Goal: Complete application form: Complete application form

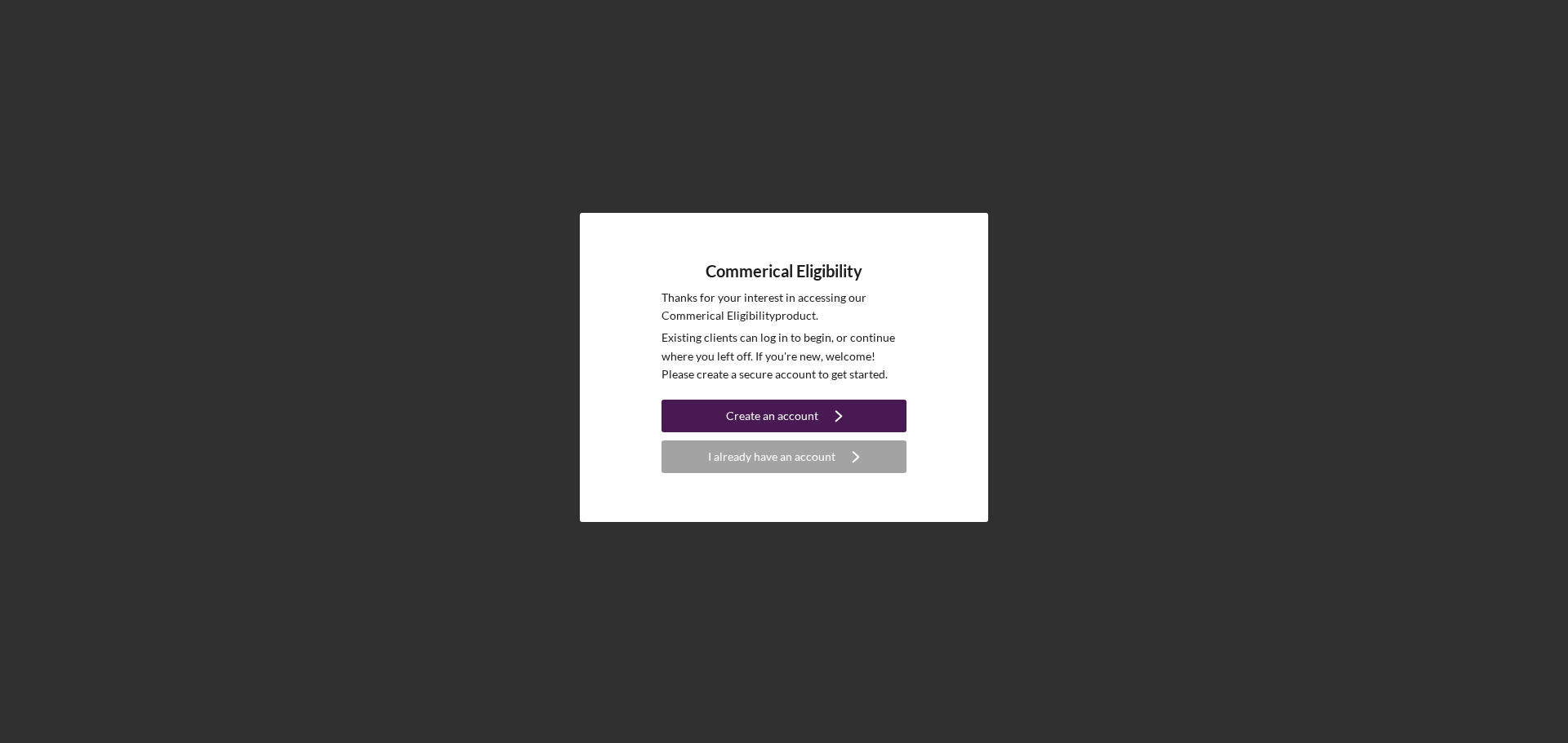
click at [796, 422] on div "Create an account" at bounding box center [772, 416] width 92 height 33
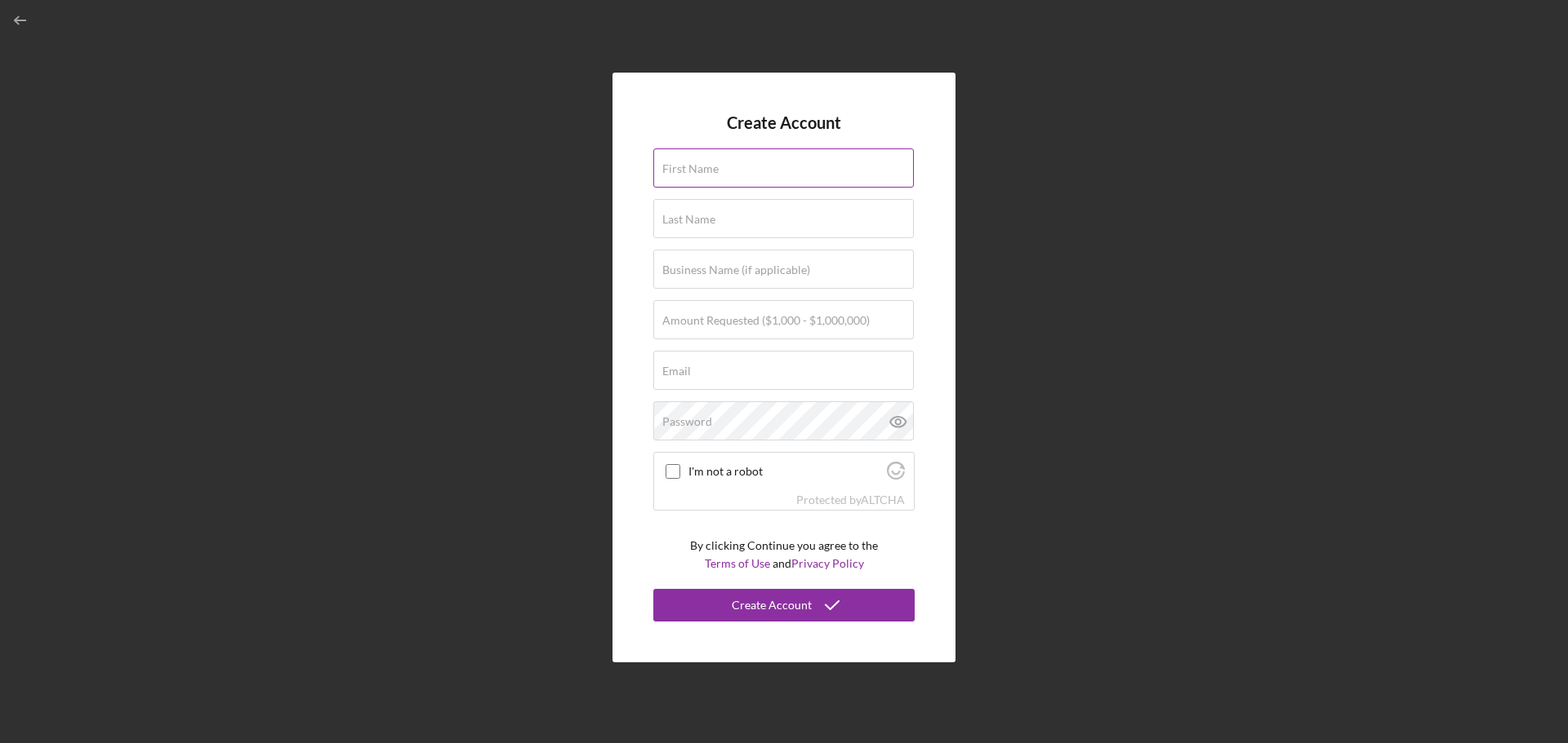
click at [683, 164] on label "First Name" at bounding box center [690, 169] width 56 height 13
click at [683, 164] on input "First Name" at bounding box center [784, 167] width 260 height 39
click at [765, 170] on input "First Name" at bounding box center [784, 167] width 260 height 39
type input "[PERSON_NAME]"
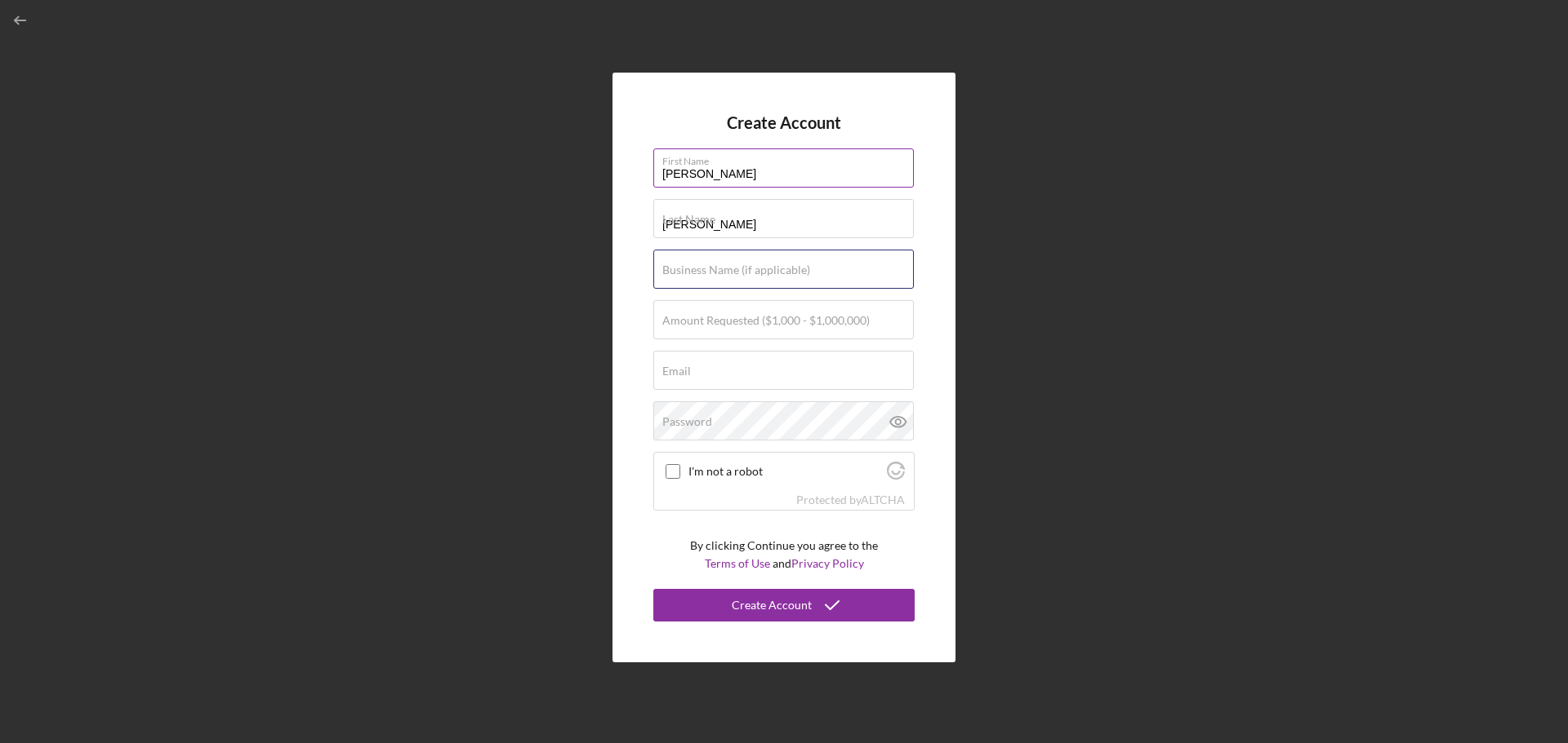
type input "The Cut Buddy Inc"
type input "[PERSON_NAME][EMAIL_ADDRESS][DOMAIN_NAME]"
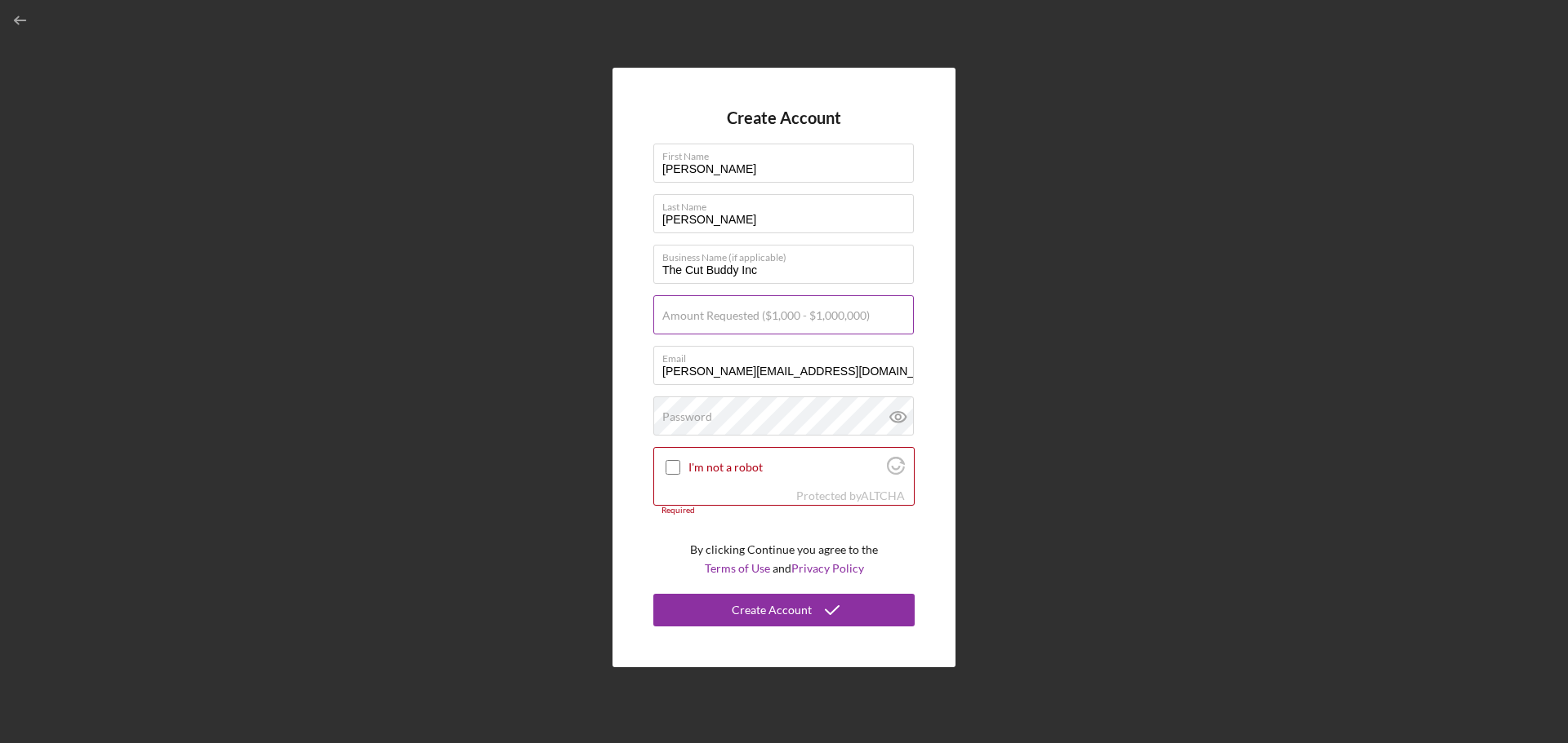
click at [716, 318] on label "Amount Requested ($1,000 - $1,000,000)" at bounding box center [765, 316] width 208 height 13
click at [716, 318] on input "Amount Requested ($1,000 - $1,000,000)" at bounding box center [784, 315] width 260 height 39
type input "$1,000,000"
click at [697, 410] on label "Password" at bounding box center [687, 417] width 50 height 13
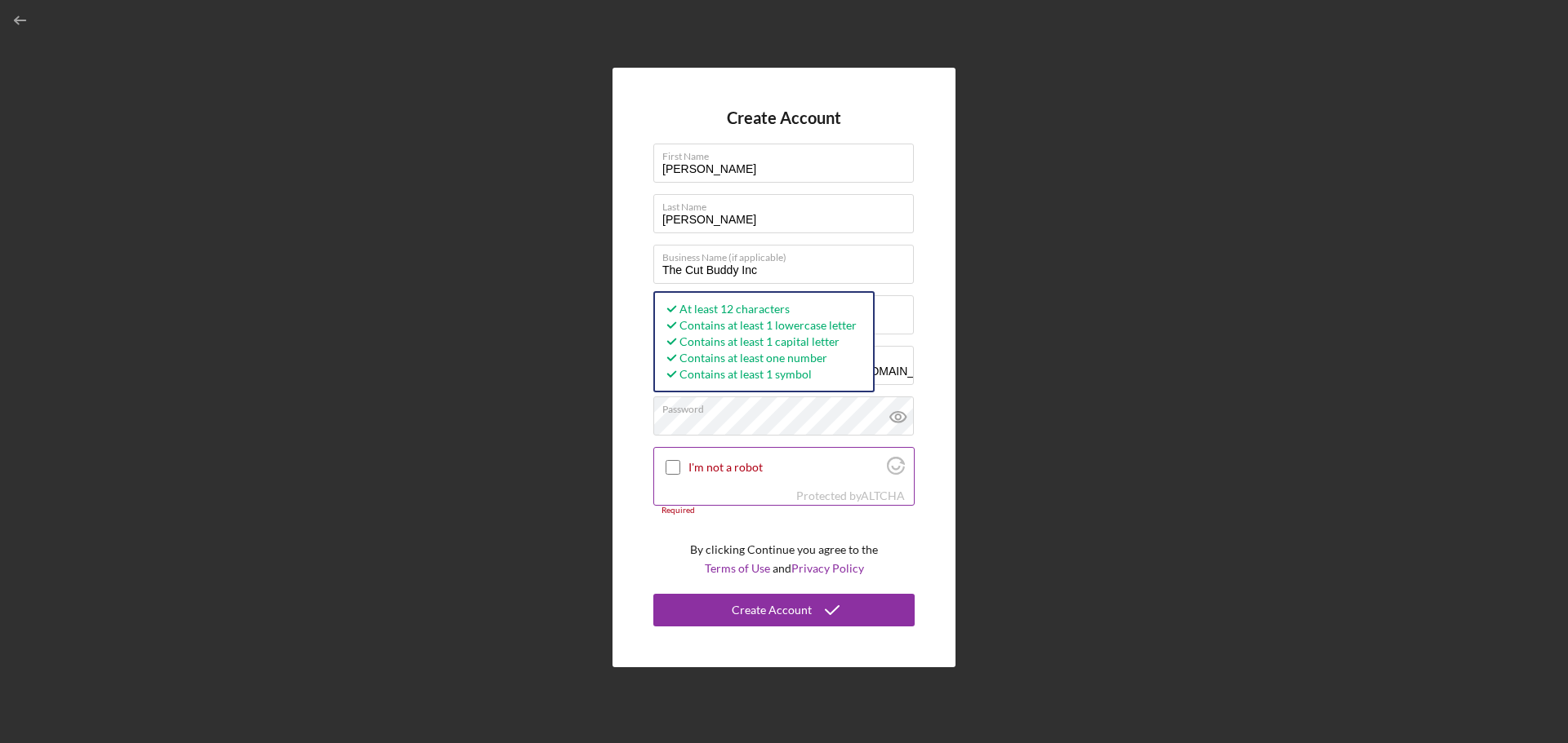
click at [667, 468] on input "I'm not a robot" at bounding box center [673, 467] width 14 height 14
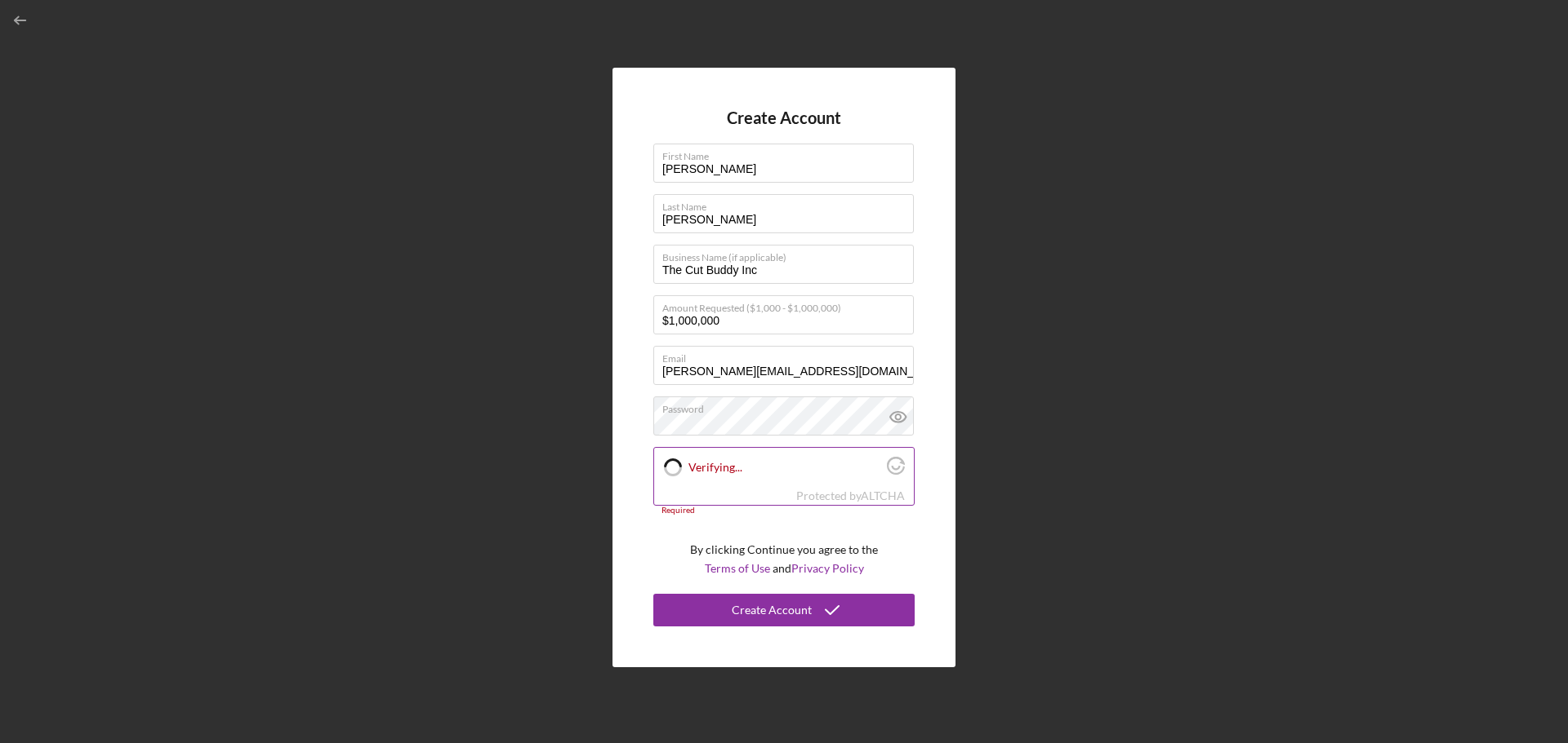
checkbox input "true"
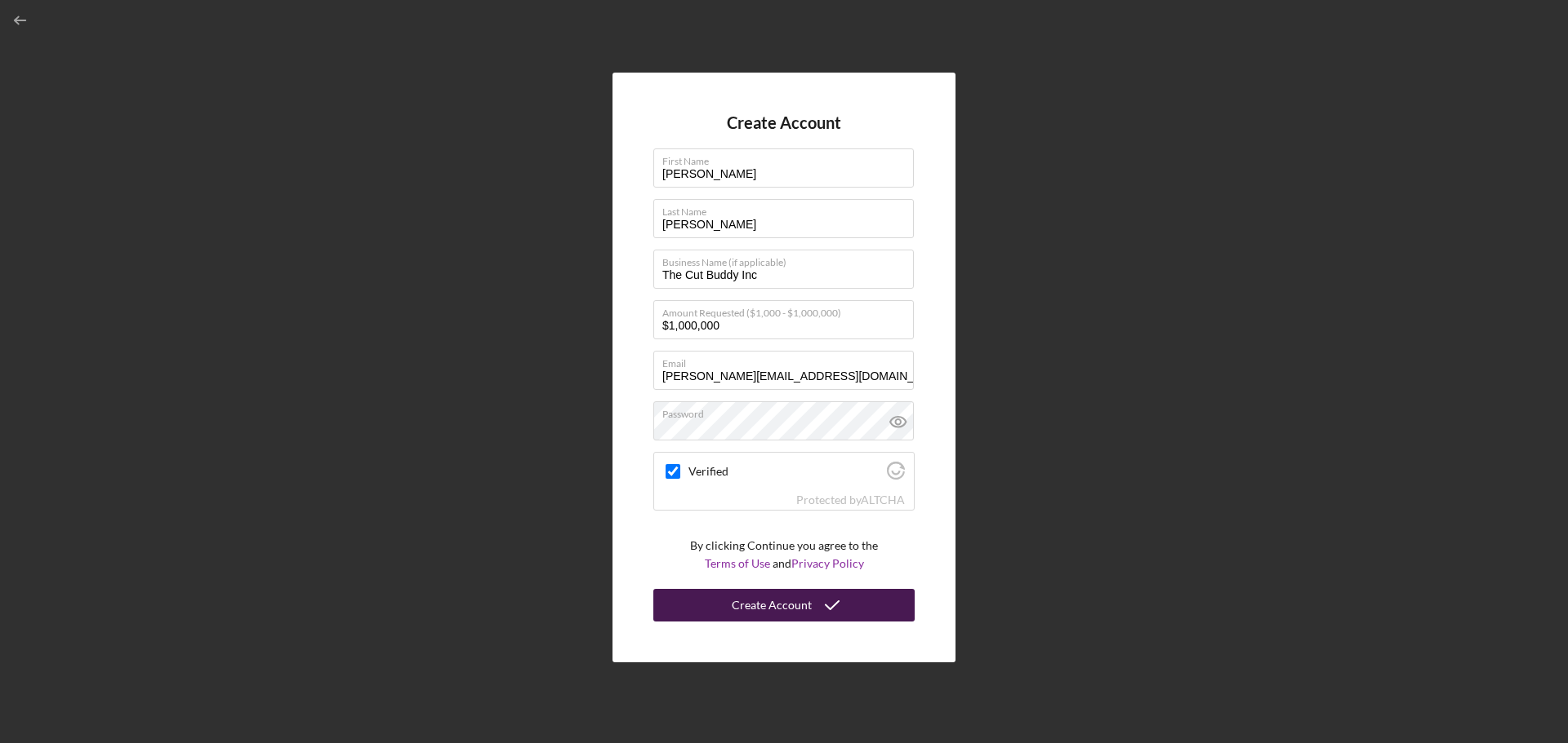
click at [761, 600] on div "Create Account" at bounding box center [772, 605] width 80 height 33
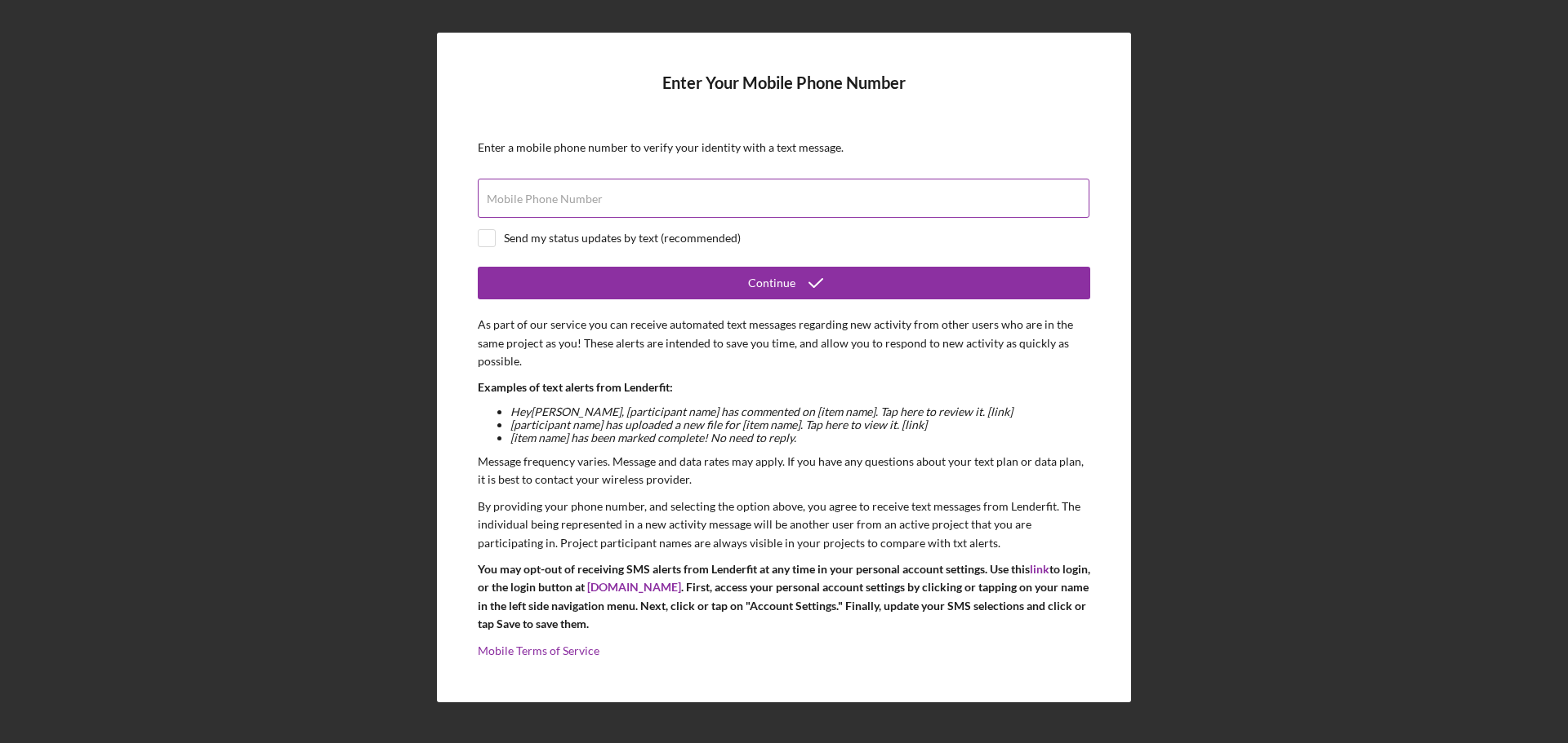
click at [566, 186] on div "Mobile Phone Number" at bounding box center [784, 199] width 612 height 41
type input "[PHONE_NUMBER]"
click at [483, 240] on input "checkbox" at bounding box center [486, 238] width 16 height 16
checkbox input "true"
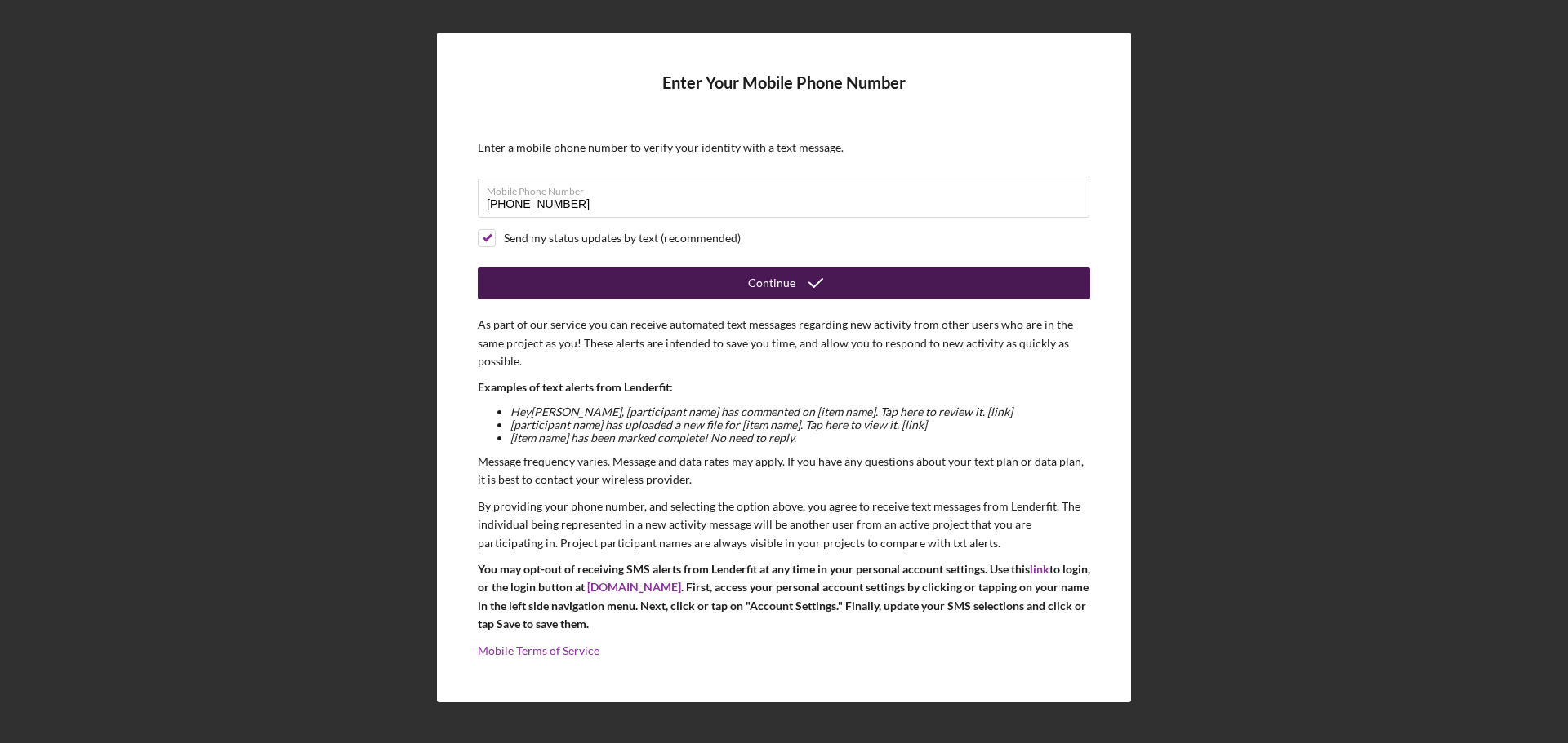
click at [695, 287] on button "Continue" at bounding box center [784, 283] width 612 height 33
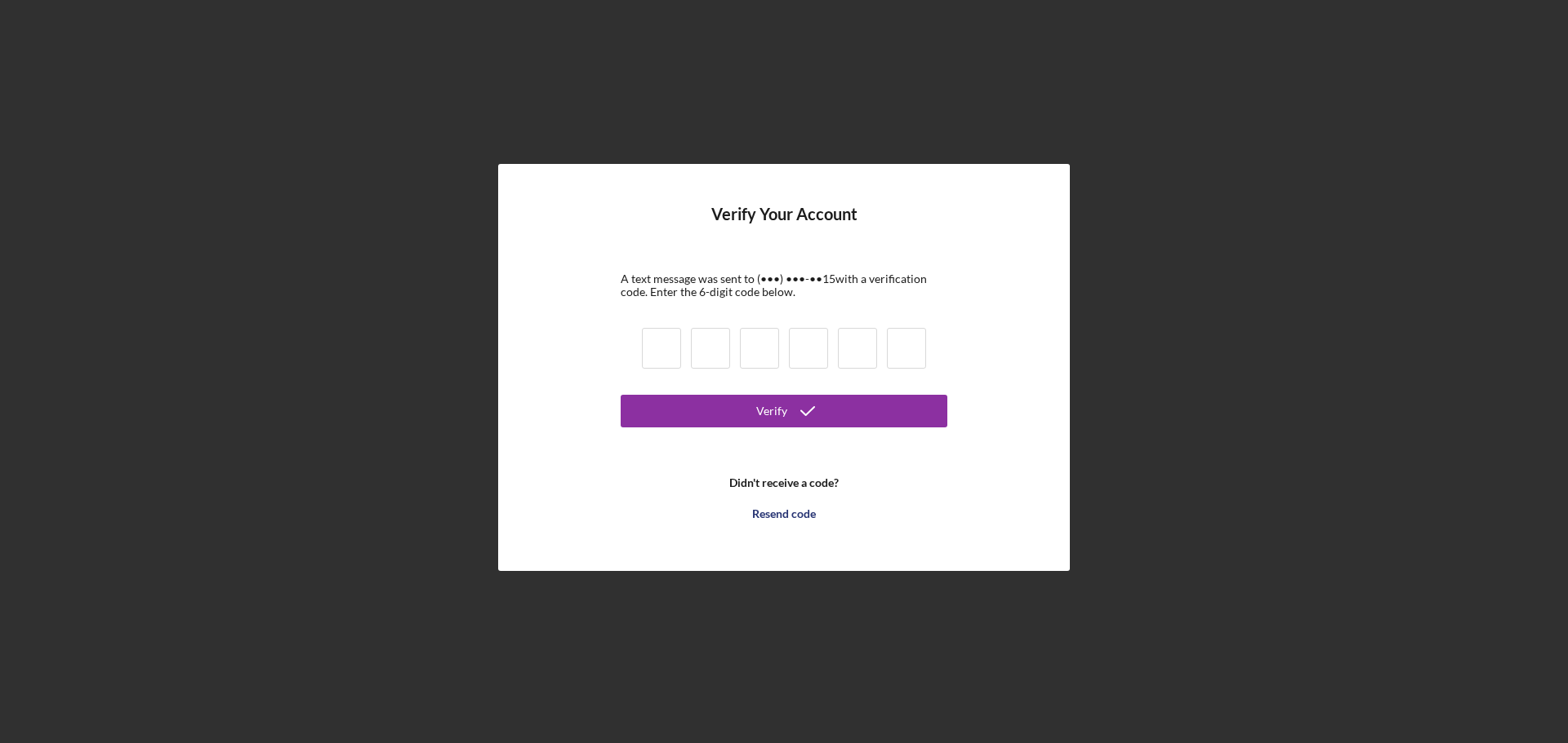
click at [653, 350] on input at bounding box center [661, 348] width 39 height 41
type input "0"
type input "6"
type input "5"
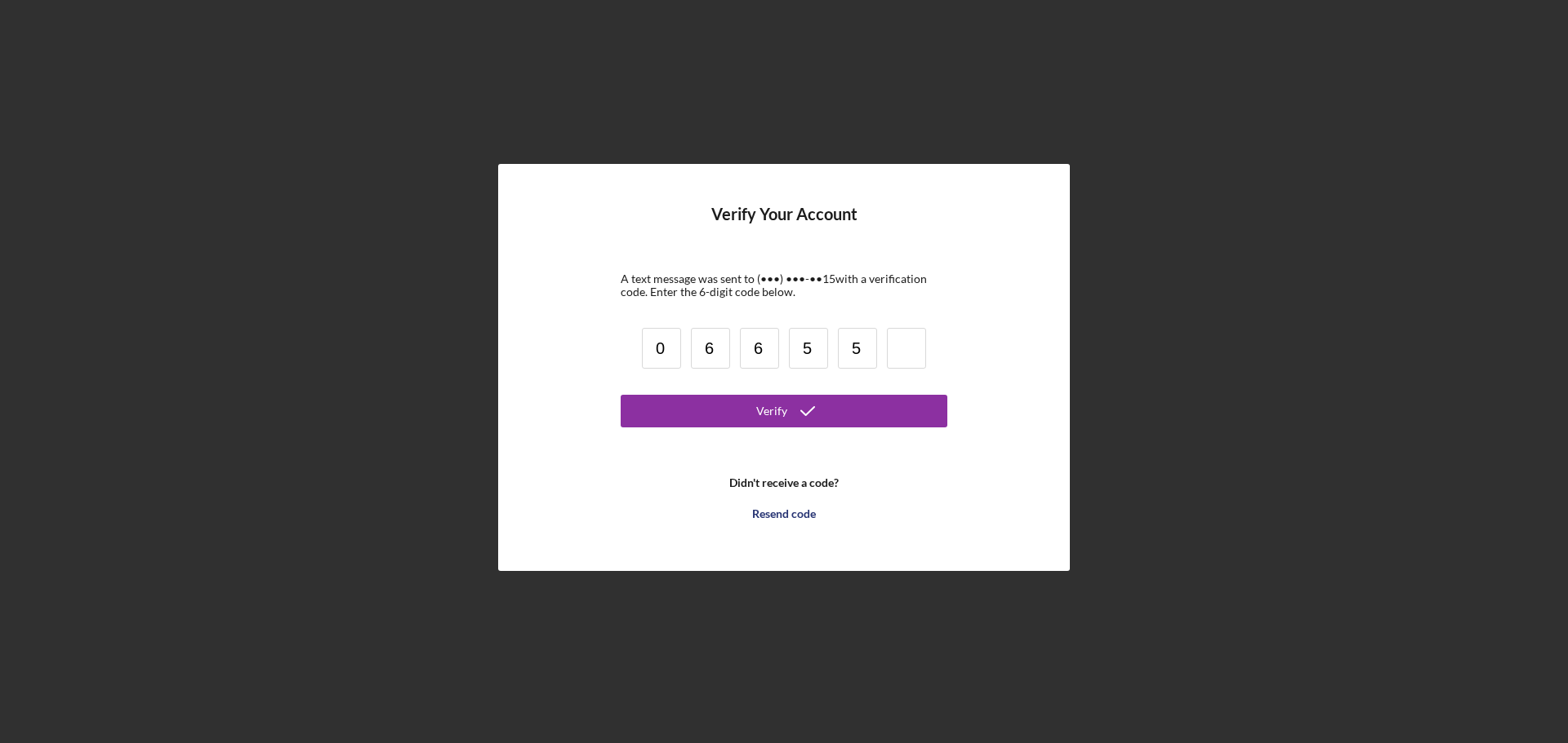
type input "5"
type input "0"
click at [783, 401] on div "Verify" at bounding box center [771, 411] width 31 height 33
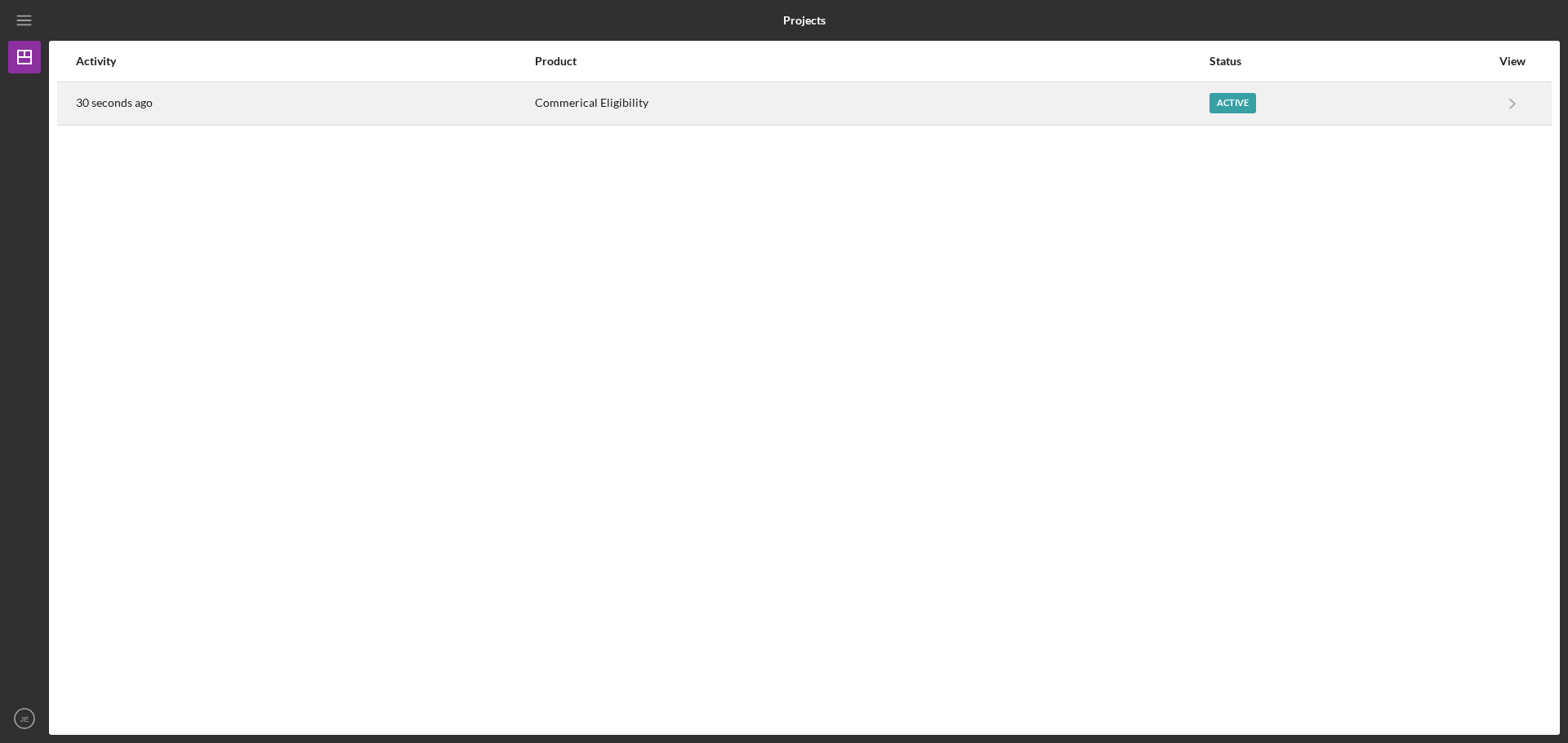
click at [1229, 103] on div "Active" at bounding box center [1232, 102] width 47 height 20
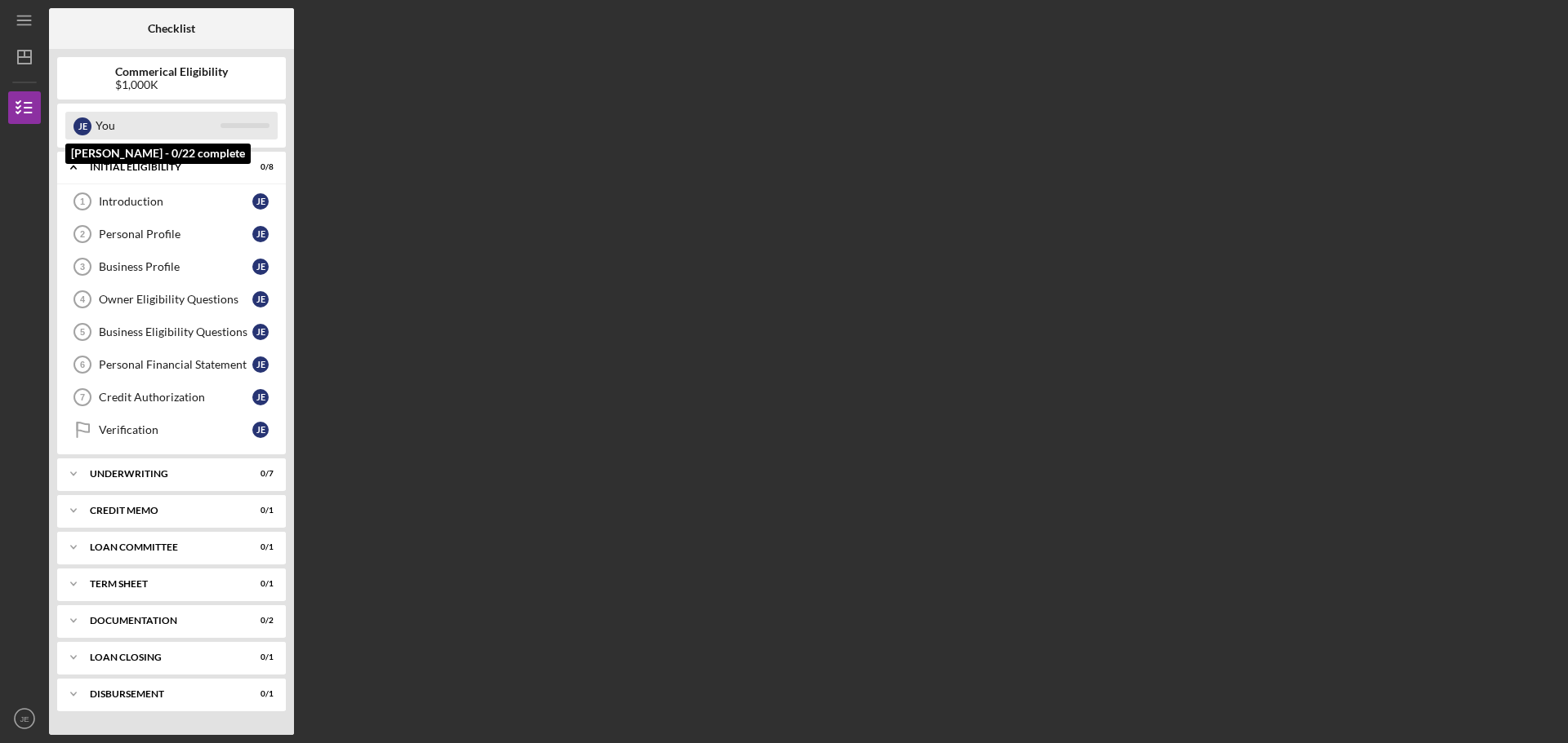
click at [177, 122] on div "You" at bounding box center [158, 125] width 125 height 28
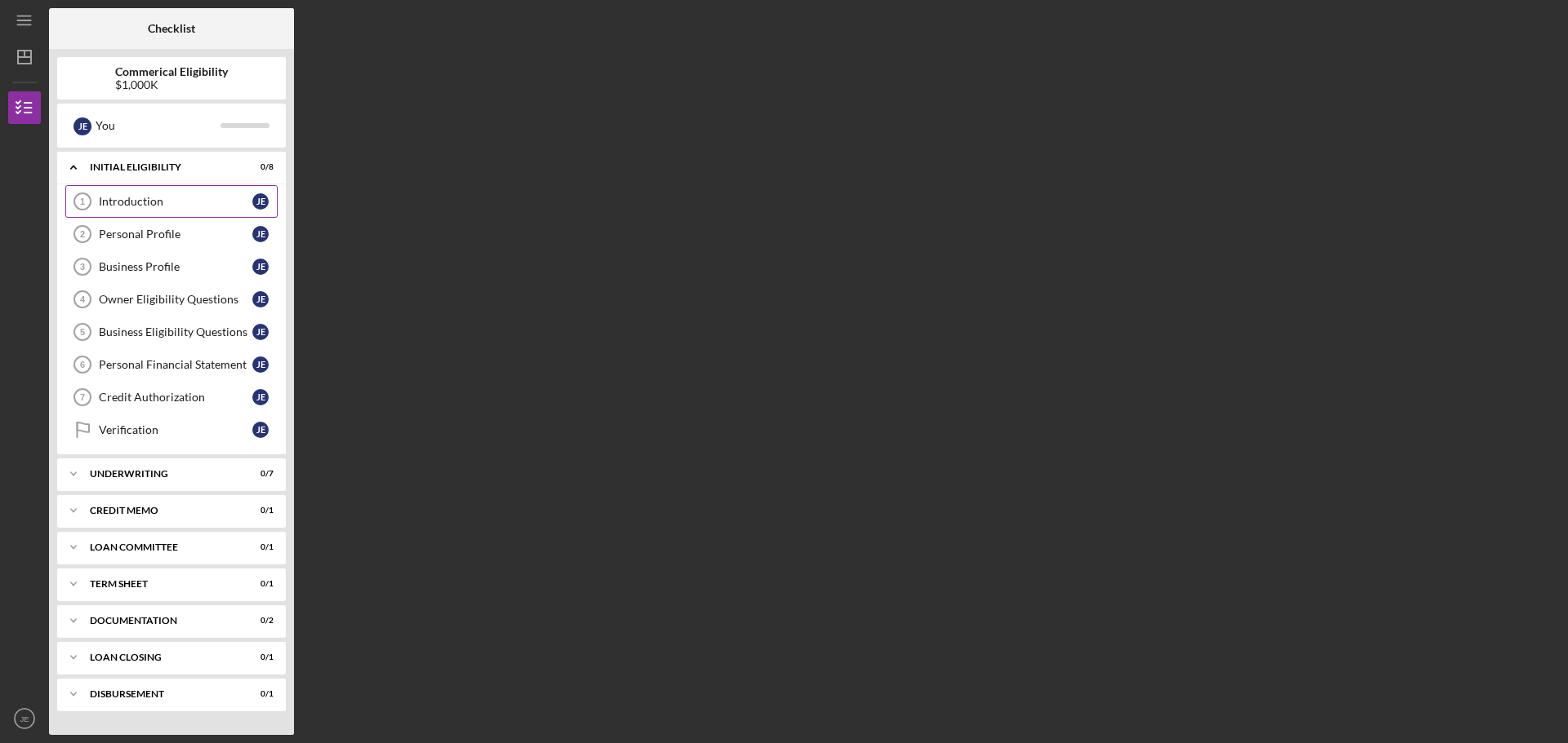
click at [144, 196] on div "Introduction" at bounding box center [175, 202] width 153 height 13
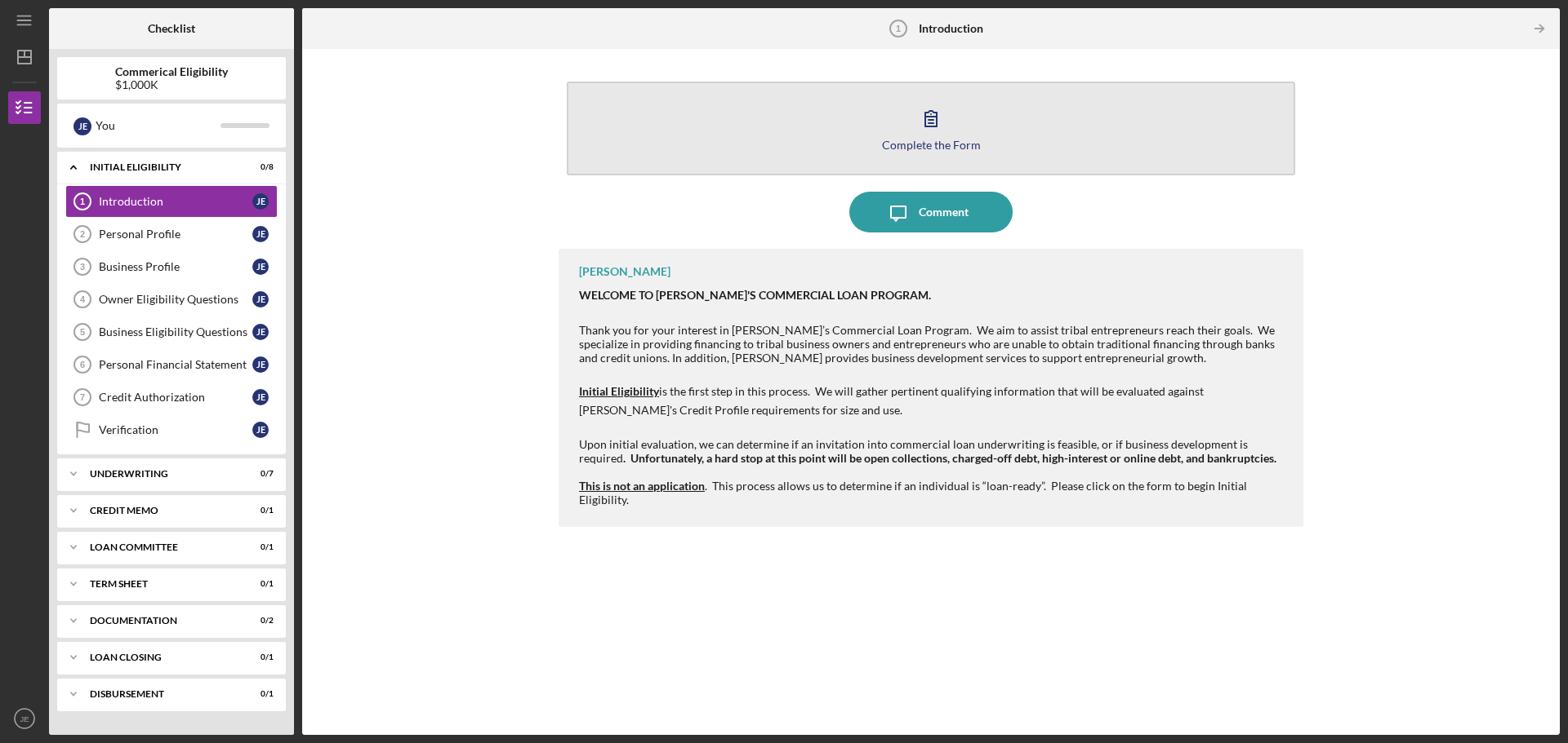
click at [959, 144] on div "Complete the Form" at bounding box center [931, 144] width 99 height 12
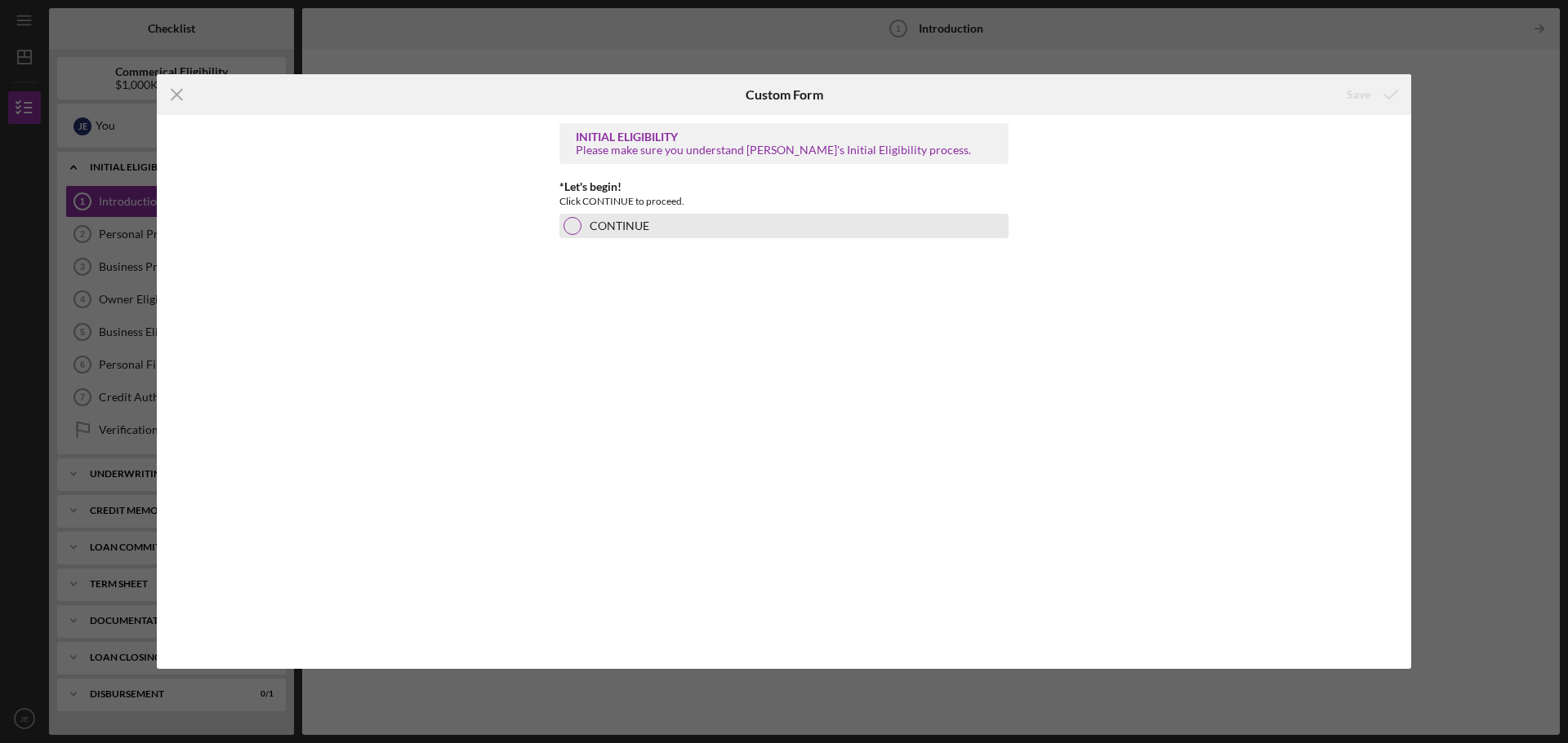
click at [574, 229] on div at bounding box center [572, 226] width 18 height 18
click at [1357, 88] on div "Save" at bounding box center [1358, 95] width 24 height 33
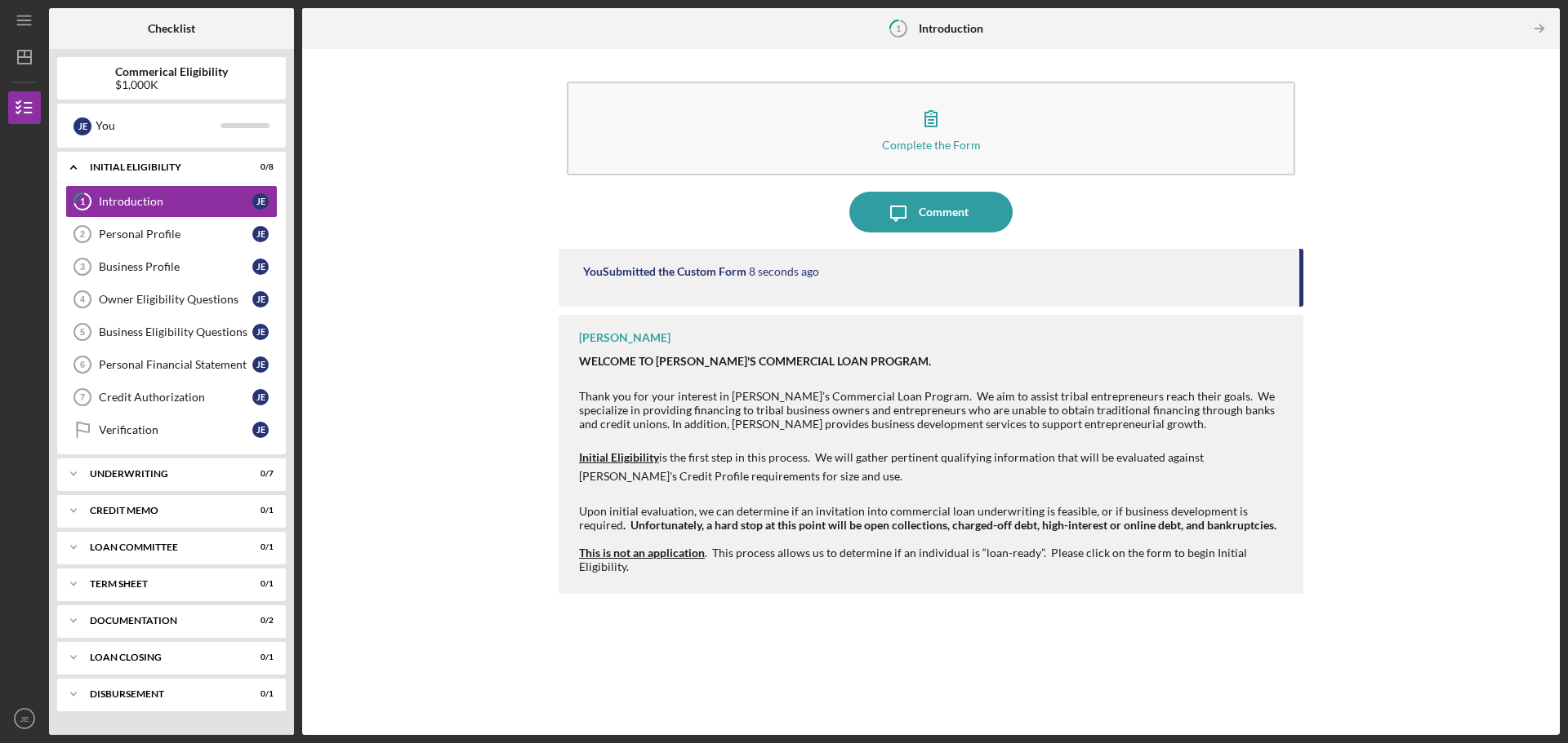
click at [532, 346] on div "Complete the Form Form Icon/Message Comment You Submitted the Custom Form 8 sec…" at bounding box center [930, 392] width 1241 height 670
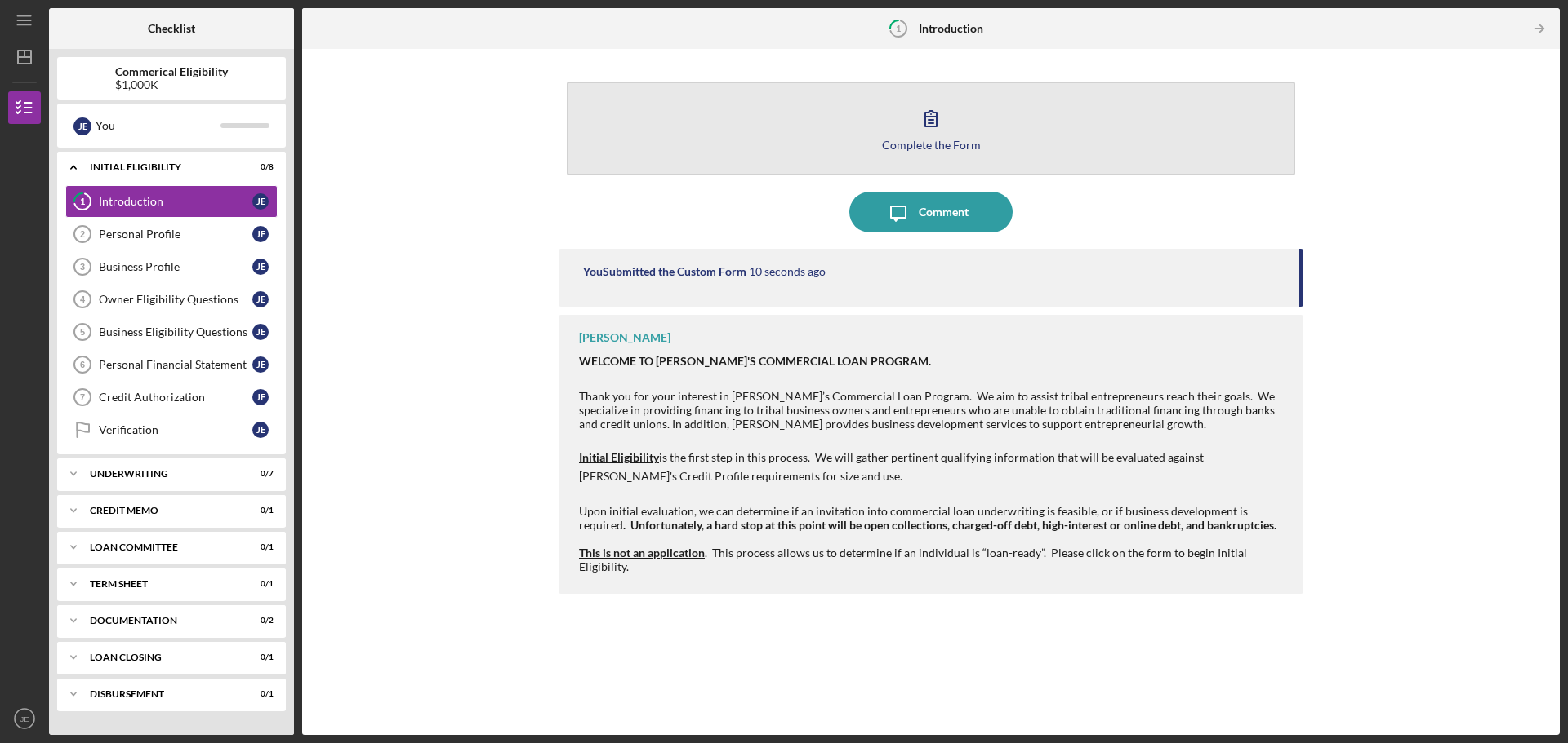
click at [944, 150] on div "Complete the Form" at bounding box center [931, 144] width 99 height 12
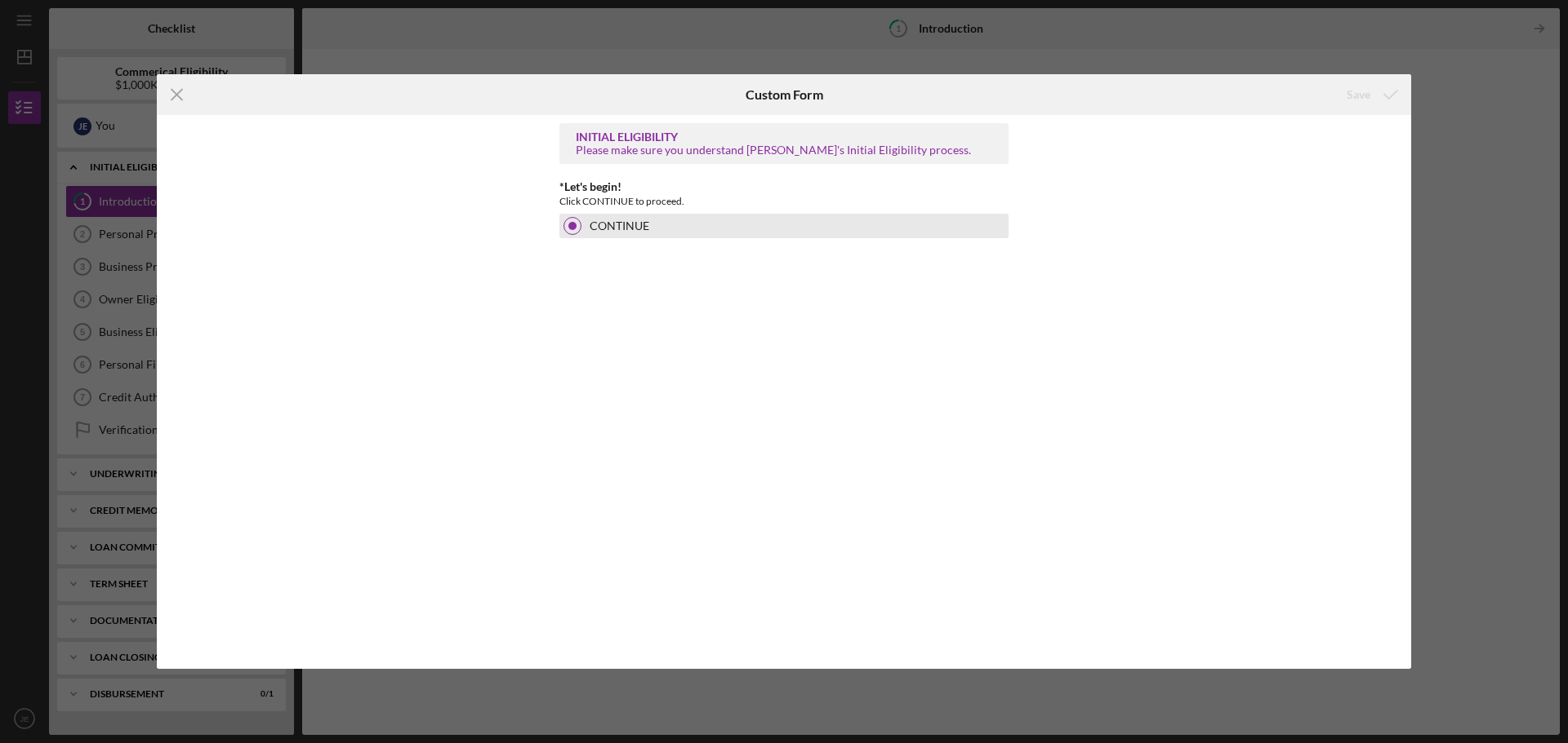
click at [658, 225] on div "CONTINUE" at bounding box center [784, 227] width 449 height 25
click at [1327, 95] on div "Save" at bounding box center [1202, 95] width 418 height 41
click at [173, 97] on icon "Icon/Menu Close" at bounding box center [177, 95] width 41 height 41
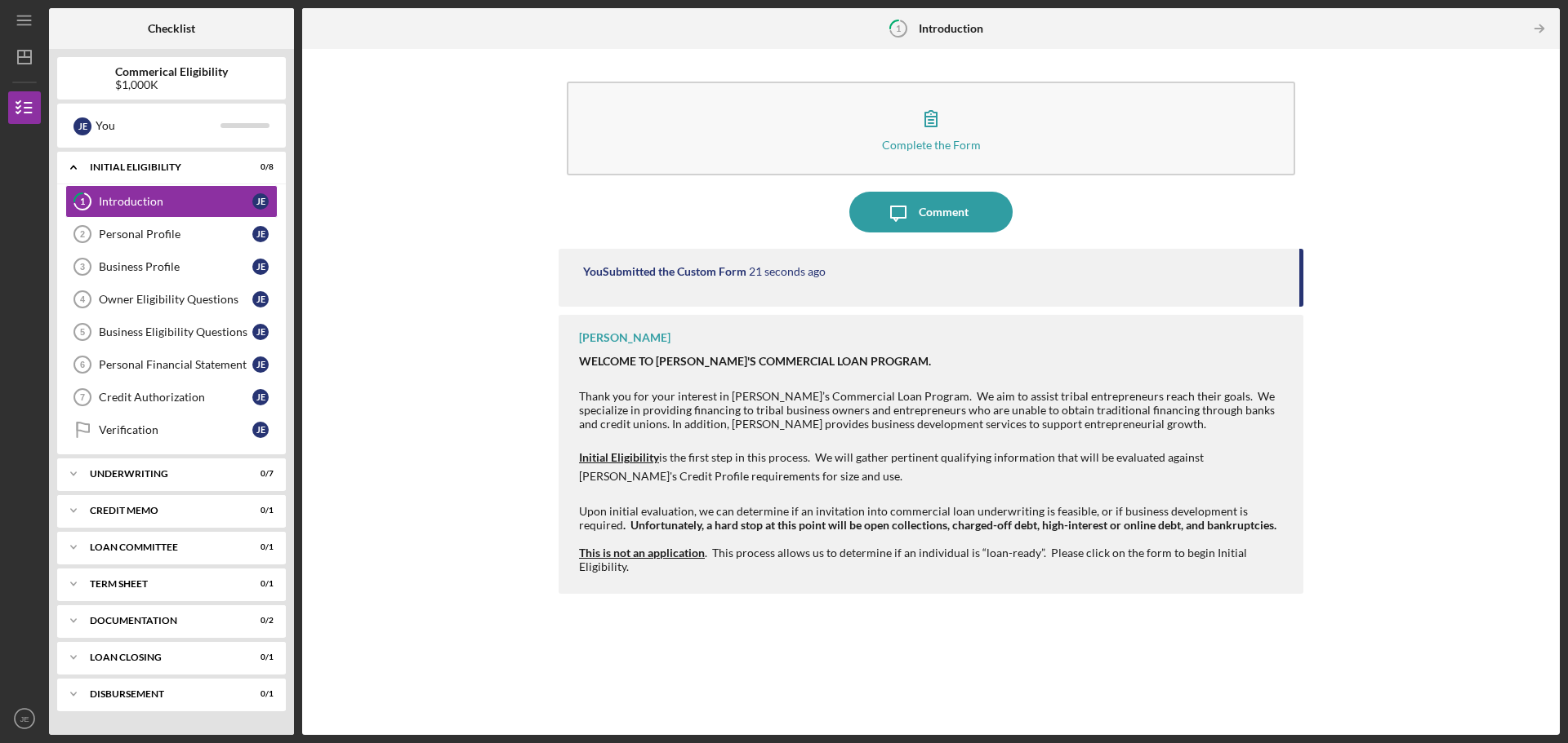
click at [792, 441] on p at bounding box center [933, 440] width 708 height 18
click at [156, 232] on div "Personal Profile" at bounding box center [175, 234] width 153 height 13
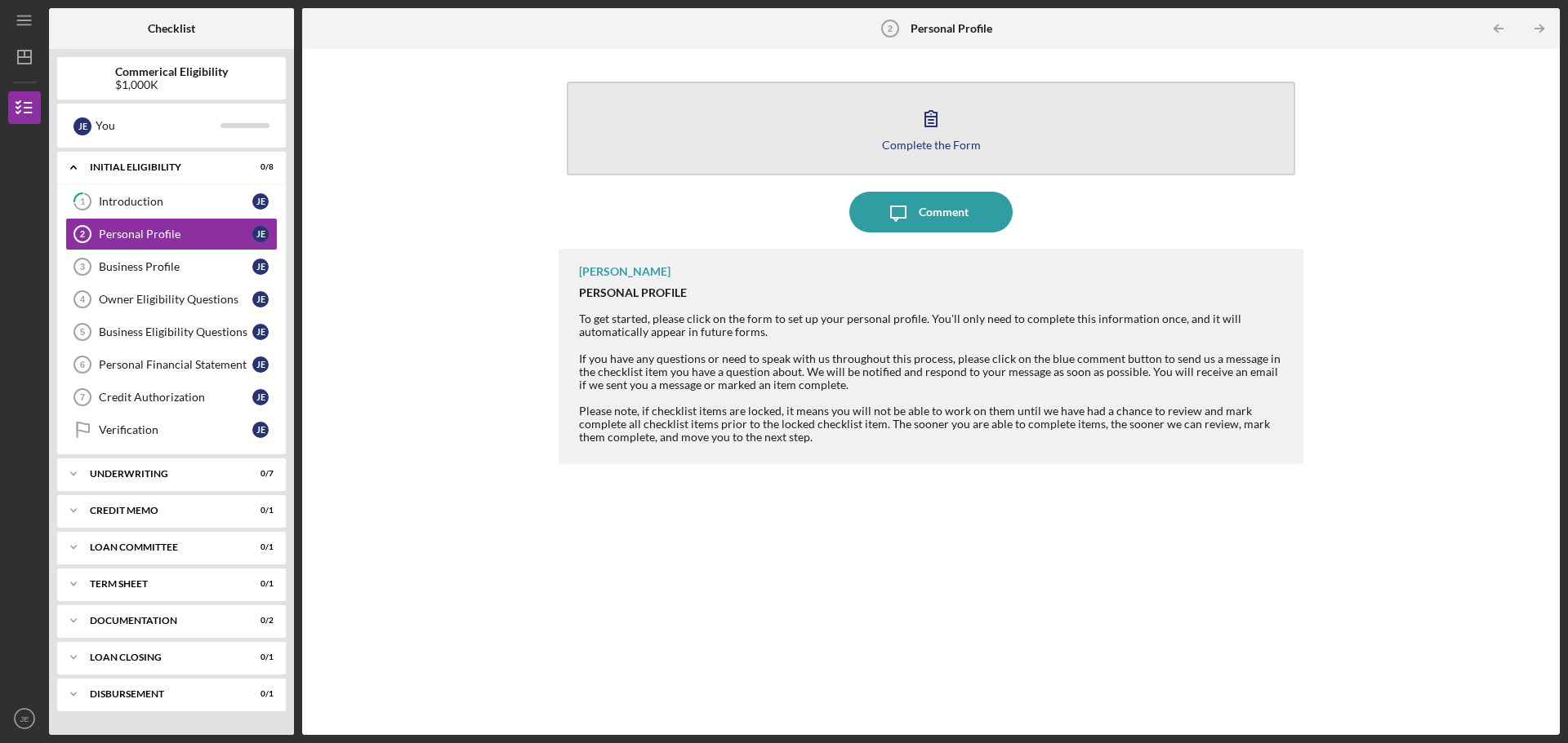
click at [927, 126] on icon "button" at bounding box center [931, 119] width 11 height 15
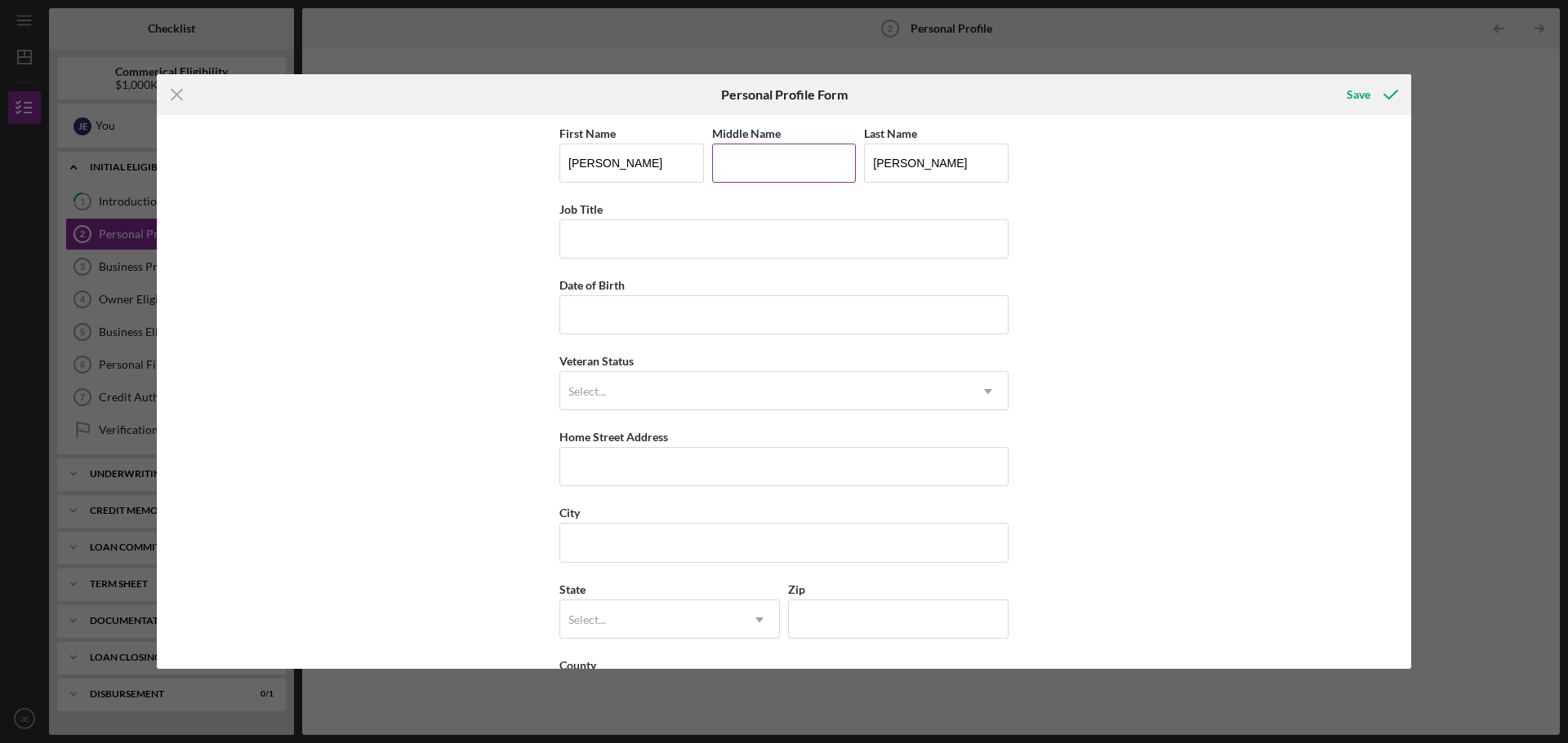
click at [761, 165] on input "Middle Name" at bounding box center [784, 163] width 144 height 39
type input "Nickev"
click at [611, 237] on input "Job Title" at bounding box center [784, 239] width 449 height 39
type input "ceo"
click at [688, 293] on div "Date of Birth" at bounding box center [784, 285] width 449 height 20
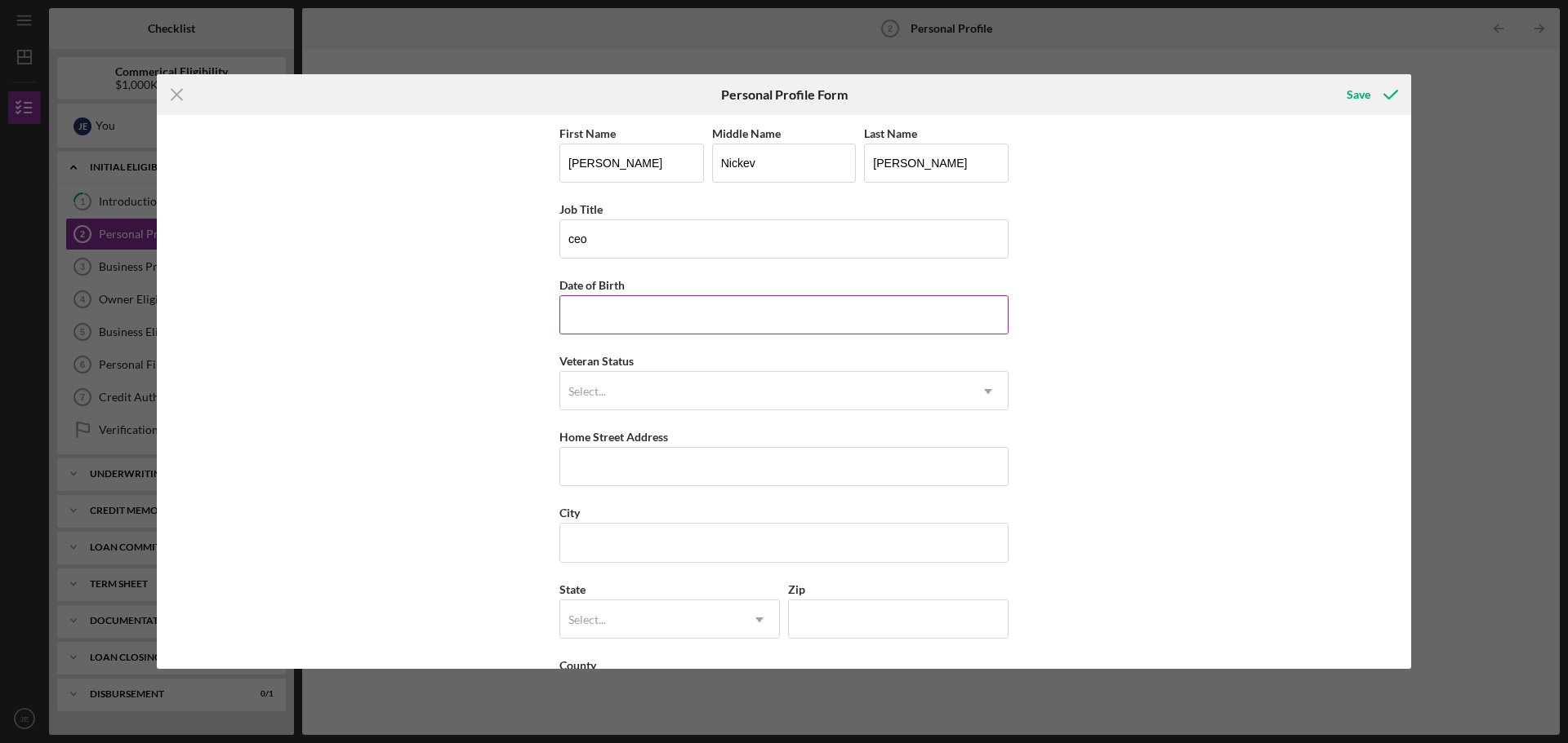
click at [687, 307] on input "Date of Birth" at bounding box center [784, 315] width 449 height 39
type input "[DATE]"
click at [654, 398] on div "Select..." at bounding box center [763, 391] width 409 height 37
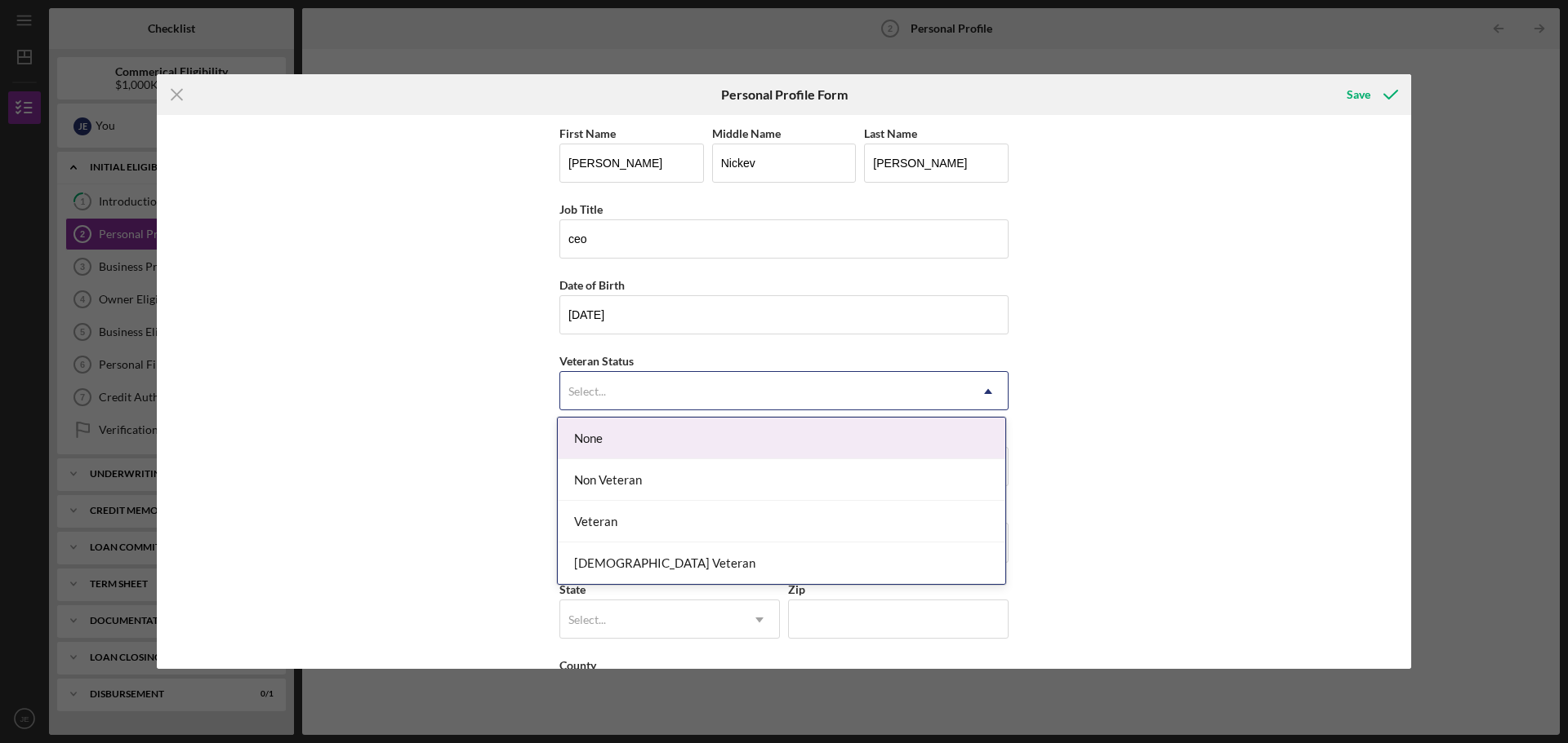
click at [607, 441] on div "None" at bounding box center [782, 439] width 448 height 42
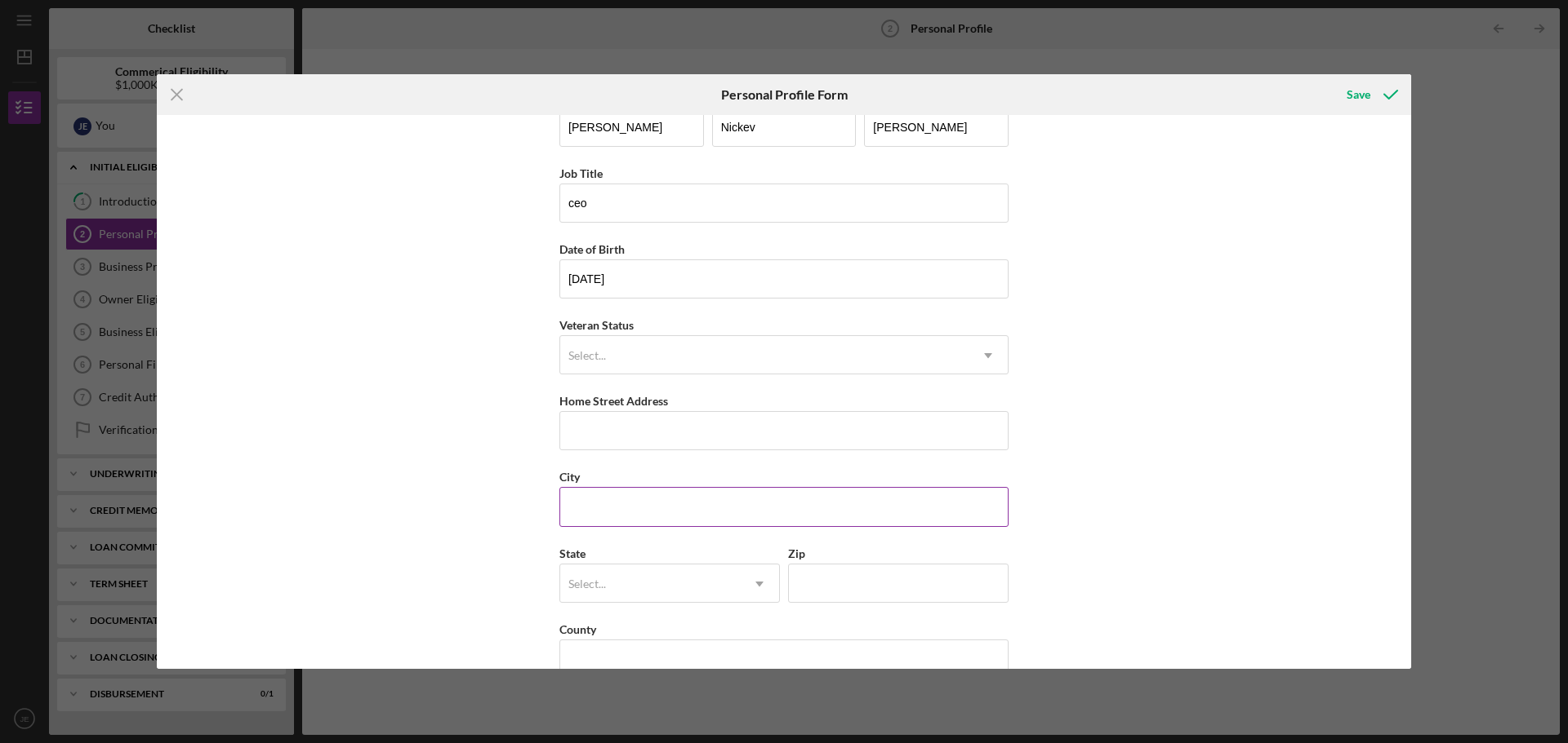
scroll to position [70, 0]
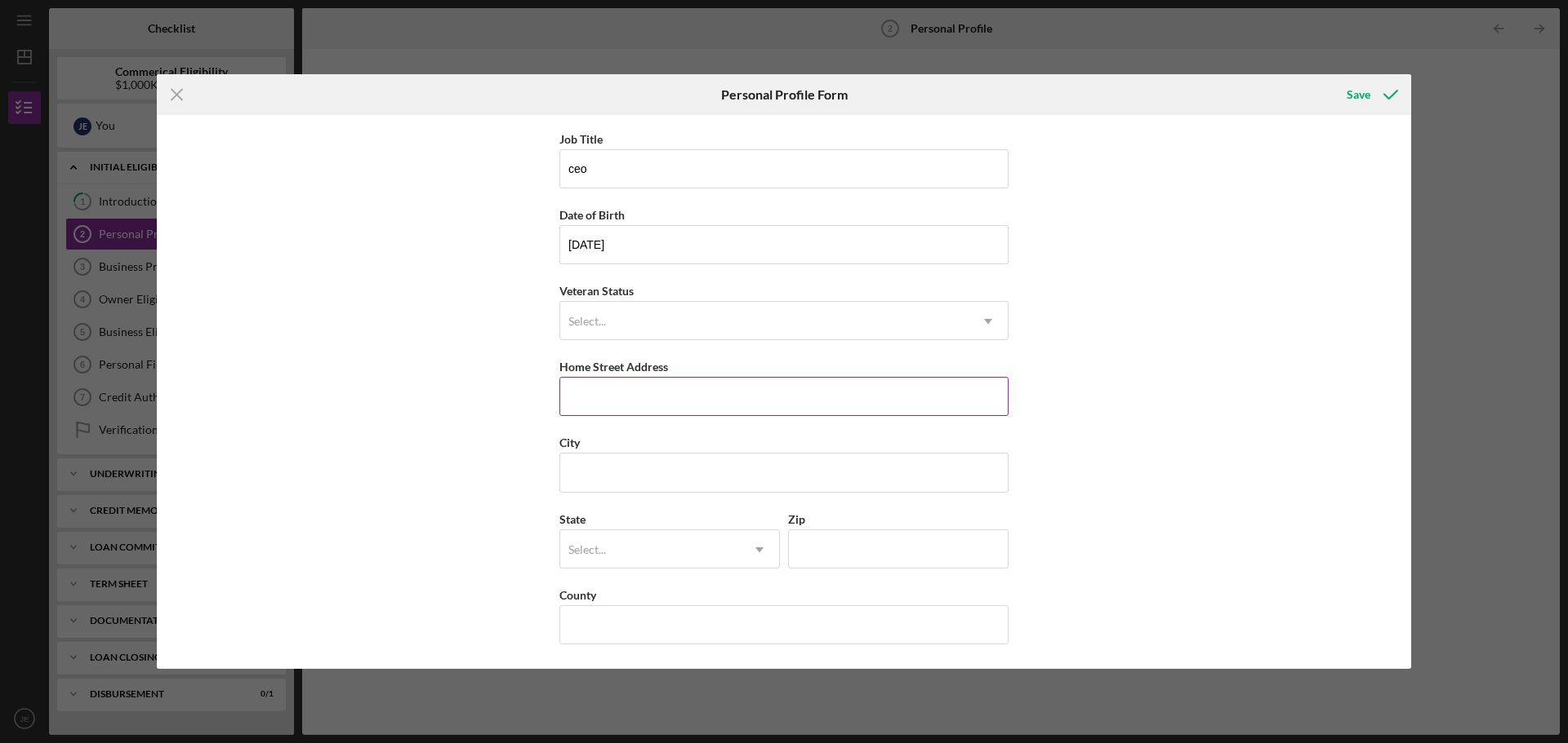
click at [651, 400] on input "Home Street Address" at bounding box center [784, 396] width 449 height 39
type input "[STREET_ADDRESS]"
type input "[GEOGRAPHIC_DATA]"
type input "NC"
type input "27312"
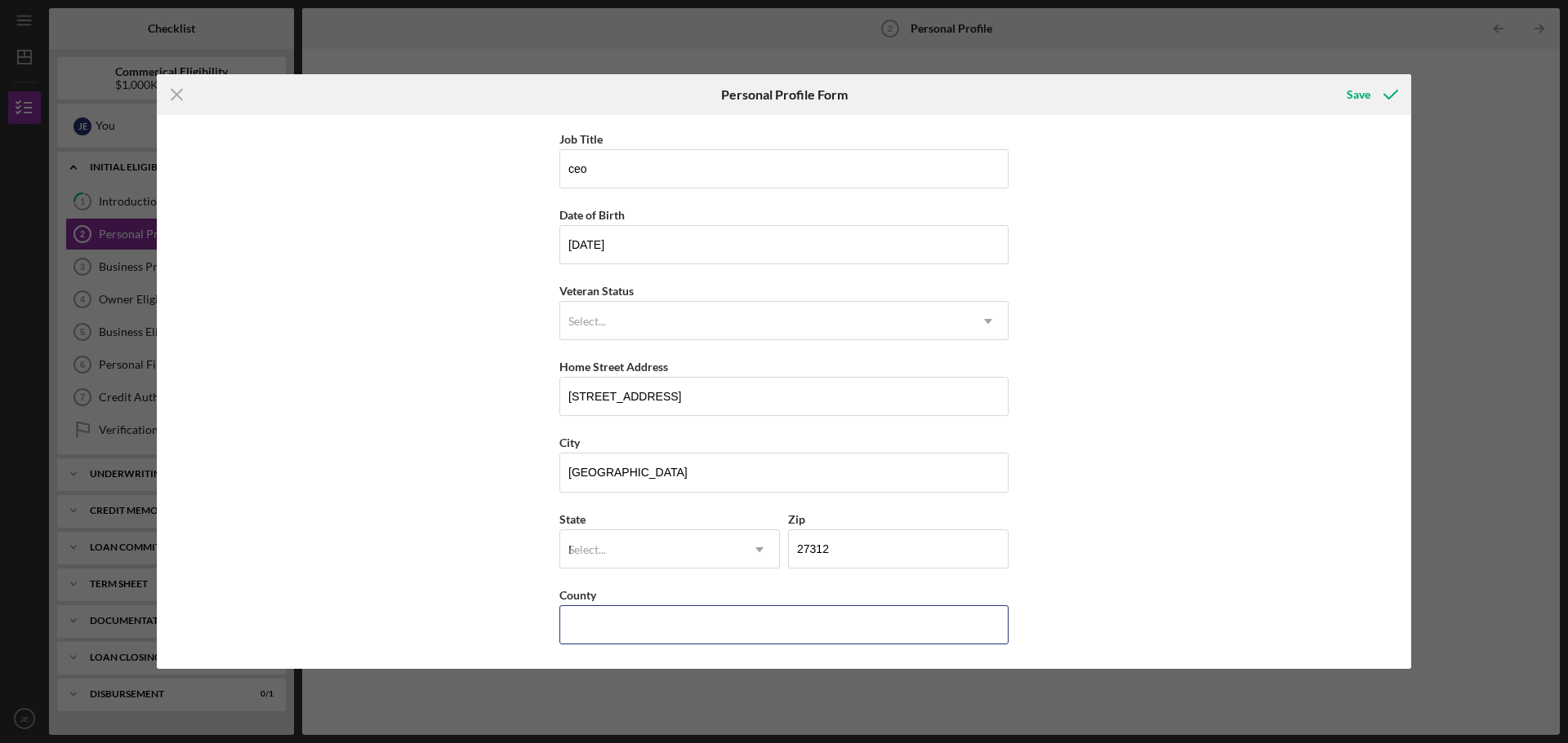
type input "[GEOGRAPHIC_DATA]"
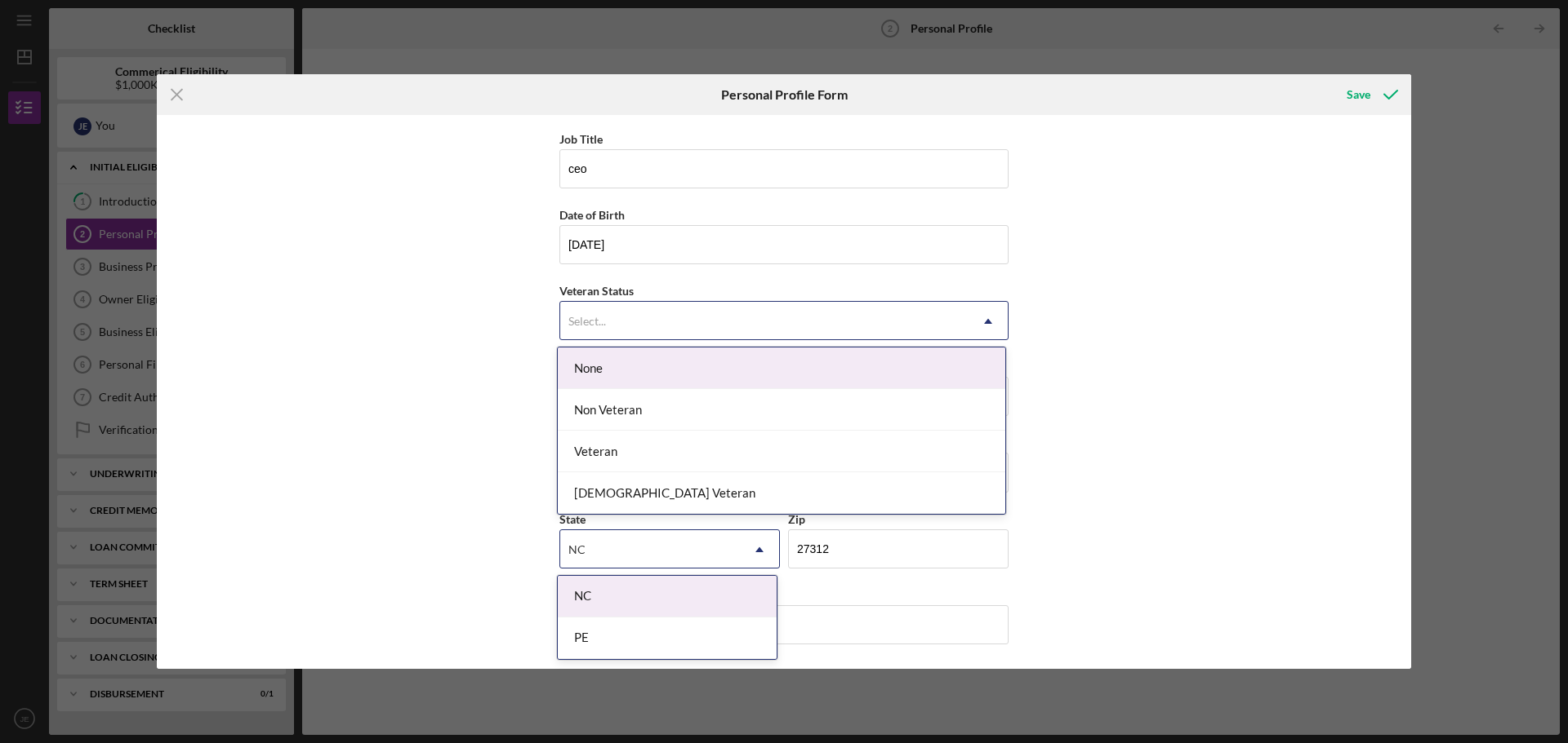
click at [659, 326] on div "Select..." at bounding box center [763, 321] width 409 height 37
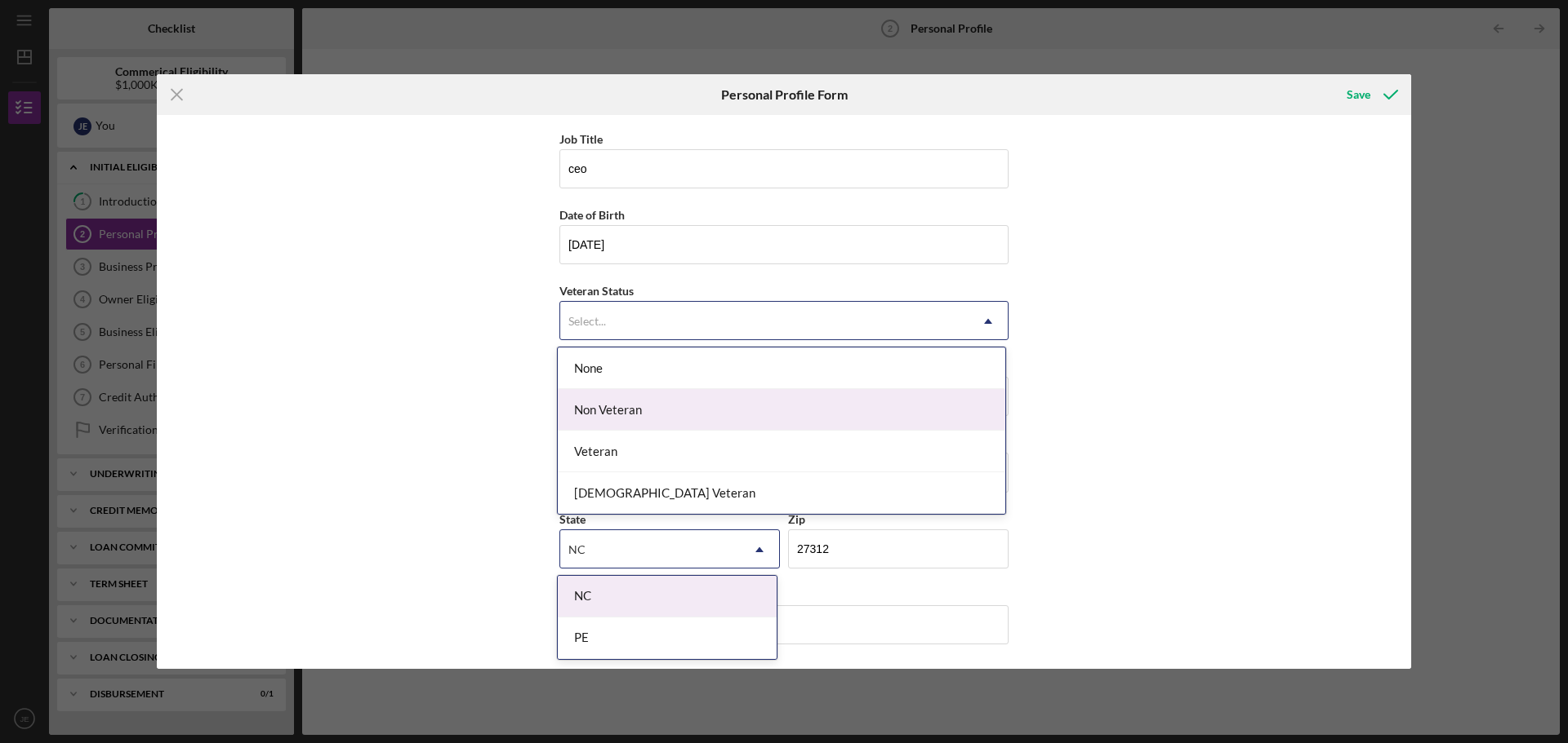
click at [595, 400] on div "Non Veteran" at bounding box center [782, 410] width 448 height 42
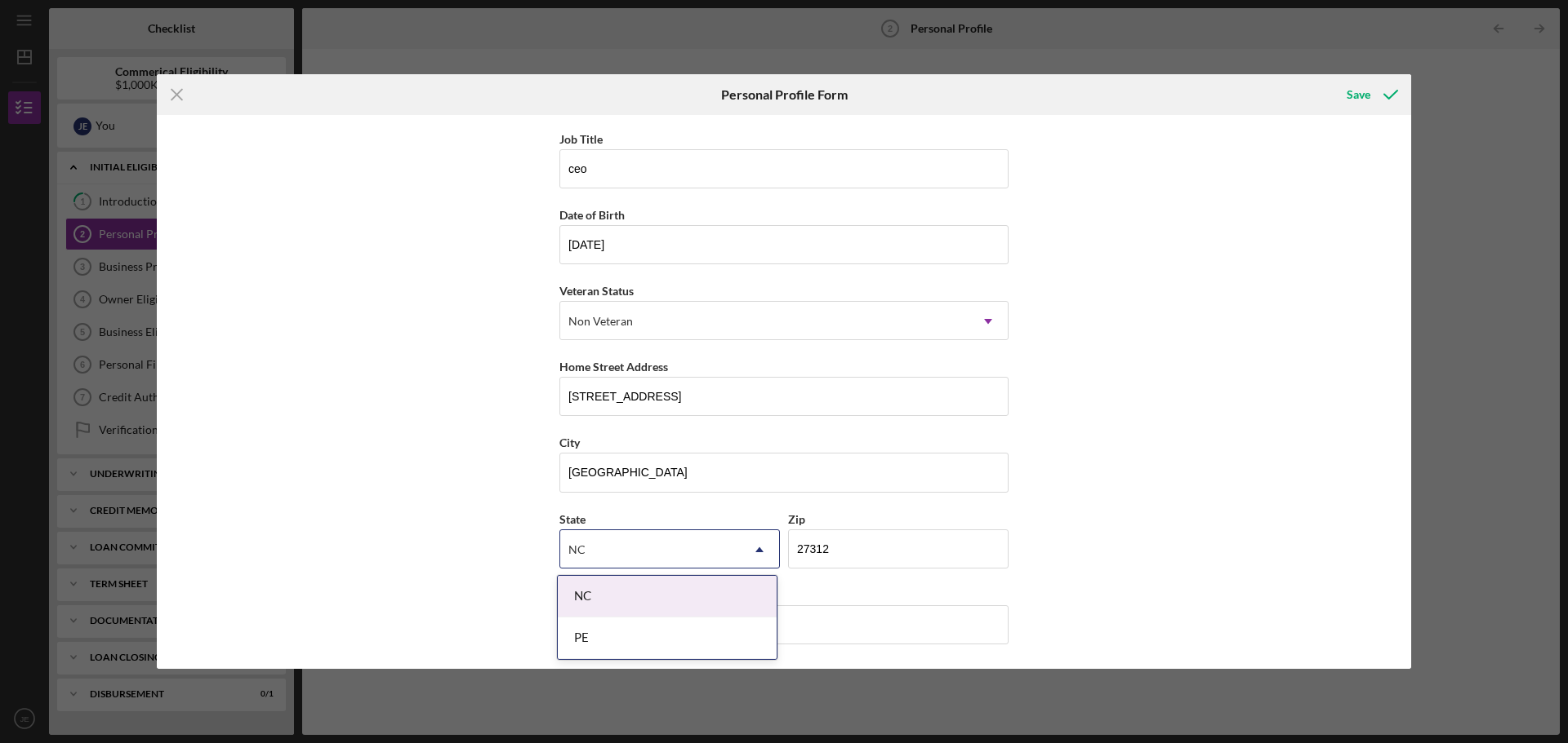
click at [602, 593] on div "NC" at bounding box center [667, 598] width 219 height 42
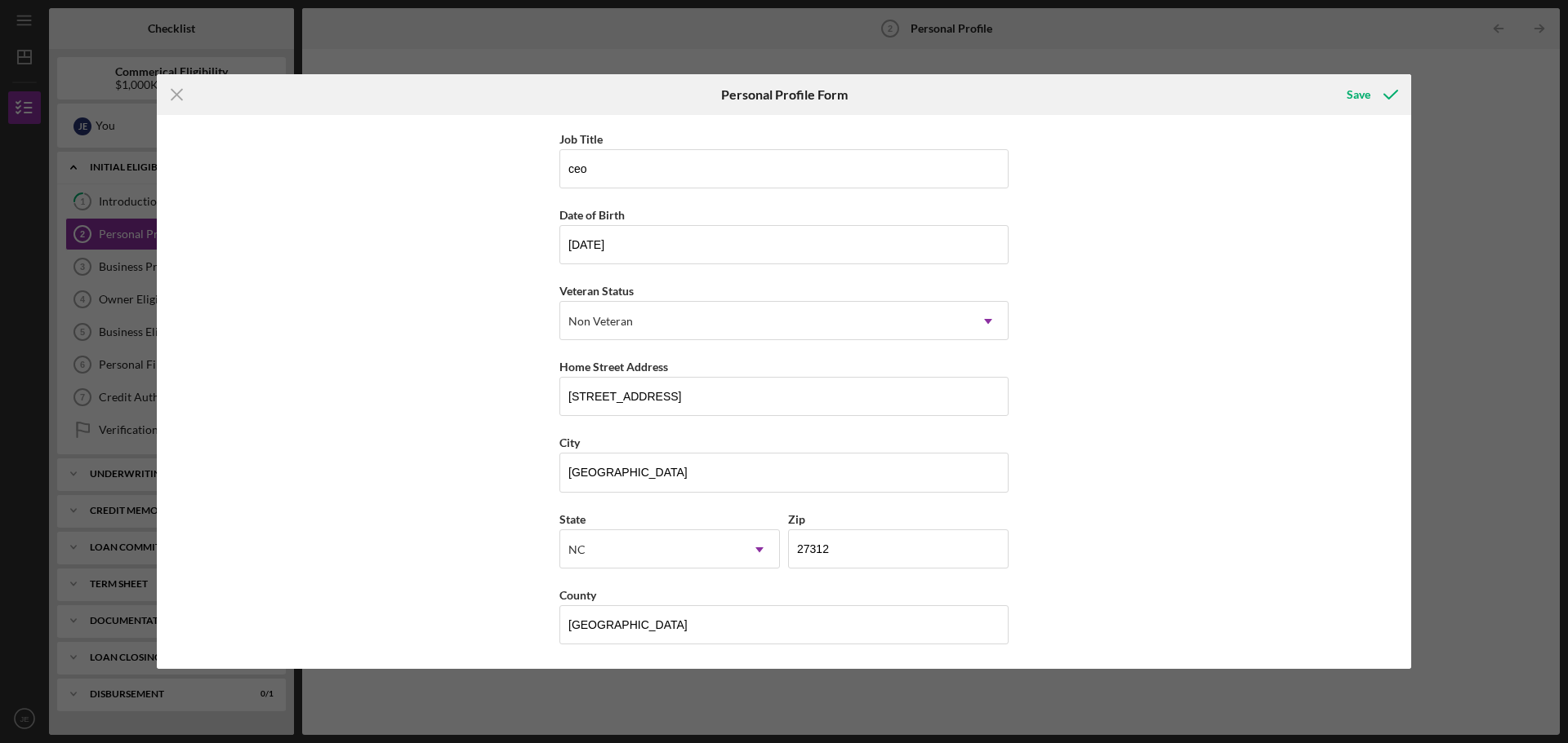
click at [1352, 467] on div "First Name [PERSON_NAME] Middle Name [PERSON_NAME] Last Name [PERSON_NAME] Job …" at bounding box center [784, 391] width 1254 height 554
click at [1354, 103] on div "Save" at bounding box center [1358, 95] width 24 height 33
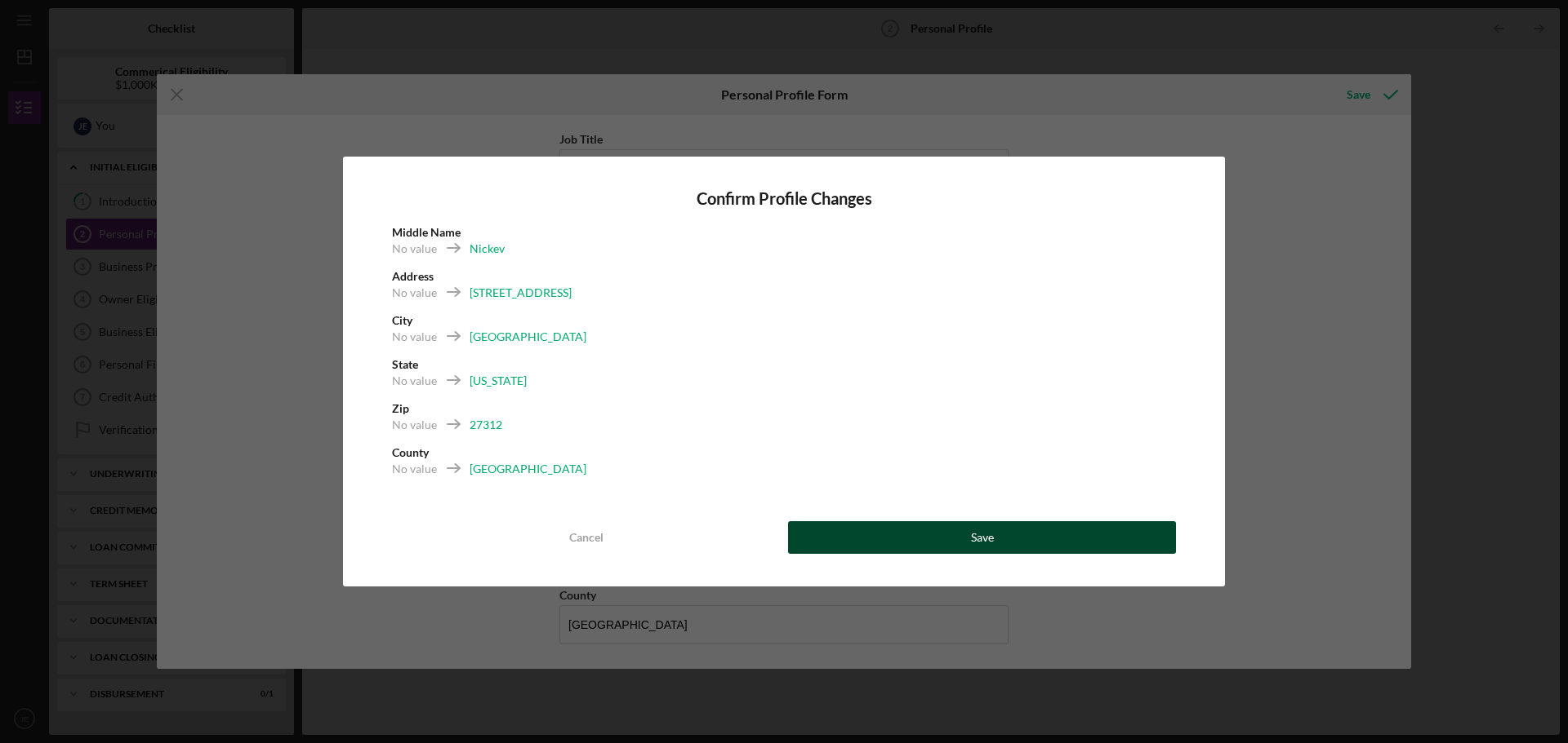
click at [939, 534] on button "Save" at bounding box center [982, 537] width 387 height 33
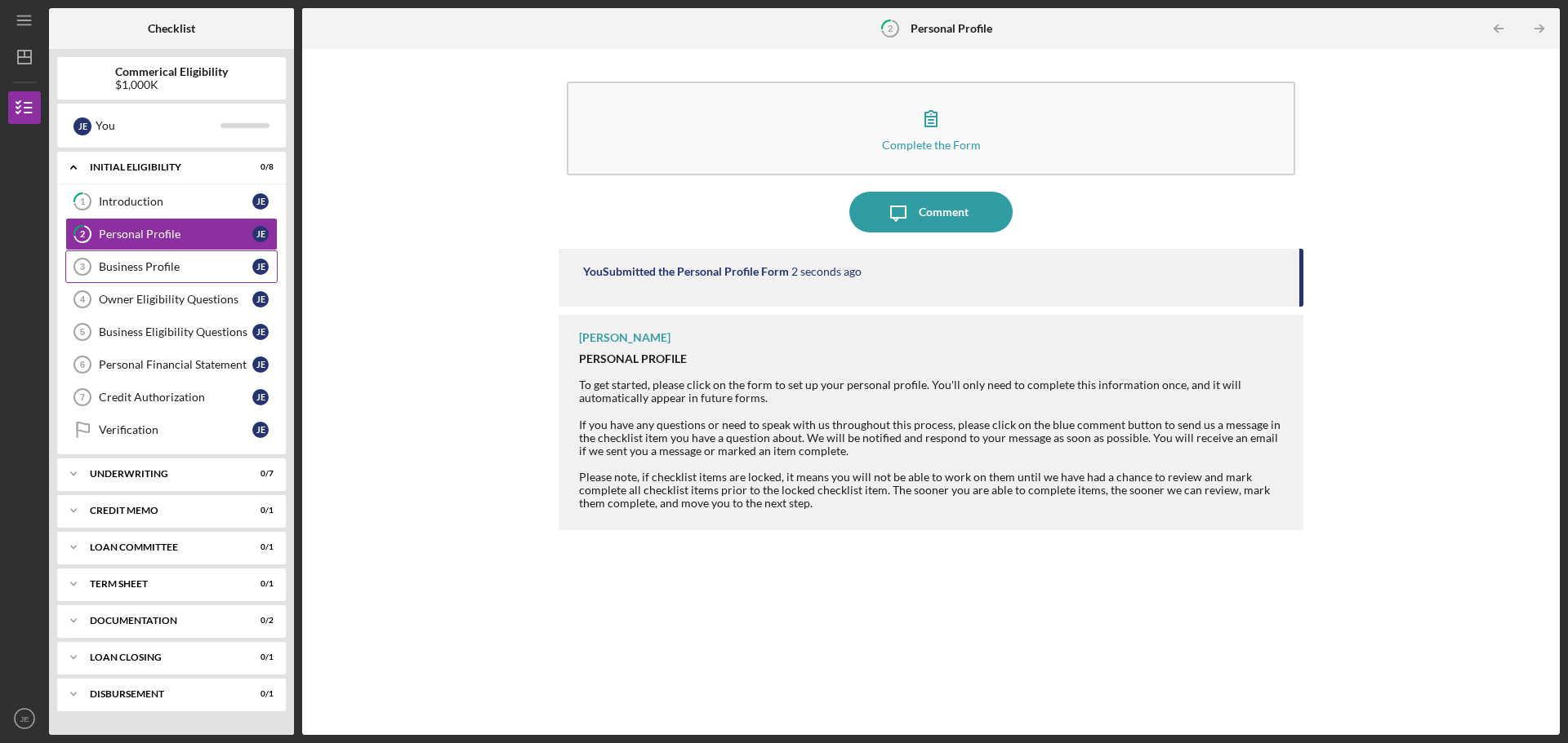
click at [147, 262] on div "Business Profile" at bounding box center [175, 267] width 153 height 13
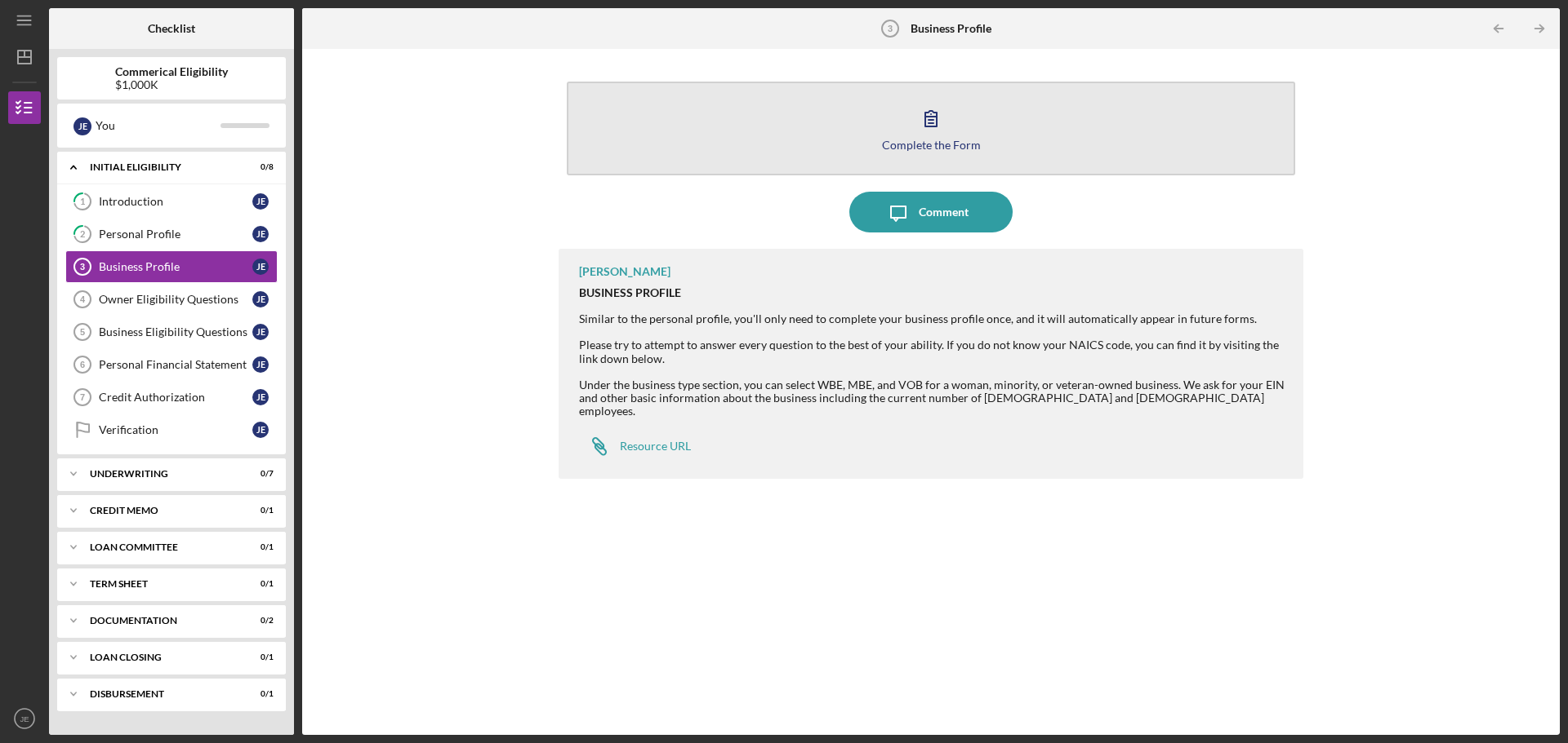
click at [944, 137] on icon "button" at bounding box center [931, 118] width 41 height 41
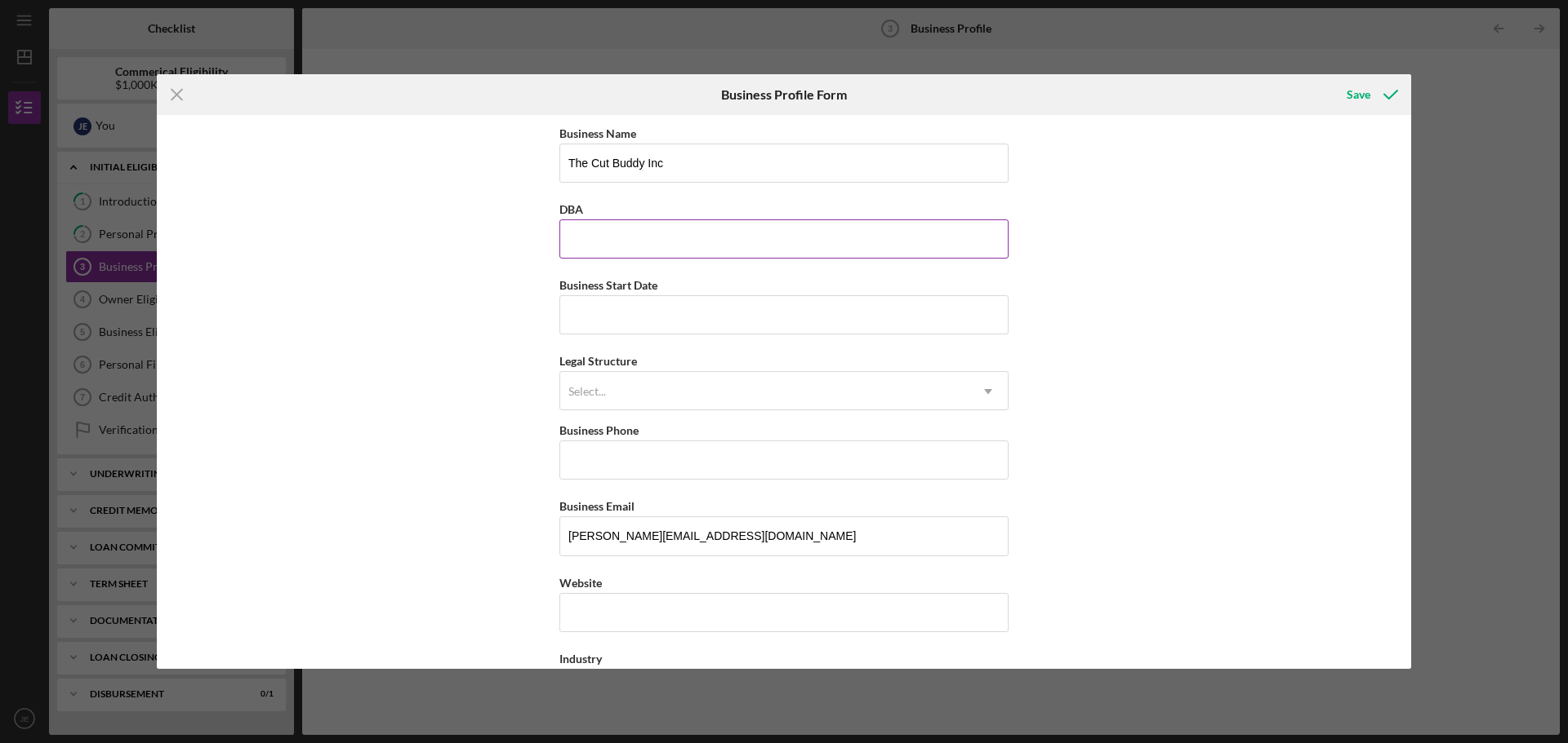
click at [620, 240] on input "DBA" at bounding box center [784, 239] width 449 height 39
click at [437, 270] on div "Business Name The Cut Buddy Inc DBA Business Start Date Legal Structure Select.…" at bounding box center [784, 391] width 1254 height 554
click at [629, 315] on input "Business Start Date" at bounding box center [784, 315] width 449 height 39
type input "[DATE]"
click at [632, 388] on div "Select..." at bounding box center [763, 391] width 409 height 37
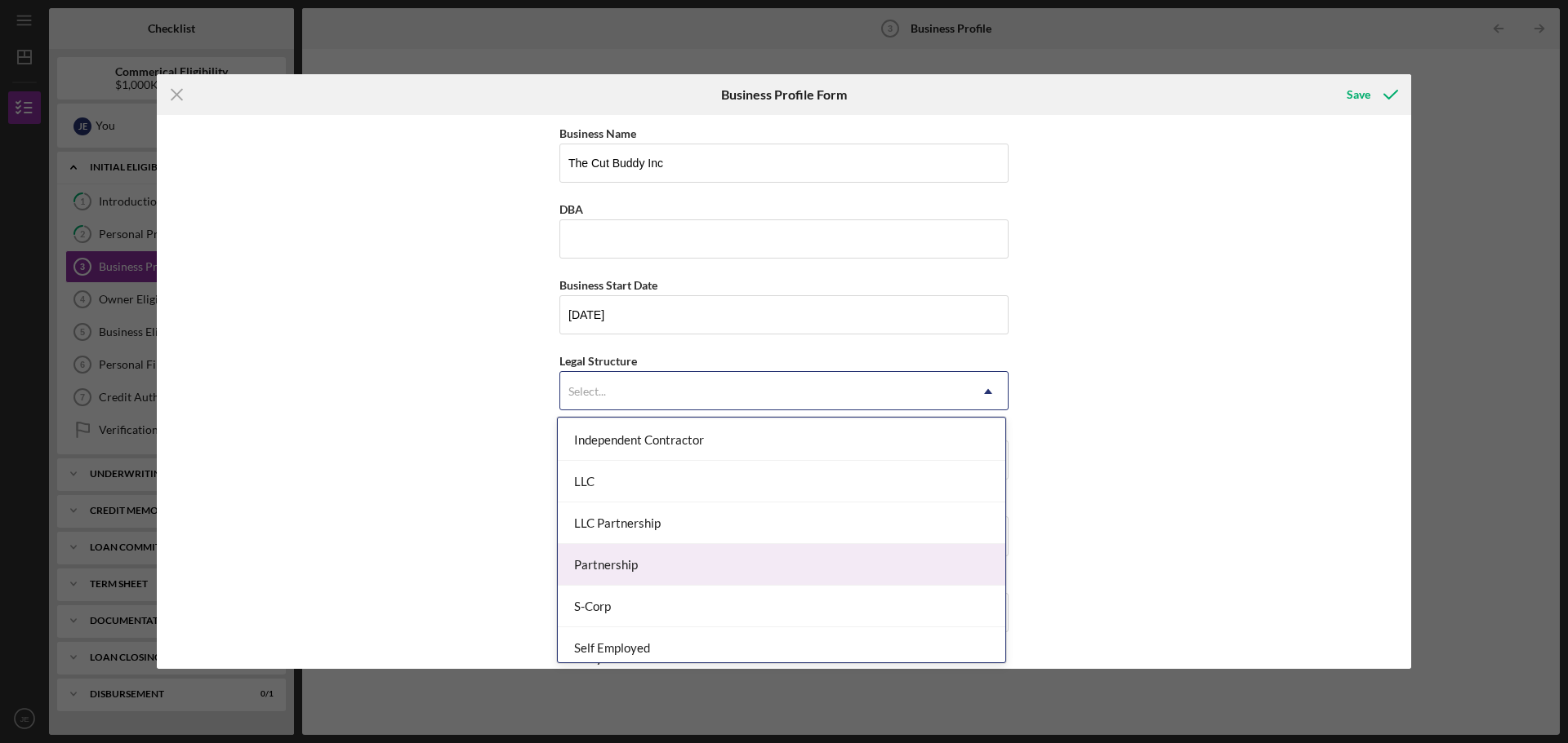
scroll to position [164, 0]
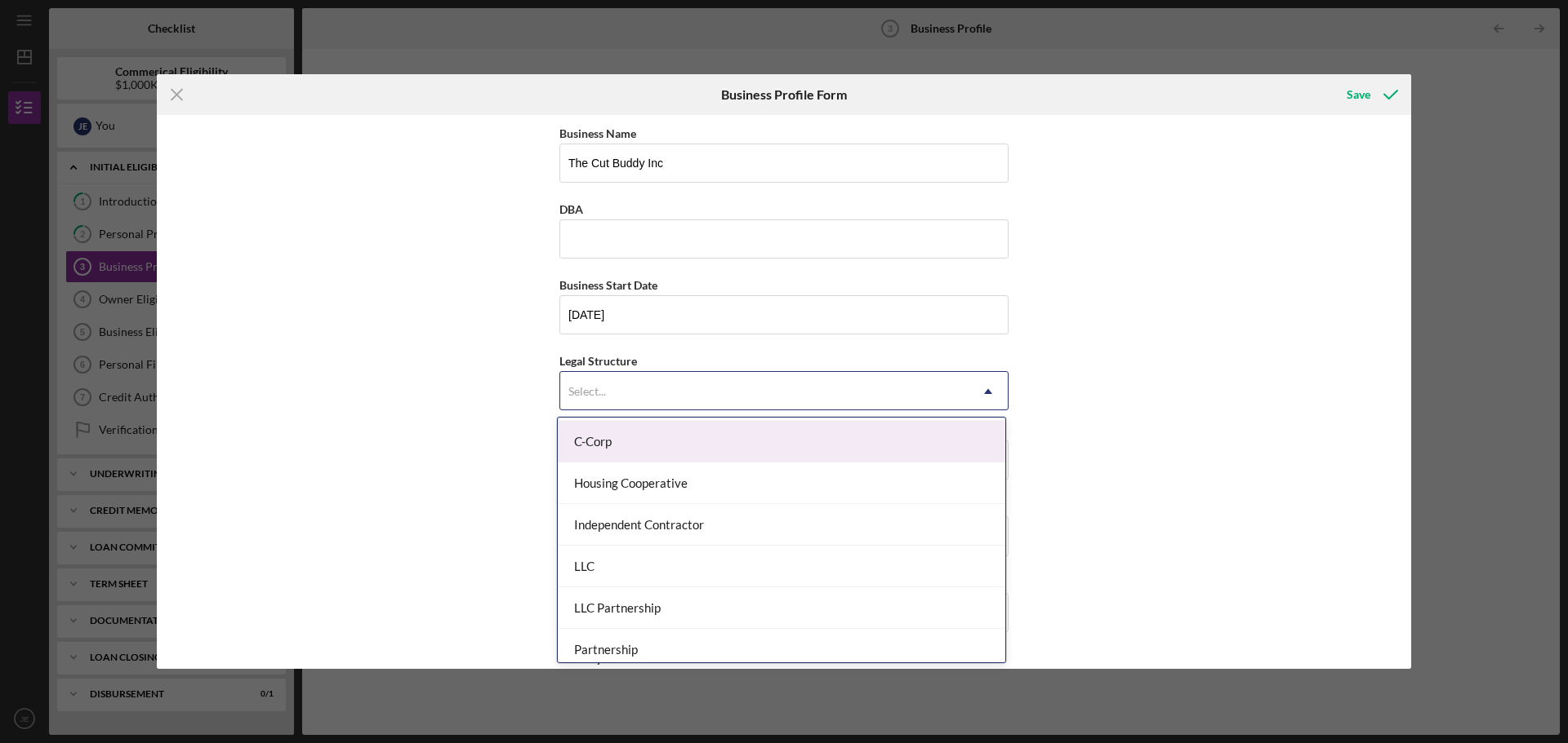
click at [597, 449] on div "C-Corp" at bounding box center [782, 442] width 448 height 42
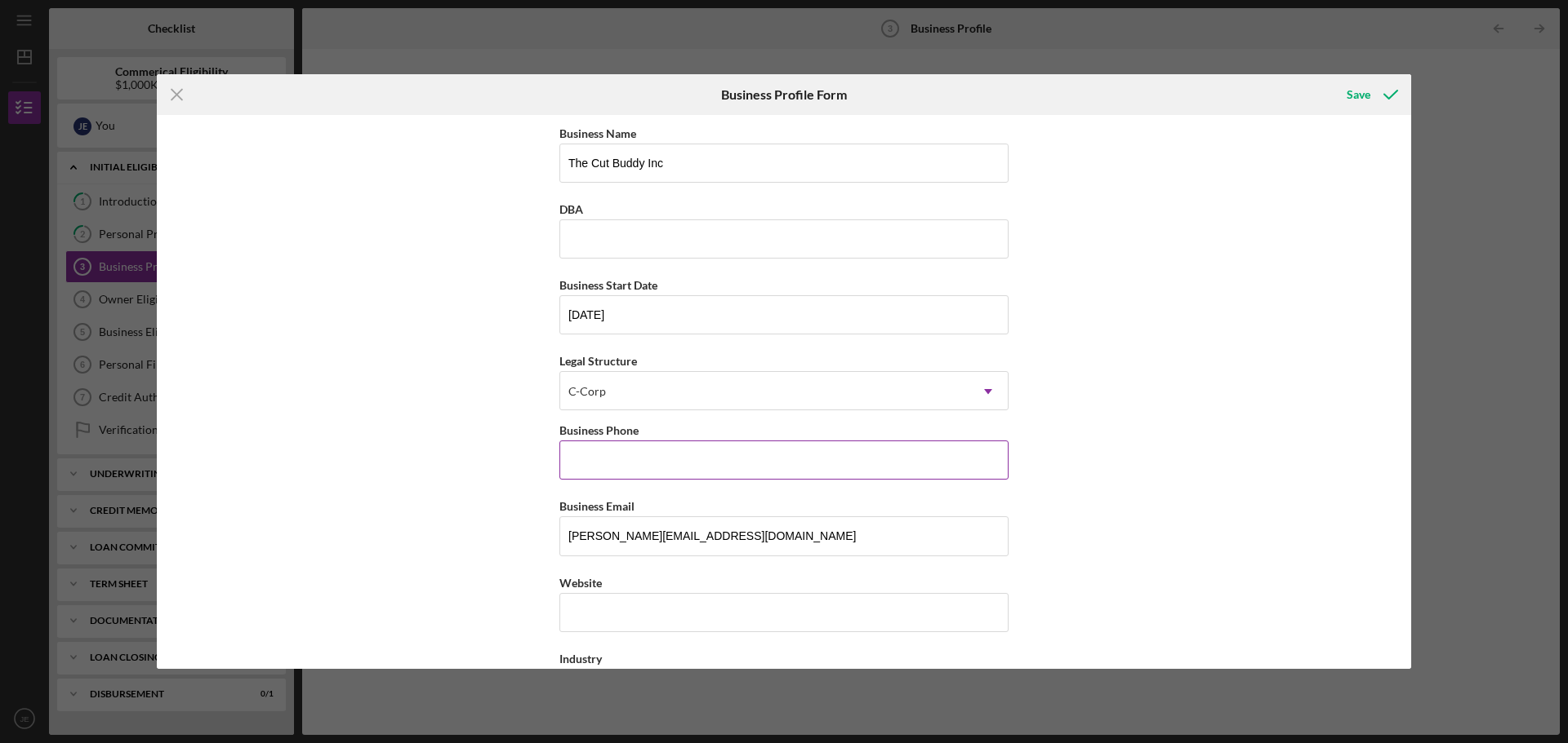
click at [599, 460] on input "Business Phone" at bounding box center [784, 460] width 449 height 39
type input "[PHONE_NUMBER]"
type input "the cut buddy"
type input "[STREET_ADDRESS]"
type input "Morrisville"
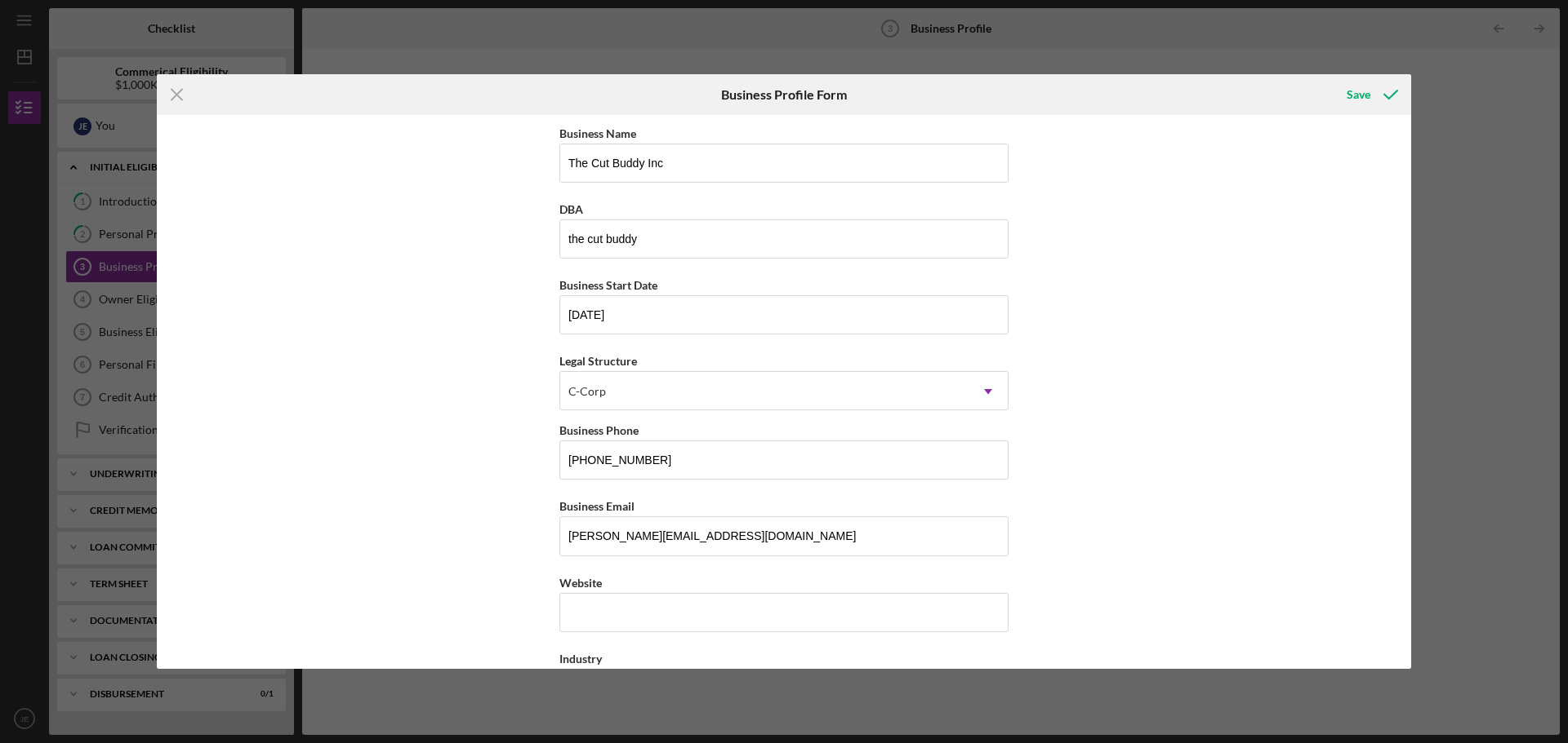
type input "NC"
type input "27560"
type input "NC"
type input "[PHONE_NUMBER]"
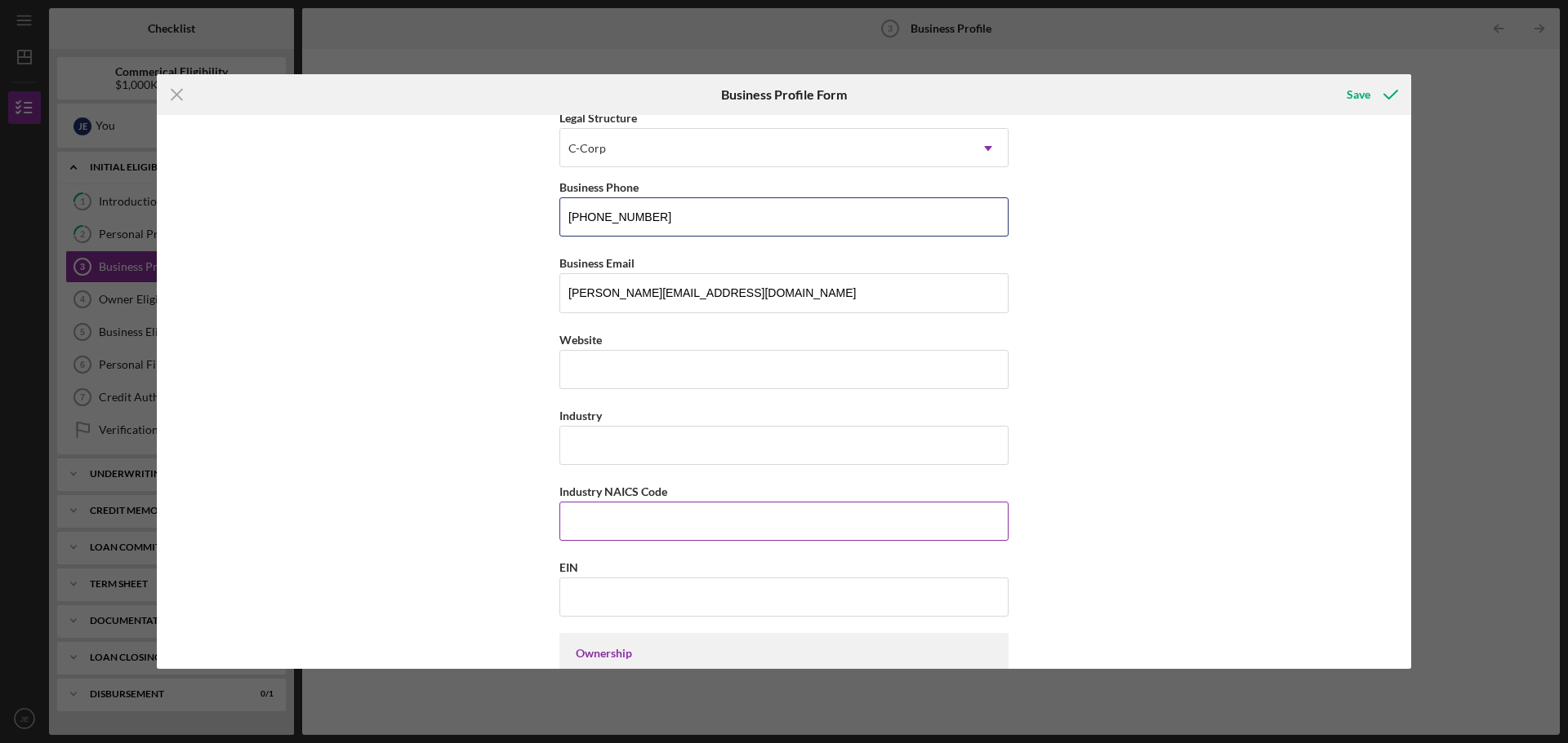
scroll to position [245, 0]
click at [608, 371] on input "Website" at bounding box center [784, 367] width 449 height 39
type input "h"
type input "[DOMAIN_NAME]"
click at [549, 454] on div "Business Name The Cut Buddy Inc DBA the cut buddy Business Start Date [DATE] Le…" at bounding box center [784, 391] width 1254 height 554
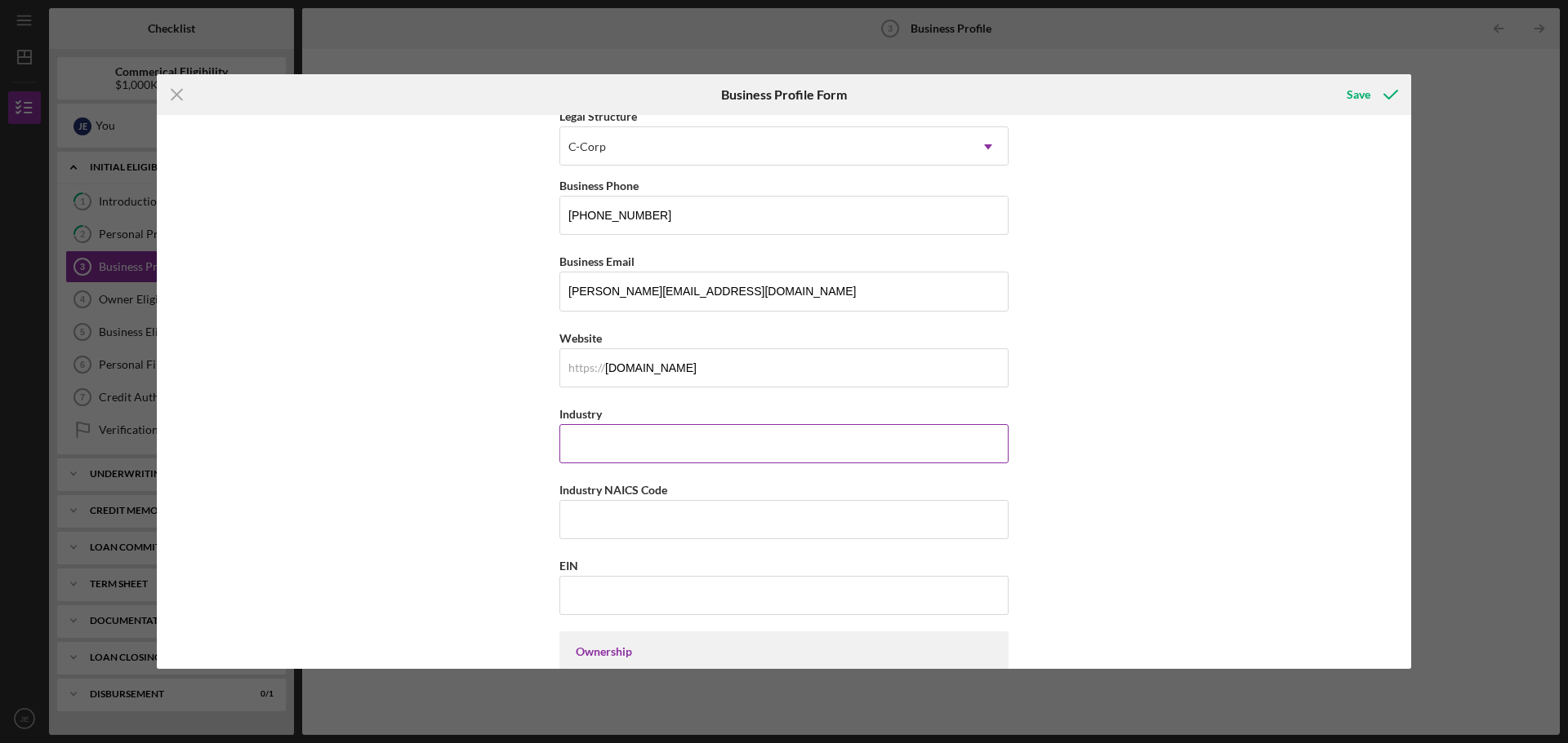
click at [583, 448] on input "Industry" at bounding box center [784, 444] width 449 height 39
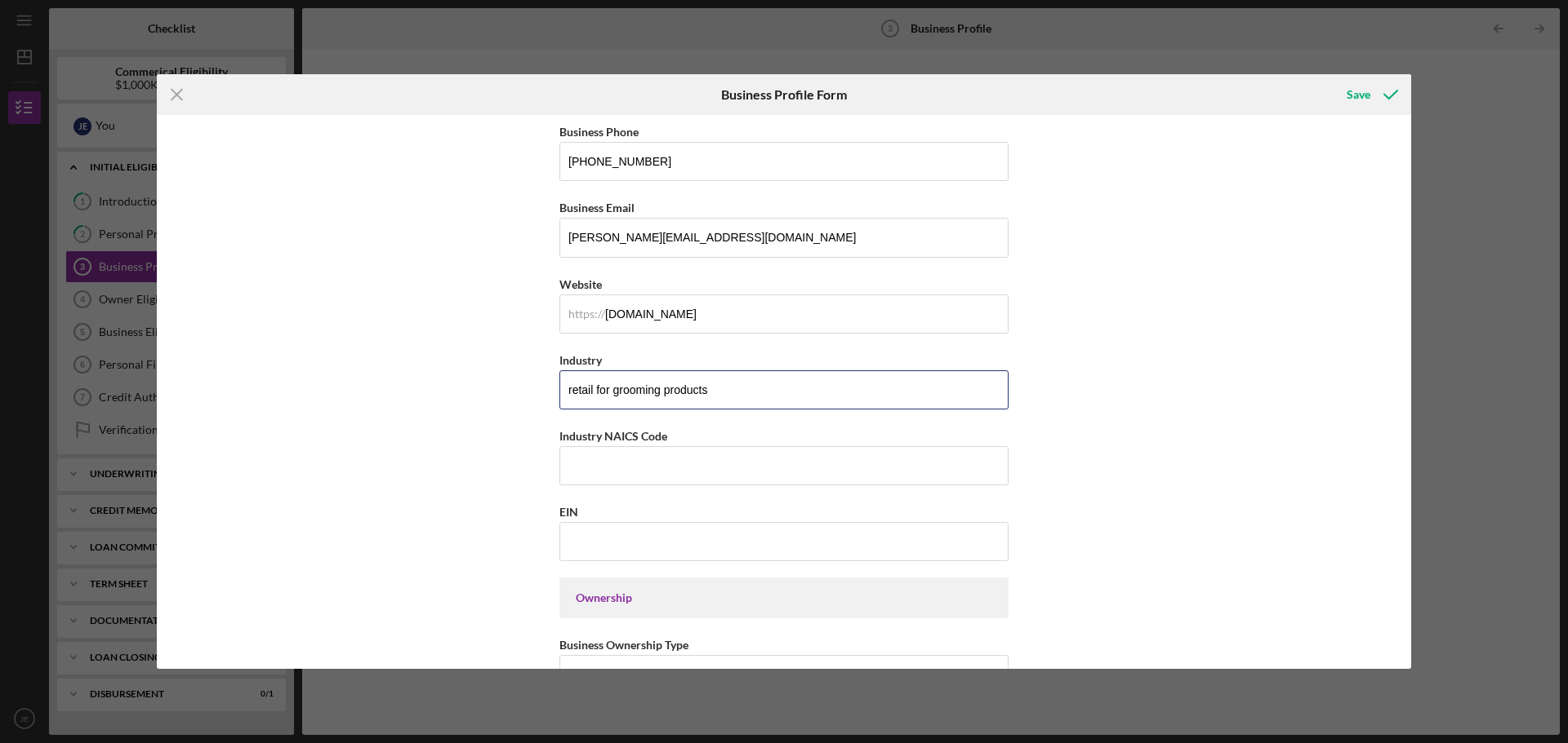
scroll to position [326, 0]
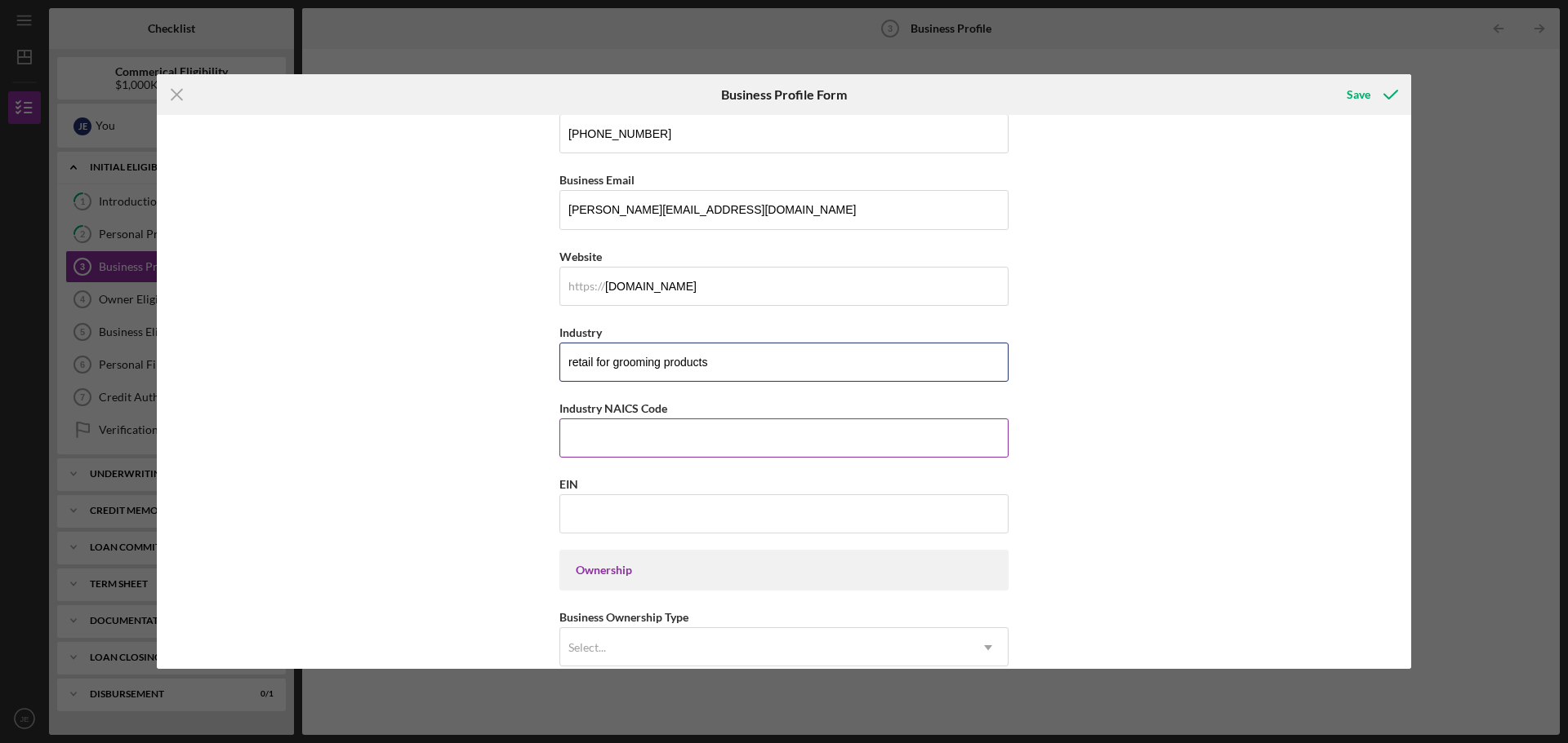
type input "retail for grooming products"
click at [587, 440] on input "Industry NAICS Code" at bounding box center [784, 438] width 449 height 39
click at [602, 514] on input "EIN" at bounding box center [784, 514] width 449 height 39
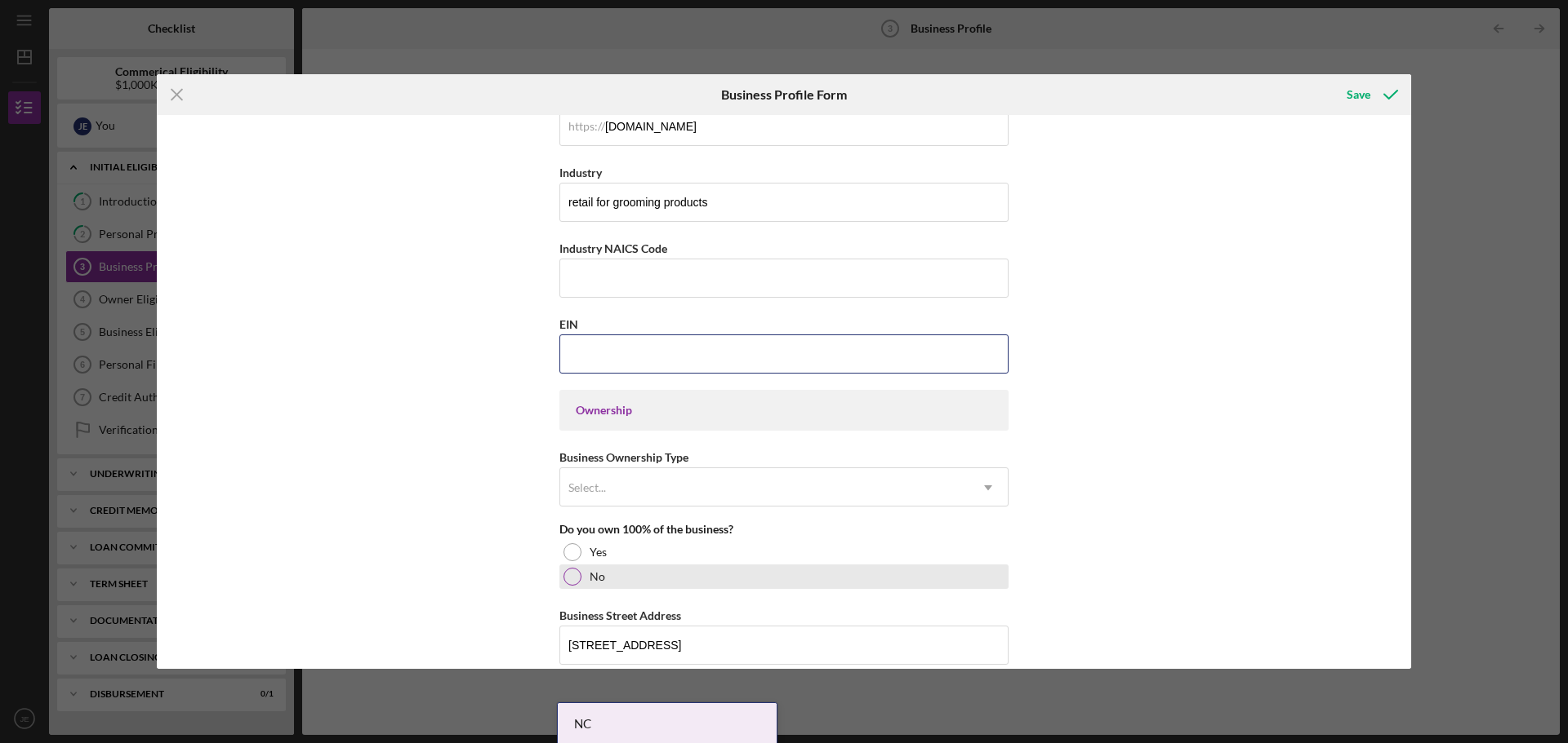
scroll to position [490, 0]
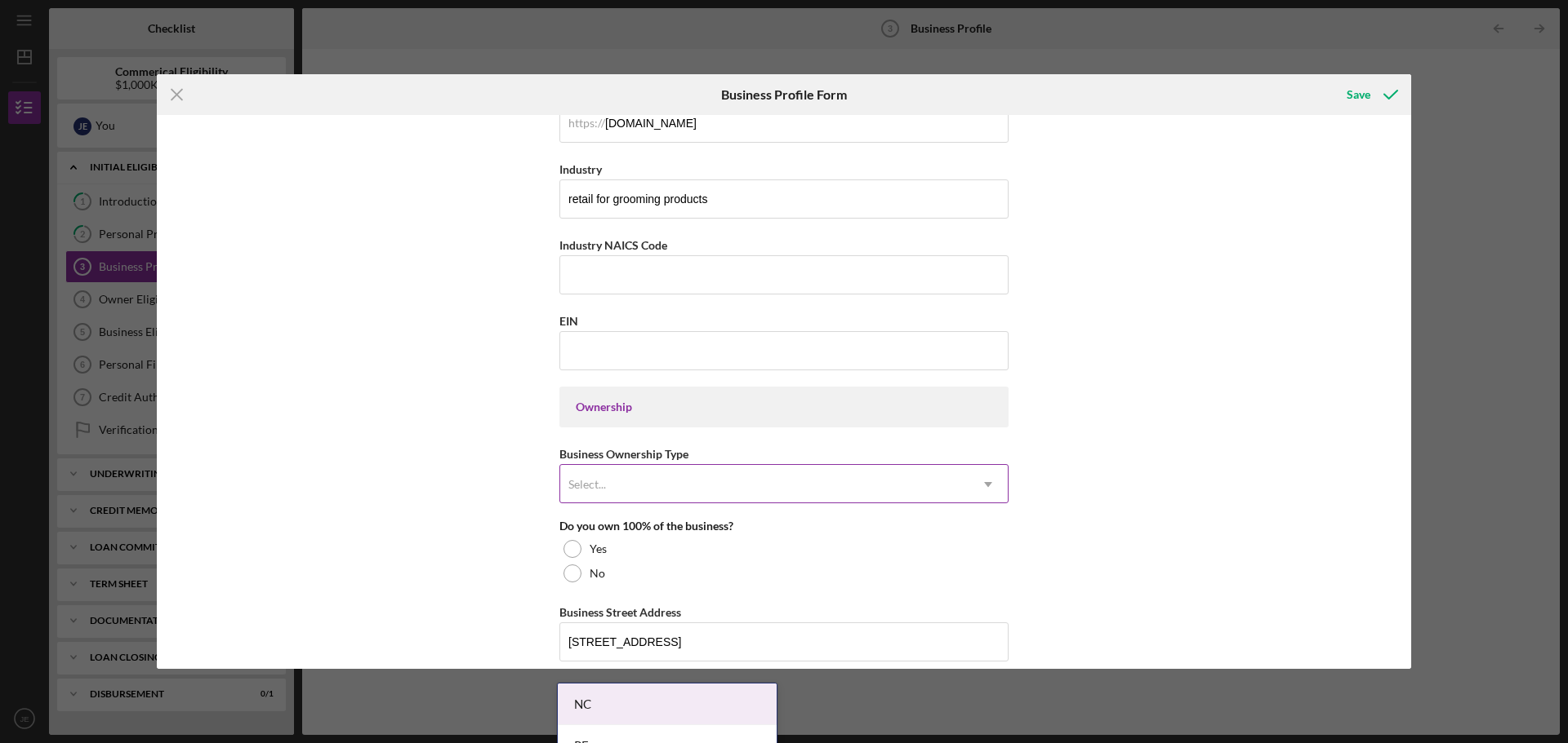
click at [648, 488] on div "Select..." at bounding box center [763, 484] width 409 height 37
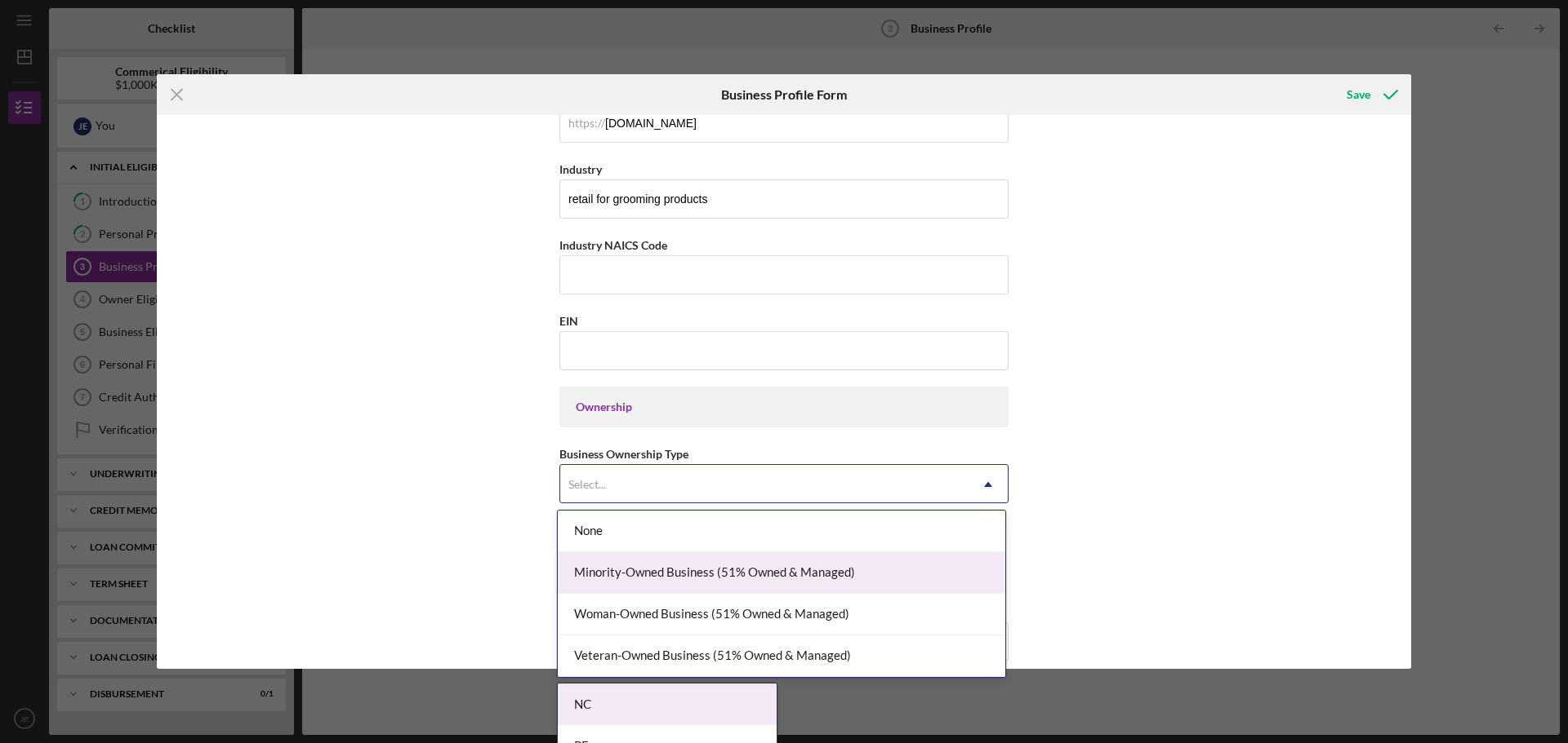
click at [611, 572] on div "Minority-Owned Business (51% Owned & Managed)" at bounding box center [782, 574] width 448 height 42
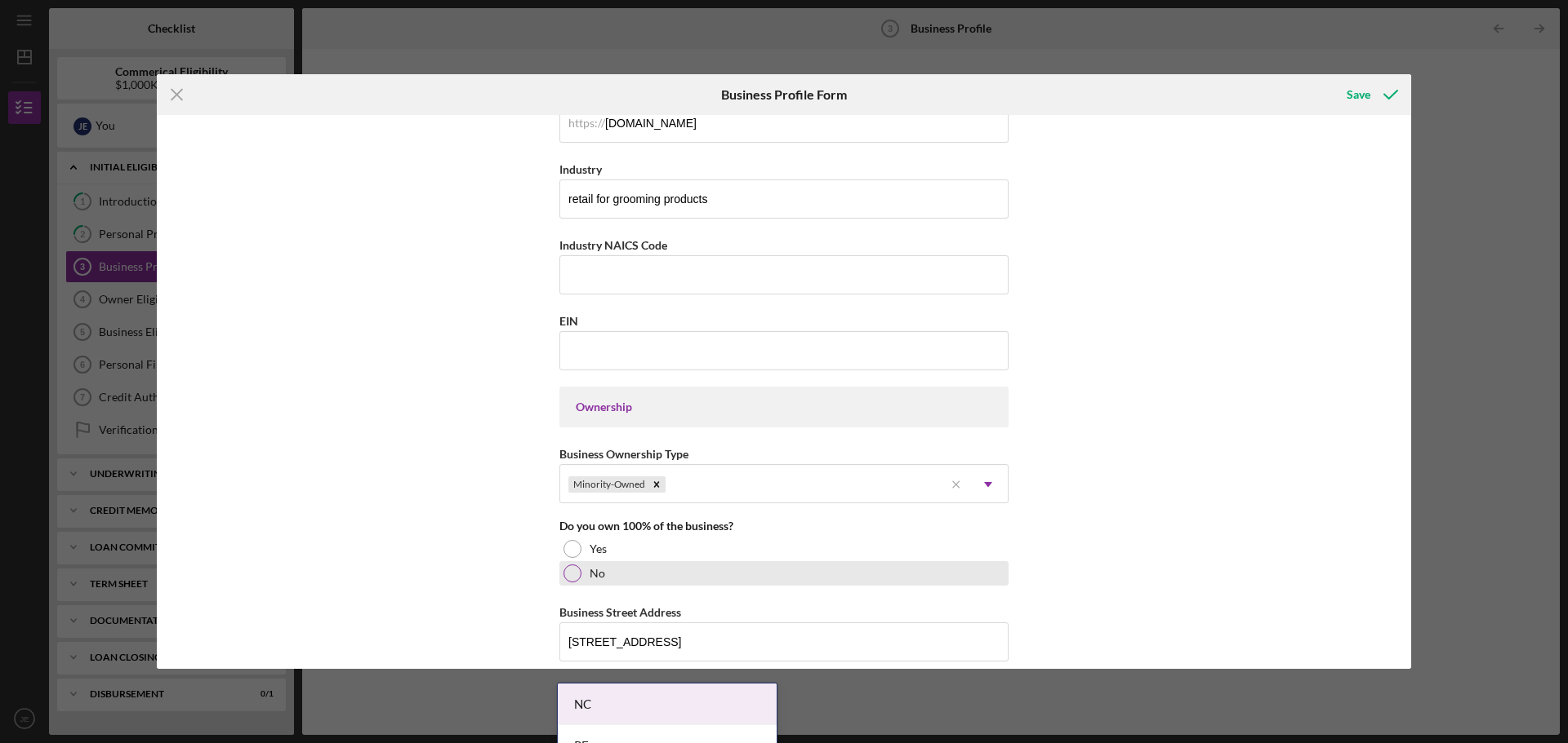
click at [575, 577] on div at bounding box center [572, 574] width 18 height 18
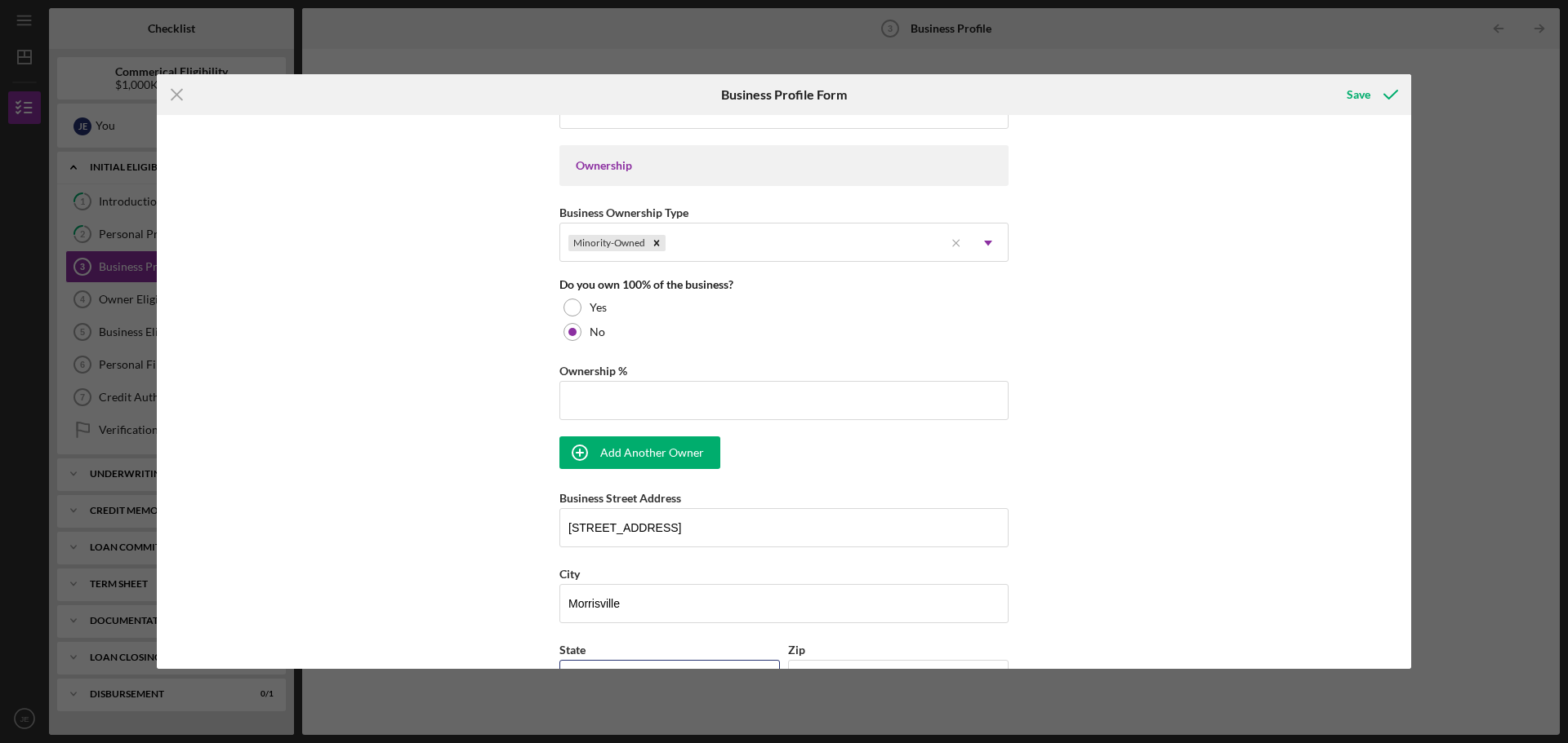
scroll to position [816, 0]
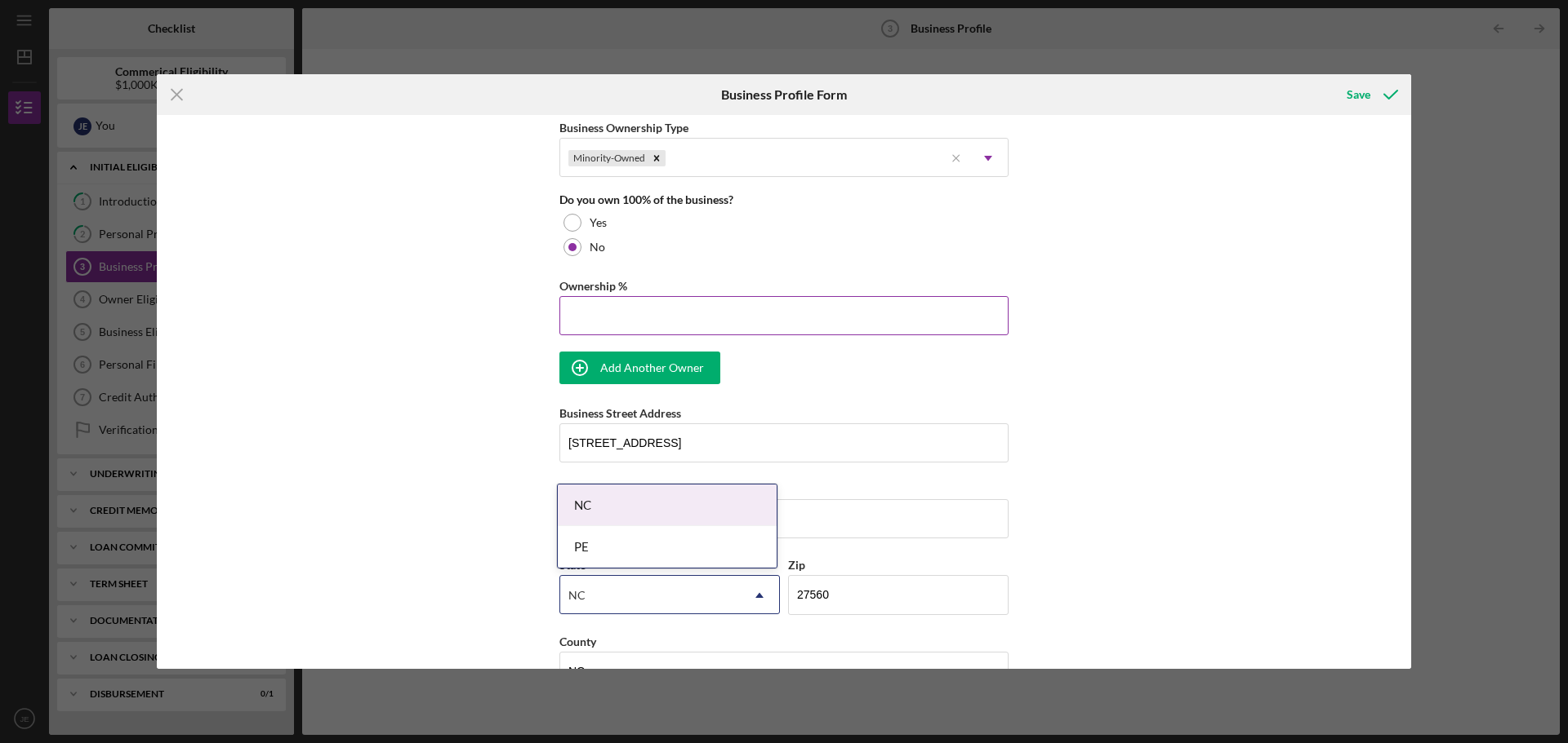
click at [643, 316] on input "Ownership %" at bounding box center [784, 316] width 449 height 39
type input "75.00%"
click at [572, 503] on div "NC" at bounding box center [667, 506] width 219 height 42
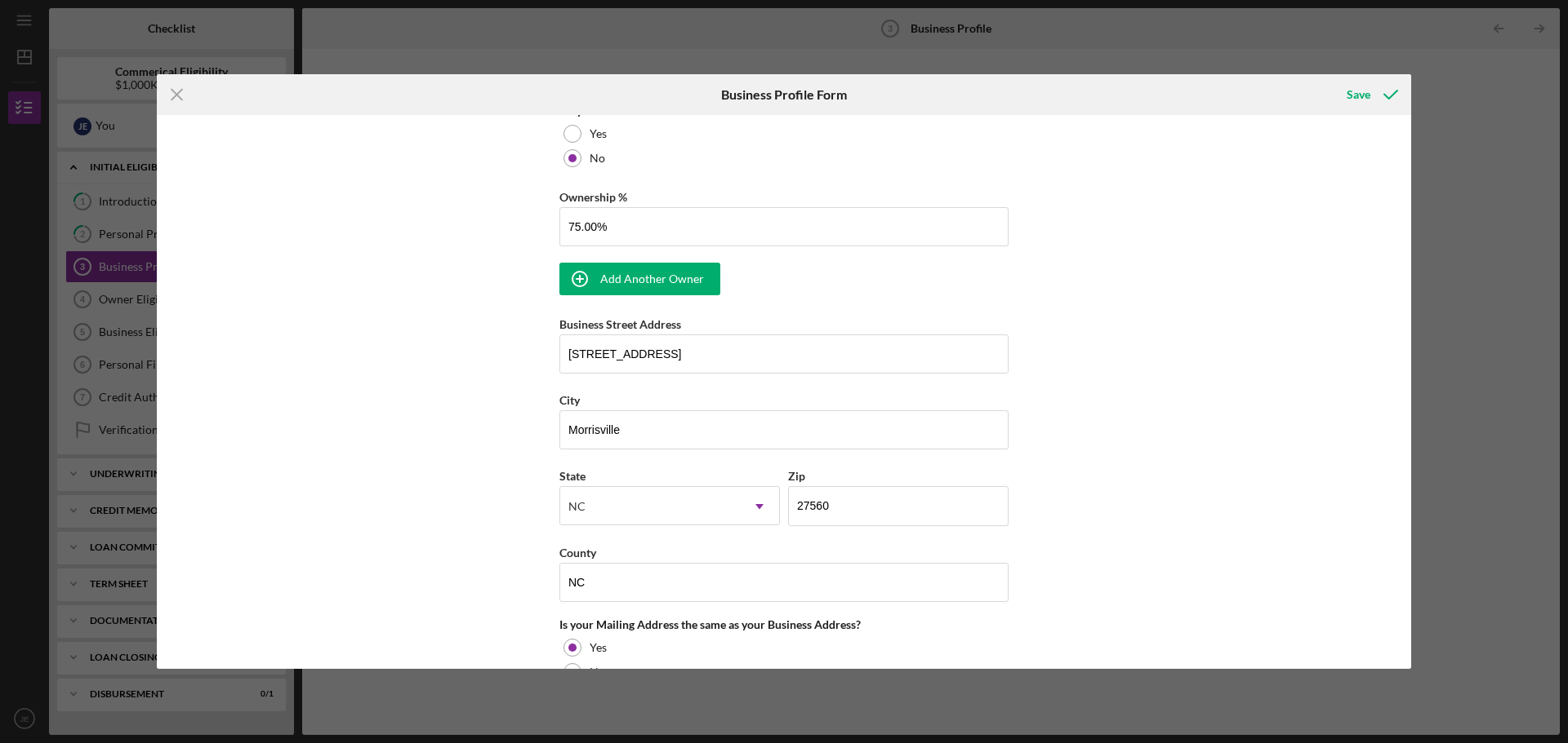
scroll to position [1060, 0]
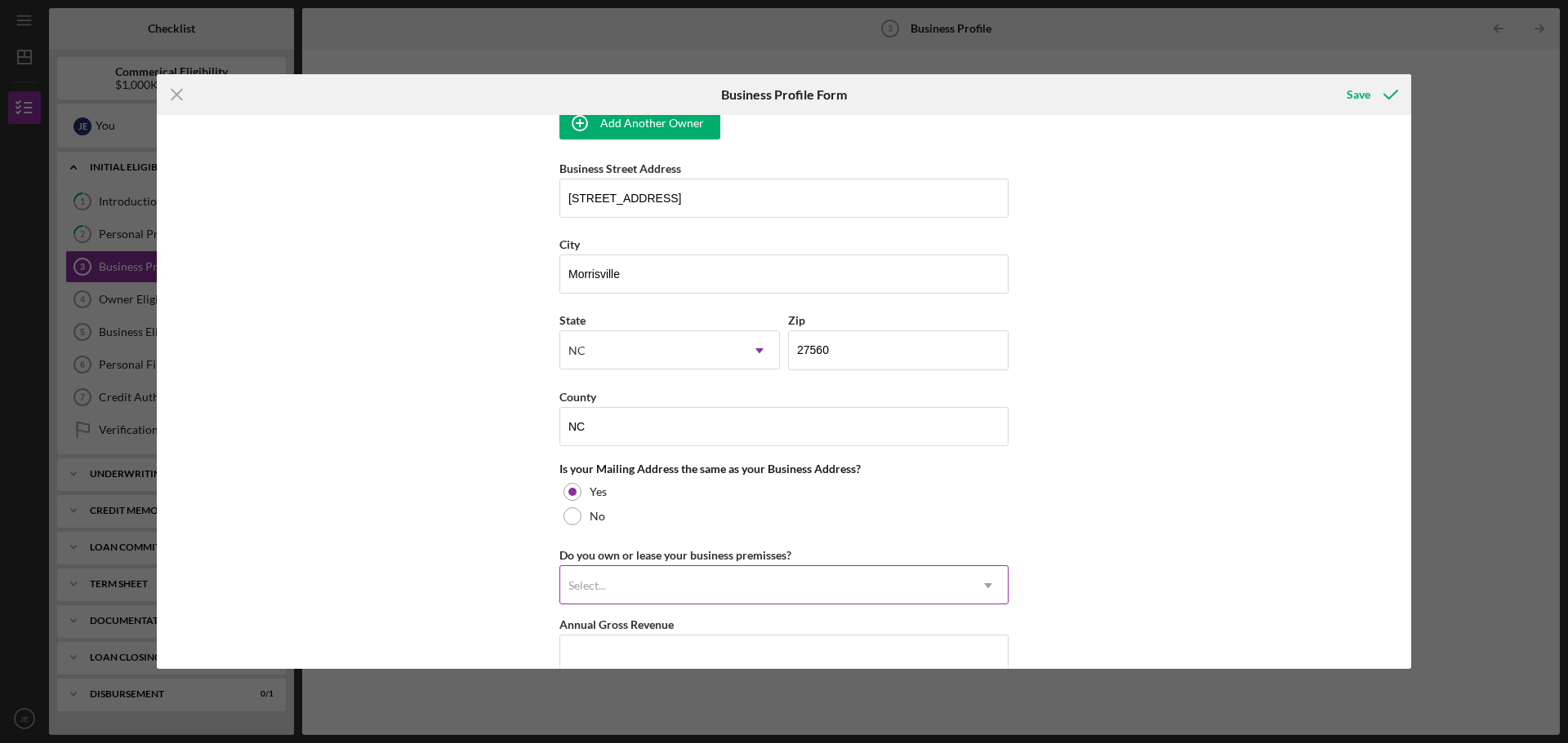
click at [588, 581] on div "Select..." at bounding box center [586, 586] width 37 height 13
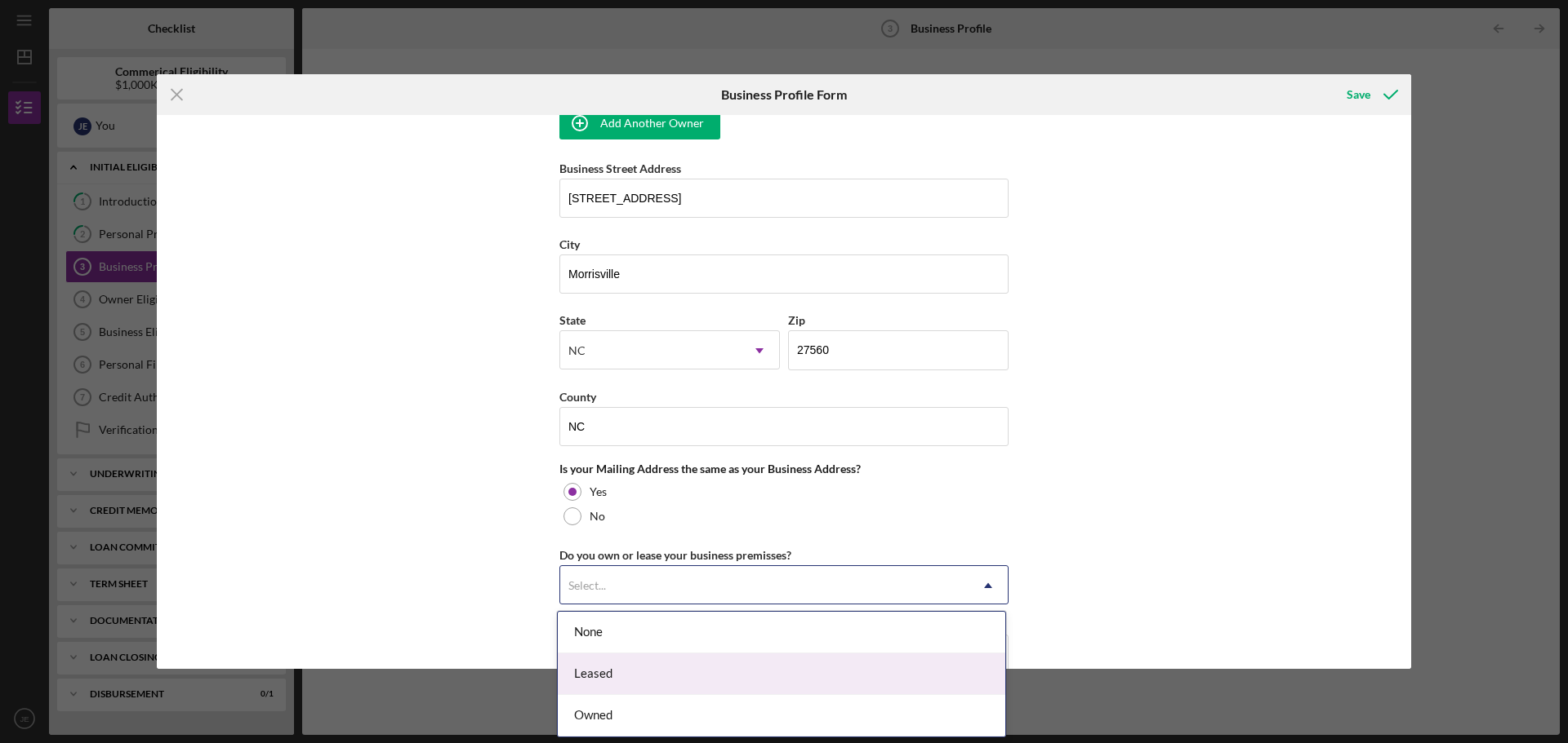
click at [592, 671] on div "Leased" at bounding box center [782, 675] width 448 height 42
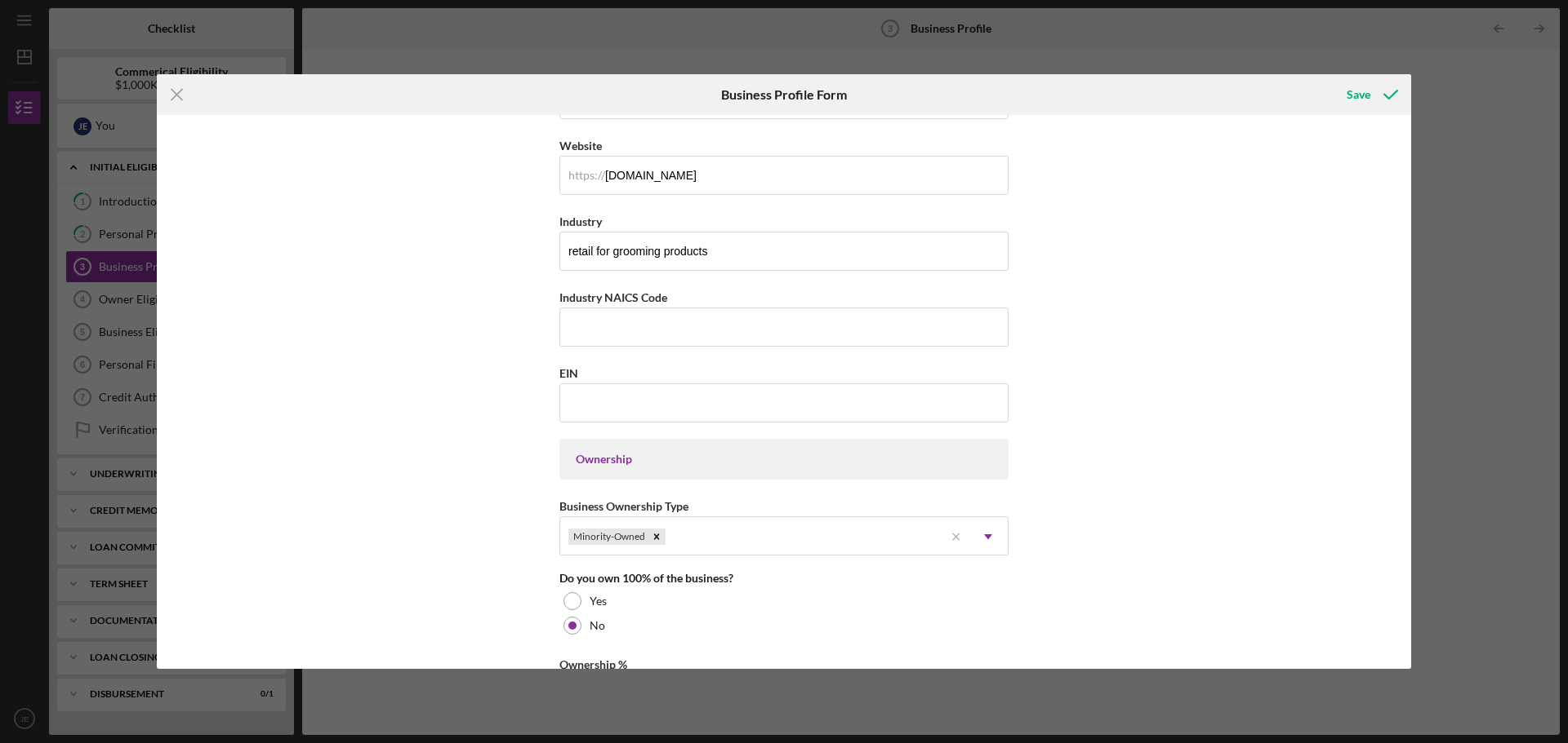
scroll to position [408, 0]
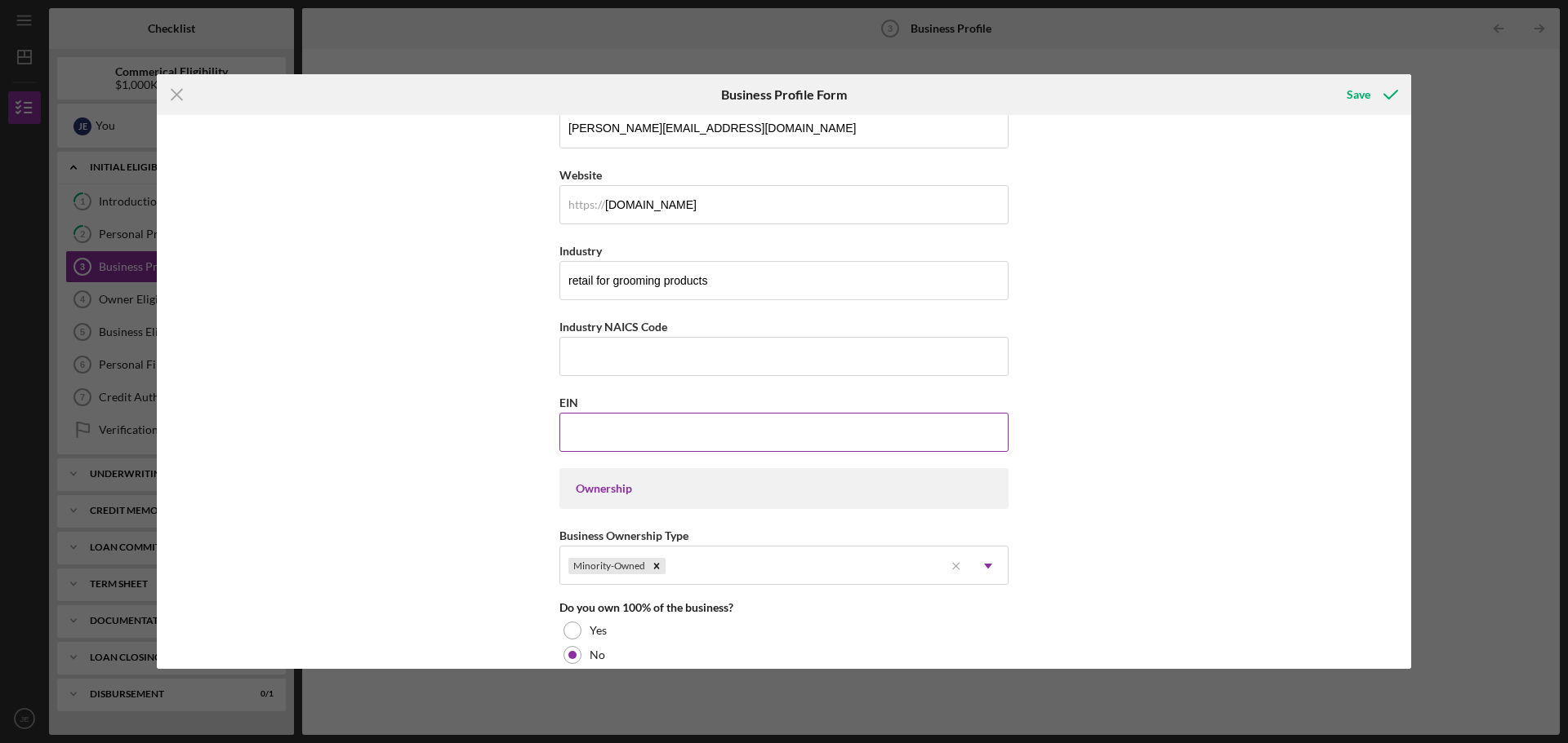
click at [614, 426] on input "EIN" at bounding box center [784, 432] width 449 height 39
type input "[US_EMPLOYER_IDENTIFICATION_NUMBER]"
click at [1112, 475] on div "Business Name The Cut Buddy Inc DBA the cut buddy Business Start Date [DATE] Le…" at bounding box center [784, 391] width 1254 height 554
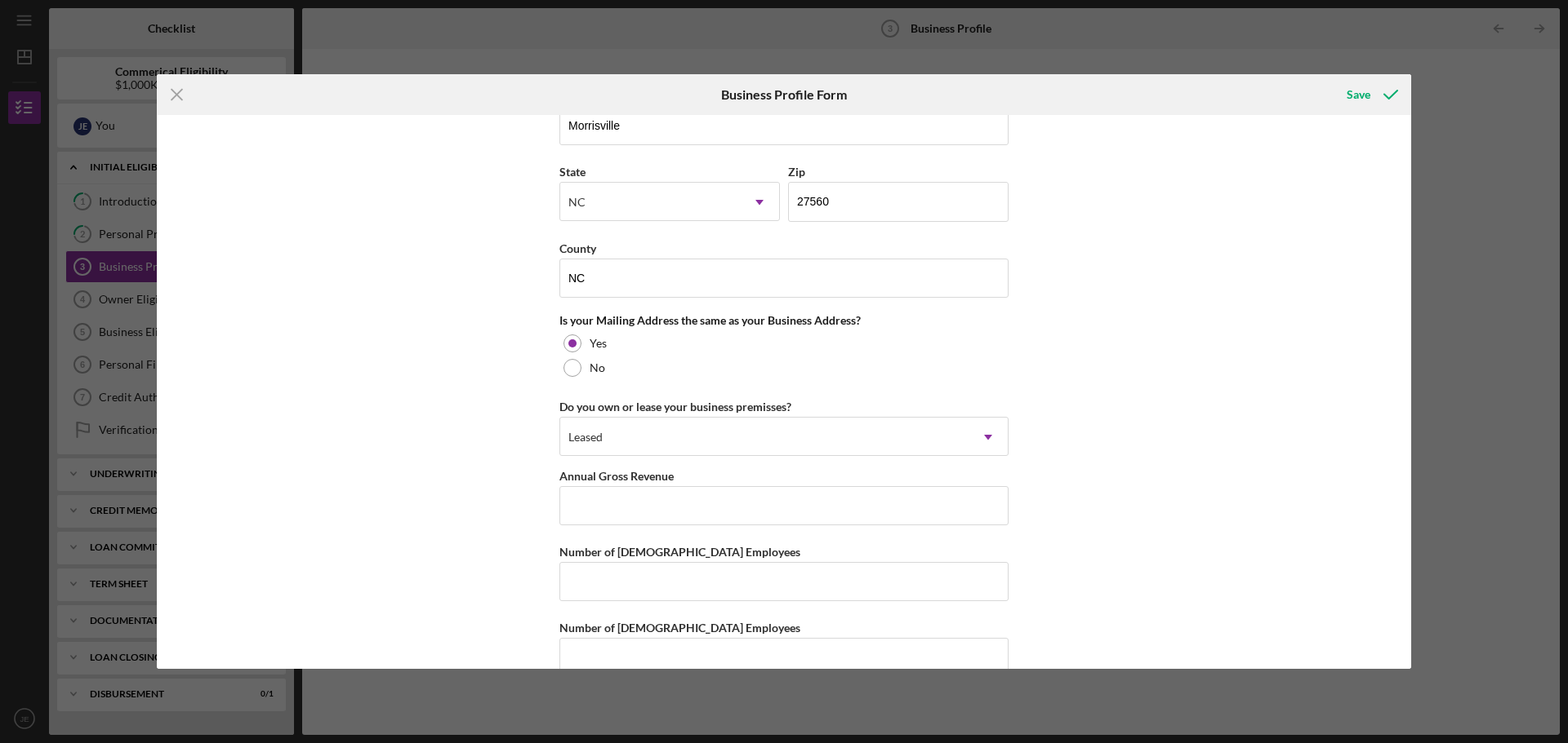
scroll to position [1224, 0]
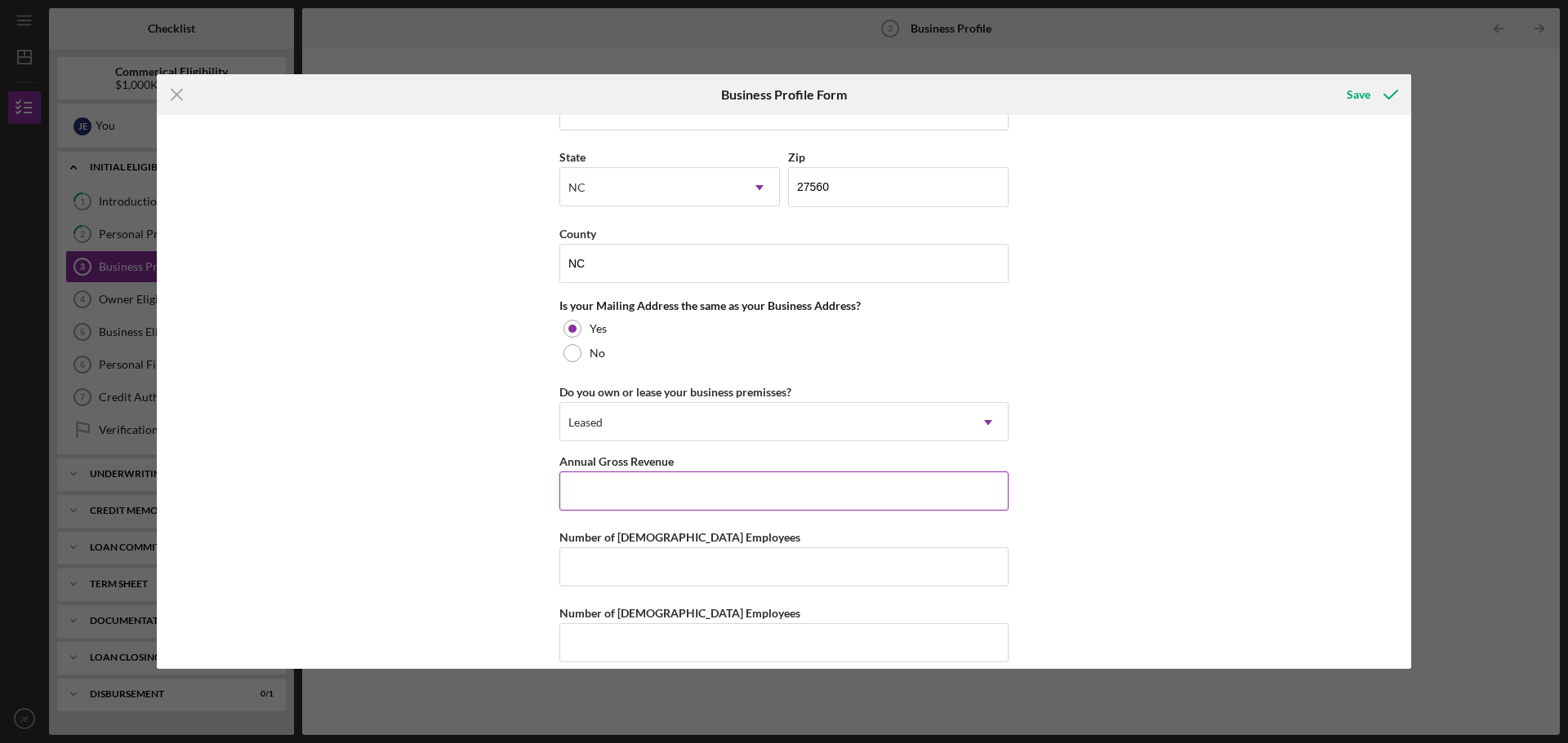
click at [610, 480] on input "Annual Gross Revenue" at bounding box center [784, 491] width 449 height 39
type input "$5,800,000"
click at [677, 578] on input "Number of [DEMOGRAPHIC_DATA] Employees" at bounding box center [784, 567] width 449 height 39
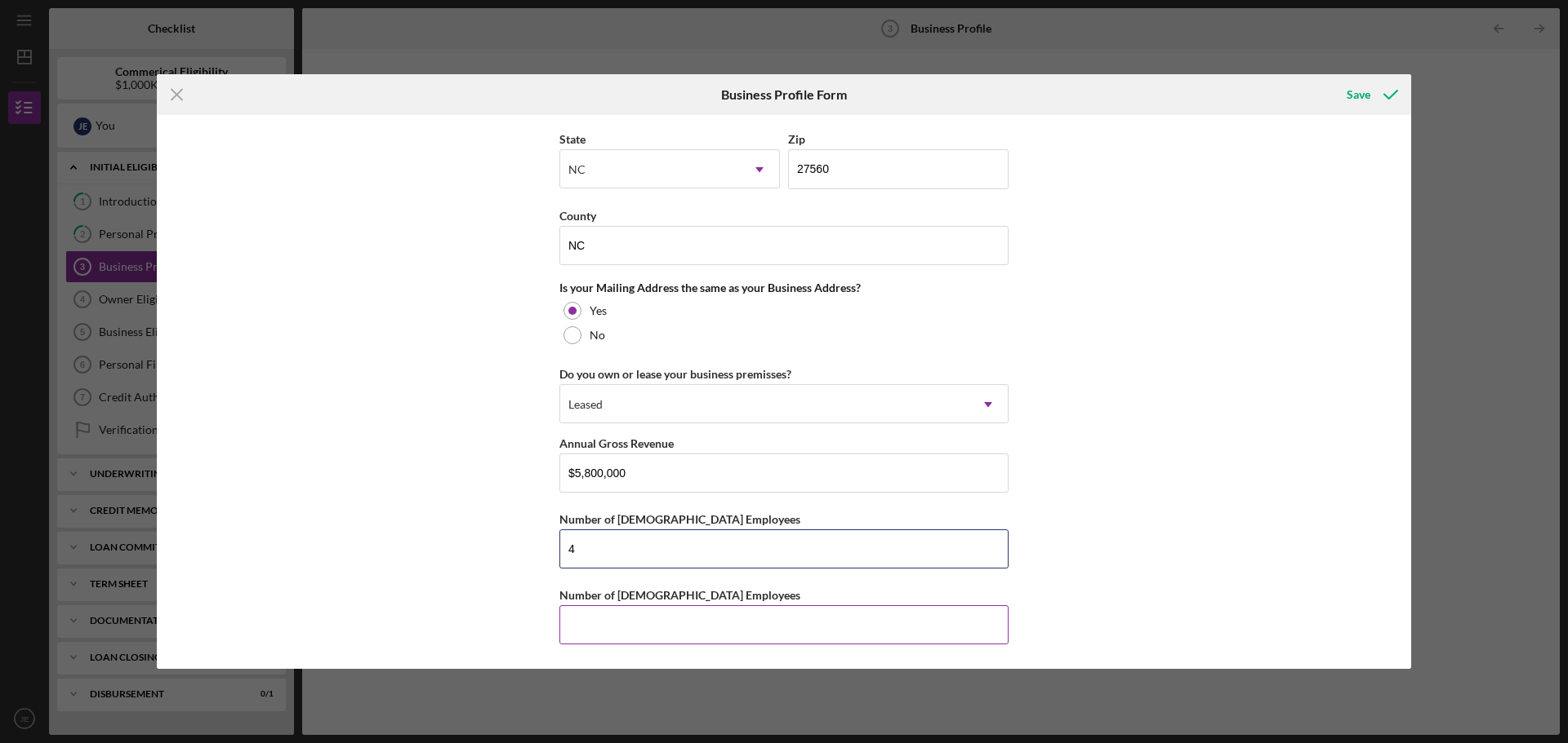
type input "4"
click at [599, 617] on input "Number of [DEMOGRAPHIC_DATA] Employees" at bounding box center [784, 624] width 449 height 39
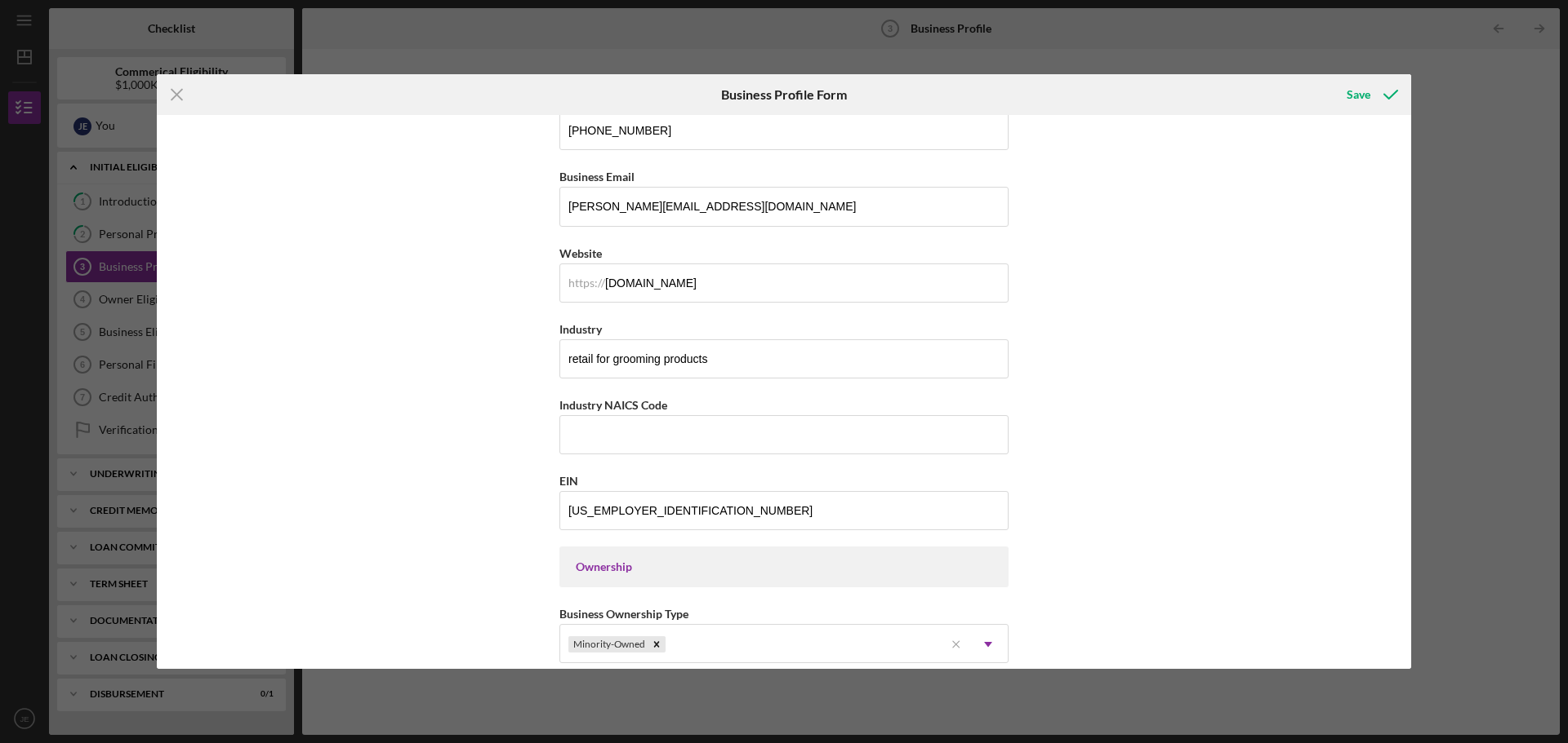
scroll to position [18, 0]
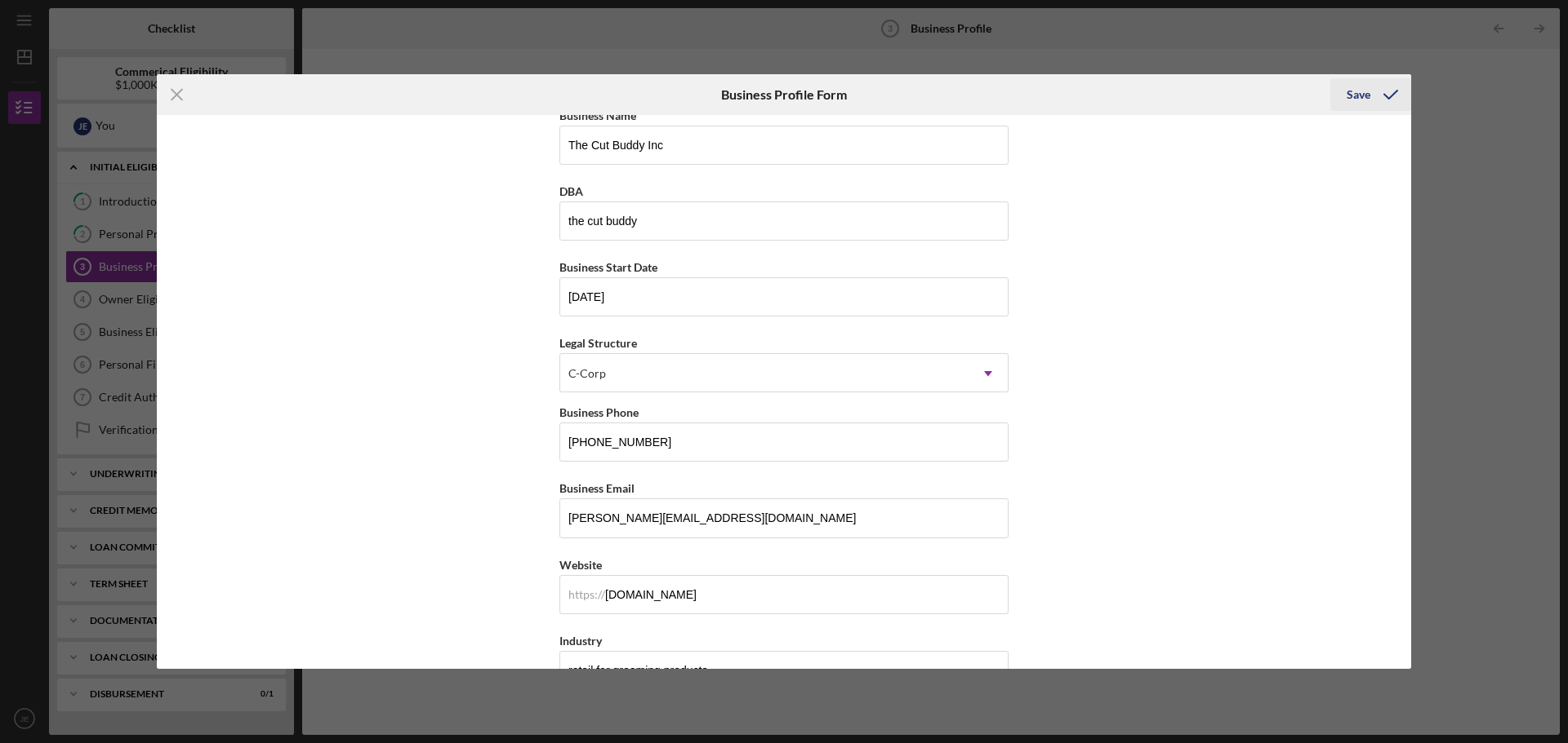
type input "4"
click at [1359, 92] on div "Save" at bounding box center [1358, 95] width 24 height 33
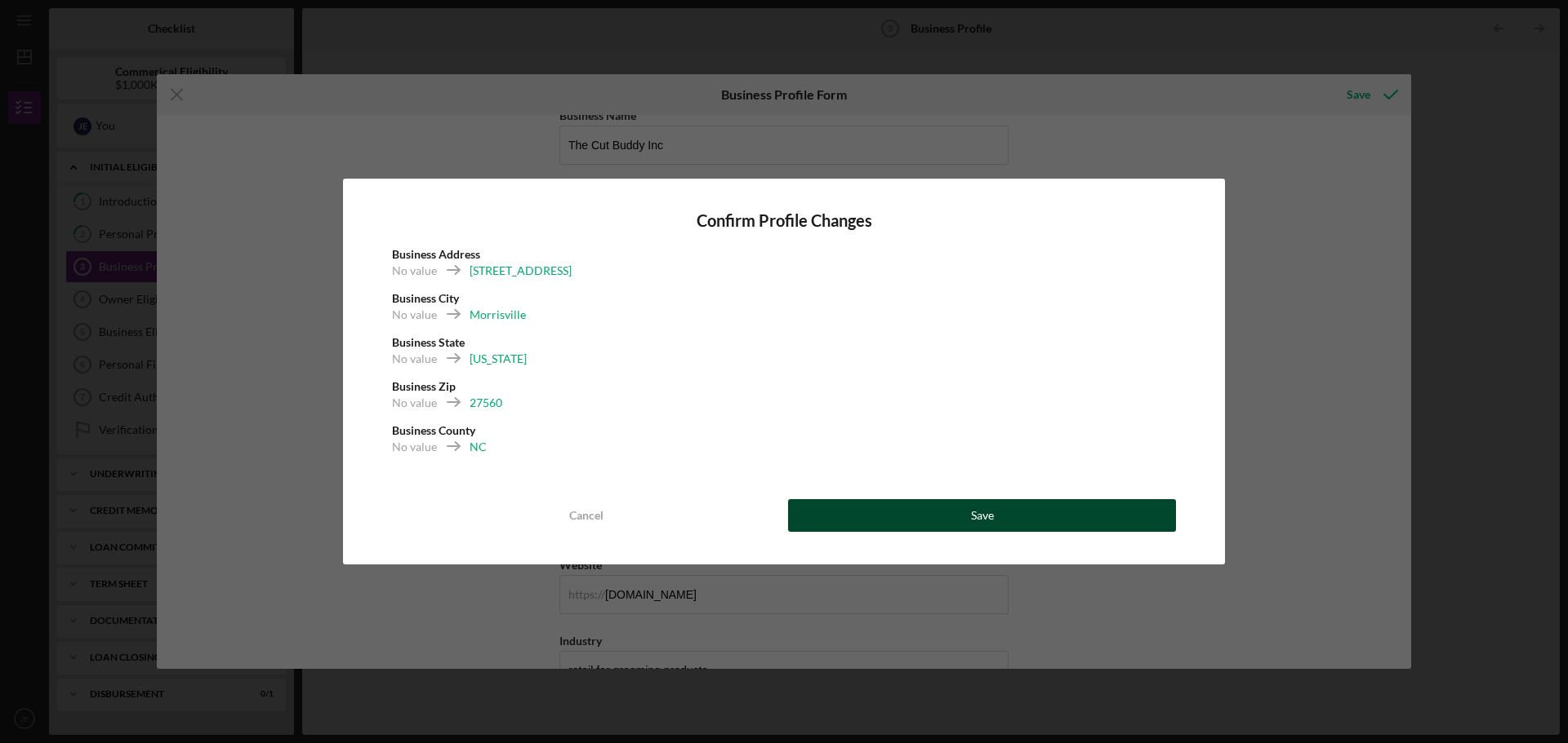
click at [973, 510] on div "Save" at bounding box center [983, 515] width 23 height 33
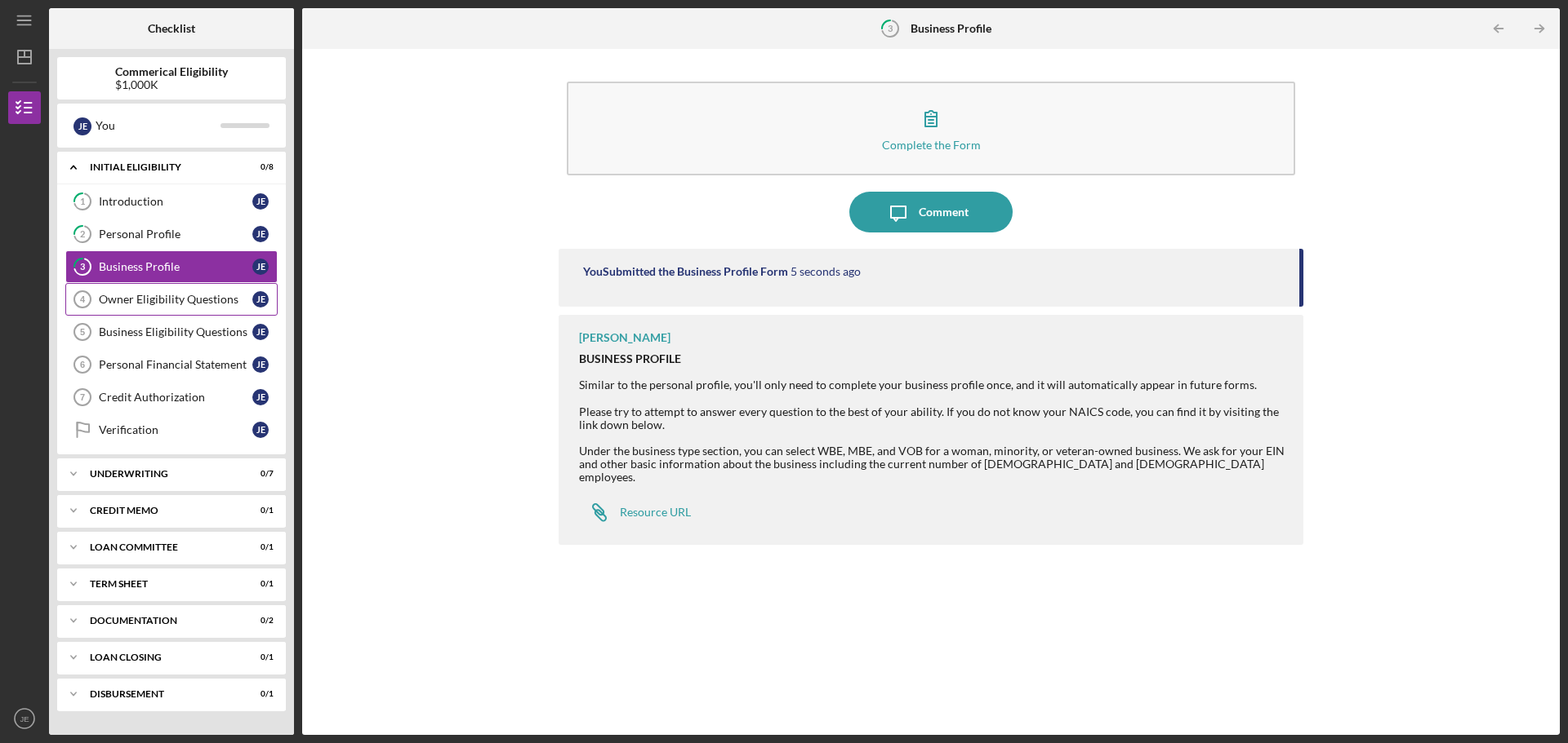
click at [142, 302] on div "Owner Eligibility Questions" at bounding box center [175, 299] width 153 height 13
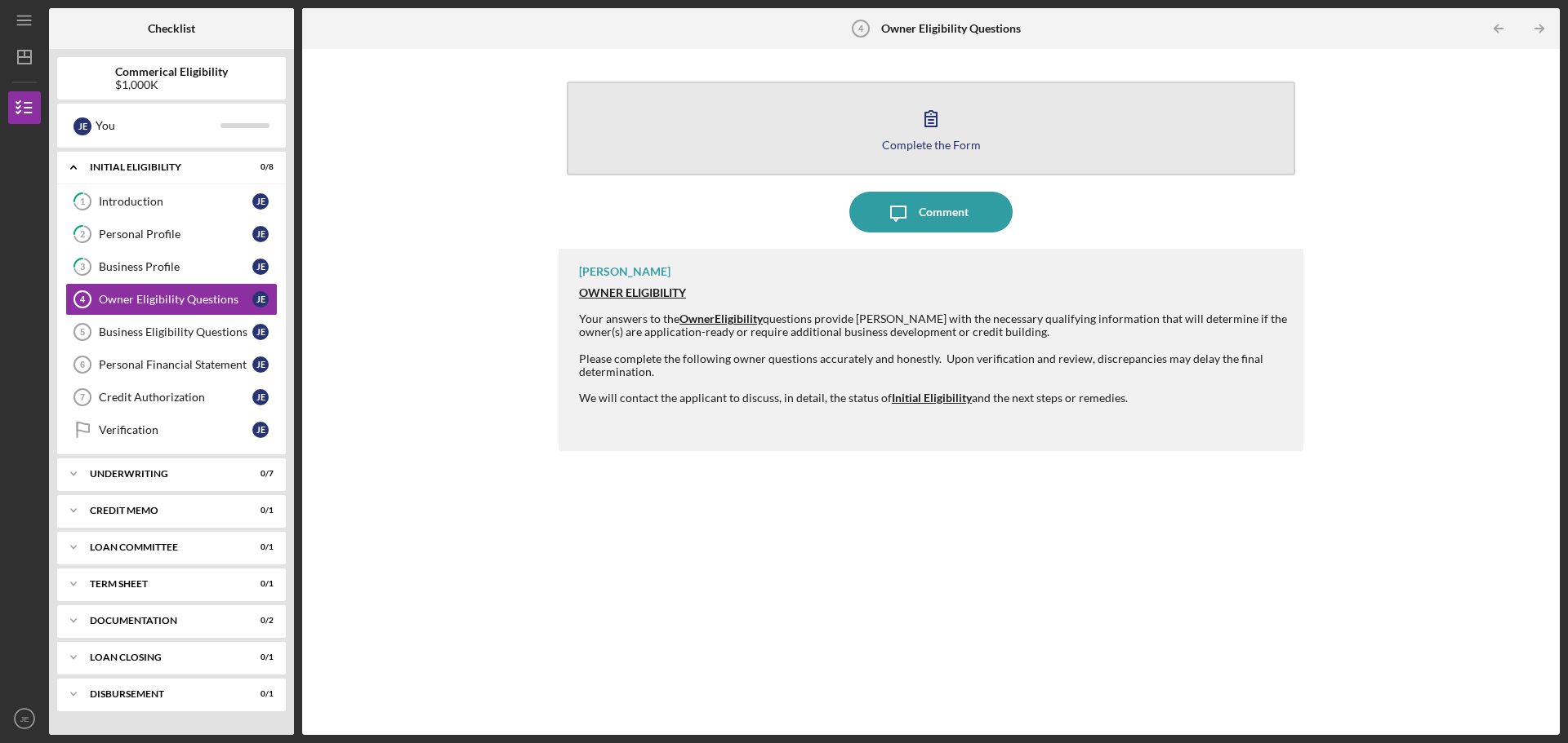
click at [949, 126] on icon "button" at bounding box center [931, 118] width 41 height 41
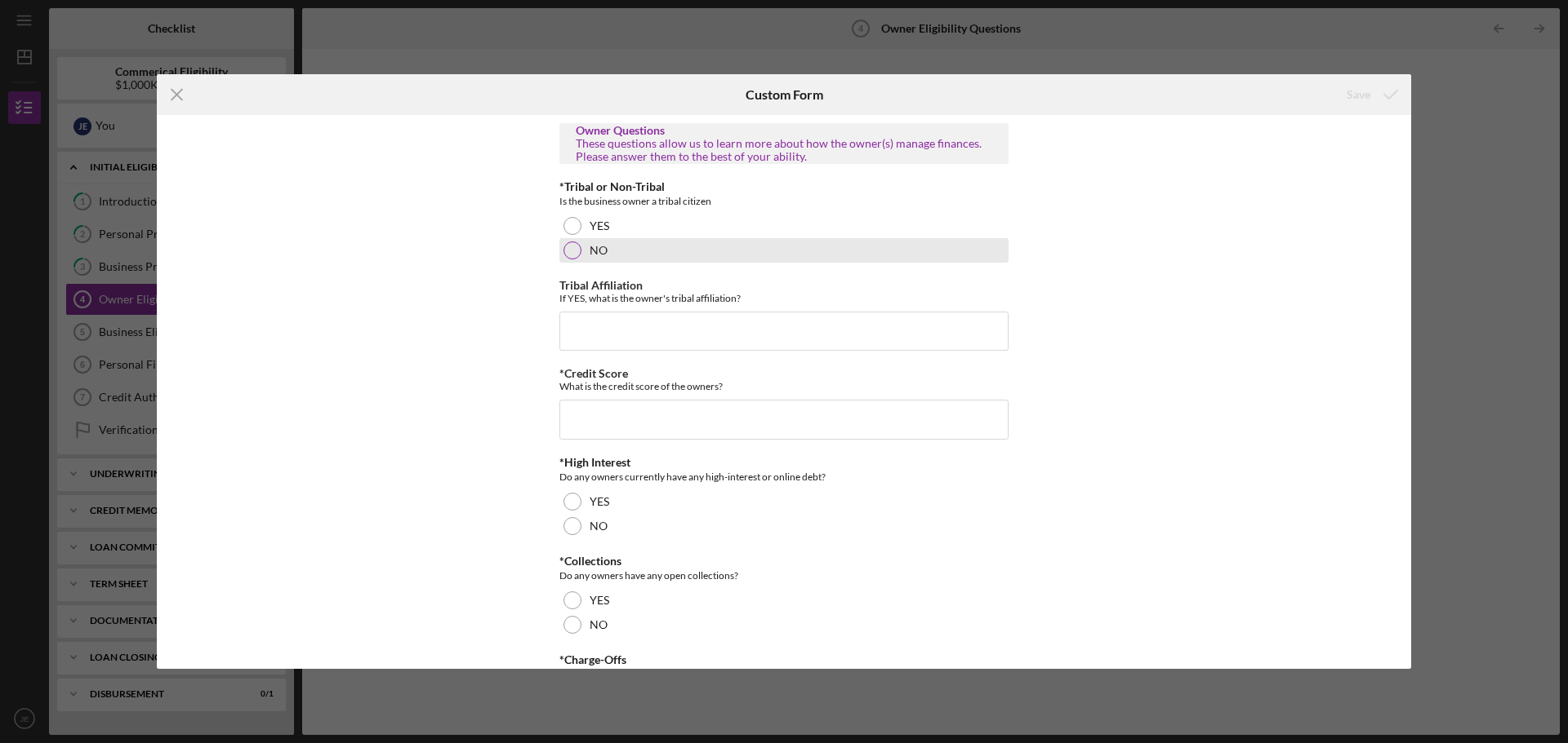
click at [567, 247] on div at bounding box center [572, 251] width 18 height 18
click at [571, 415] on input "*Credit Score" at bounding box center [784, 419] width 449 height 39
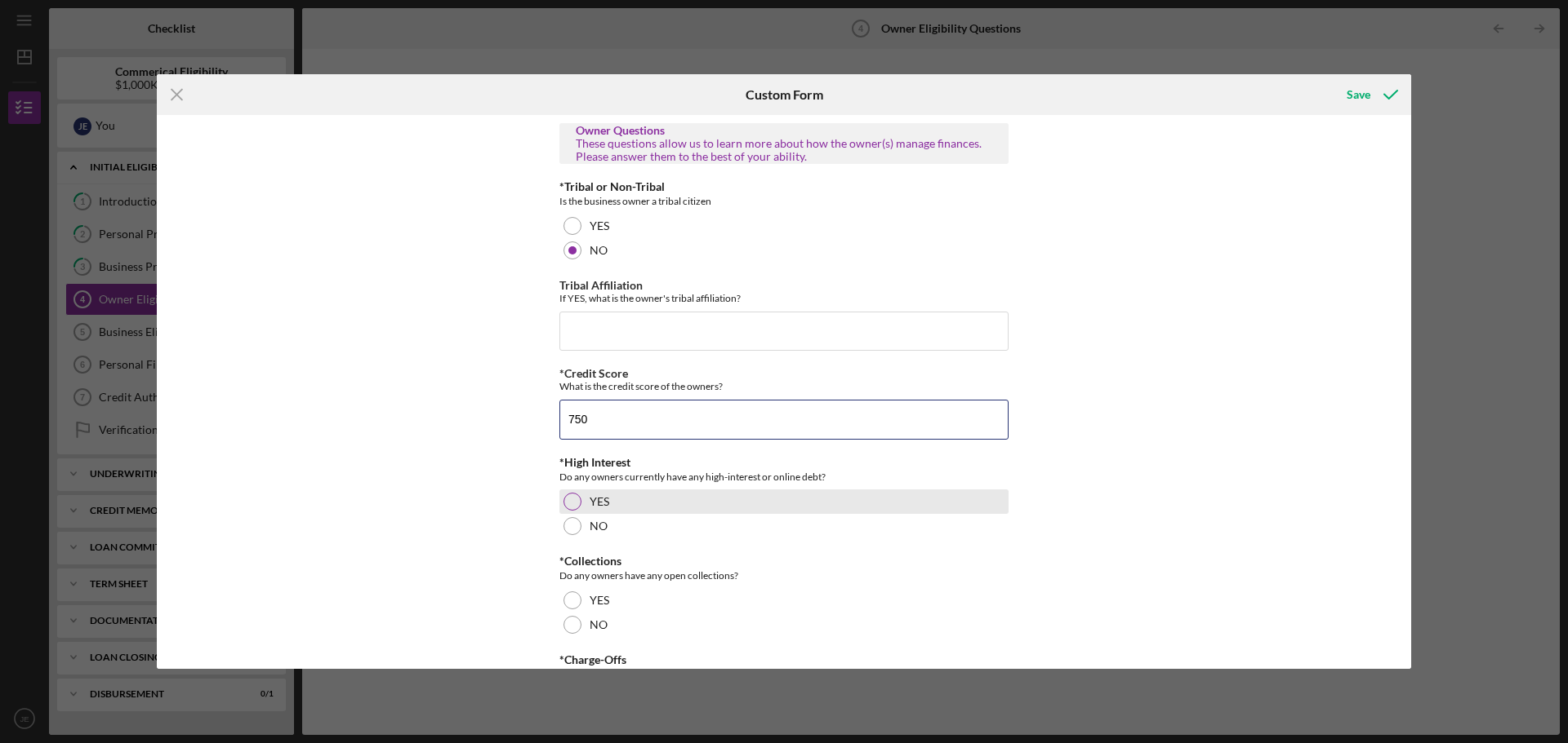
type input "750"
click at [565, 502] on div at bounding box center [572, 501] width 18 height 18
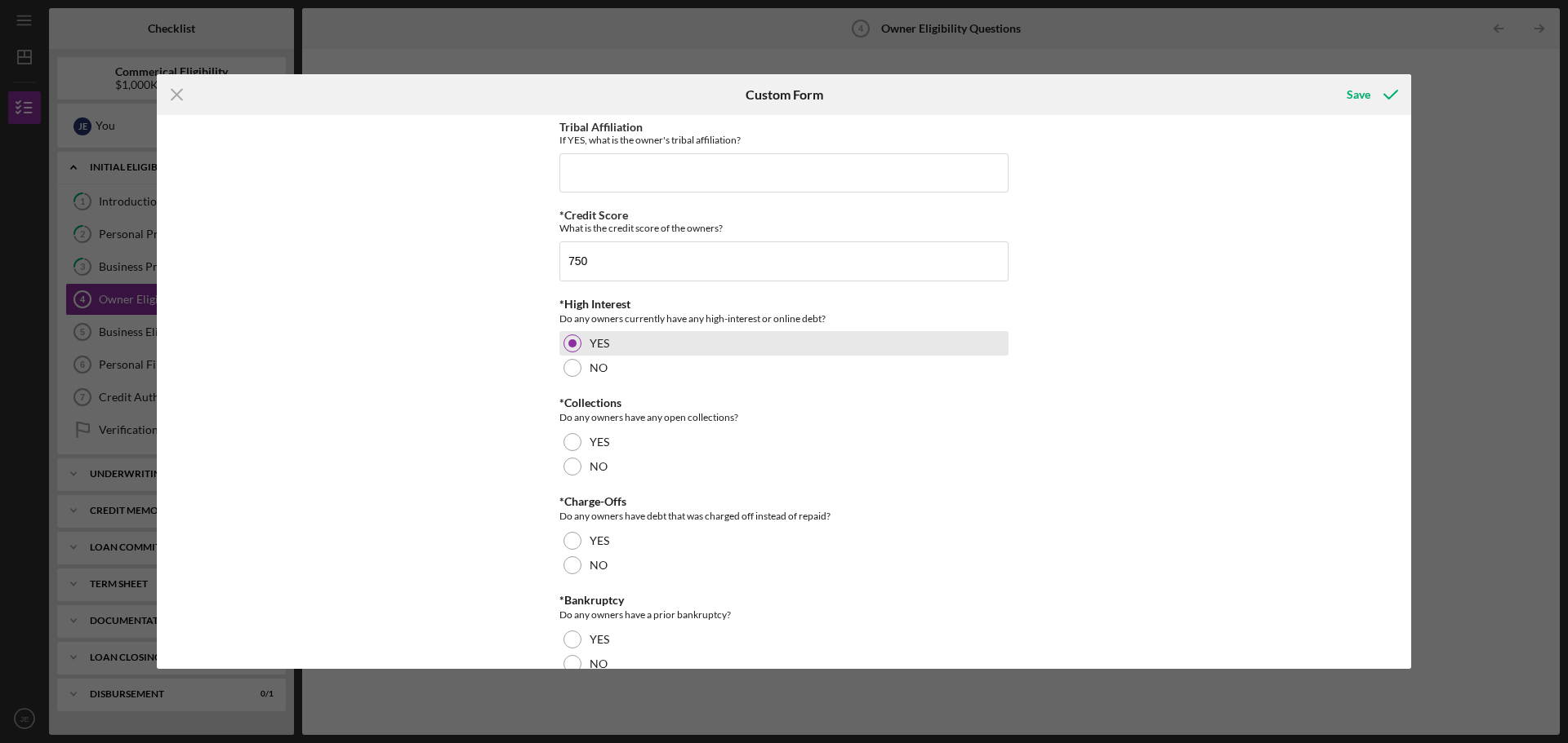
scroll to position [164, 0]
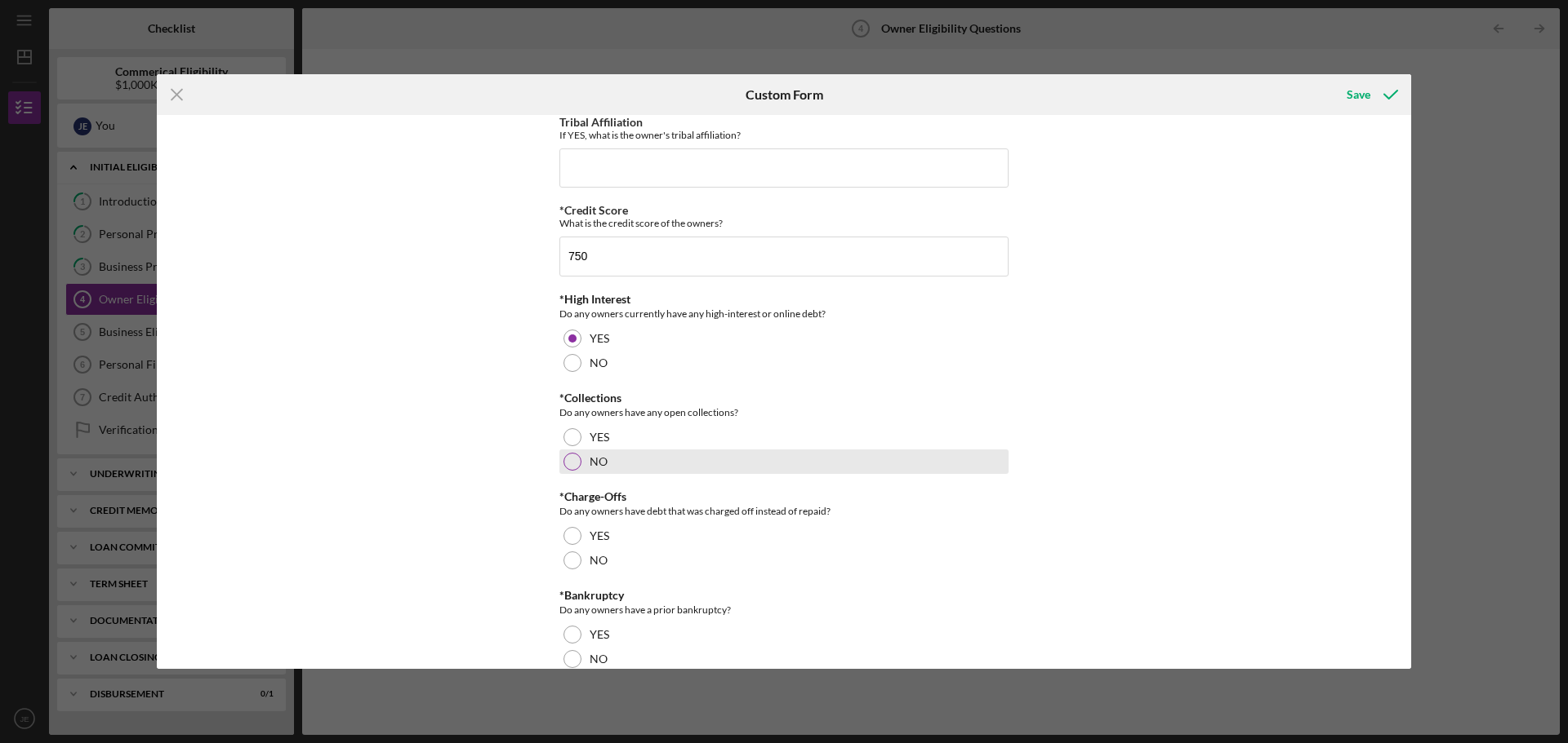
click at [570, 469] on div at bounding box center [572, 462] width 18 height 18
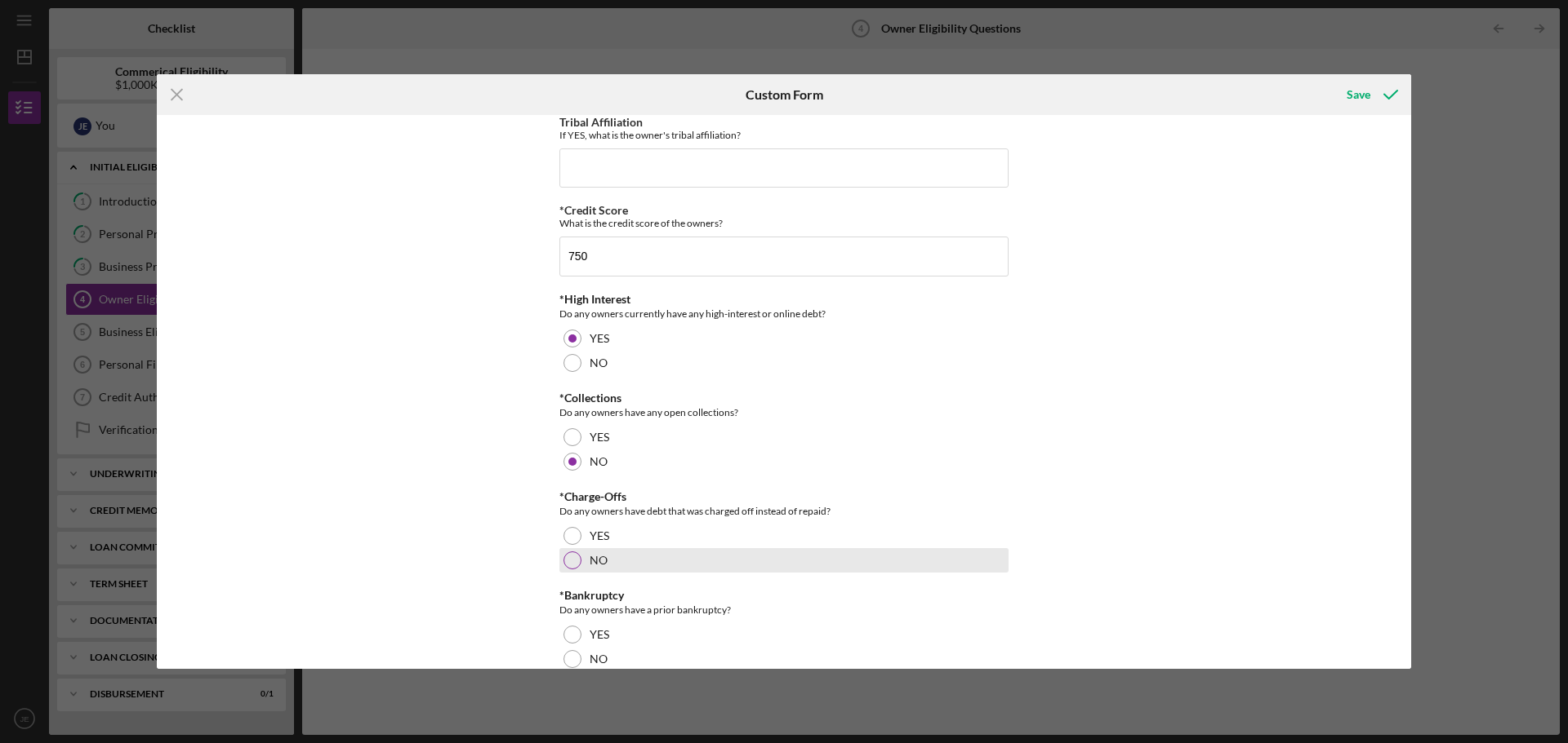
click at [567, 554] on div at bounding box center [572, 560] width 18 height 18
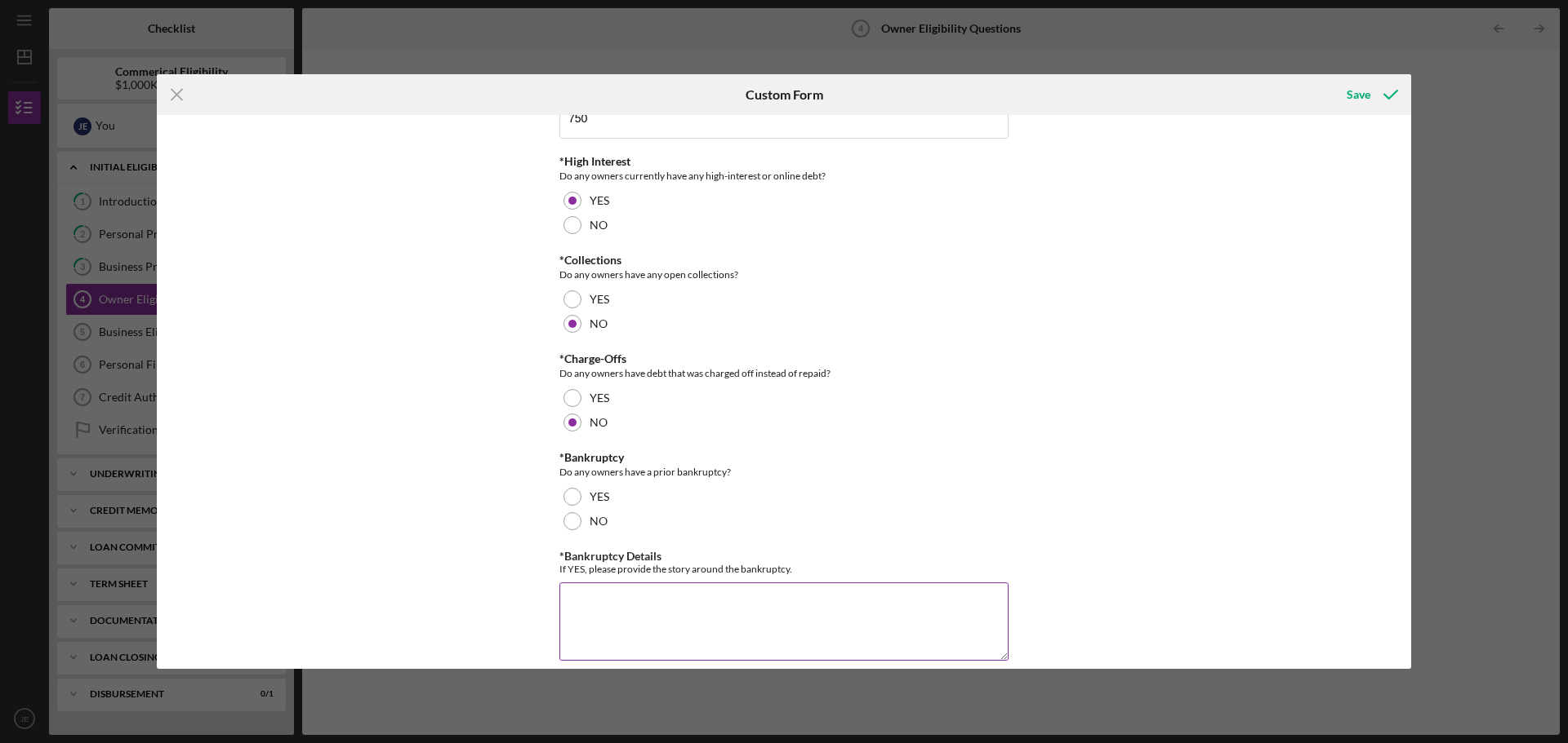
scroll to position [326, 0]
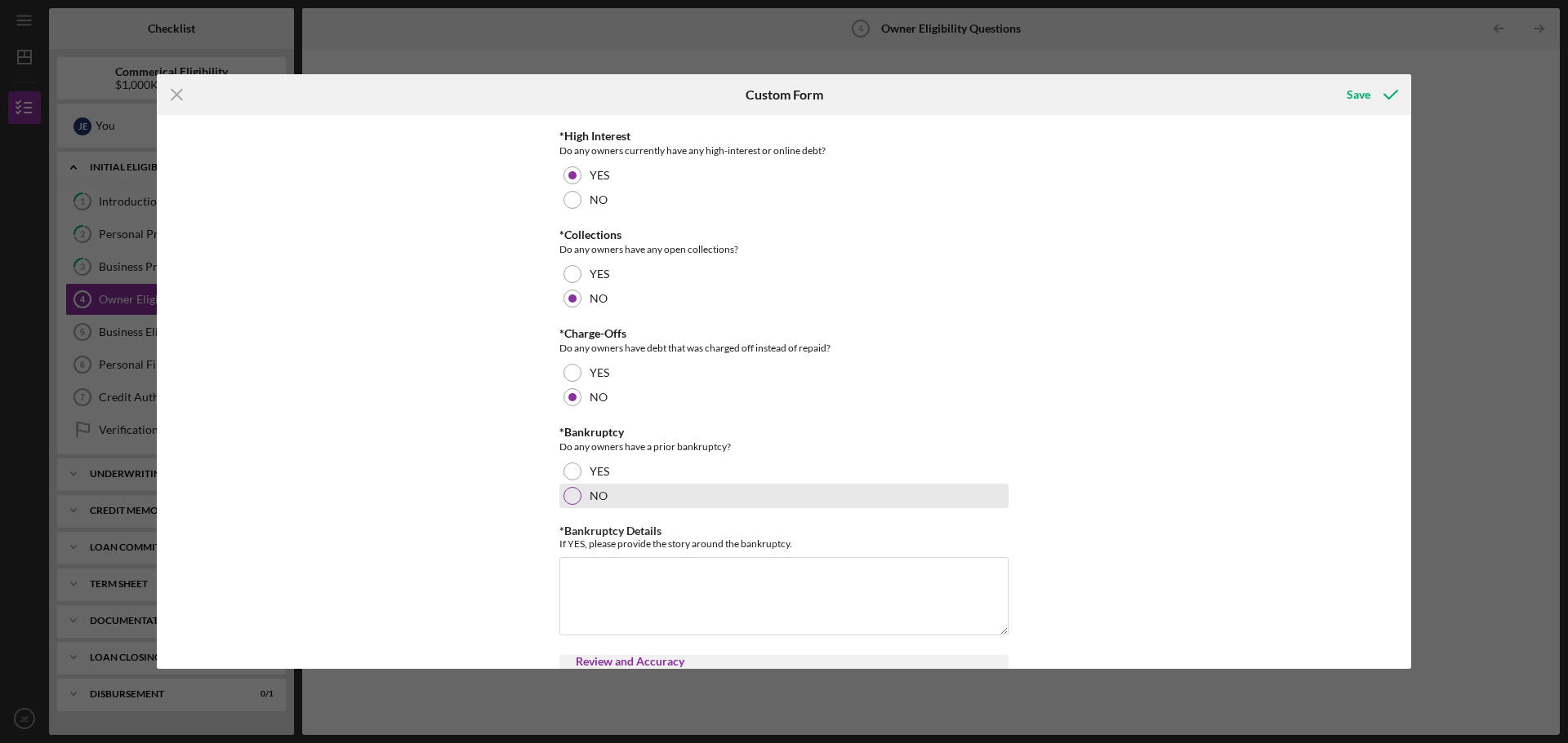
click at [566, 493] on div at bounding box center [572, 495] width 18 height 18
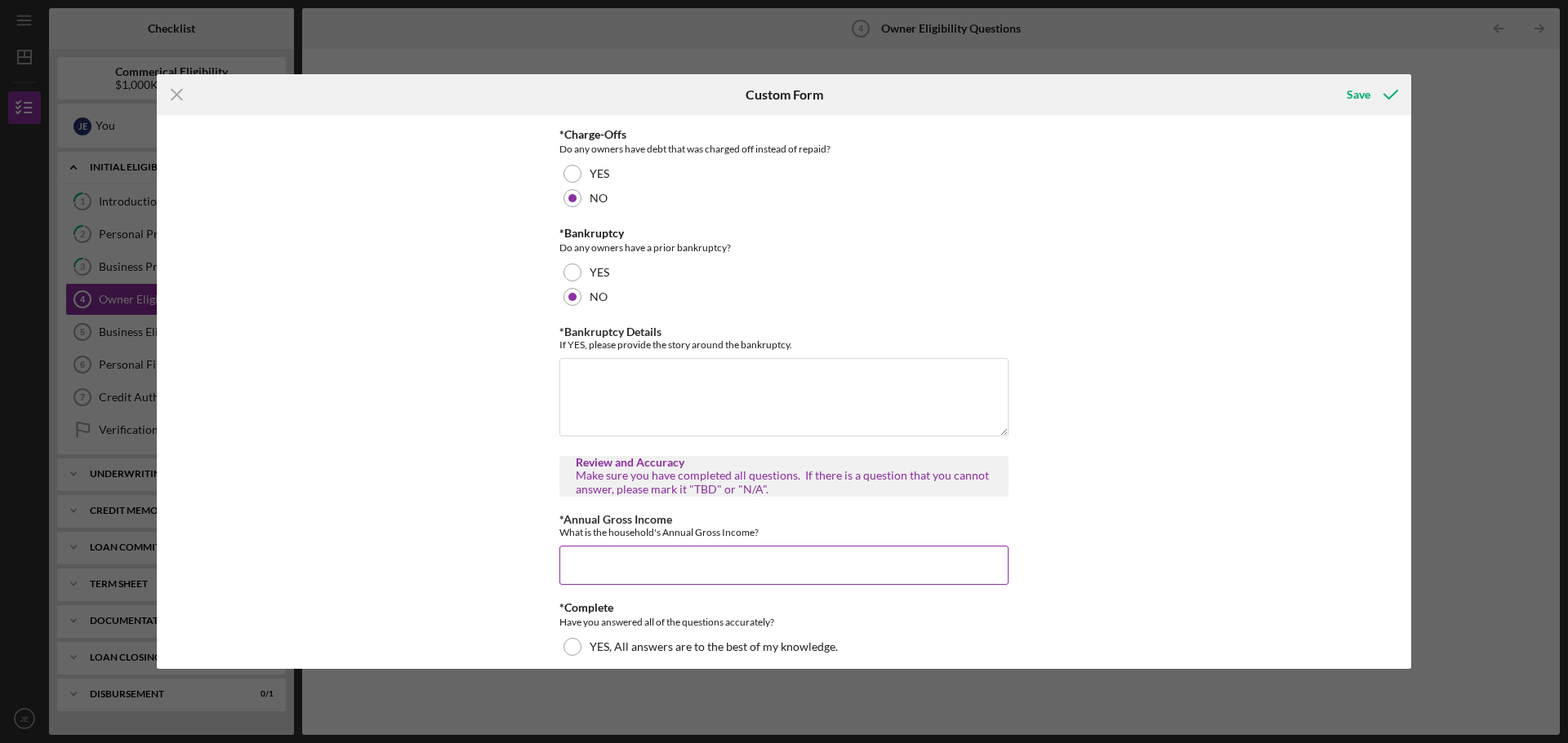
scroll to position [540, 0]
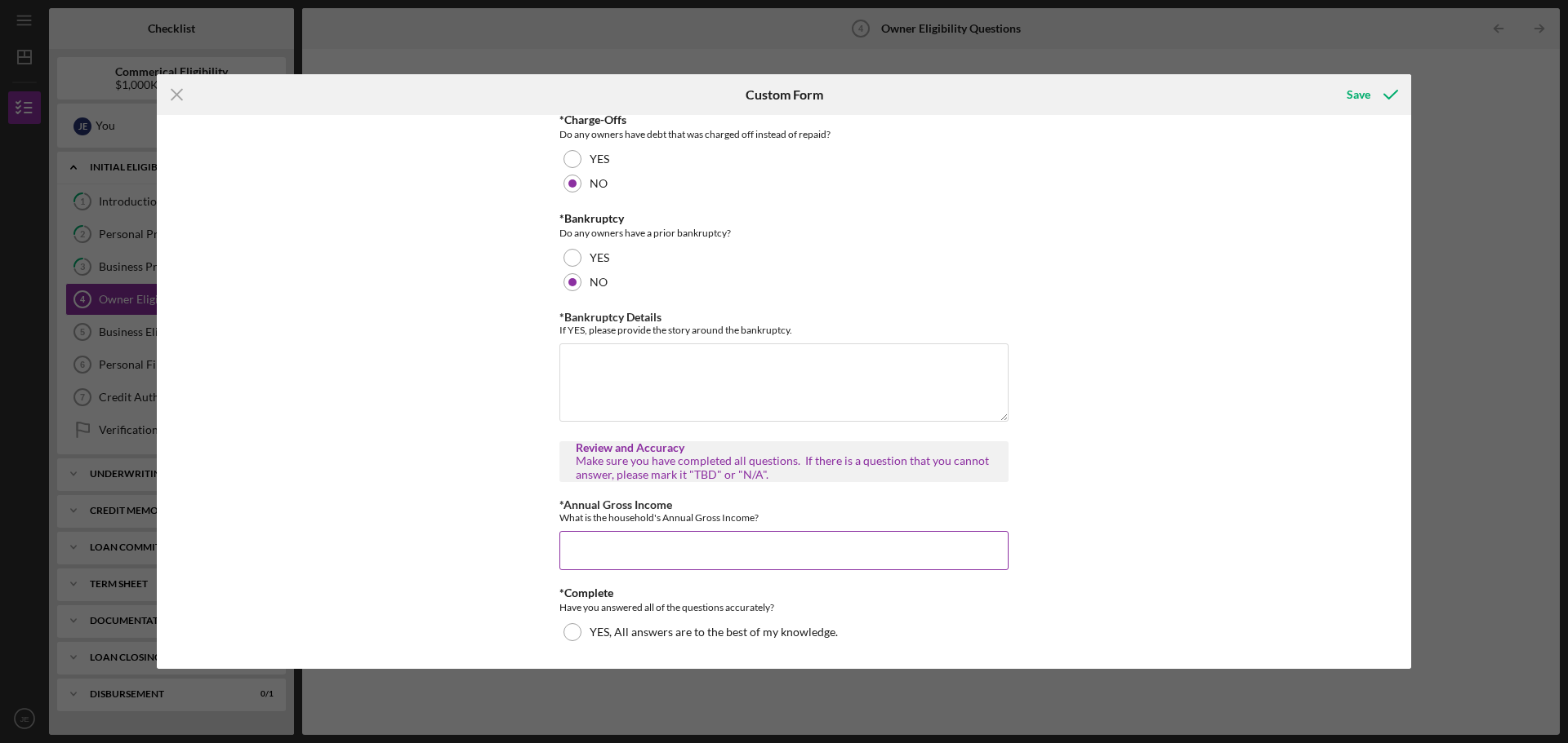
click at [604, 538] on input "*Annual Gross Income" at bounding box center [784, 551] width 449 height 39
type input "$250,000"
click at [570, 631] on div at bounding box center [572, 632] width 18 height 18
click at [1351, 93] on div "Save" at bounding box center [1358, 95] width 24 height 33
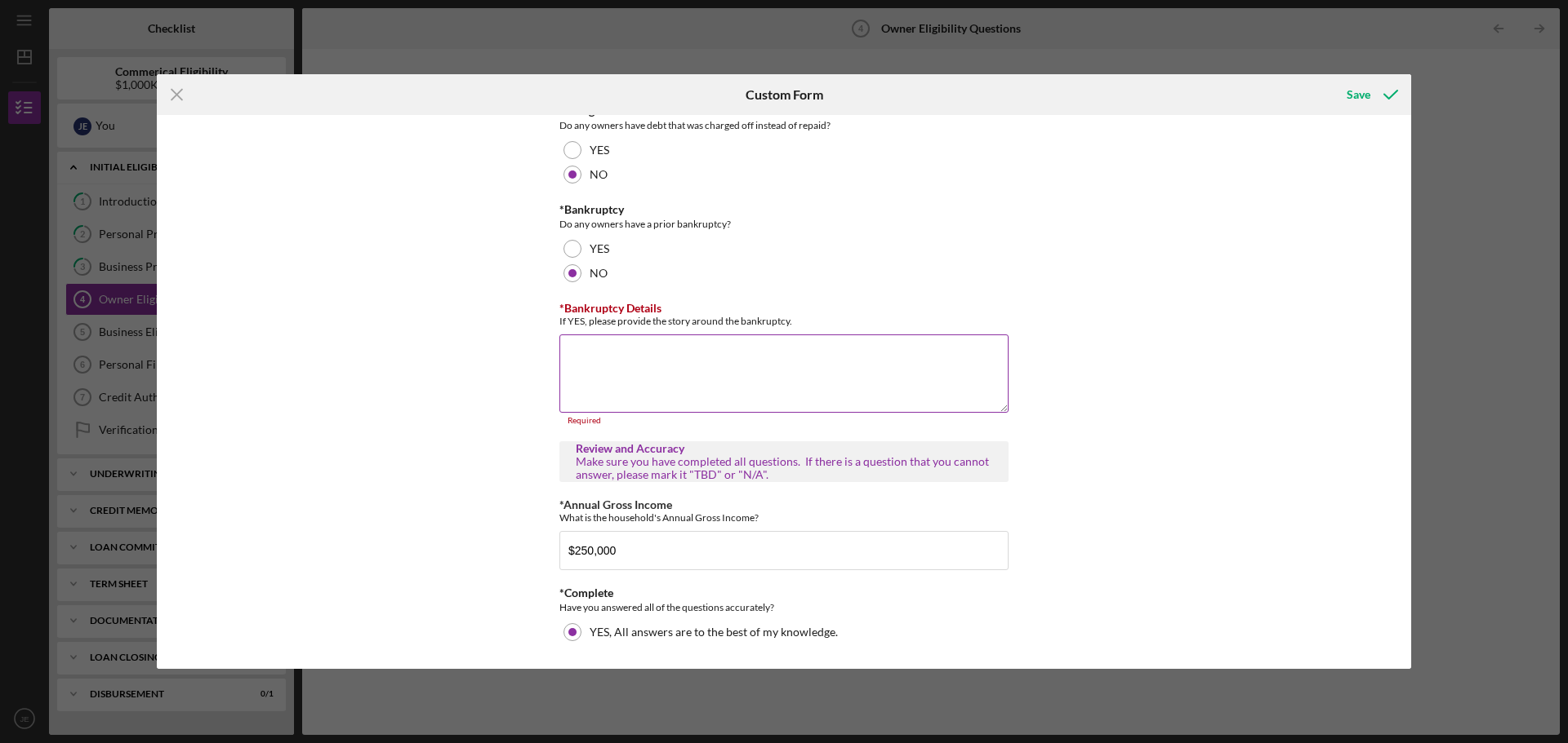
click at [578, 368] on textarea "*Bankruptcy Details" at bounding box center [784, 374] width 449 height 78
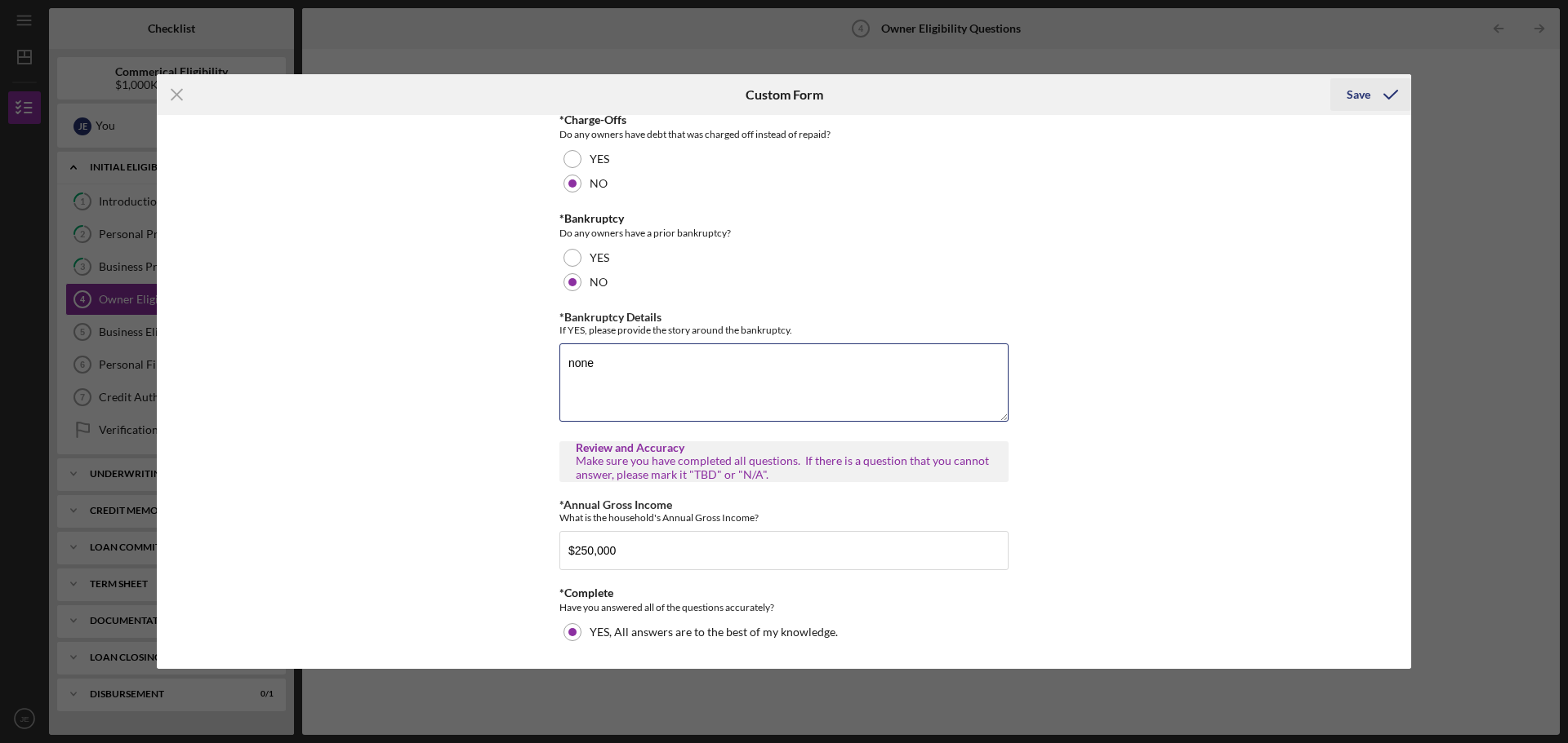
type textarea "none"
click at [1351, 89] on div "Save" at bounding box center [1358, 95] width 24 height 33
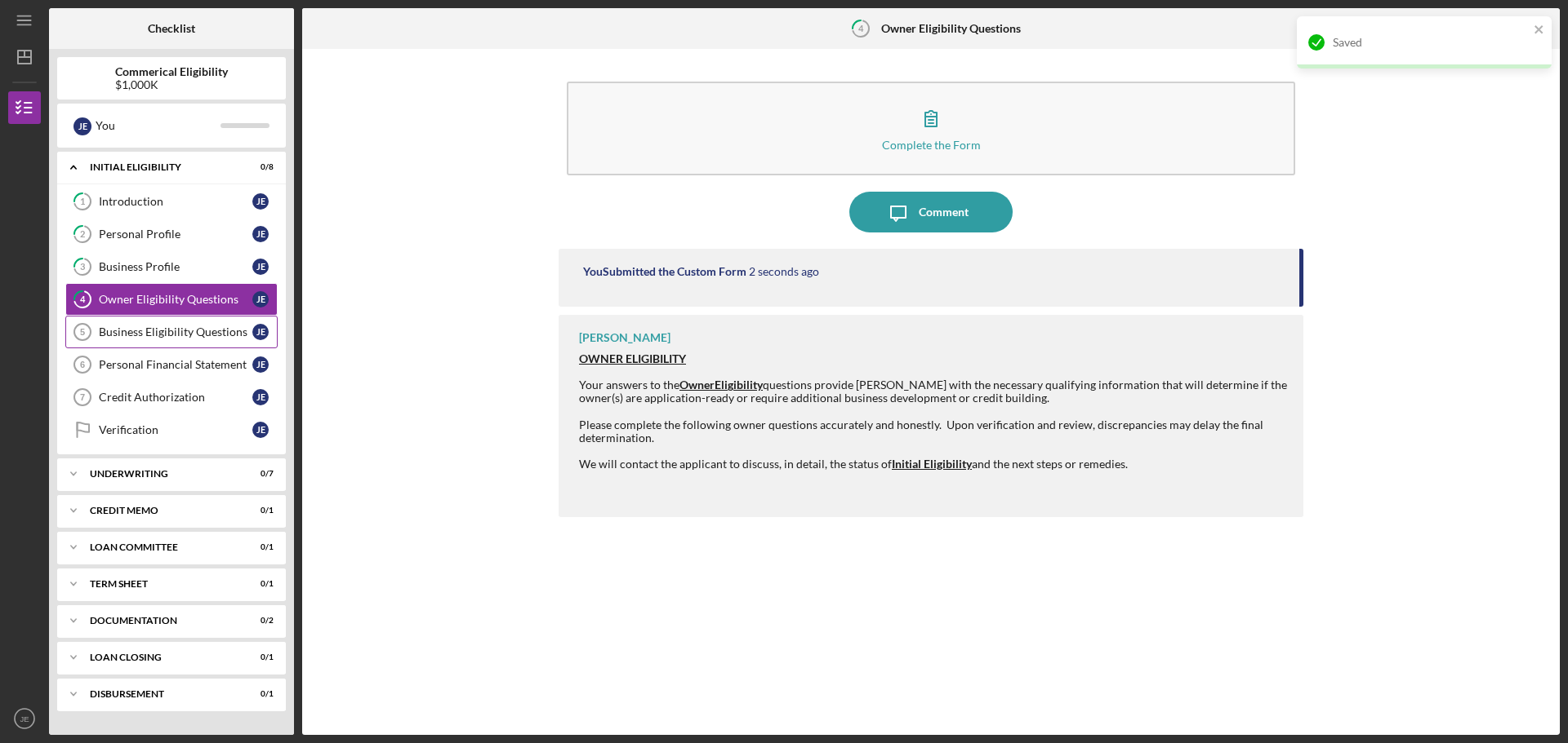
click at [157, 335] on div "Business Eligibility Questions" at bounding box center [175, 333] width 153 height 13
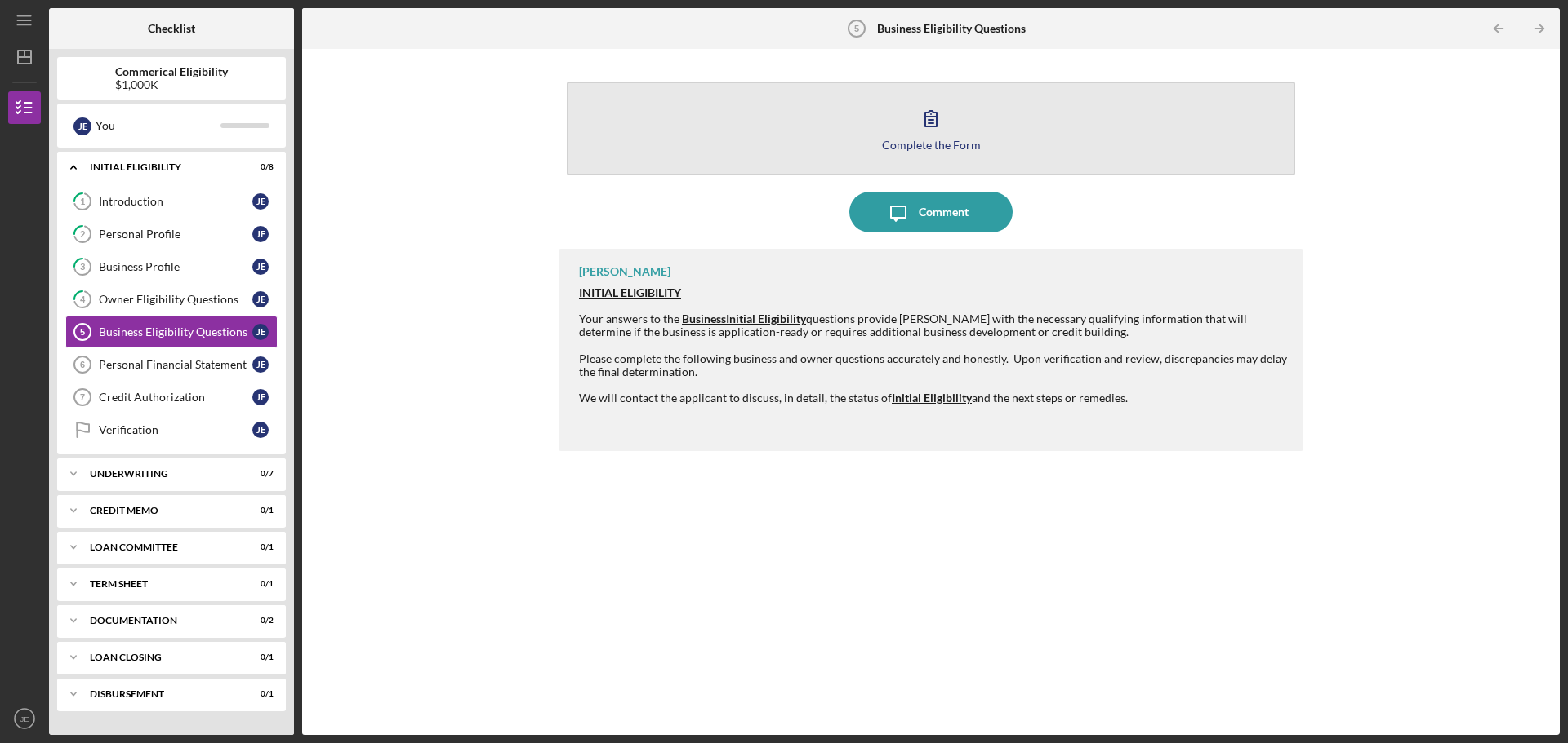
click at [933, 147] on div "Complete the Form" at bounding box center [931, 144] width 99 height 12
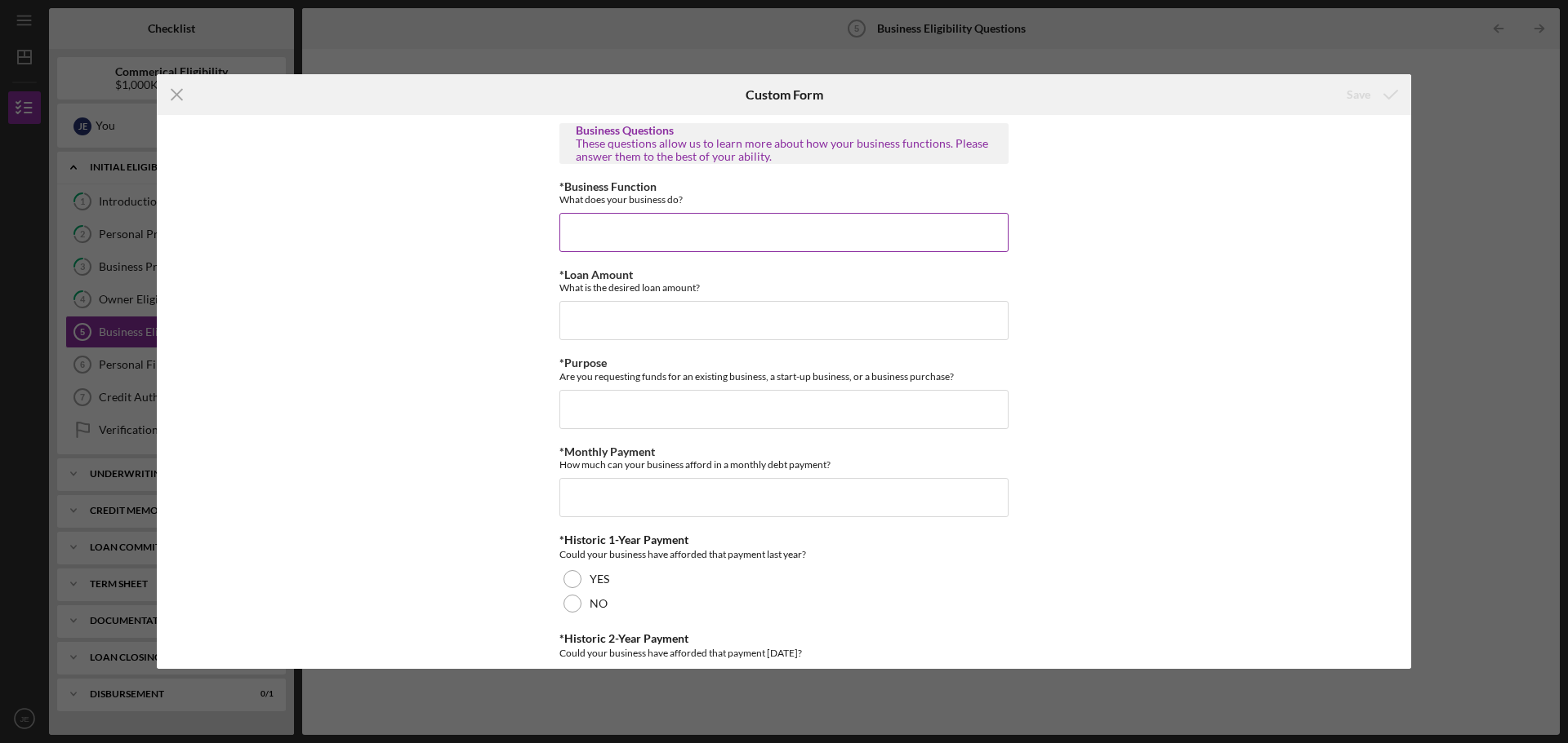
click at [699, 229] on input "*Business Function" at bounding box center [784, 232] width 449 height 39
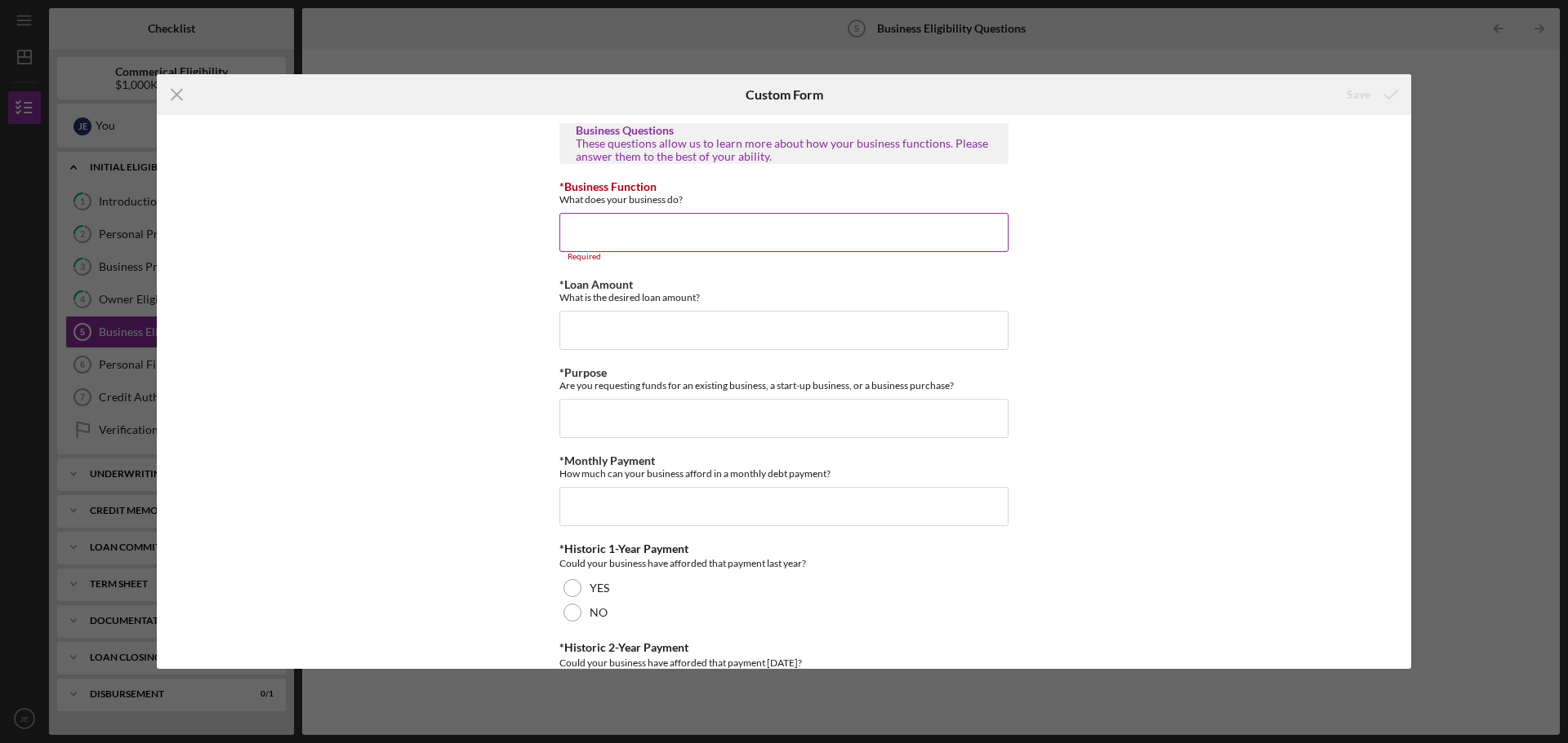
click at [682, 229] on input "*Business Function" at bounding box center [784, 232] width 449 height 39
paste input "The Cut Buddy is a CPG company that revolutionizes personal grooming with thoug…"
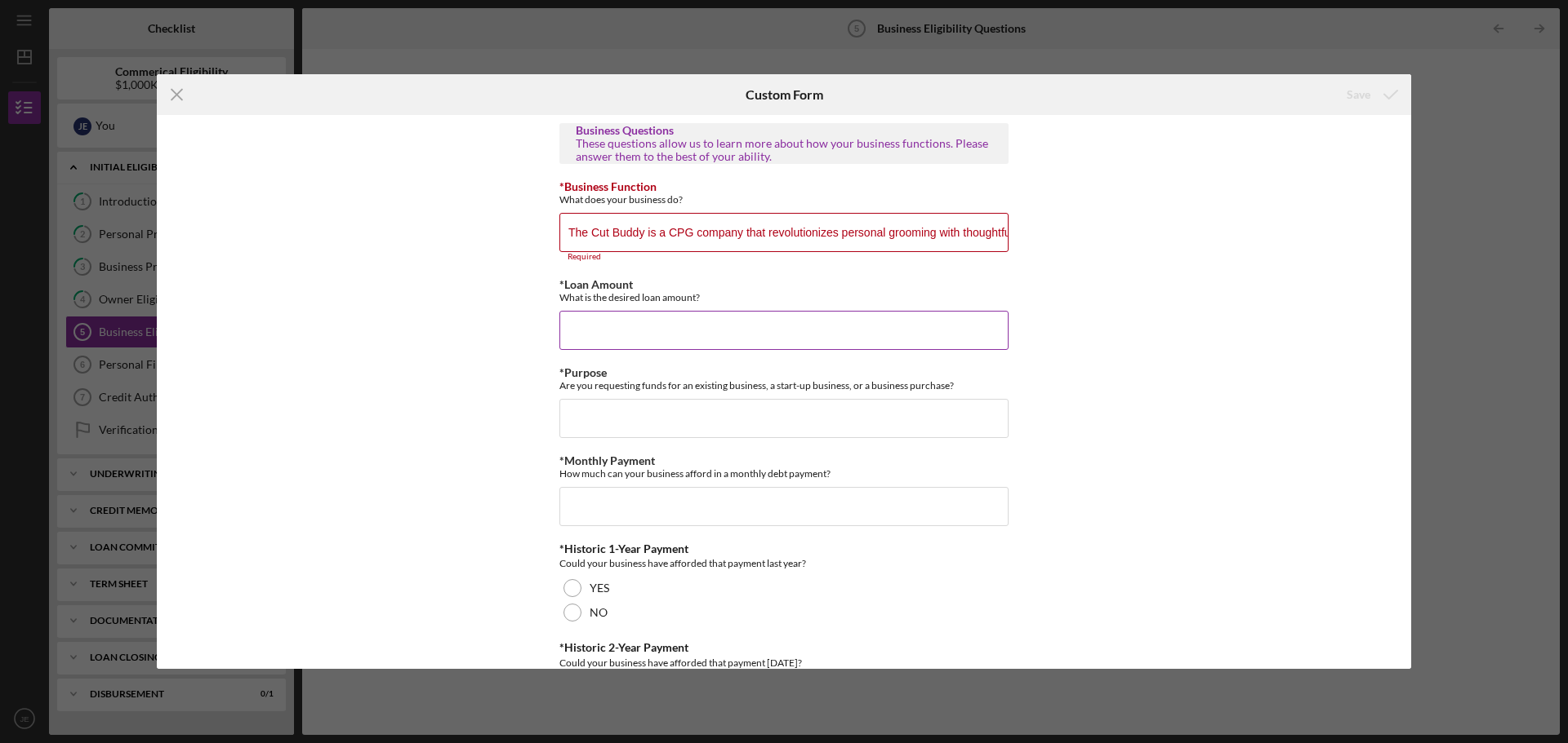
scroll to position [0, 1046]
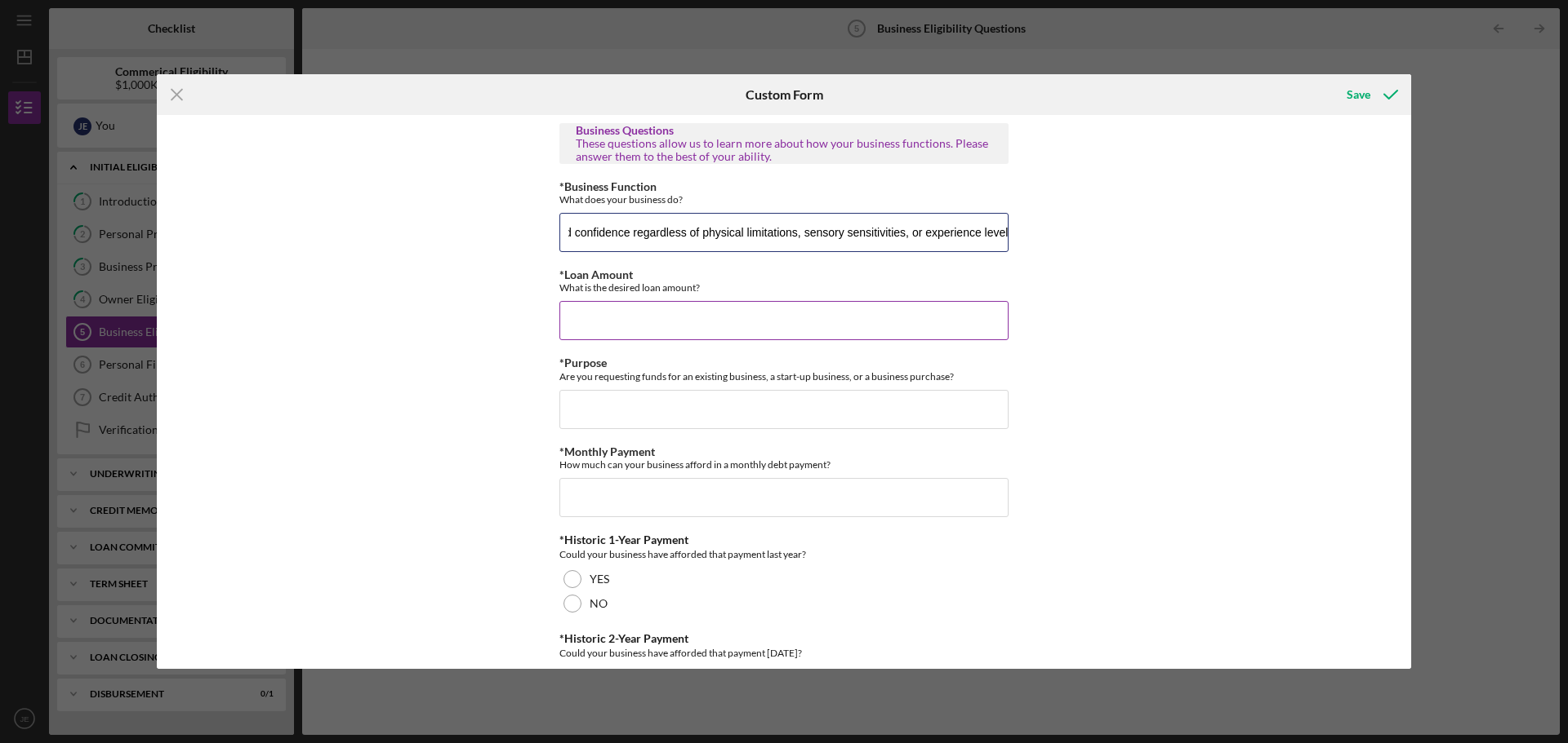
type input "The Cut Buddy is a CPG company that revolutionizes personal grooming with thoug…"
click at [657, 327] on input "*Loan Amount" at bounding box center [784, 320] width 449 height 39
type input "$1,500,000"
click at [703, 415] on input "*Purpose" at bounding box center [784, 409] width 449 height 39
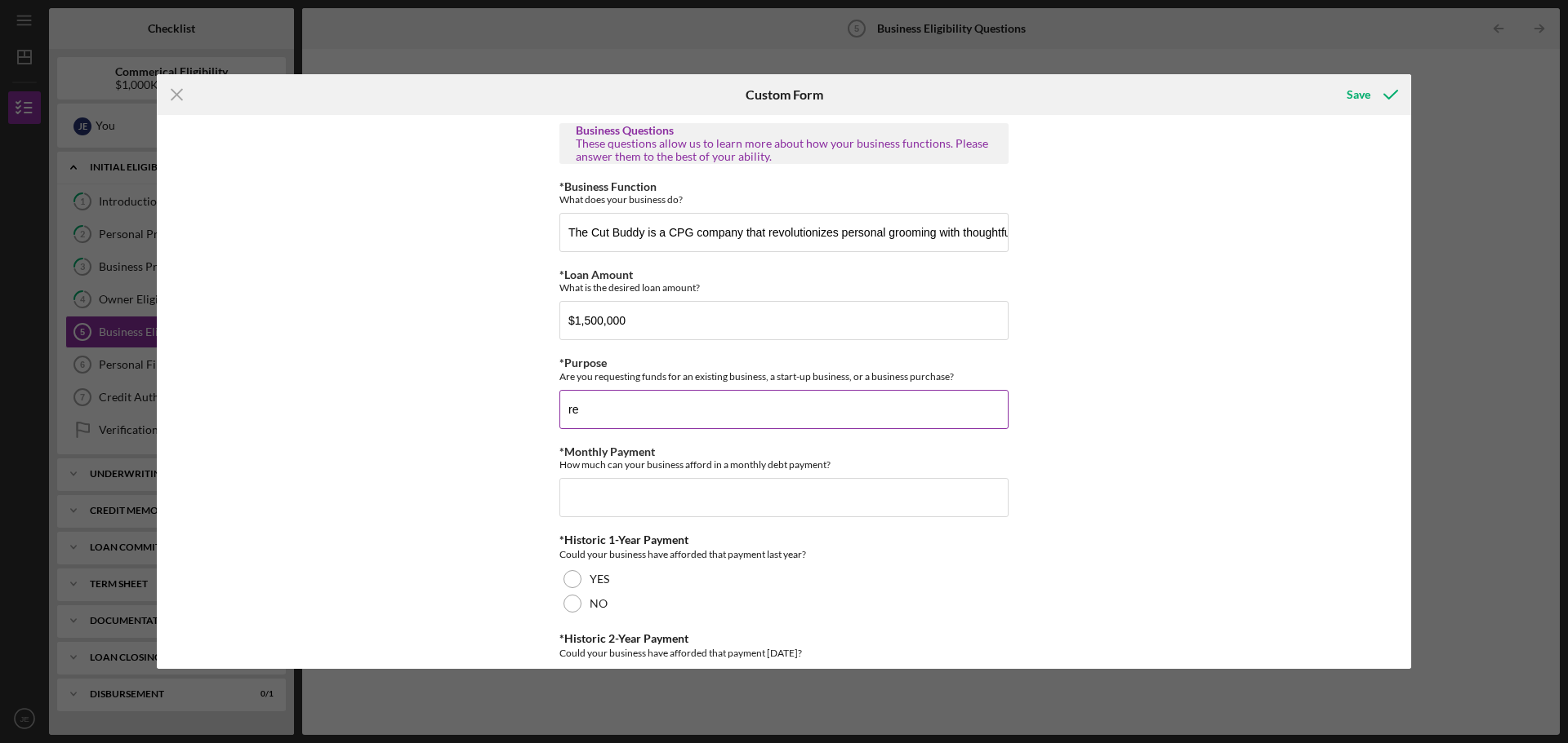
type input "r"
type input "consolidation and working cap"
click at [602, 487] on input "*Monthly Payment" at bounding box center [784, 497] width 449 height 39
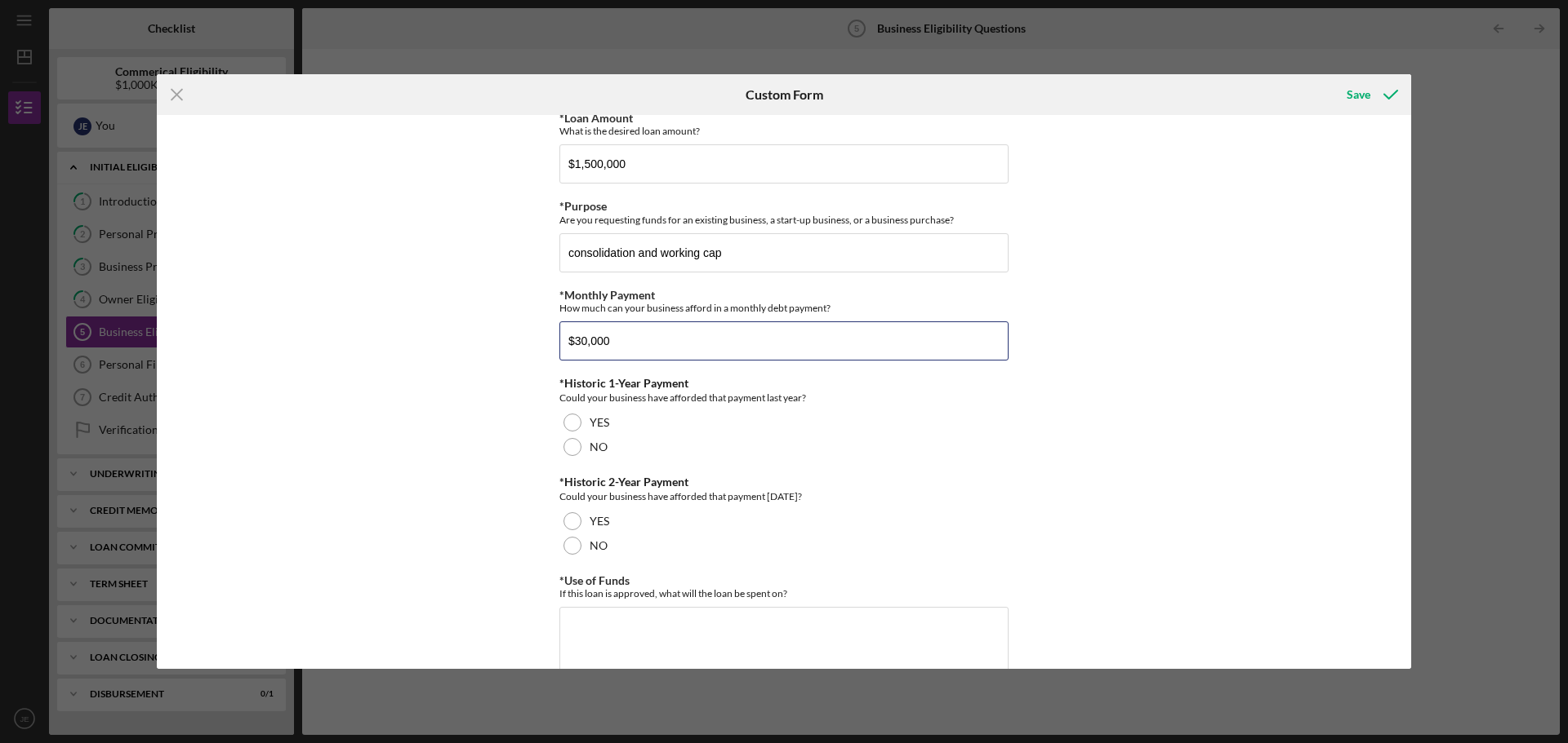
scroll to position [164, 0]
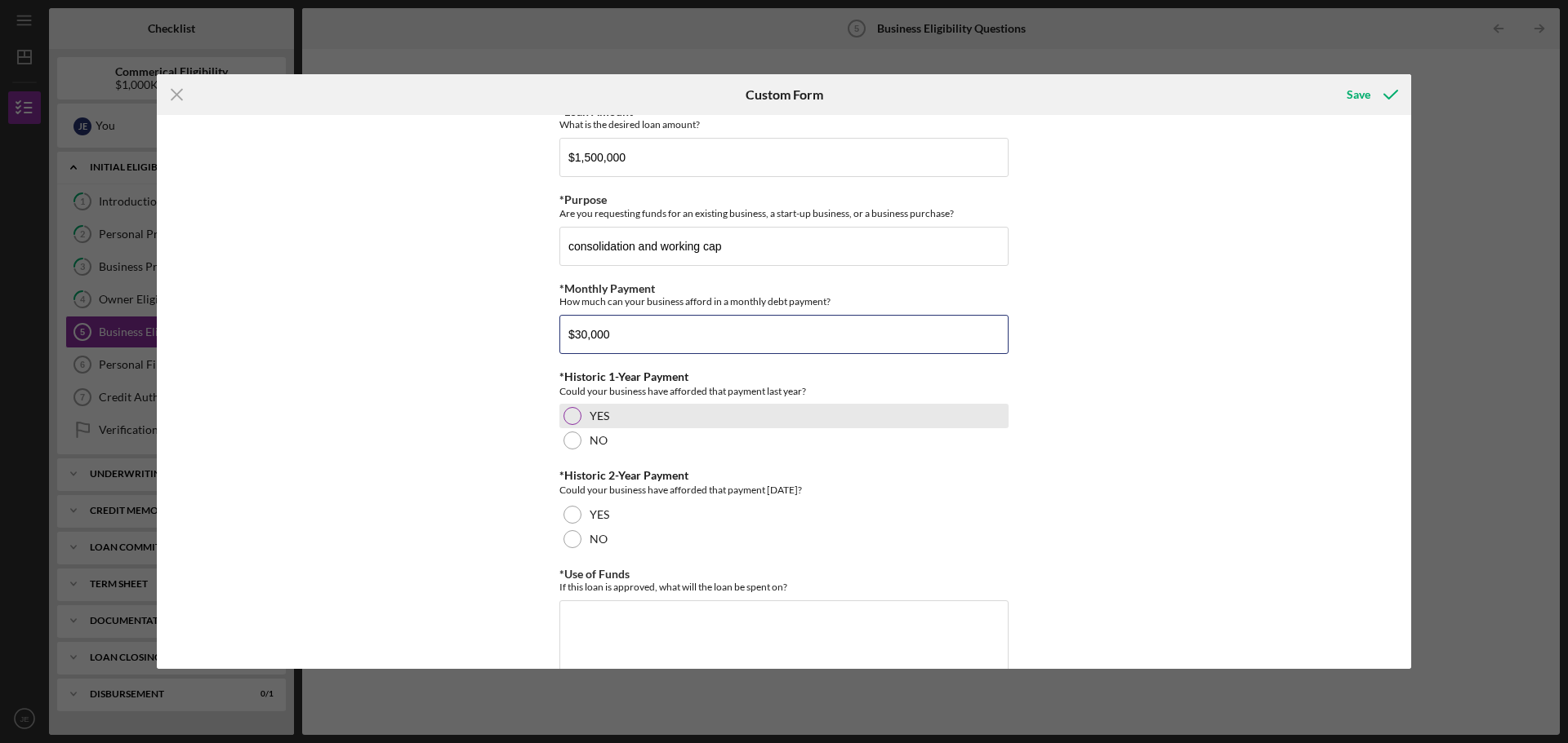
type input "$30,000"
click at [567, 416] on div at bounding box center [572, 416] width 18 height 18
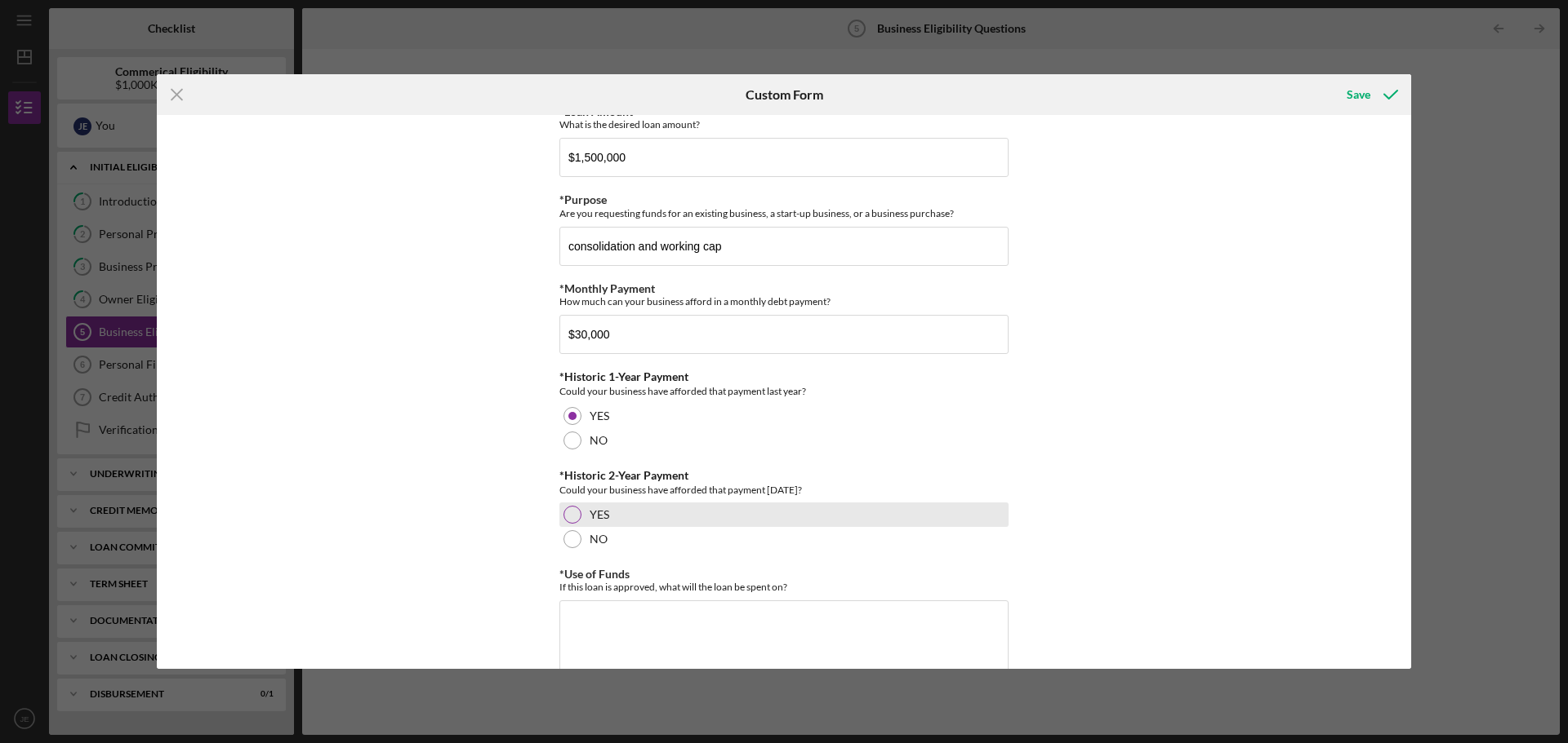
click at [565, 515] on div at bounding box center [572, 514] width 18 height 18
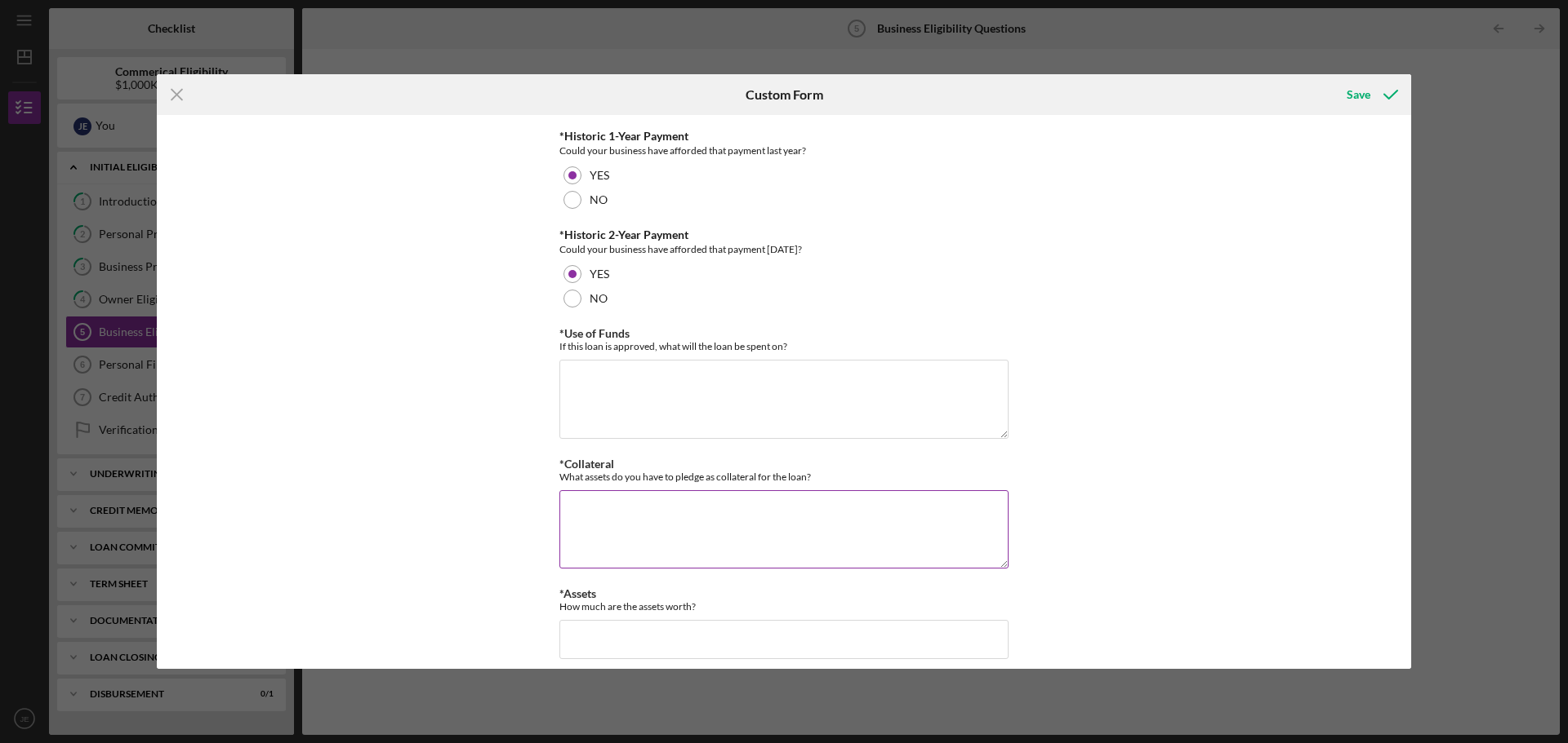
scroll to position [408, 0]
click at [597, 361] on textarea "*Use of Funds" at bounding box center [784, 395] width 449 height 78
type textarea "consolidation of high mca debt and working capital to grow along with our growt…"
click at [654, 515] on textarea "*Collateral" at bounding box center [784, 526] width 449 height 78
click at [621, 515] on textarea "all to be pledfge person and business" at bounding box center [784, 526] width 449 height 78
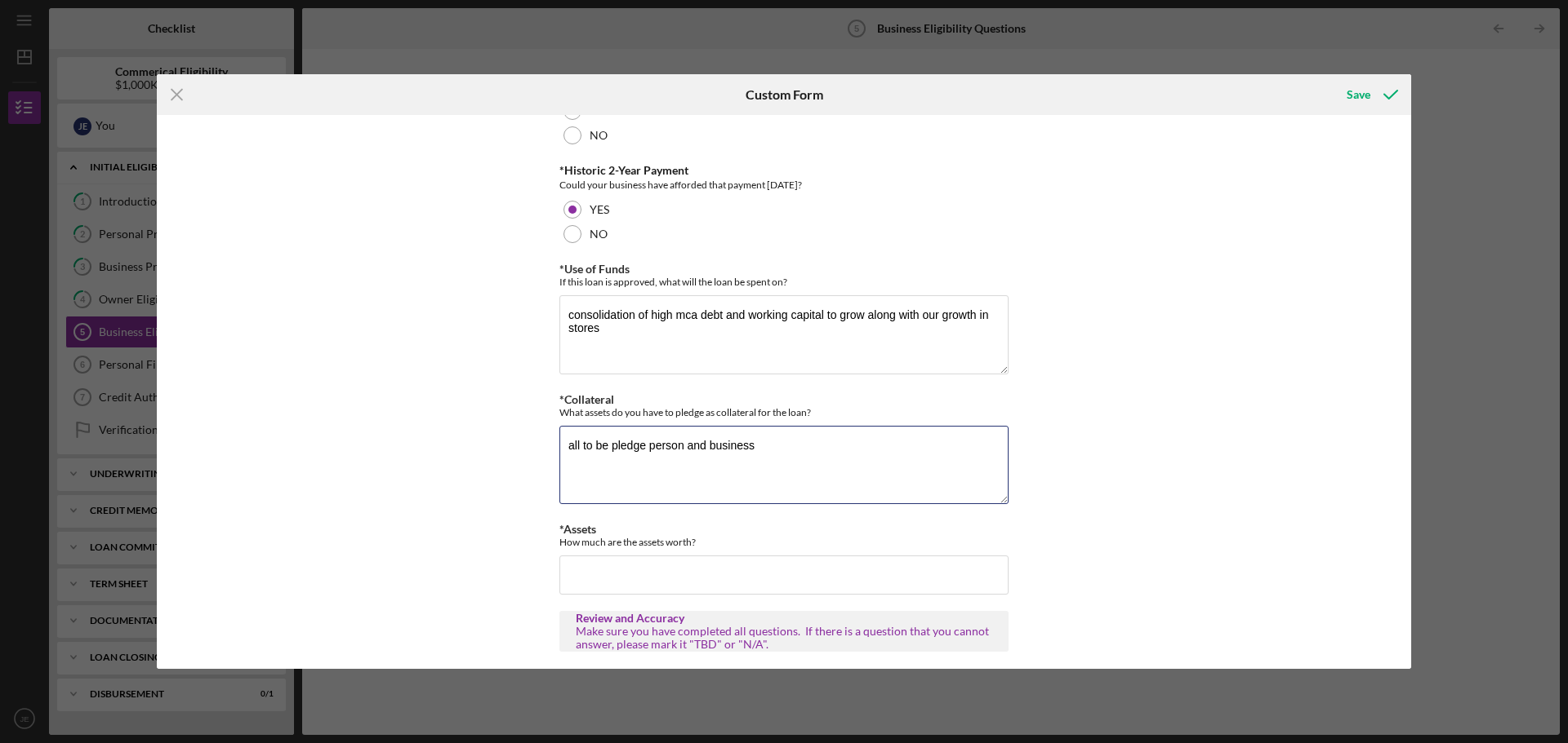
scroll to position [550, 0]
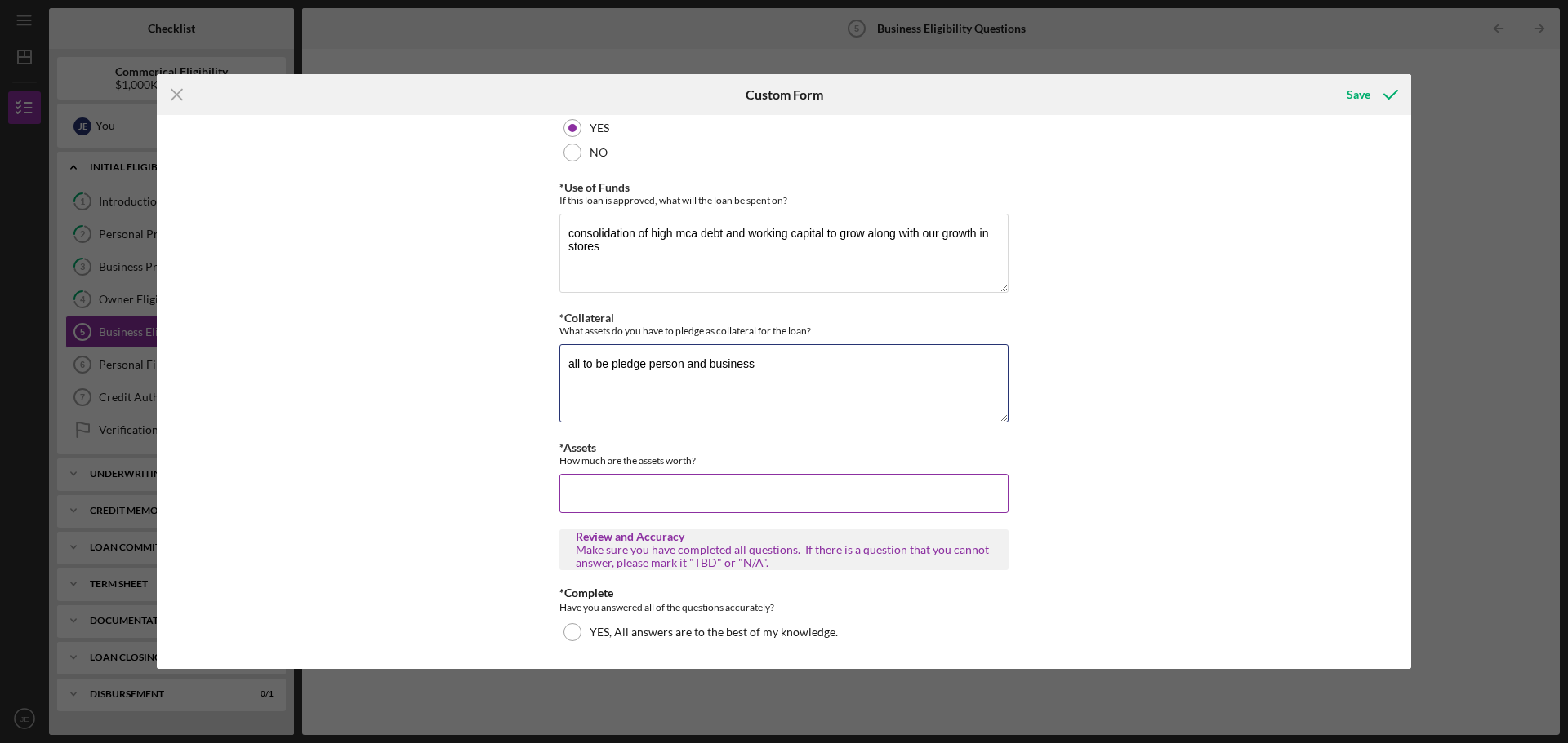
type textarea "all to be pledge person and business"
click at [638, 482] on input "*Assets" at bounding box center [784, 493] width 449 height 39
type input "$3,000,000"
click at [563, 631] on div at bounding box center [572, 632] width 18 height 18
click at [1355, 95] on div "Save" at bounding box center [1358, 95] width 24 height 33
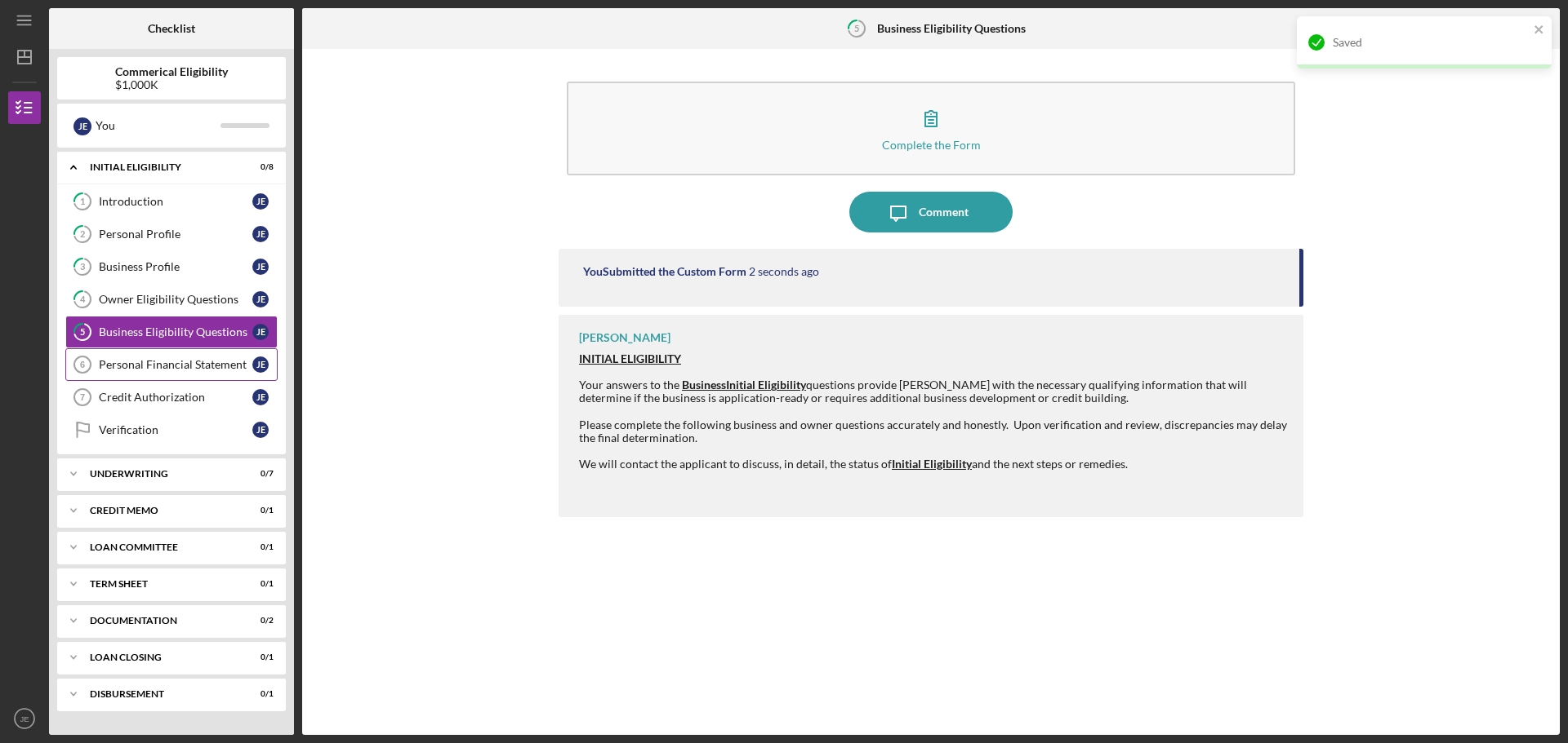
click at [142, 365] on div "Personal Financial Statement" at bounding box center [175, 365] width 153 height 13
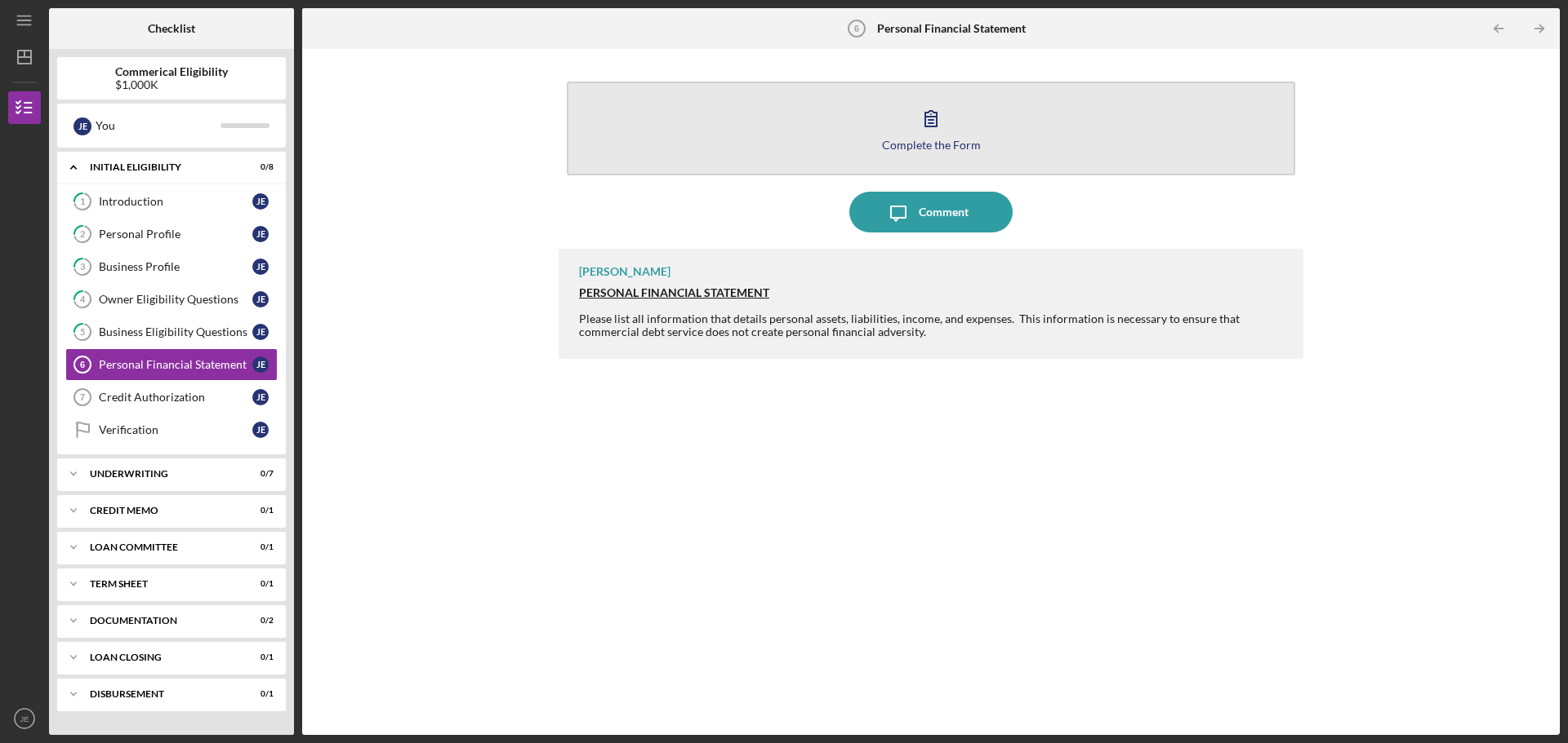
click at [942, 135] on icon "button" at bounding box center [931, 118] width 41 height 41
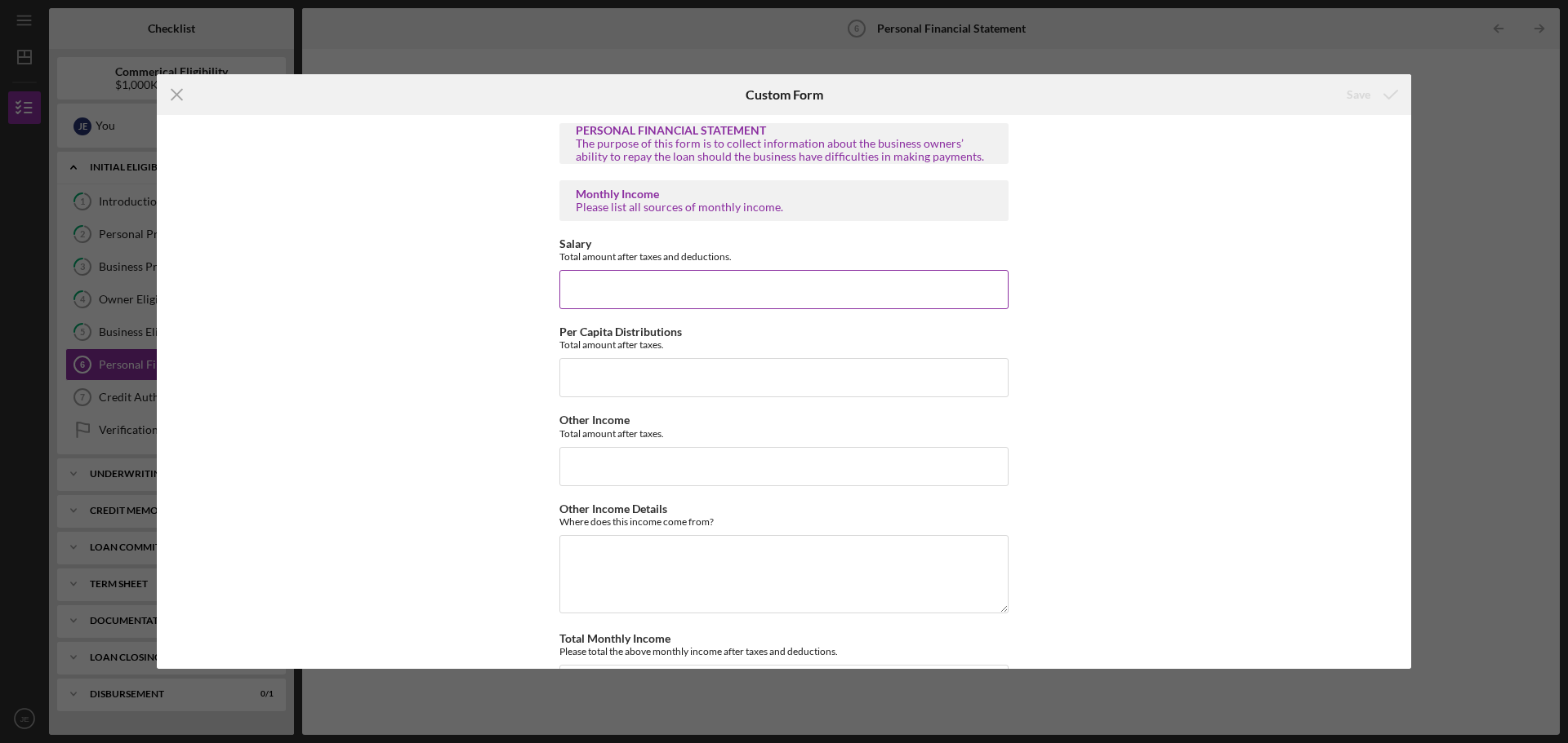
click at [647, 287] on input "Salary" at bounding box center [784, 289] width 449 height 39
type input "$220,000"
click at [658, 372] on input "Per Capita Distributions" at bounding box center [784, 378] width 449 height 39
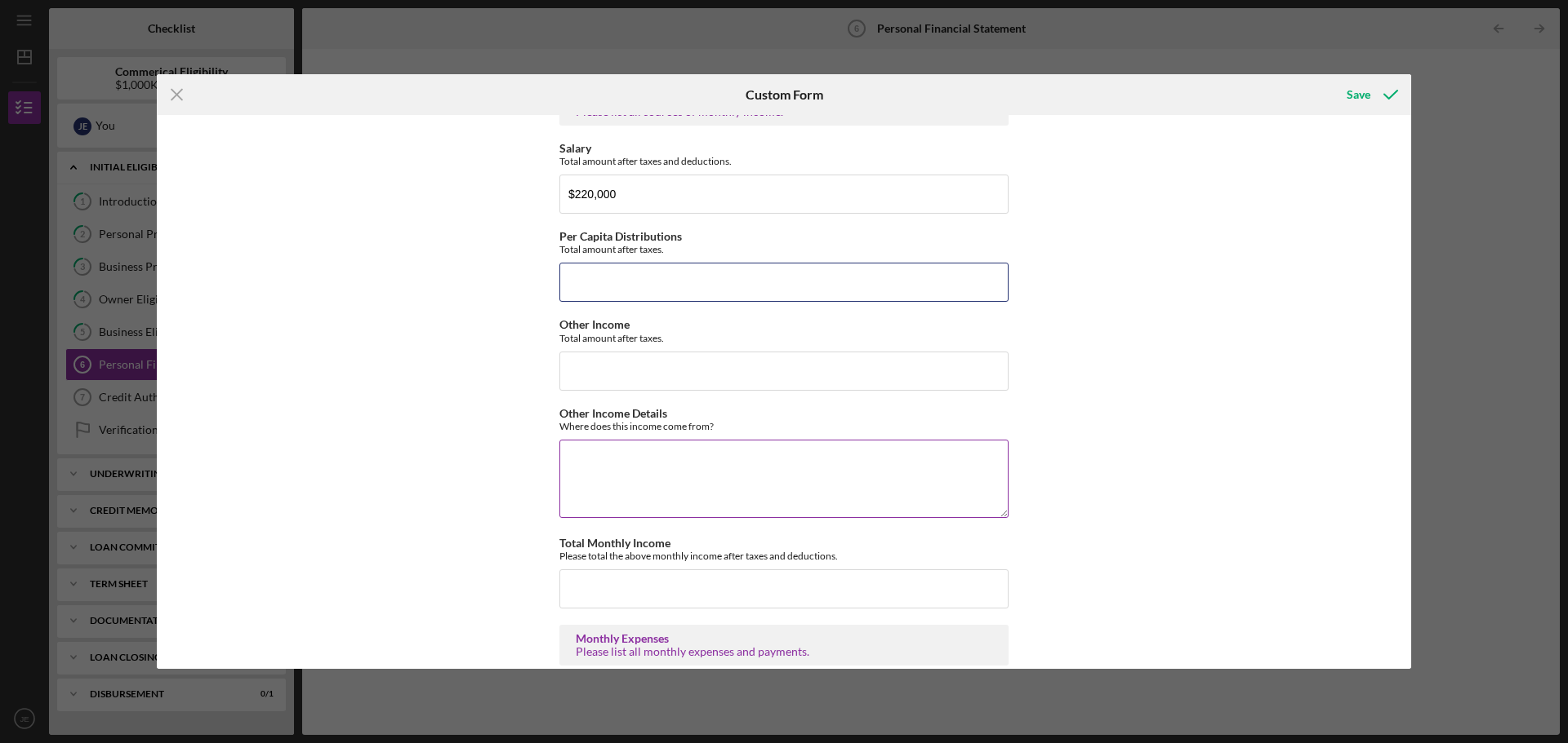
scroll to position [81, 0]
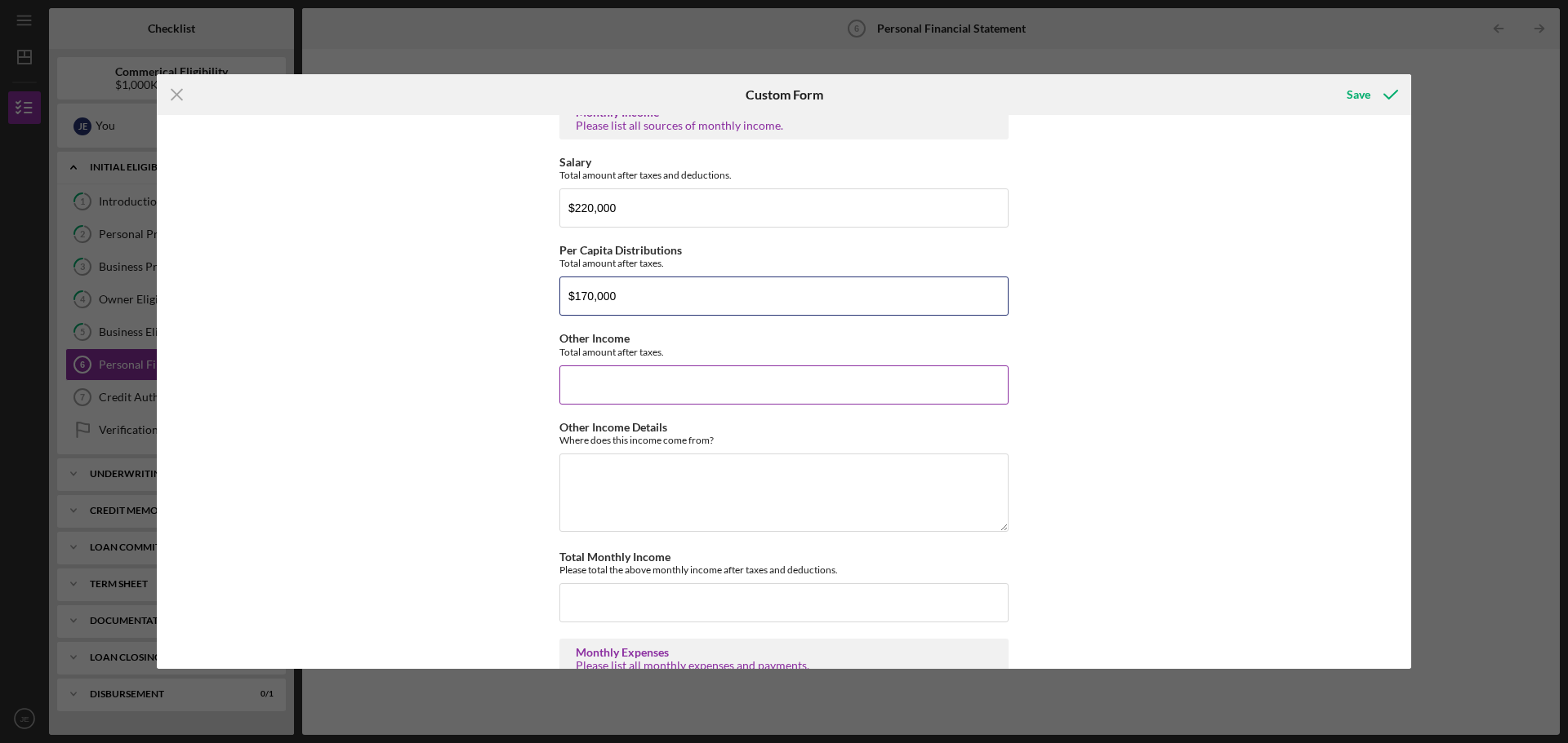
type input "$170,000"
click at [646, 381] on input "Other Income" at bounding box center [784, 384] width 449 height 39
type input "$0"
click at [643, 464] on textarea "Other Income Details" at bounding box center [784, 493] width 449 height 78
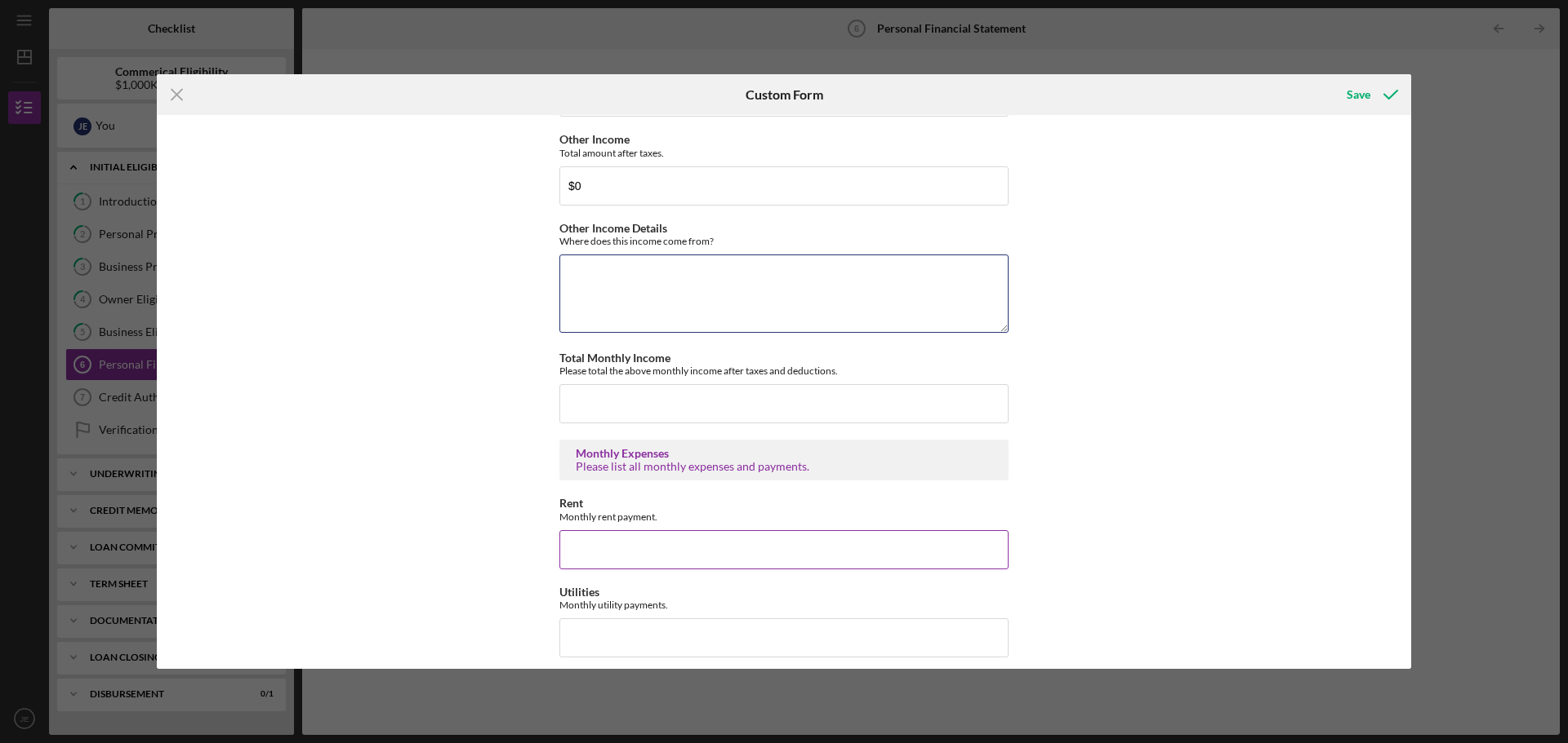
scroll to position [326, 0]
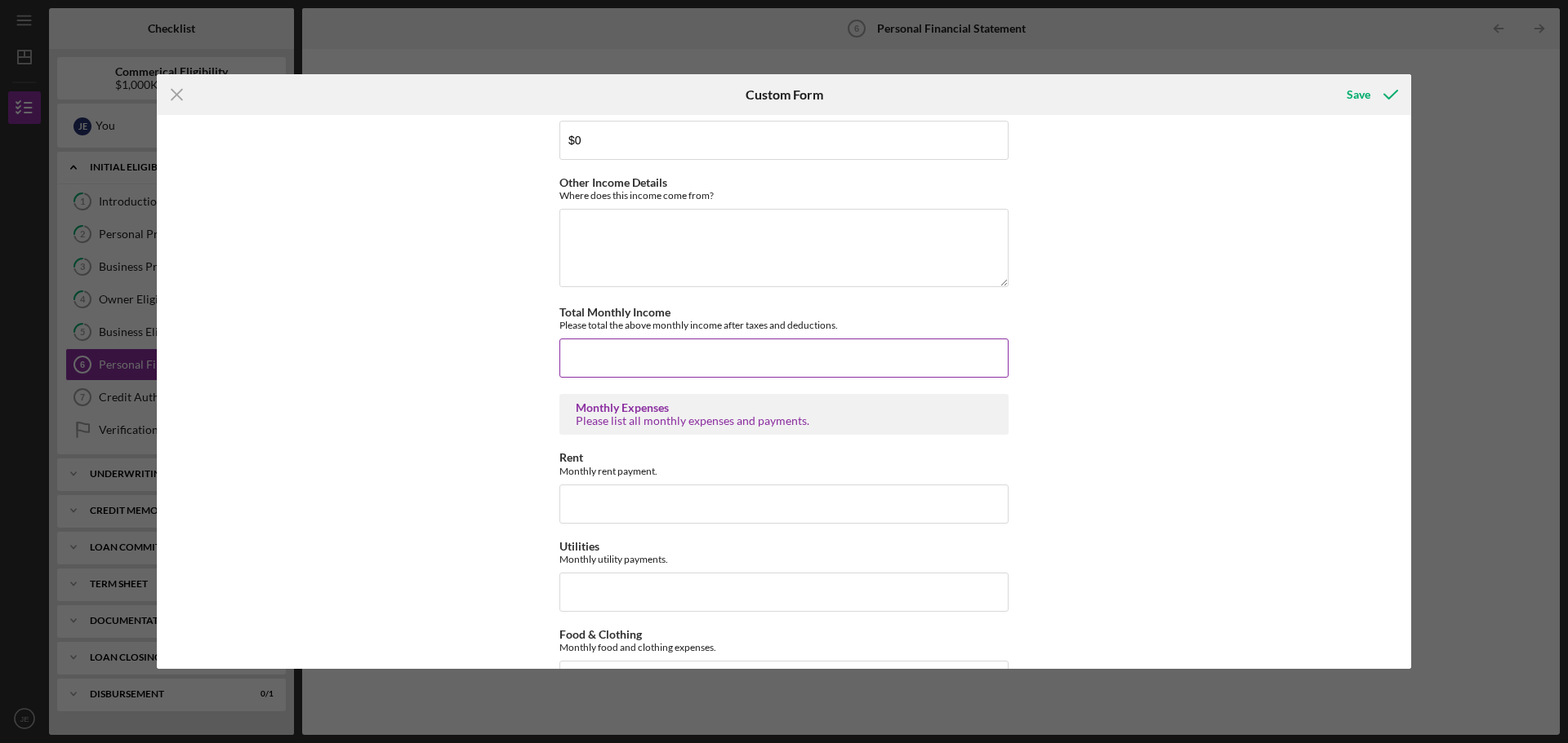
click at [649, 364] on input "Total Monthly Income" at bounding box center [784, 358] width 449 height 39
type input "$18,000"
click at [599, 502] on input "Rent" at bounding box center [784, 504] width 449 height 39
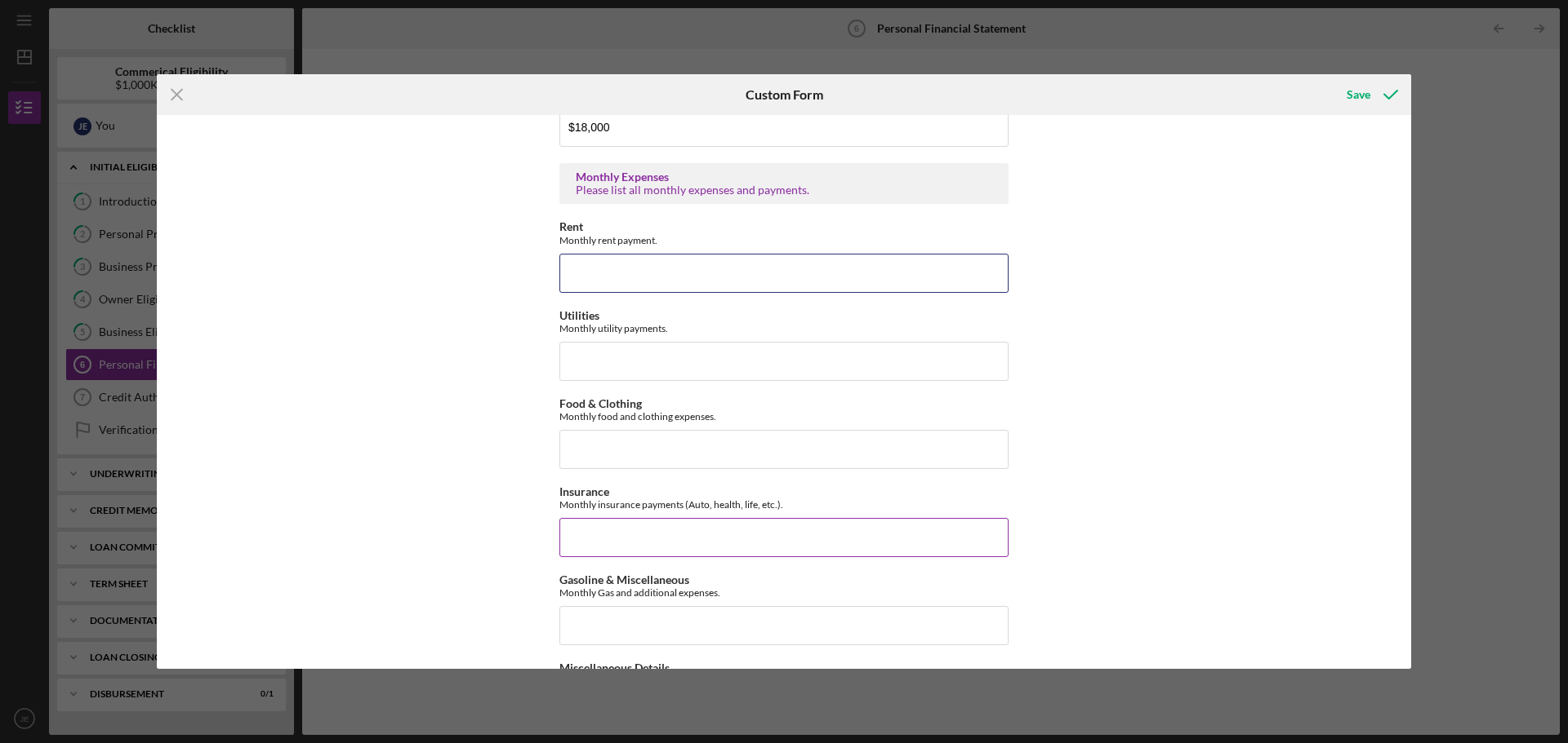
scroll to position [571, 0]
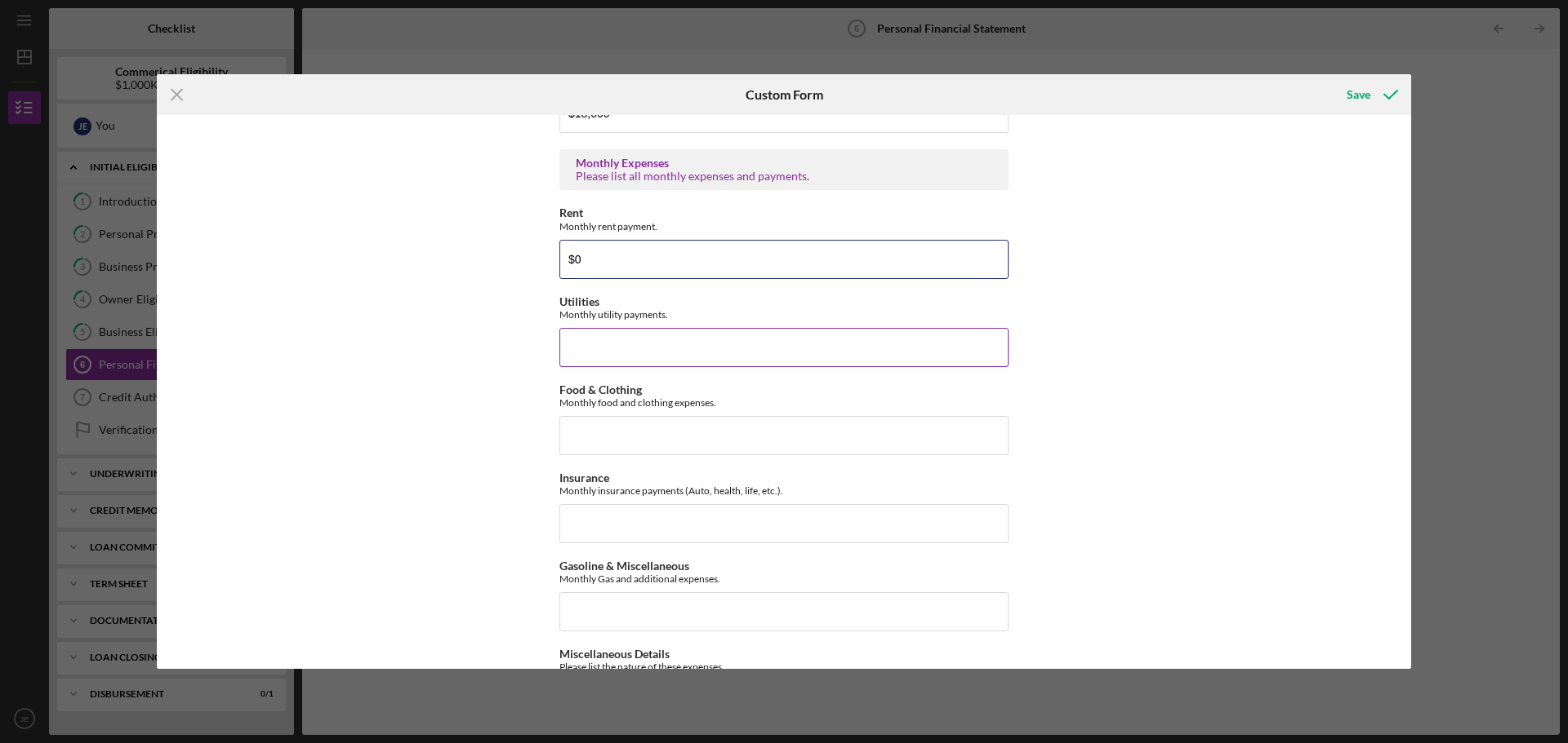
type input "$0"
click at [650, 349] on input "Utilities" at bounding box center [784, 347] width 449 height 39
type input "$500"
click at [600, 427] on input "Food & Clothing" at bounding box center [784, 435] width 449 height 39
type input "$1,200"
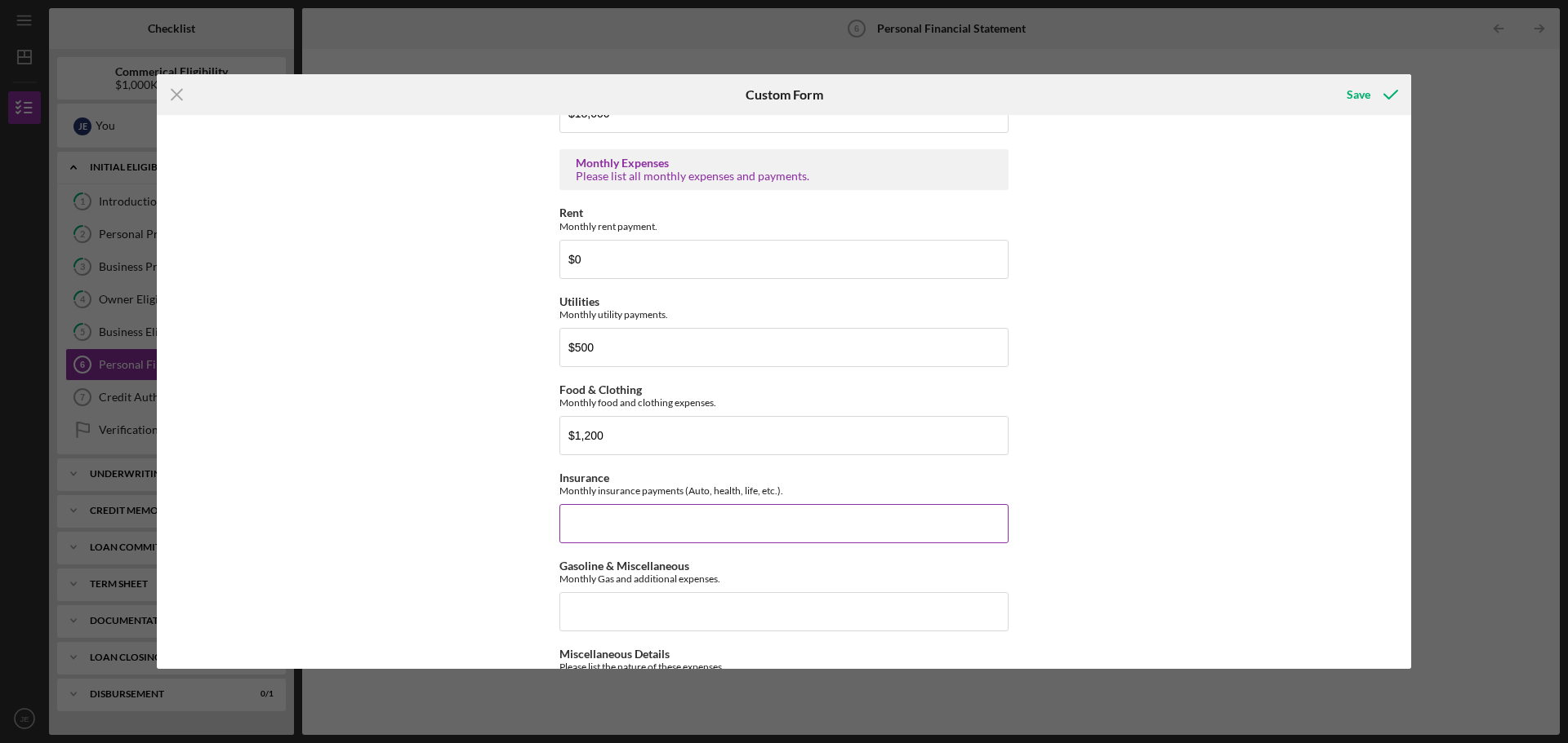
click at [596, 521] on input "Insurance" at bounding box center [784, 523] width 449 height 39
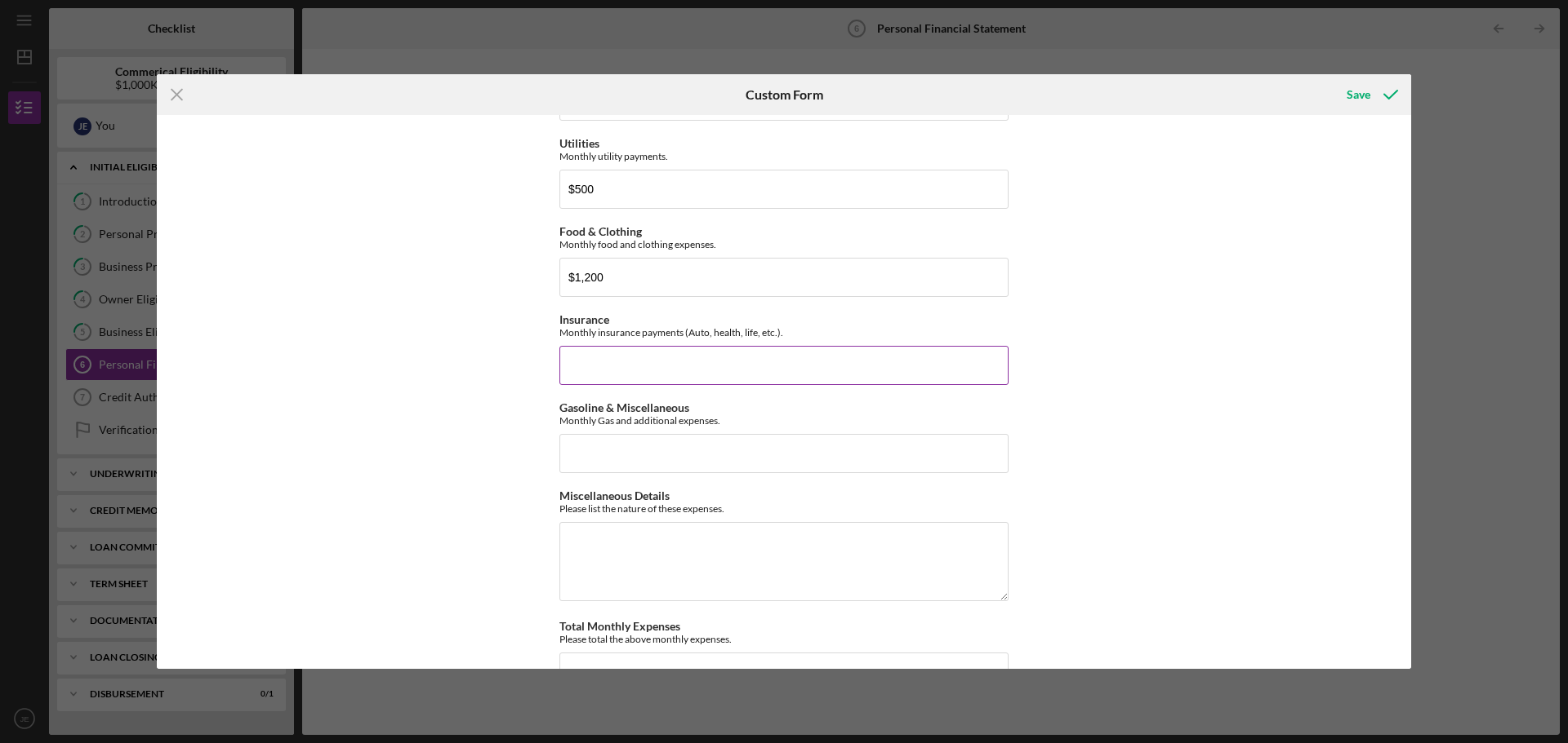
scroll to position [734, 0]
type input "$4"
type input "$1,000"
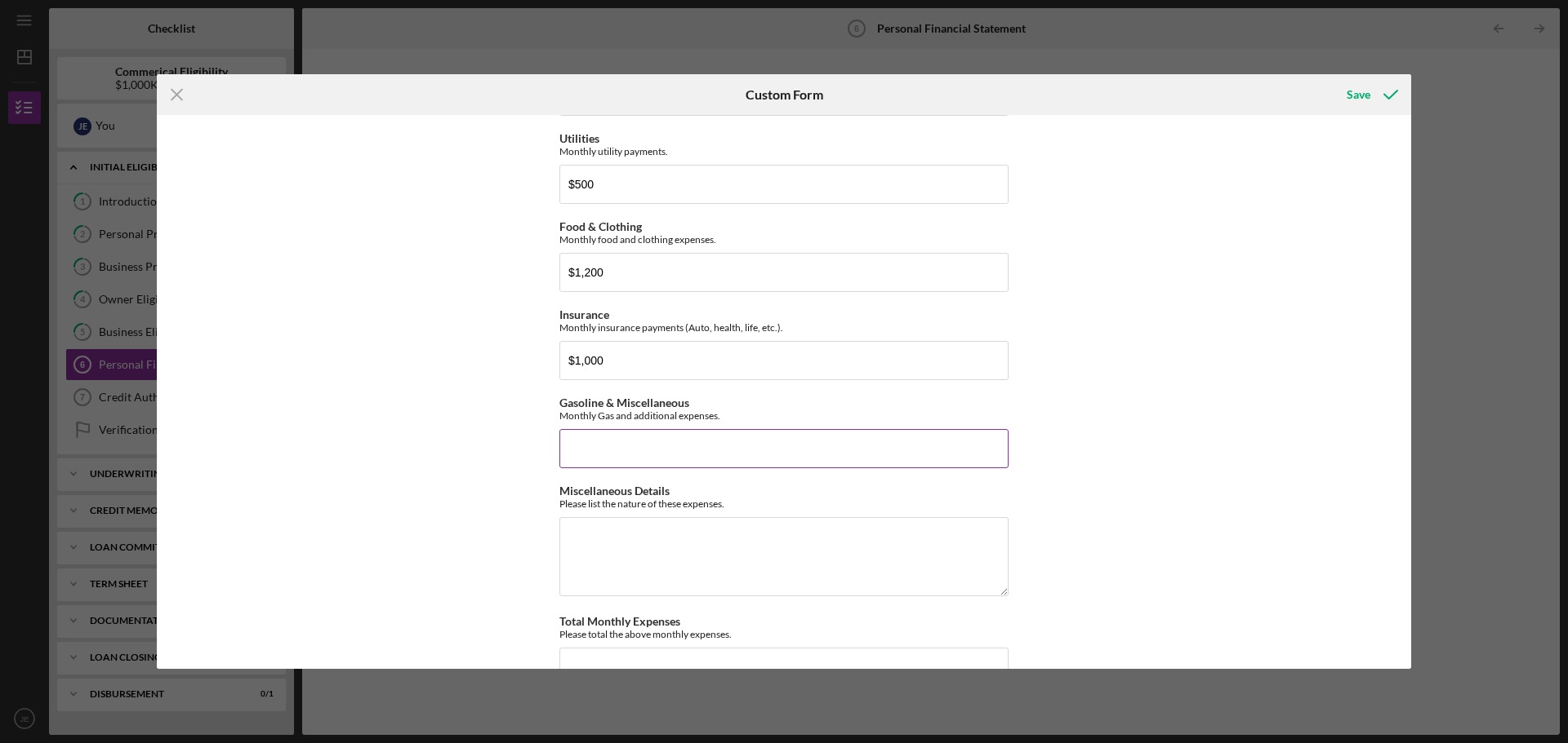
click at [593, 450] on input "Gasoline & Miscellaneous" at bounding box center [784, 448] width 449 height 39
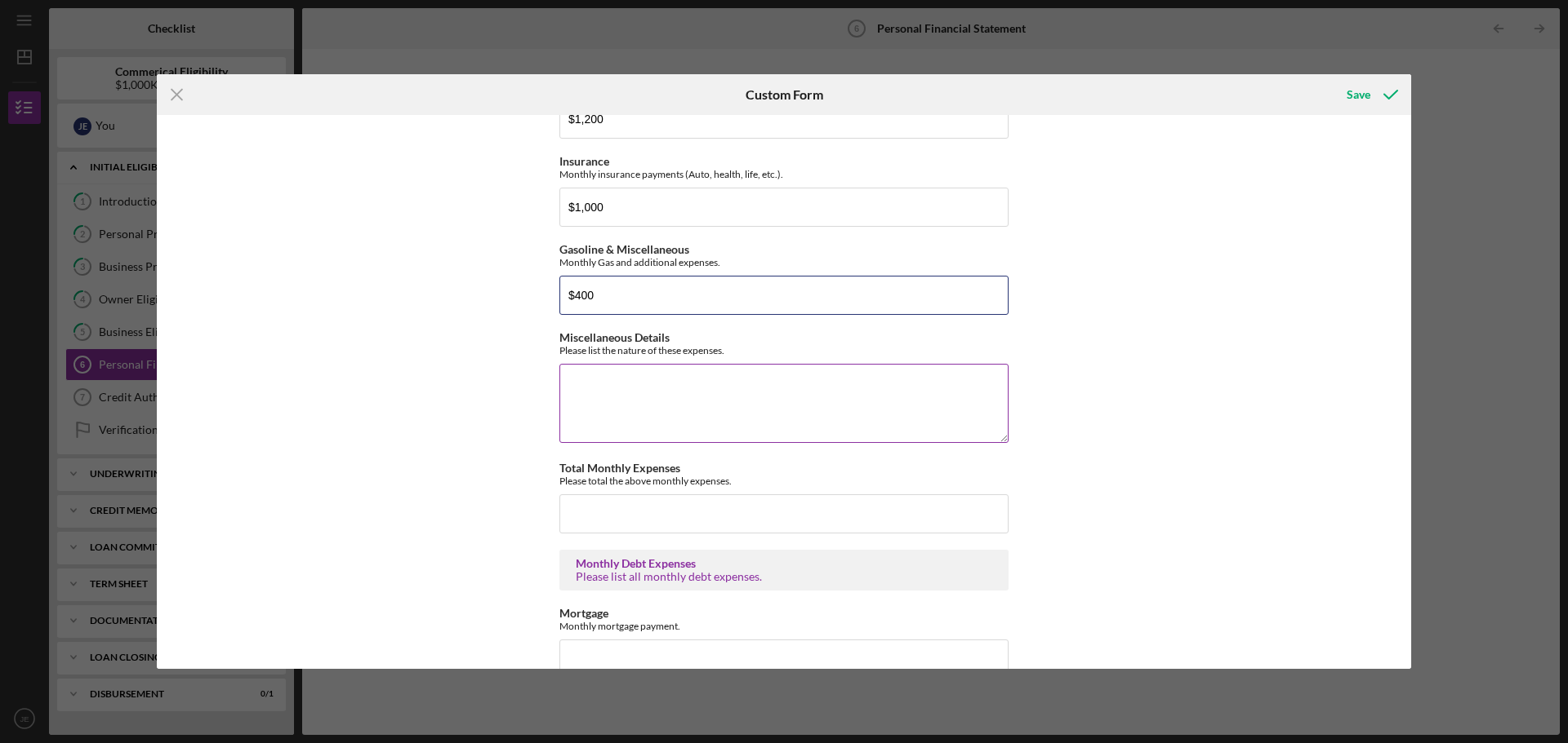
scroll to position [979, 0]
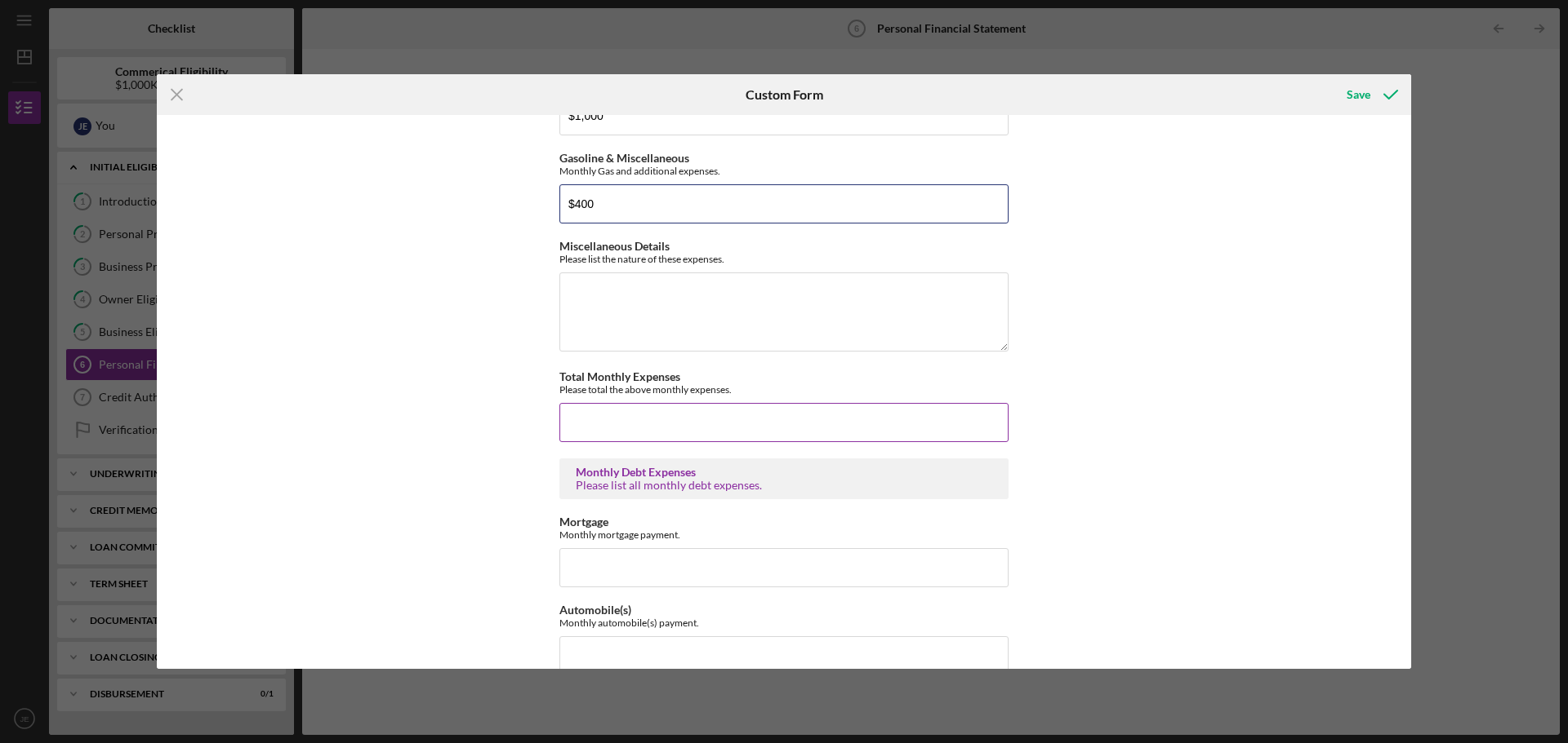
type input "$400"
click at [627, 424] on input "Total Monthly Expenses" at bounding box center [784, 423] width 449 height 39
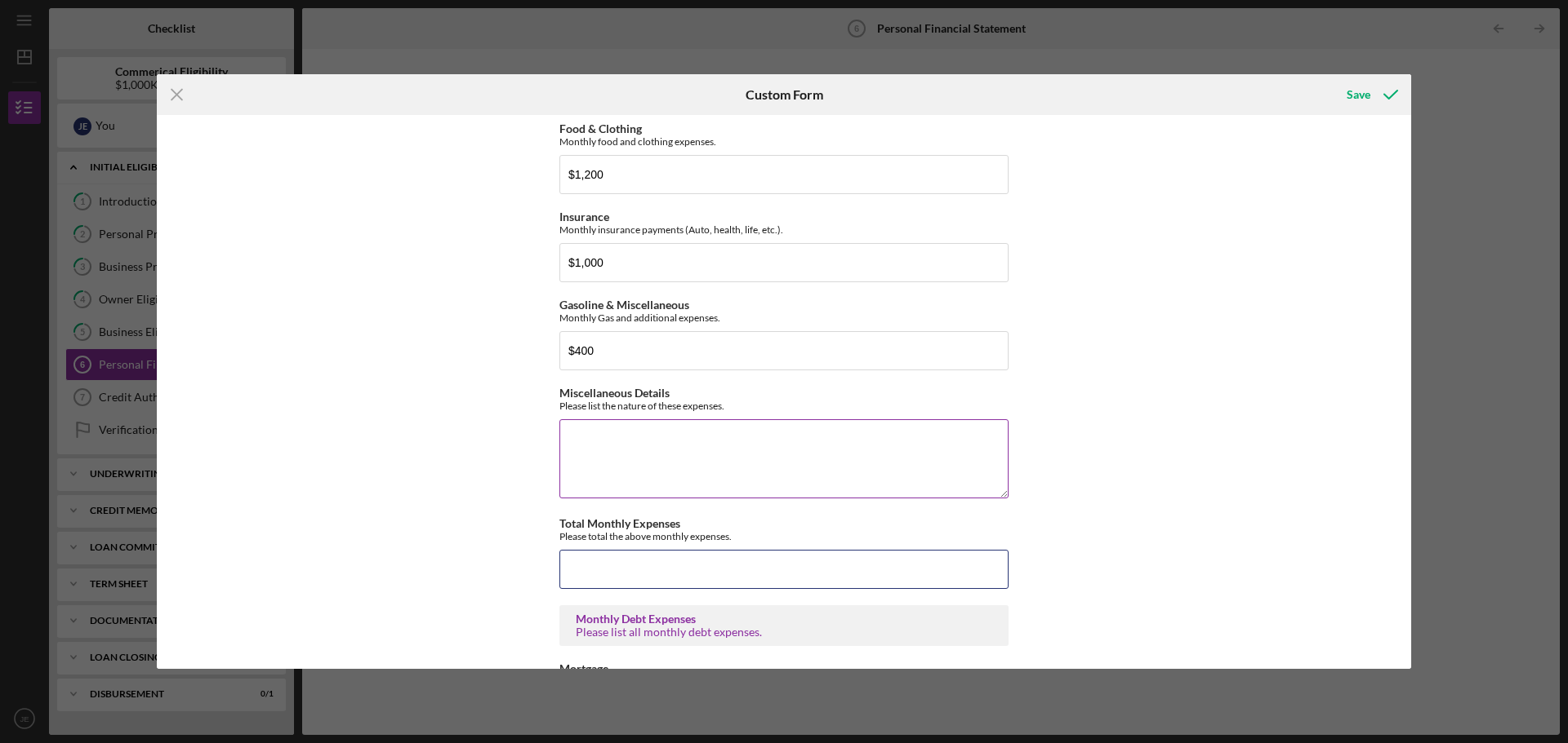
scroll to position [898, 0]
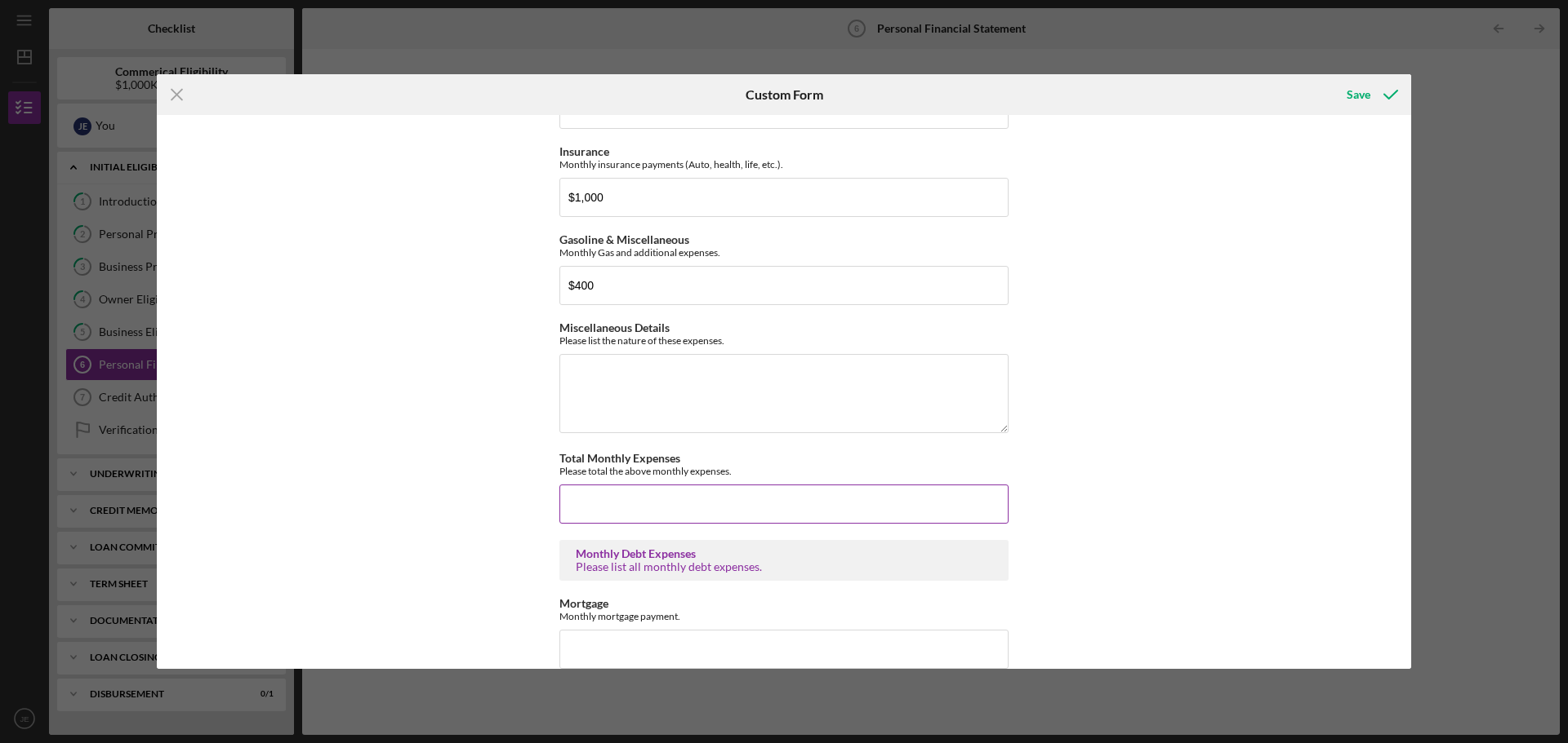
click at [593, 499] on input "Total Monthly Expenses" at bounding box center [784, 504] width 449 height 39
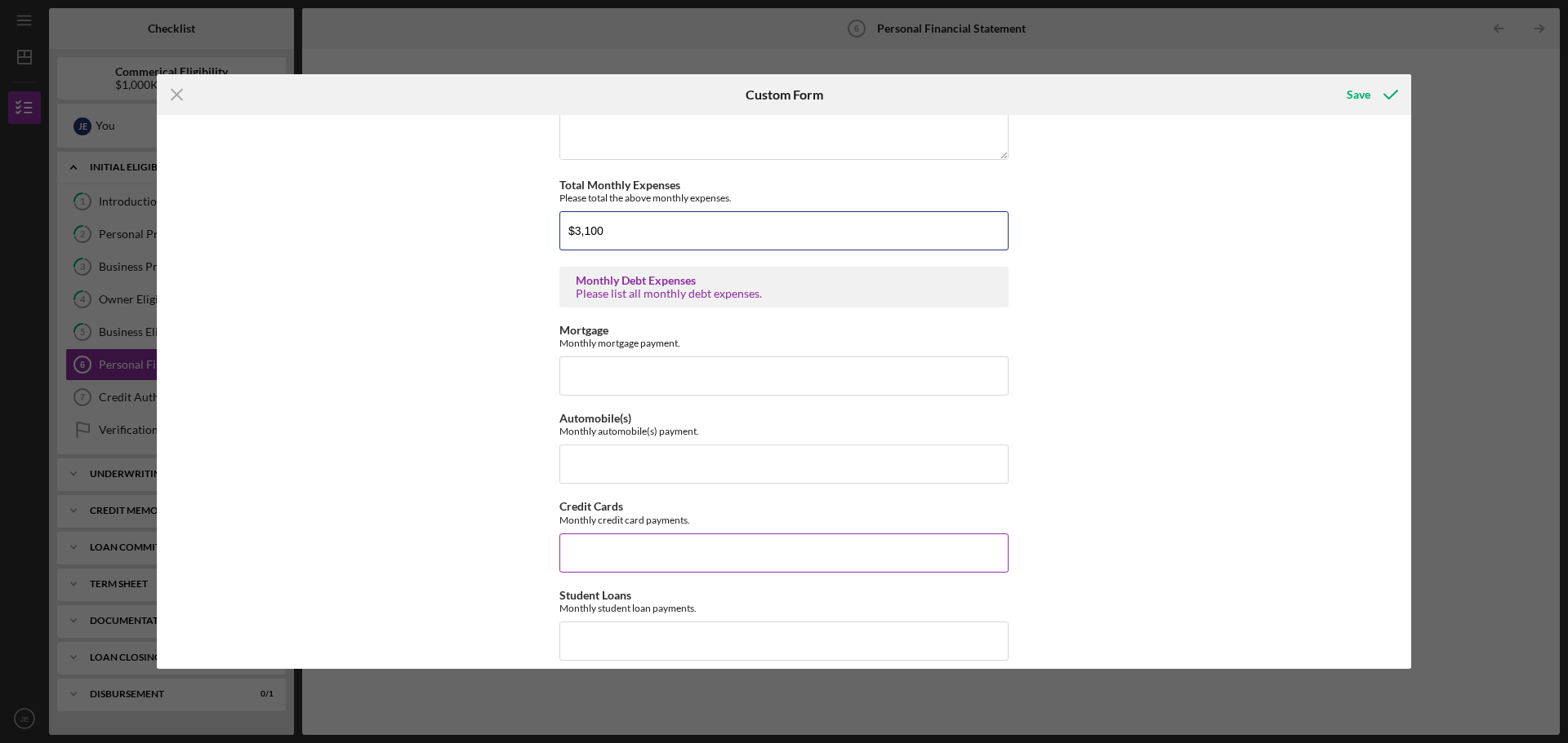
scroll to position [1224, 0]
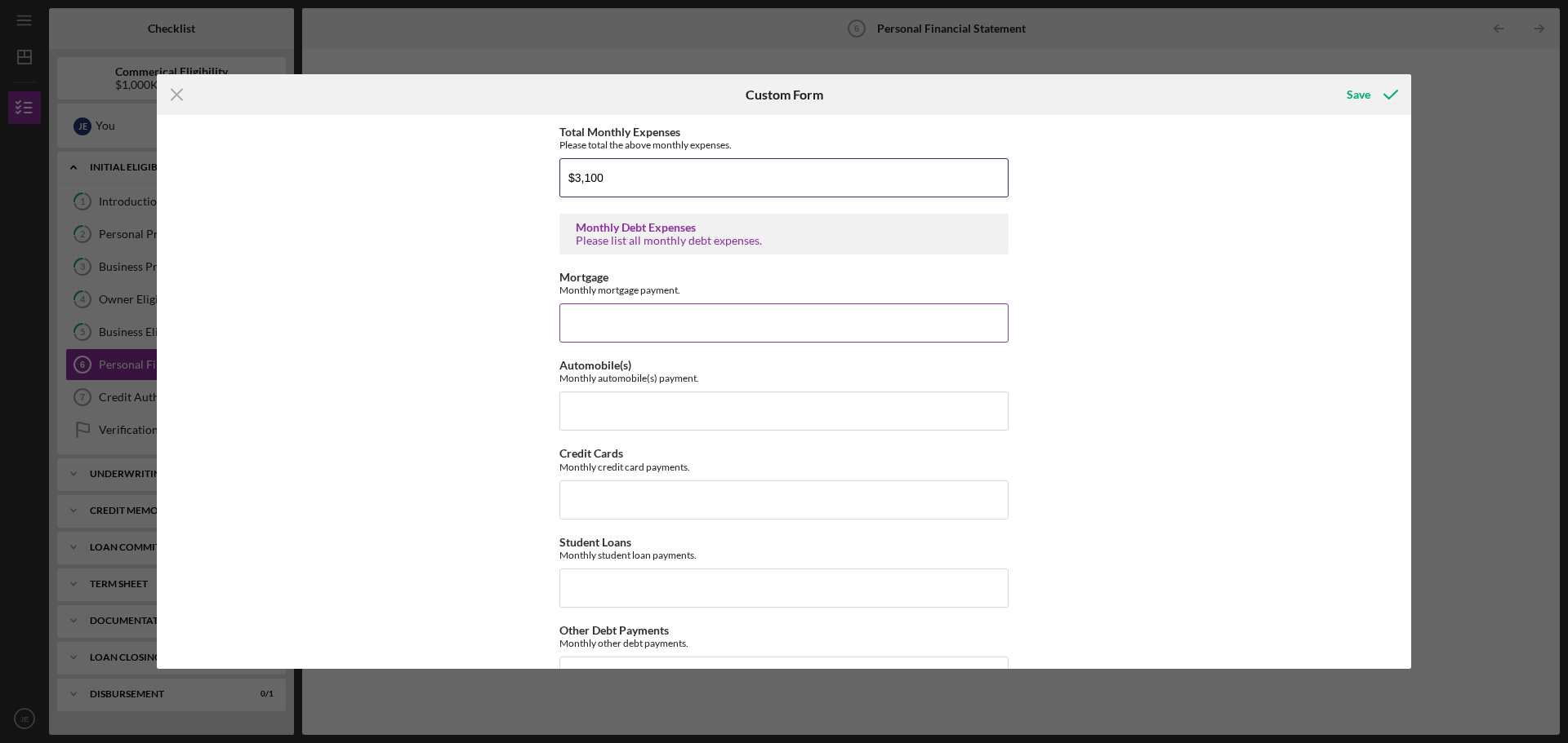
type input "$3,100"
click at [609, 325] on input "Mortgage" at bounding box center [784, 322] width 449 height 39
type input "$3,000"
click at [573, 408] on input "Automobile(s)" at bounding box center [784, 411] width 449 height 39
type input "$1,000"
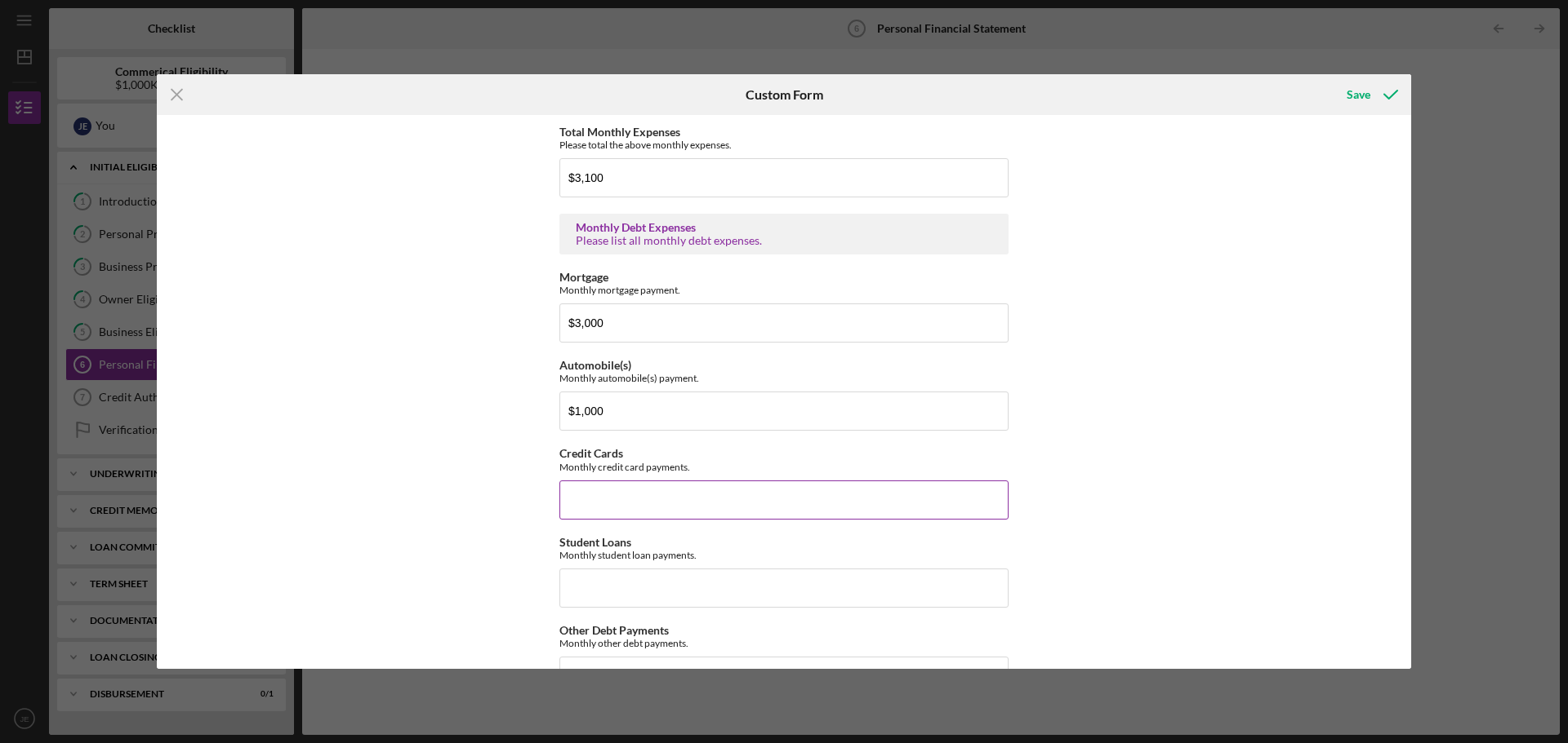
click at [587, 487] on input "Credit Cards" at bounding box center [784, 500] width 449 height 39
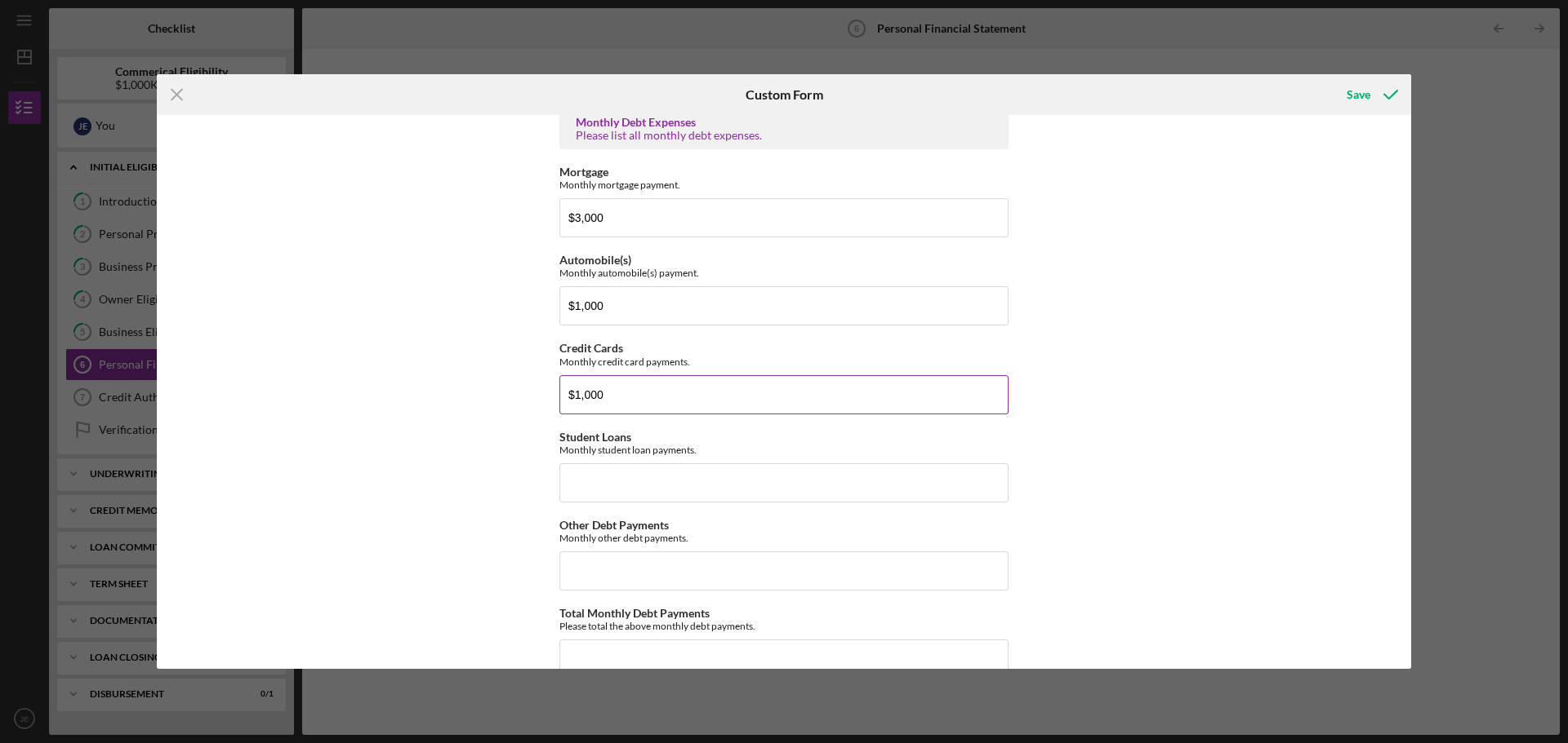
scroll to position [1469, 0]
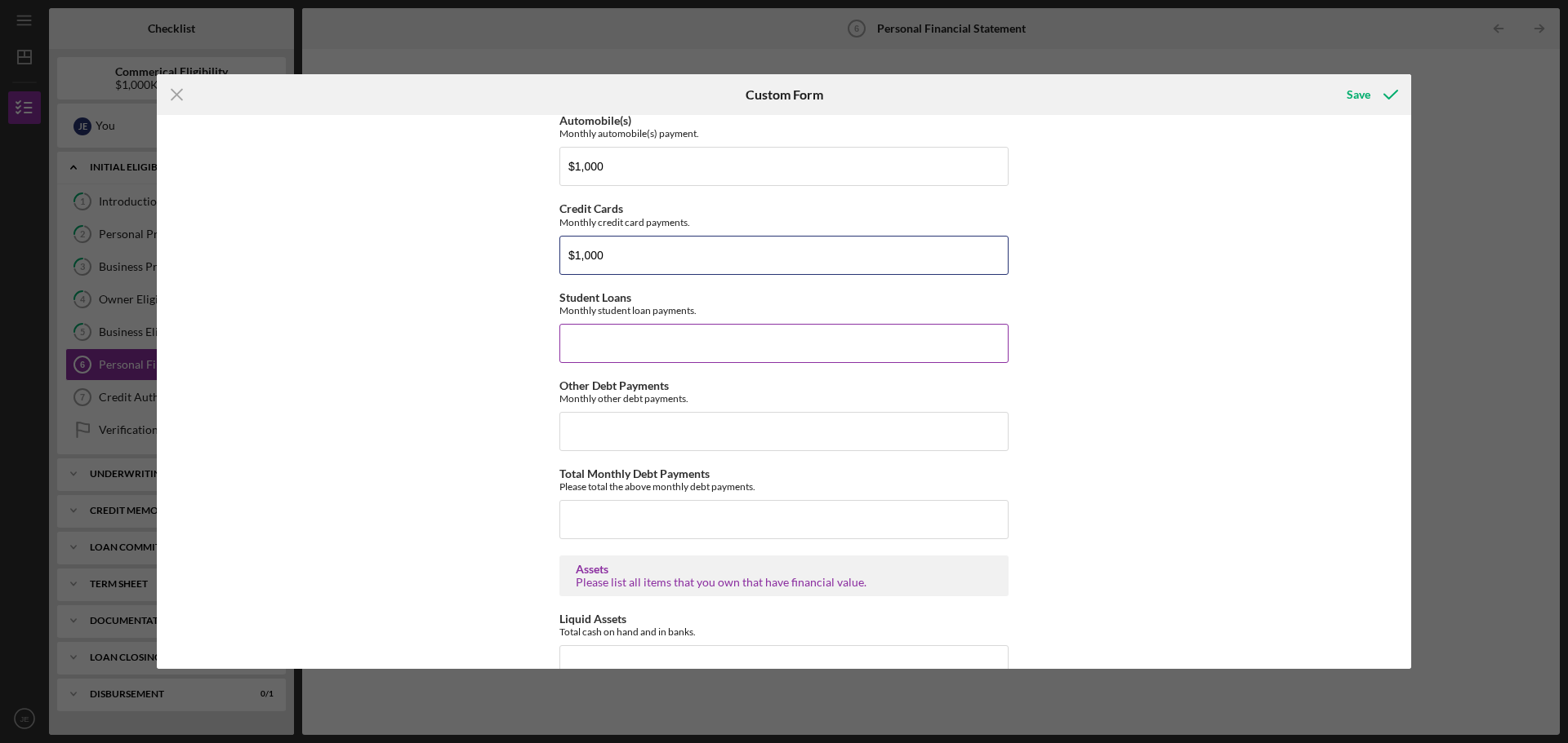
type input "$1,000"
click at [611, 340] on input "Student Loans" at bounding box center [784, 343] width 449 height 39
type input "$200"
click at [615, 423] on input "Other Debt Payments" at bounding box center [784, 431] width 449 height 39
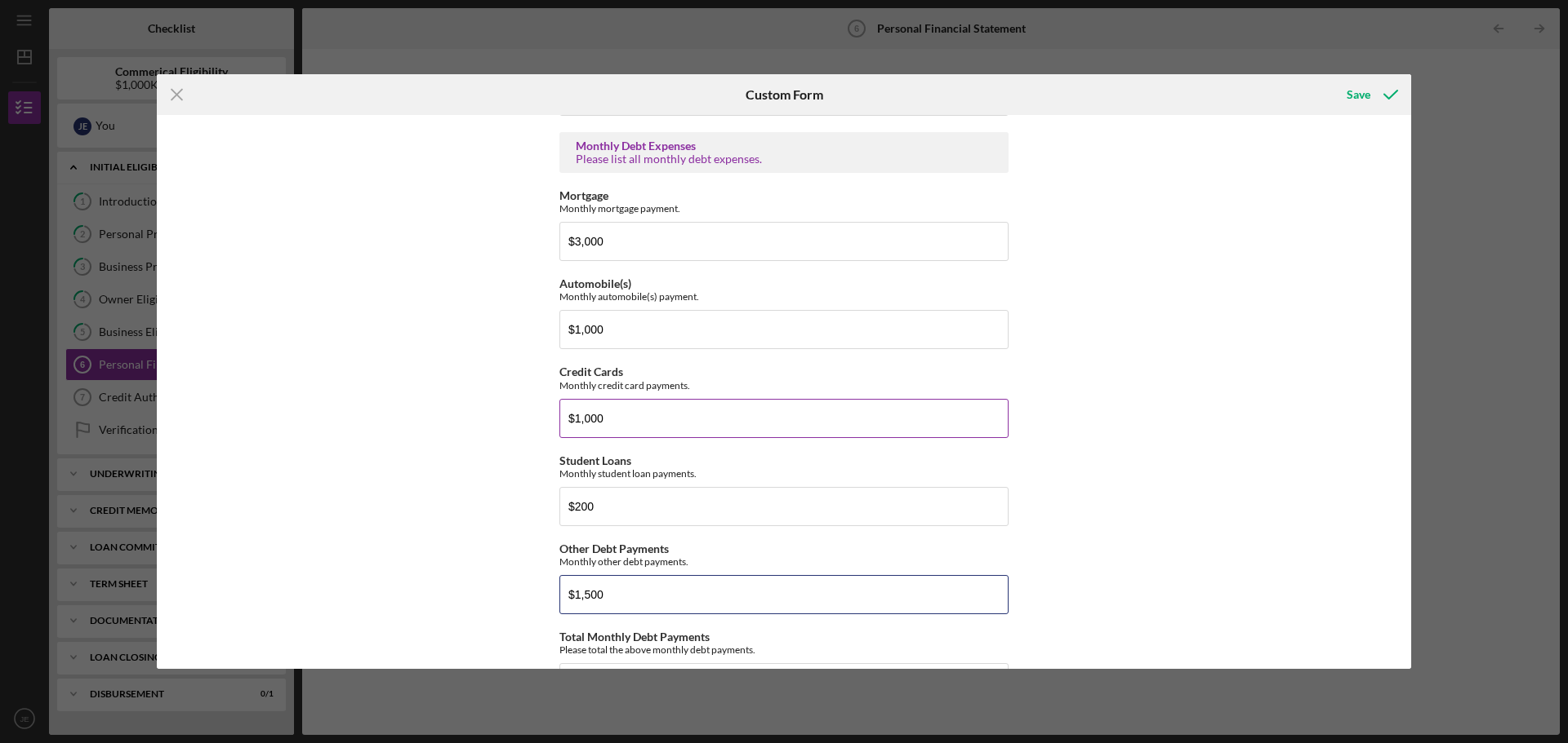
scroll to position [1388, 0]
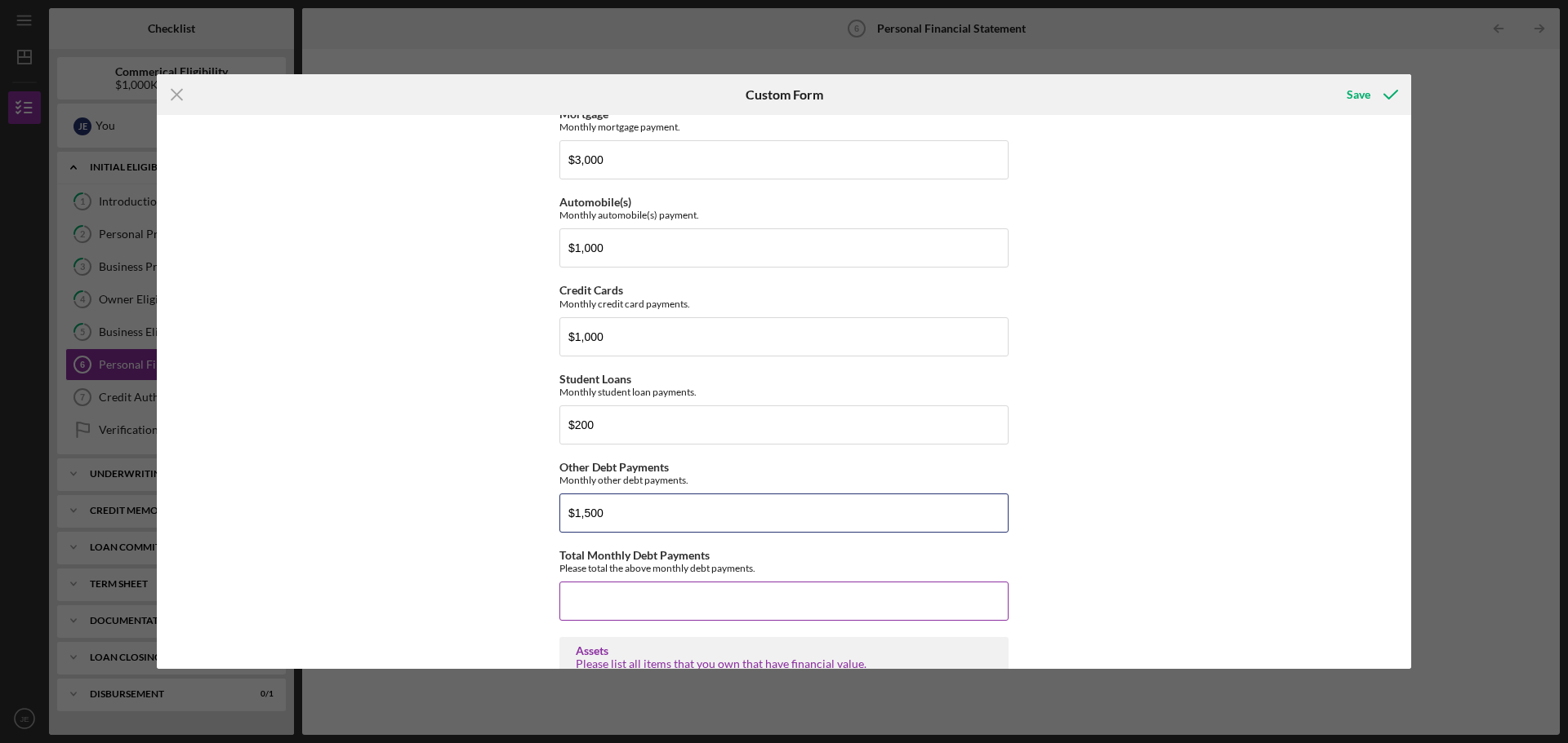
type input "$1,500"
click at [582, 595] on input "Total Monthly Debt Payments" at bounding box center [784, 601] width 449 height 39
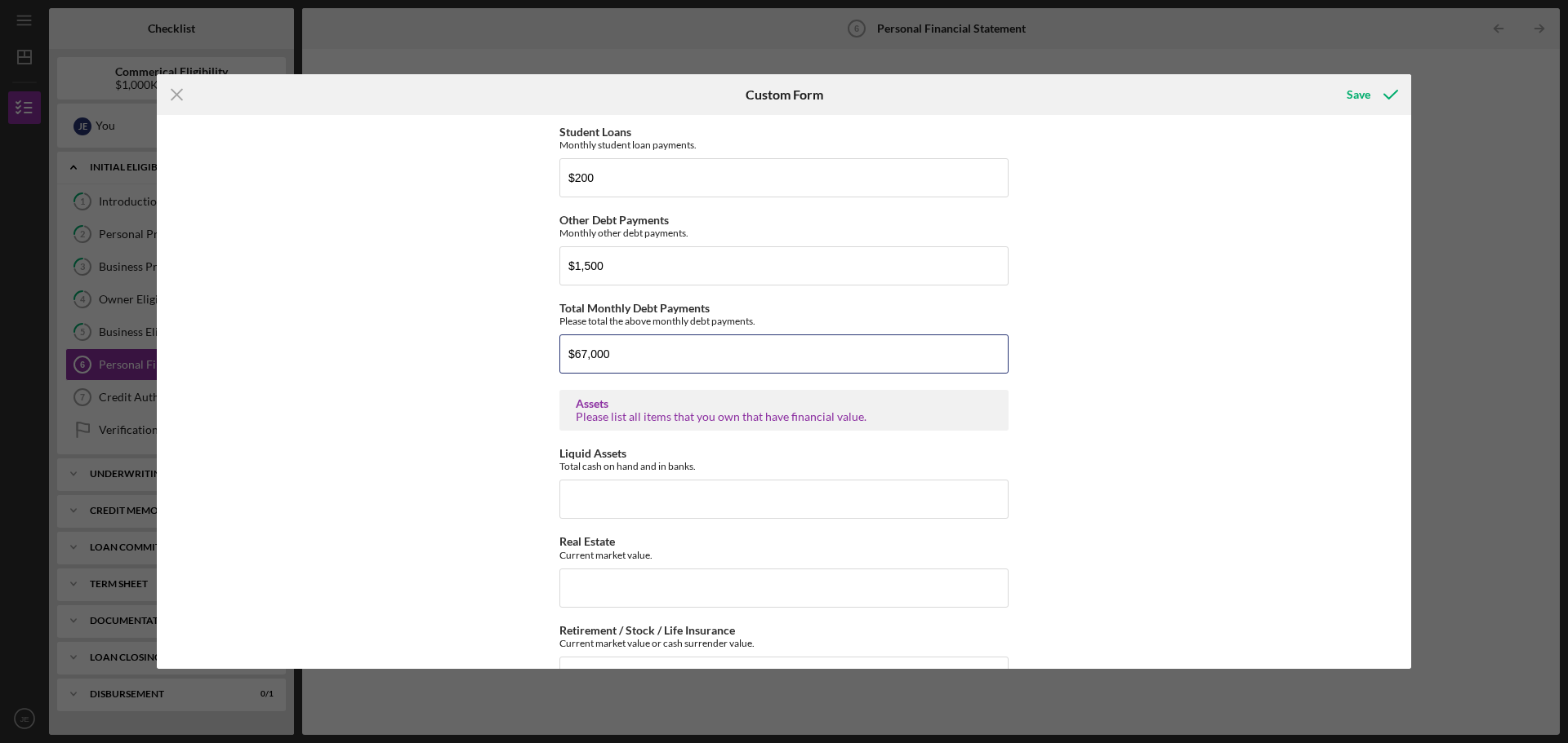
scroll to position [1714, 0]
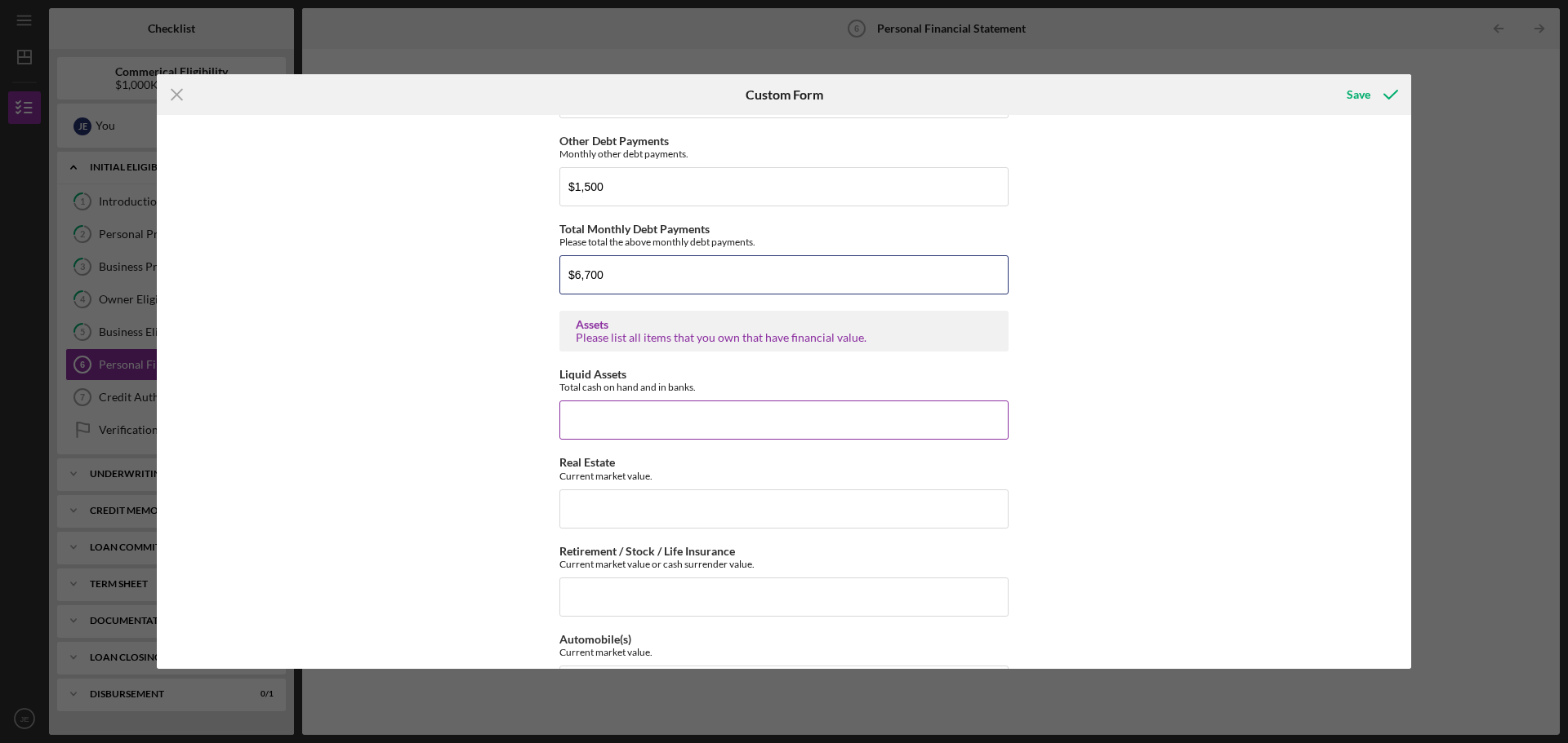
type input "$6,700"
click at [627, 423] on input "Liquid Assets" at bounding box center [784, 420] width 449 height 39
type input "$10,000"
click at [592, 503] on input "Real Estate" at bounding box center [784, 509] width 449 height 39
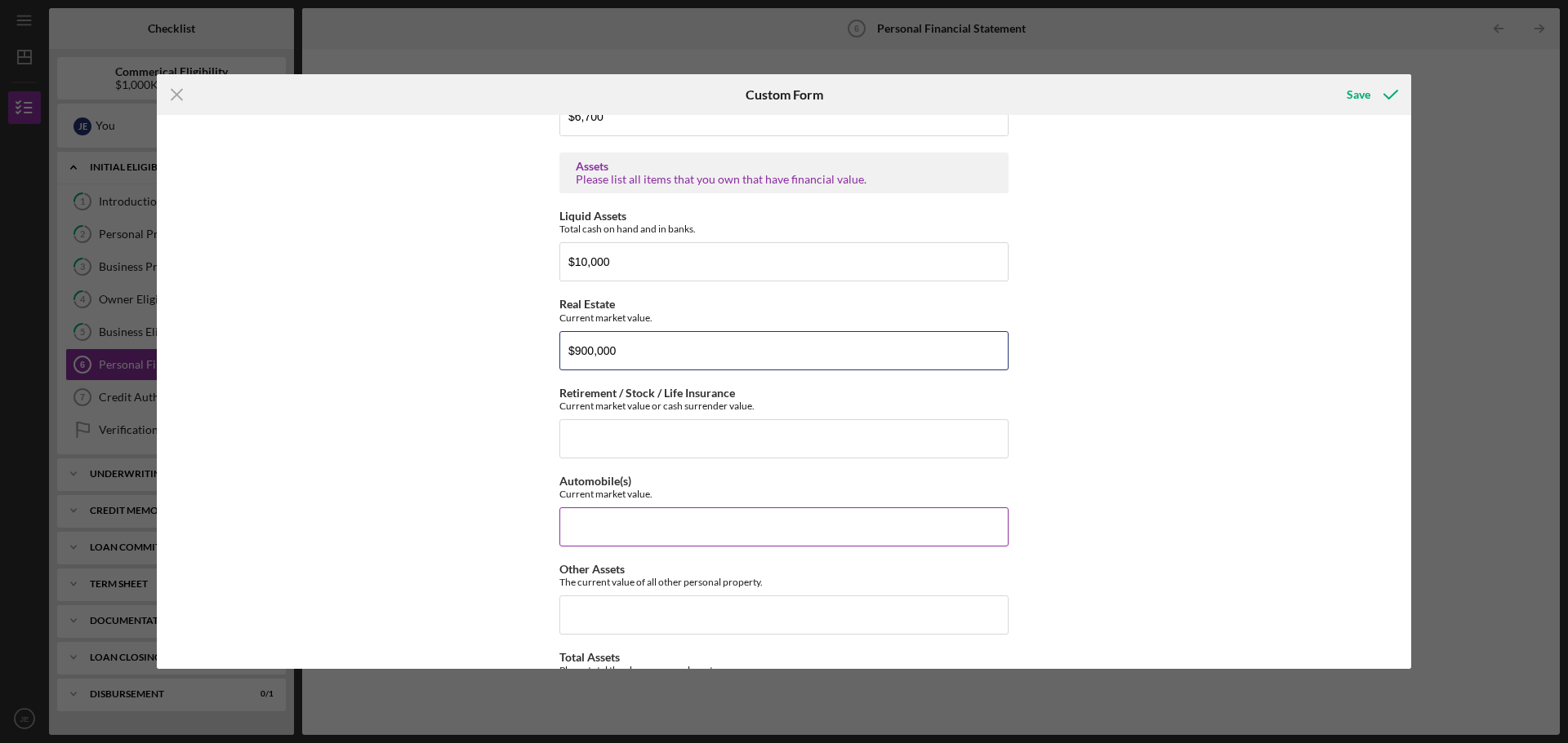
scroll to position [1877, 0]
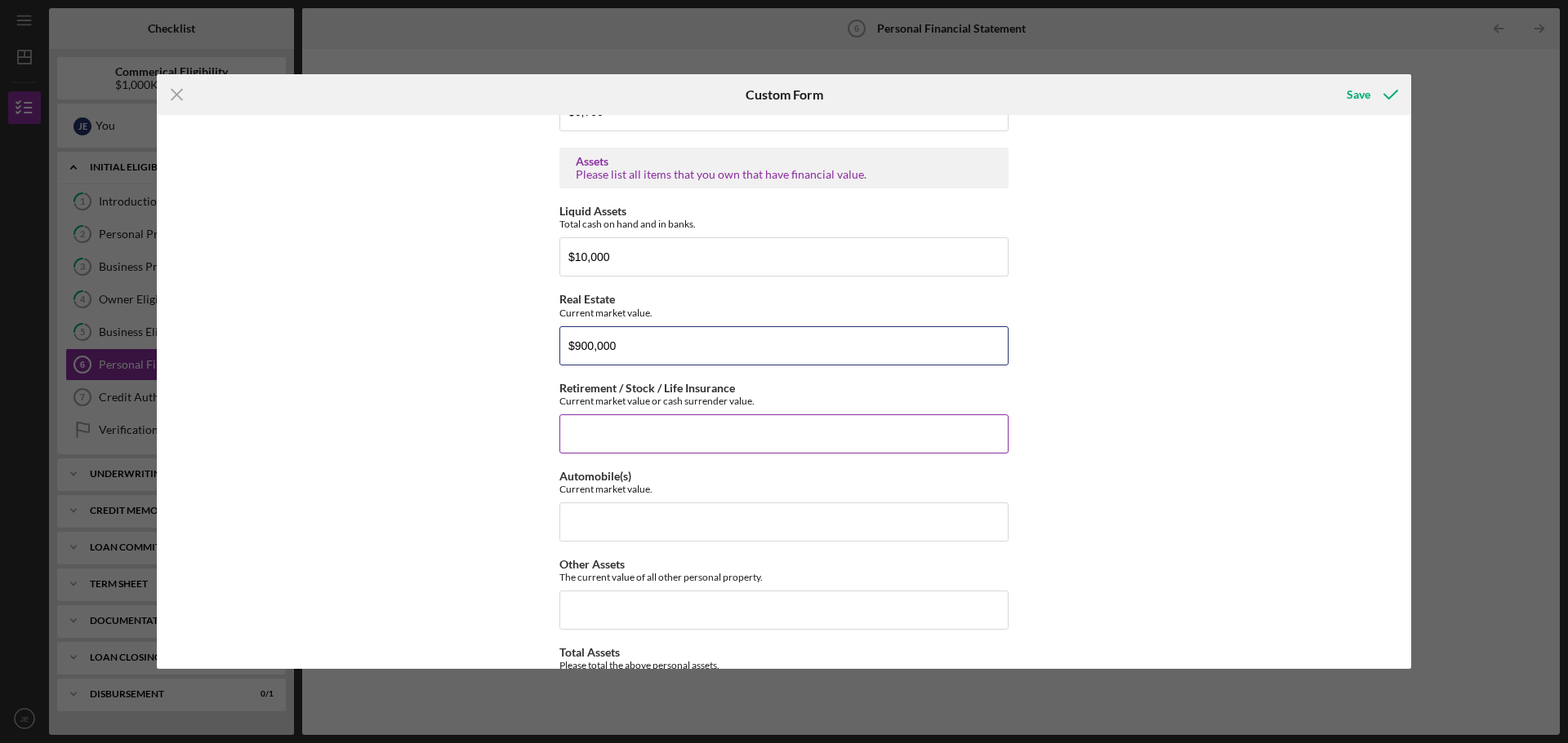
type input "$900,000"
click at [585, 429] on input "Retirement / Stock / Life Insurance" at bounding box center [784, 434] width 449 height 39
type input "$2"
type input "$50,000"
click at [660, 520] on input "Automobile(s)" at bounding box center [784, 522] width 449 height 39
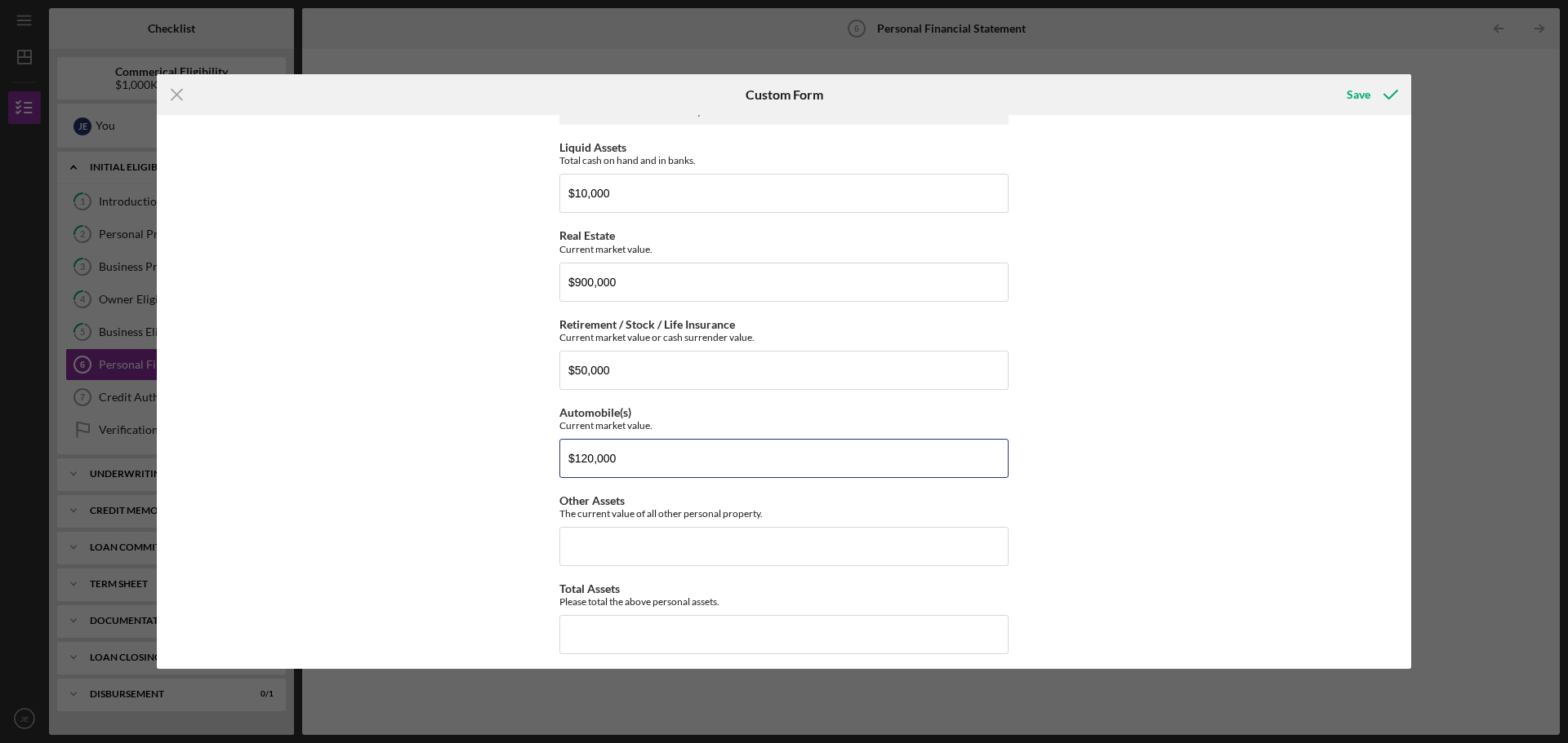
scroll to position [2122, 0]
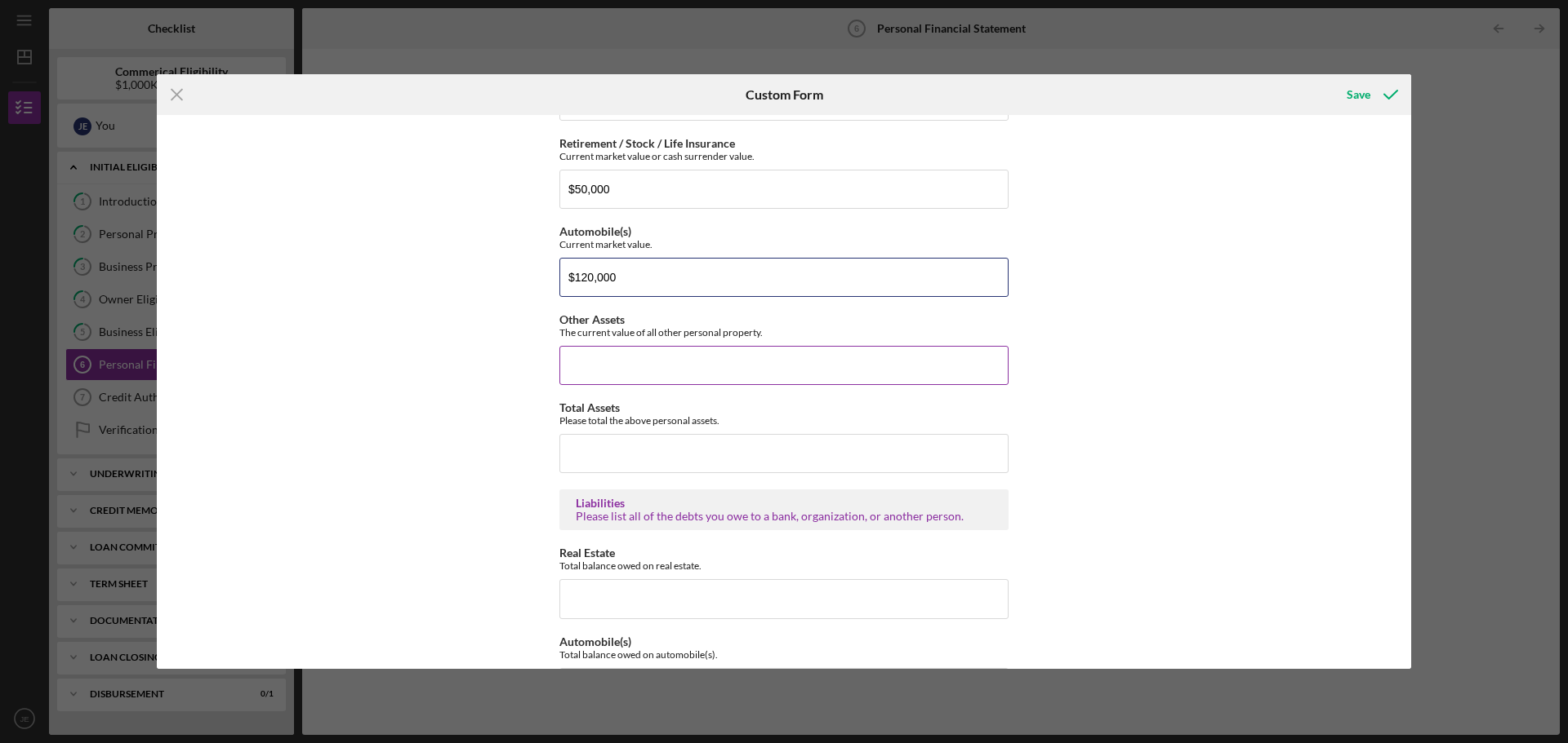
type input "$120,000"
click at [617, 373] on input "Other Assets" at bounding box center [784, 365] width 449 height 39
type input "$100,000"
click at [582, 448] on input "Total Assets" at bounding box center [784, 453] width 449 height 39
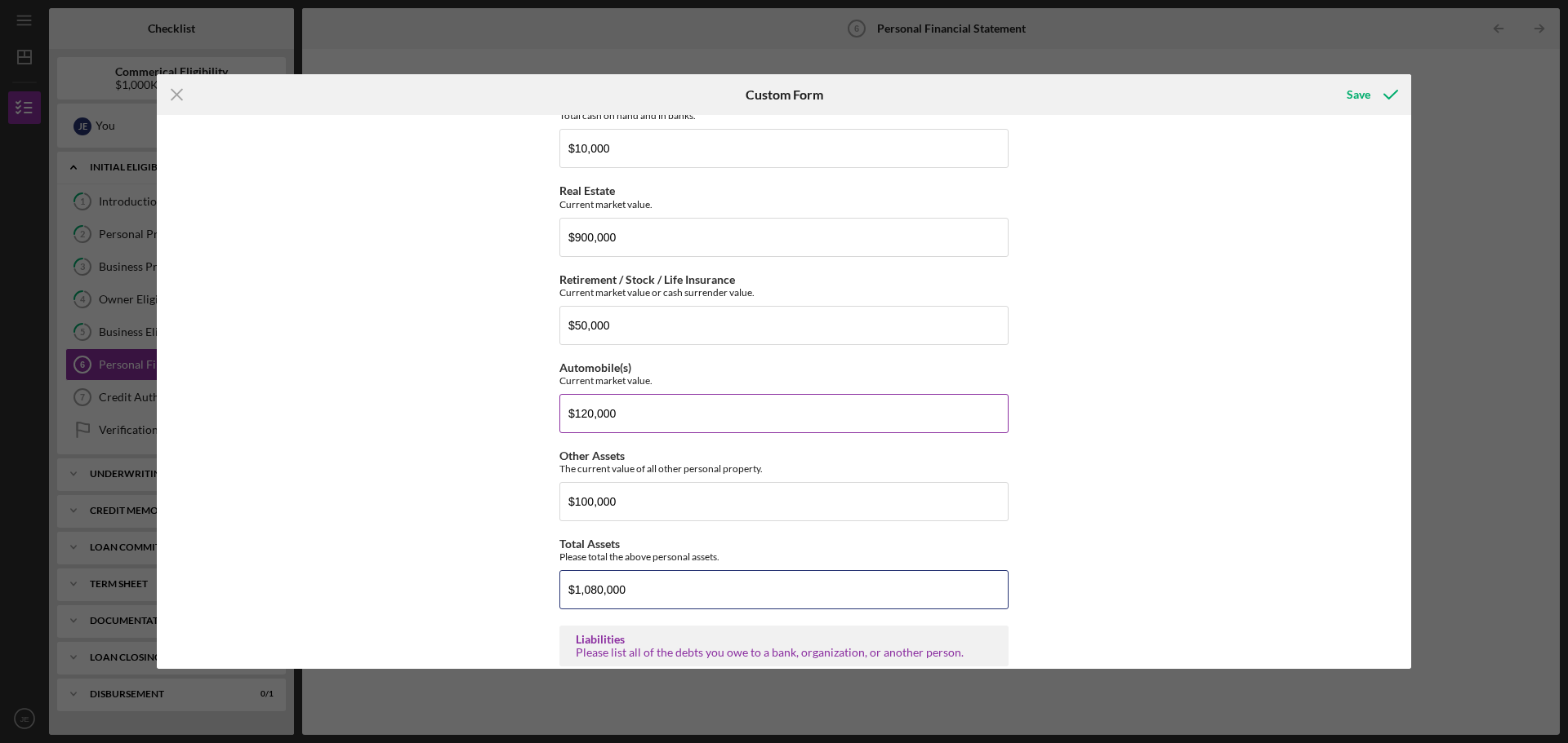
scroll to position [1958, 0]
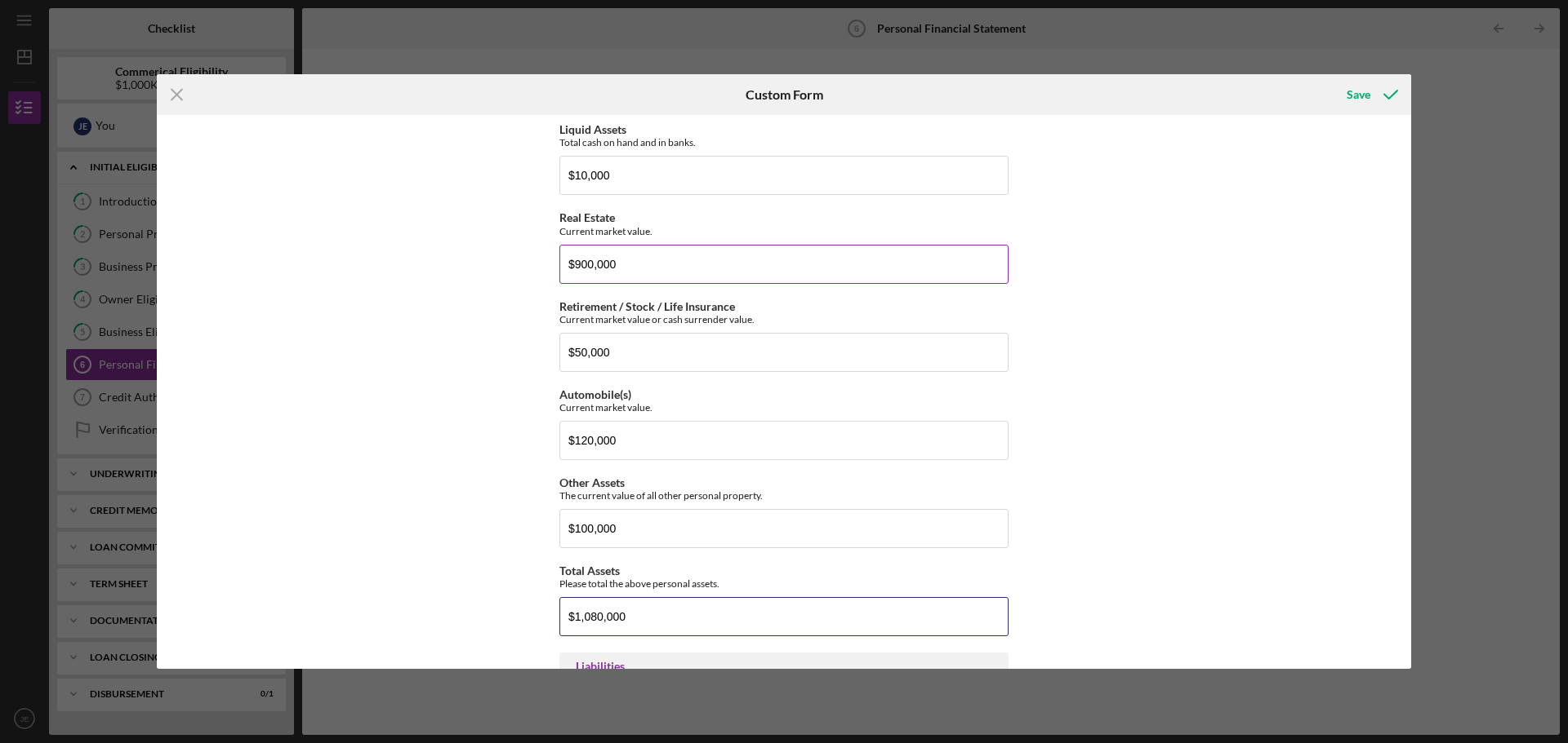
type input "$1,080,000"
click at [578, 268] on input "$900,000" at bounding box center [784, 264] width 449 height 39
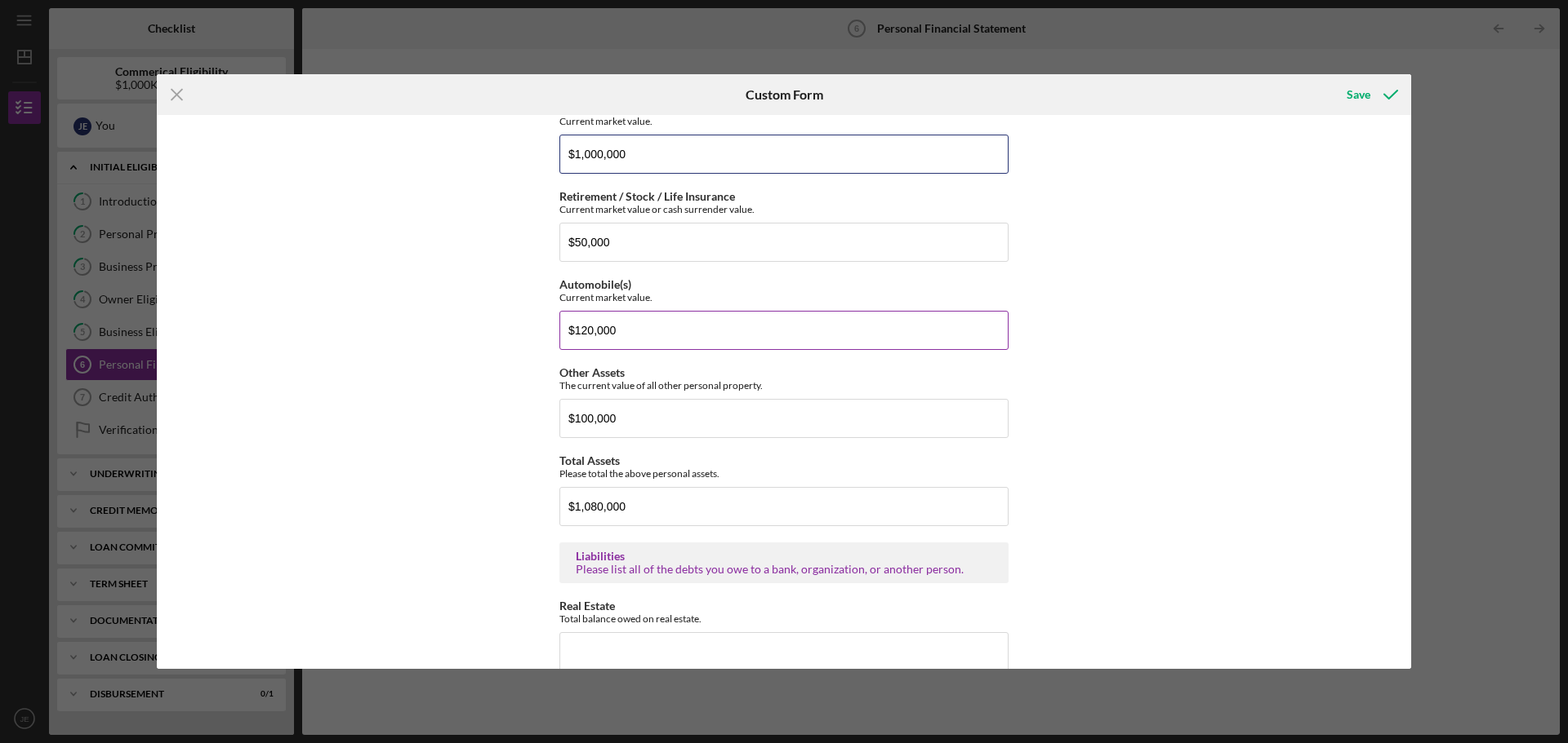
scroll to position [2041, 0]
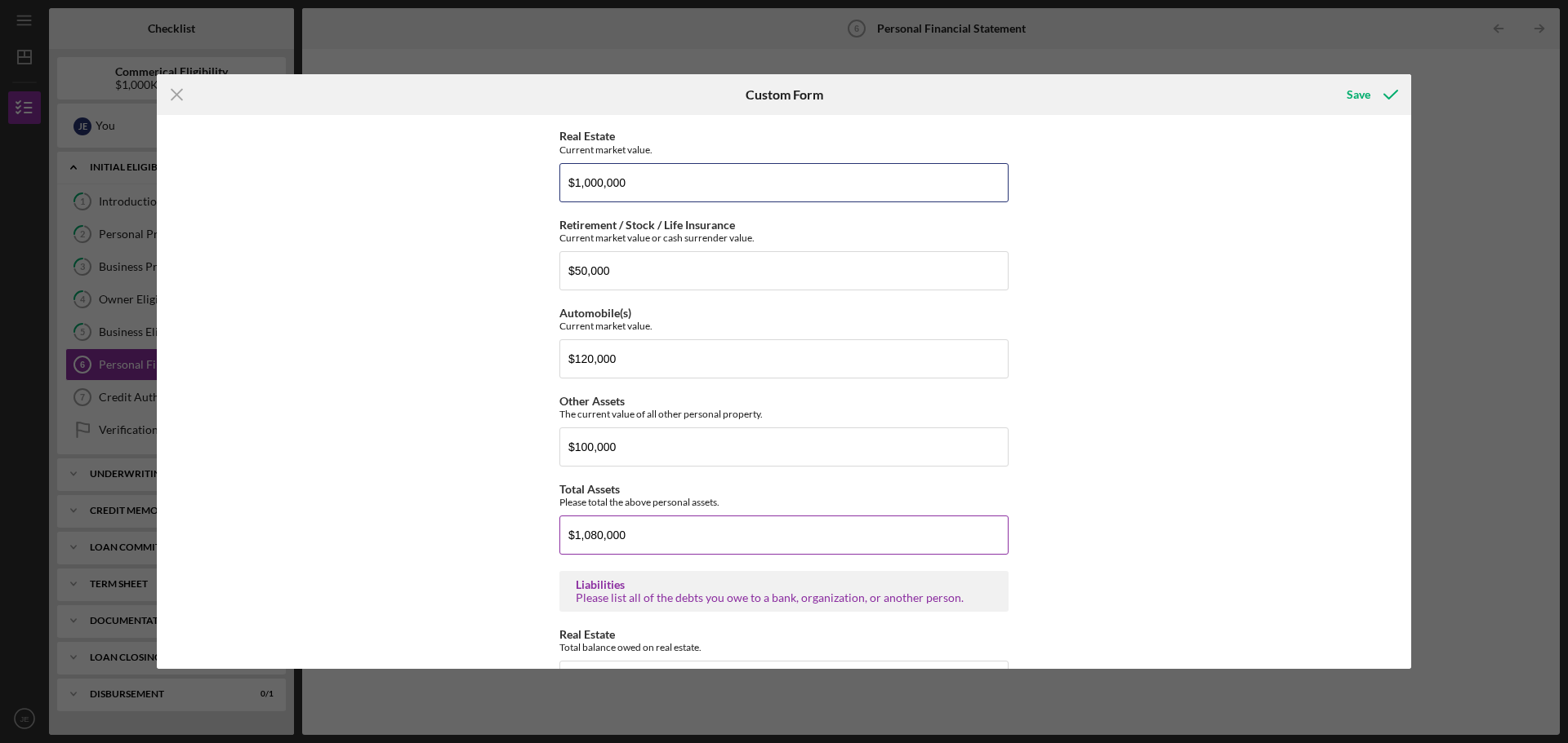
type input "$1,000,000"
click at [587, 537] on input "$1,080,000" at bounding box center [784, 535] width 449 height 39
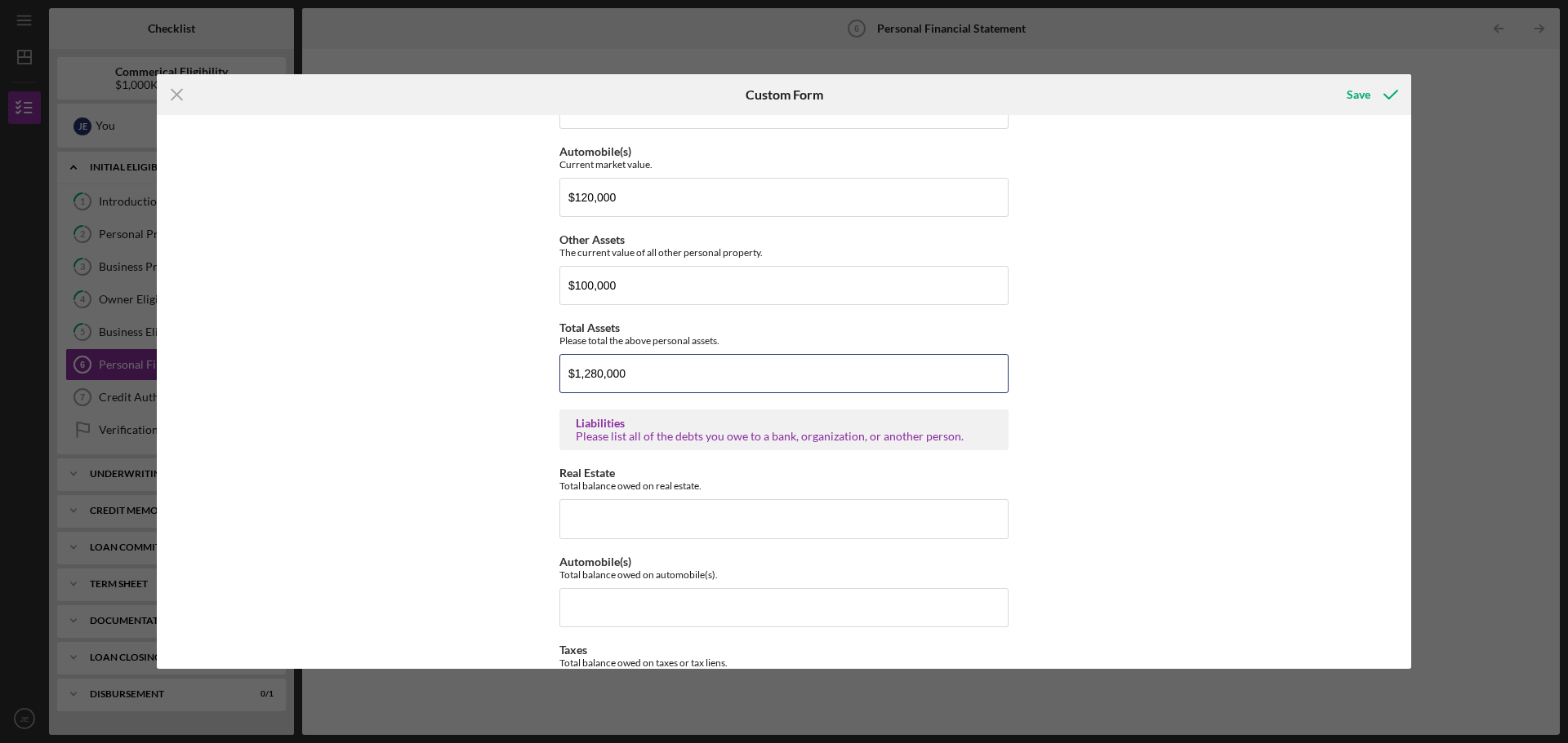
scroll to position [2203, 0]
type input "$1,280,000"
click at [565, 513] on input "Real Estate" at bounding box center [784, 517] width 449 height 39
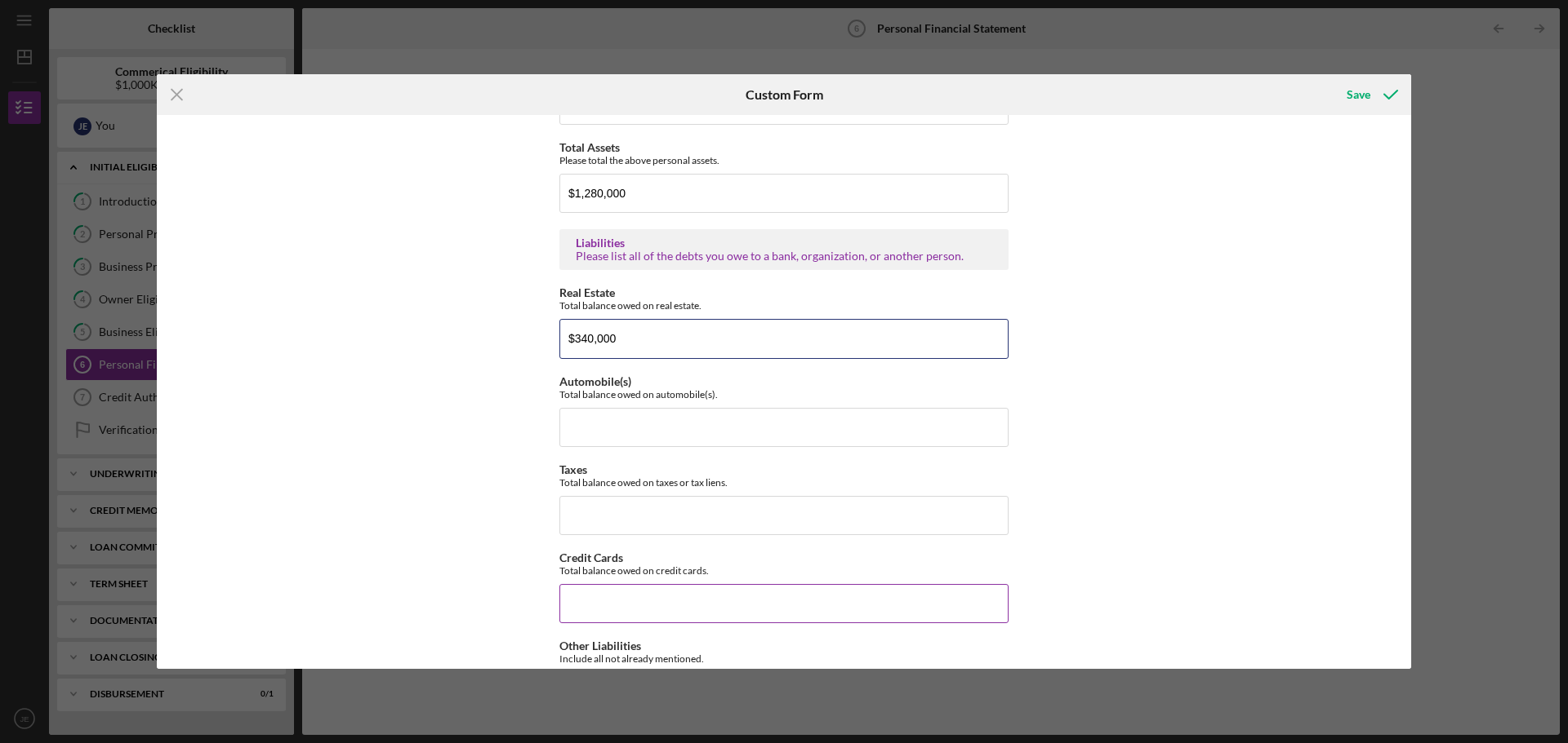
scroll to position [2448, 0]
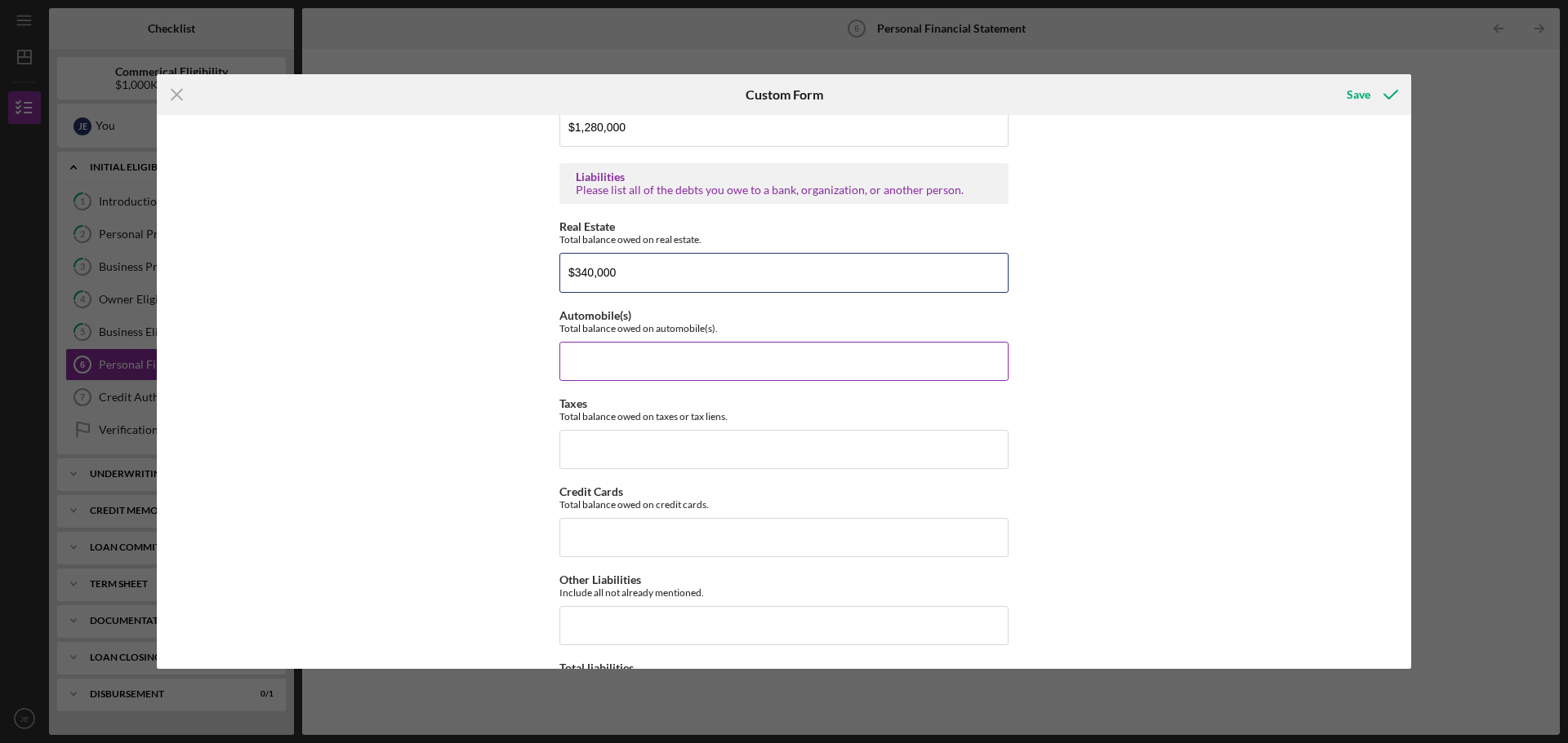
type input "$340,000"
click at [588, 354] on input "Automobile(s)" at bounding box center [784, 361] width 449 height 39
type input "$60,000"
click at [646, 452] on input "Taxes" at bounding box center [784, 449] width 449 height 39
type input "$0"
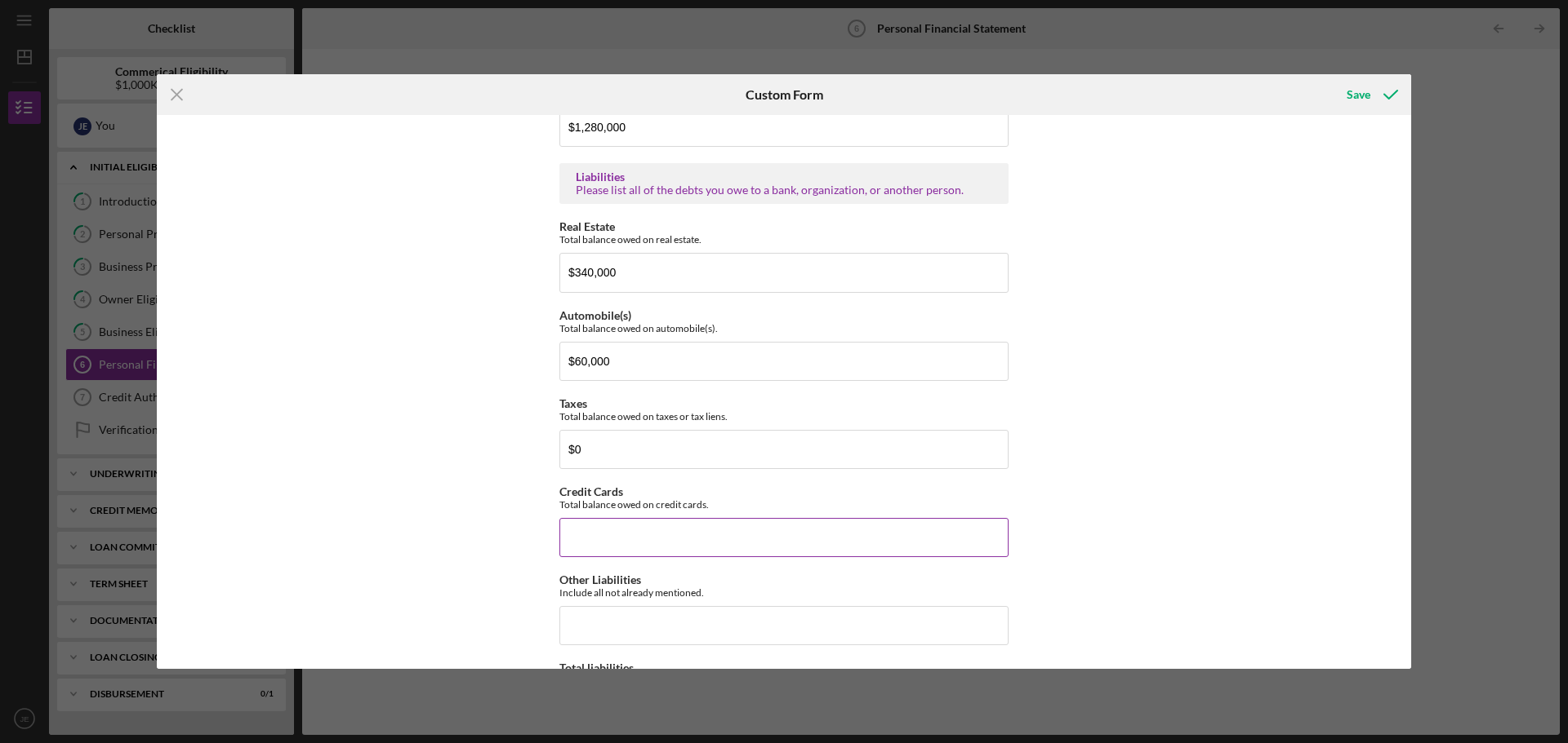
click at [607, 543] on input "Credit Cards" at bounding box center [784, 537] width 449 height 39
type input "$50,000"
click at [610, 623] on input "Other Liabilities" at bounding box center [784, 625] width 449 height 39
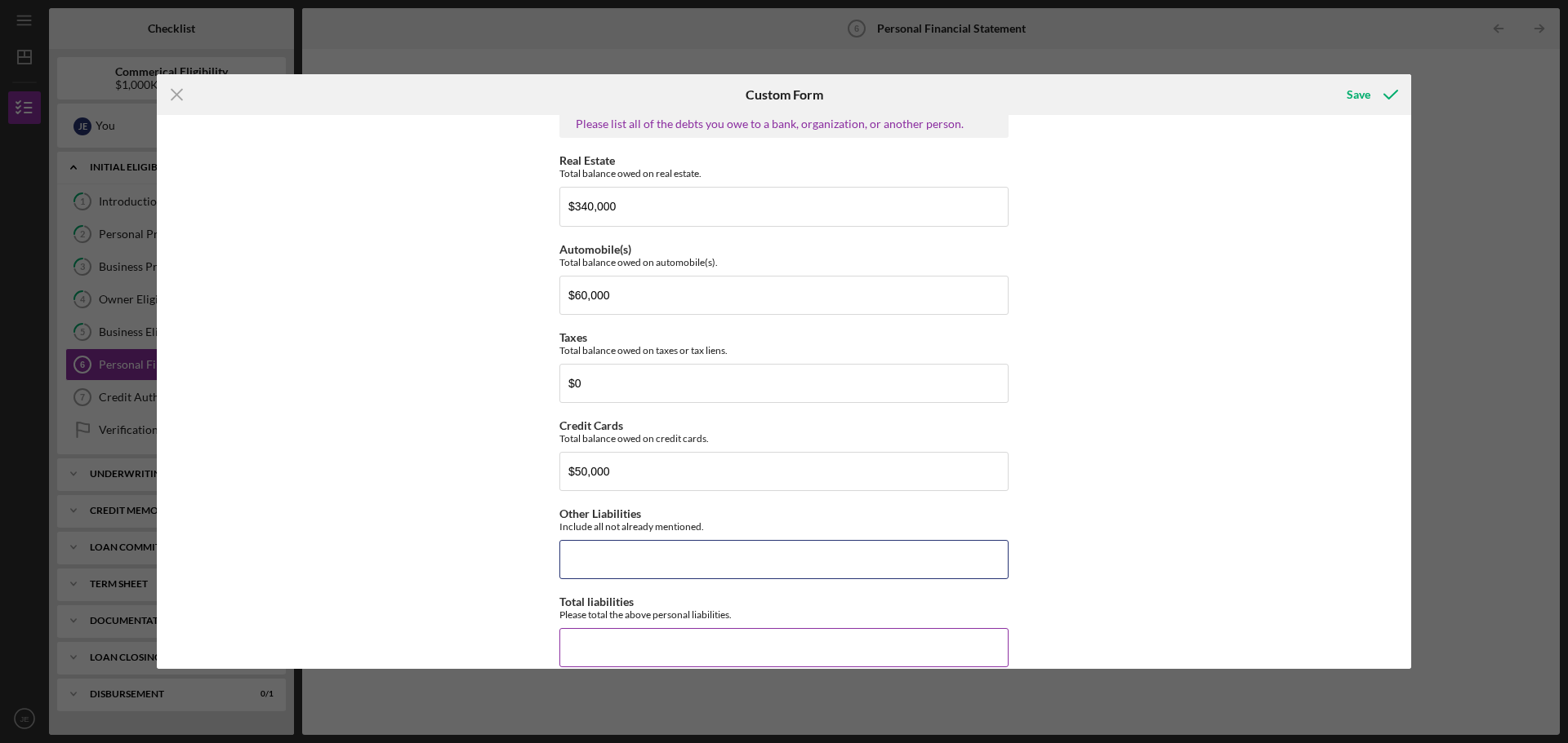
scroll to position [2530, 0]
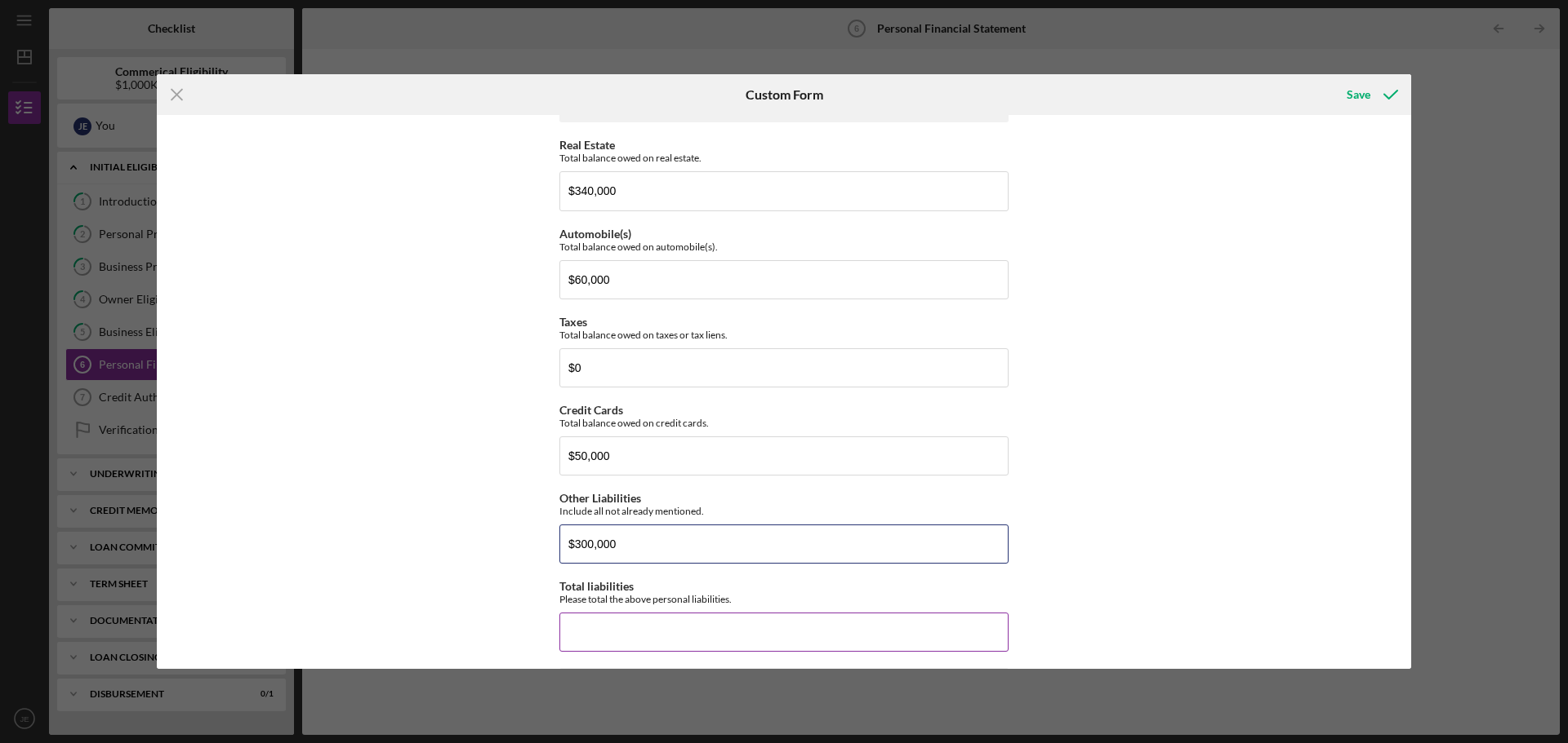
type input "$300,000"
click at [577, 607] on div "Total liabilities Please total the above personal liabilities." at bounding box center [784, 616] width 449 height 72
click at [577, 630] on input "Total liabilities" at bounding box center [784, 632] width 449 height 39
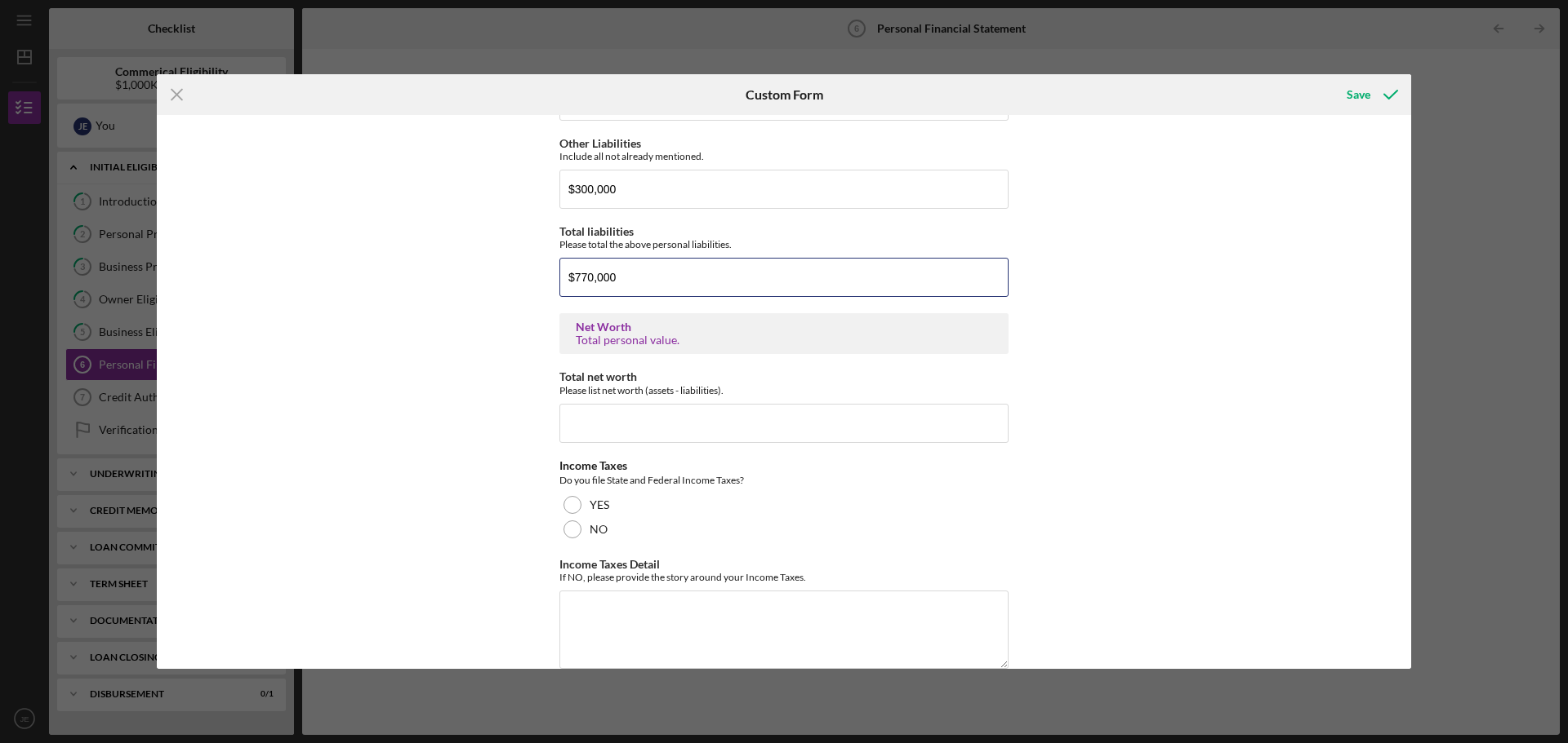
scroll to position [2856, 0]
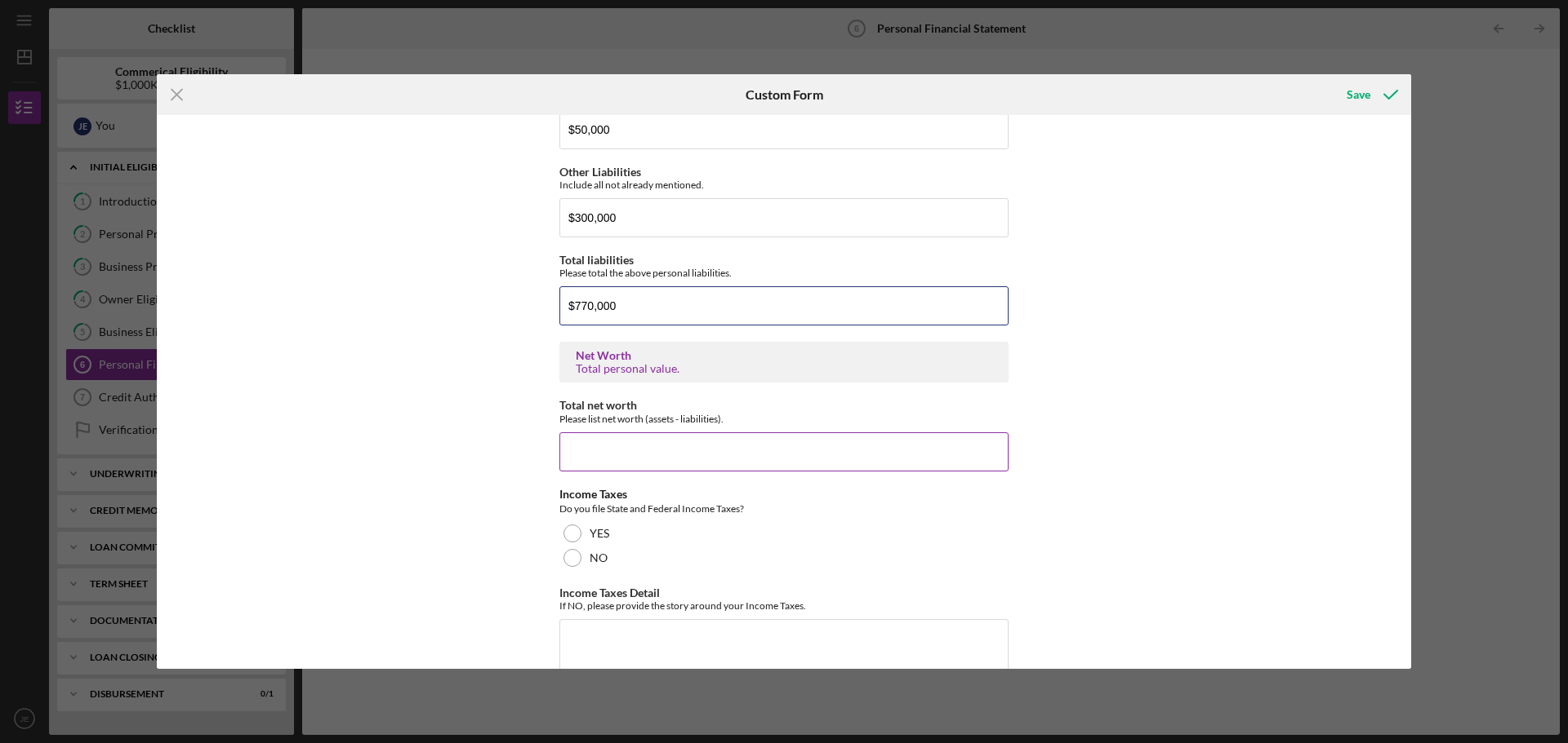
type input "$770,000"
click at [618, 442] on input "Total net worth" at bounding box center [784, 451] width 449 height 39
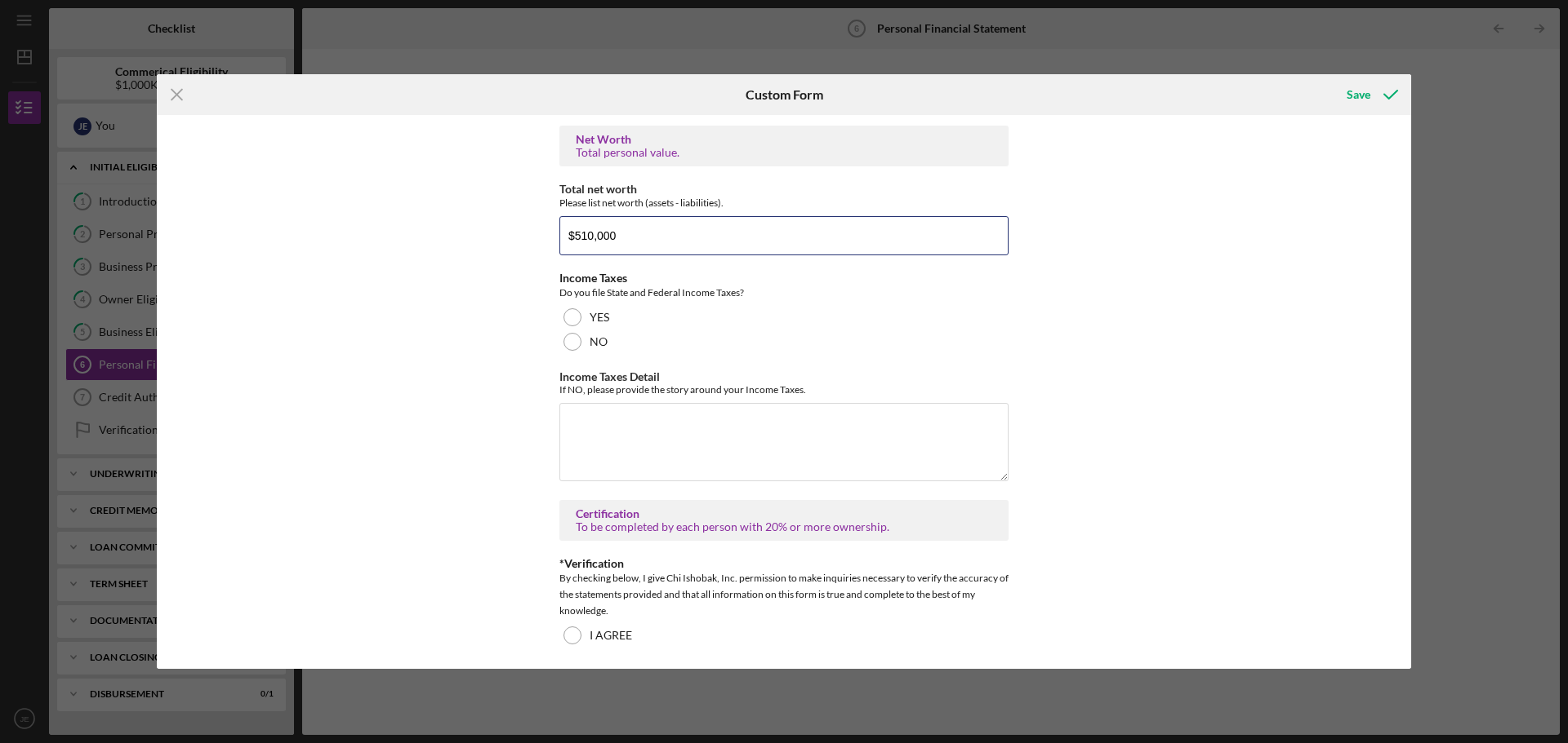
scroll to position [3076, 0]
type input "$510,000"
click at [571, 315] on div at bounding box center [572, 314] width 18 height 18
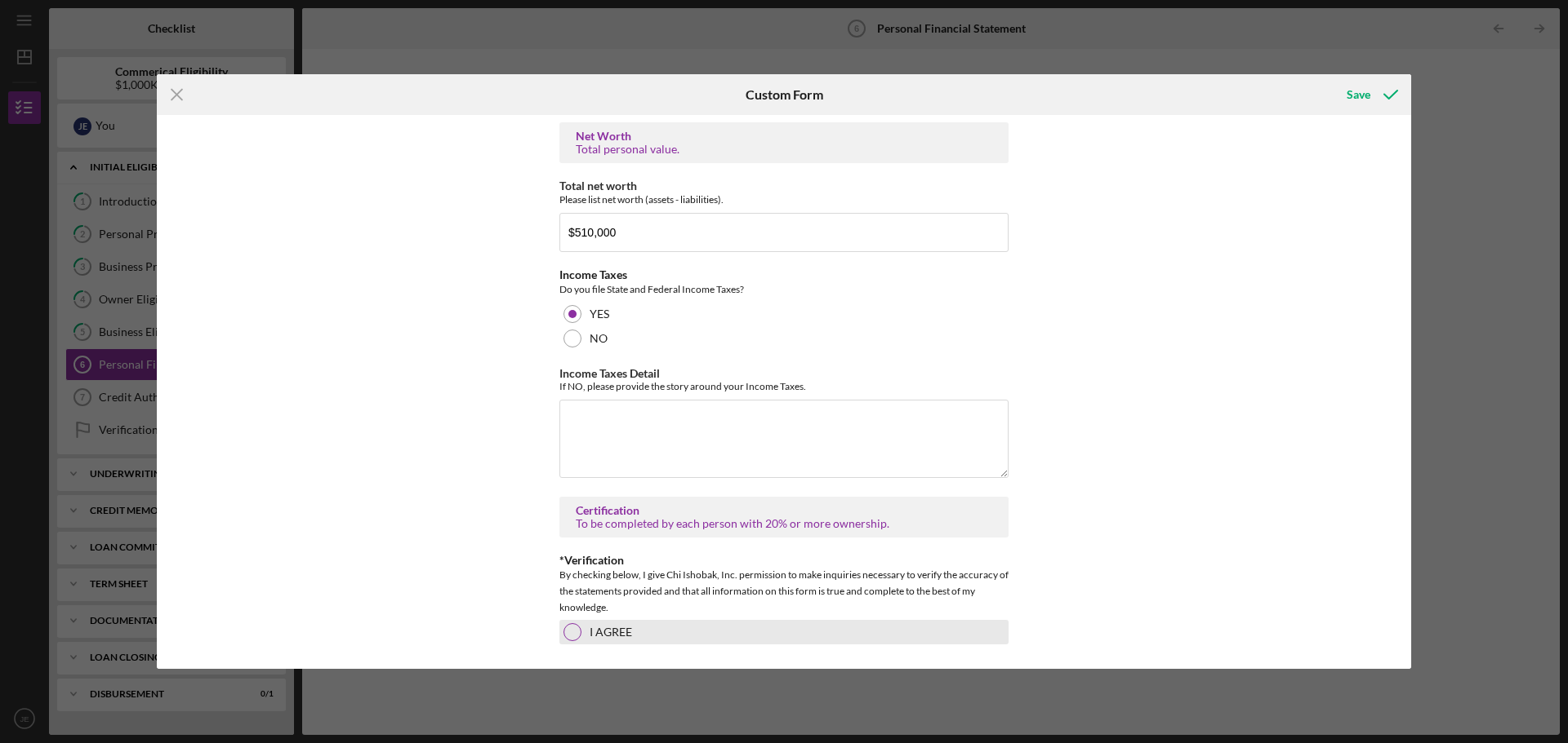
click at [572, 626] on div at bounding box center [572, 632] width 18 height 18
click at [1366, 93] on div "Save" at bounding box center [1358, 95] width 24 height 33
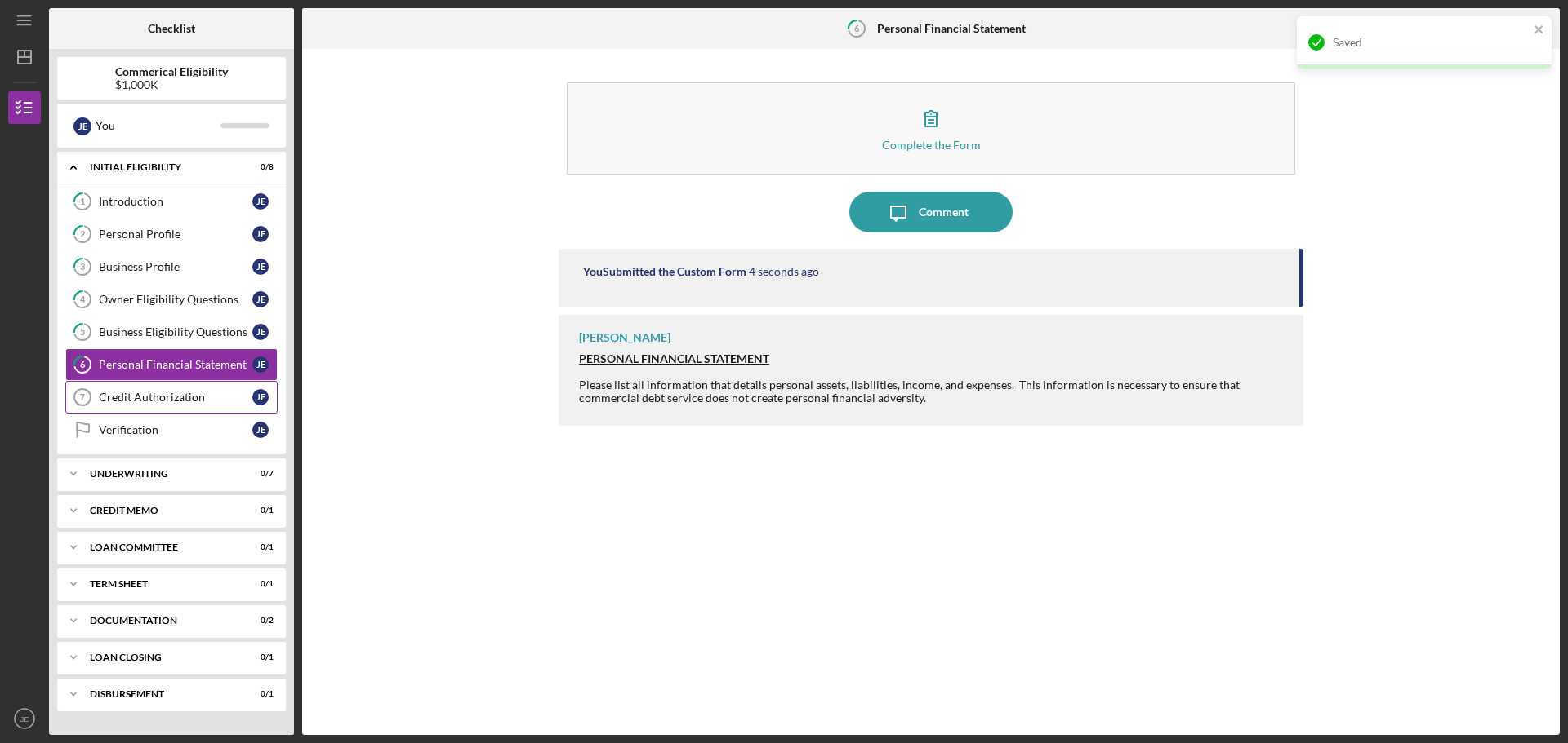
click at [127, 401] on div "Credit Authorization" at bounding box center [175, 398] width 153 height 13
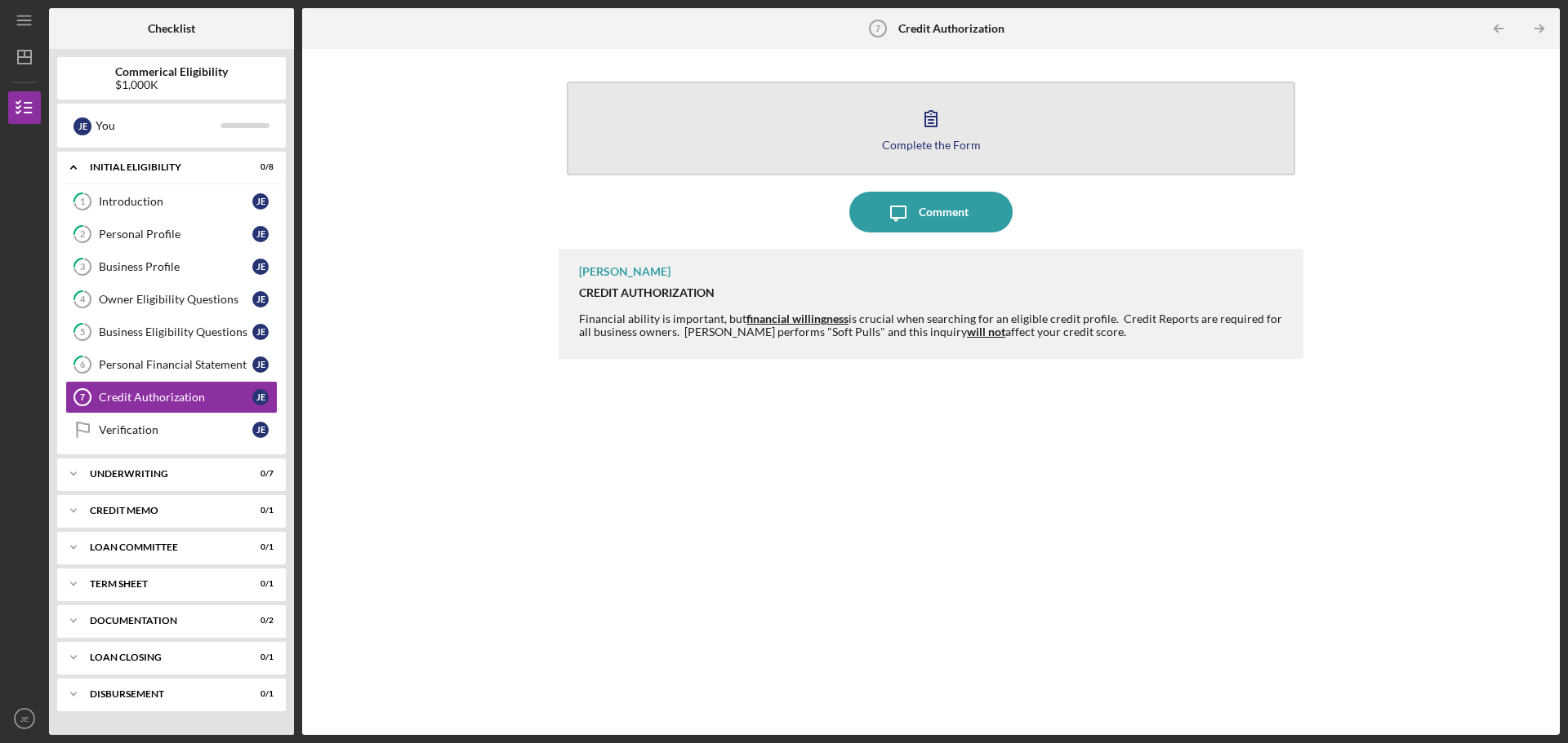
click at [950, 139] on div "Complete the Form" at bounding box center [931, 144] width 99 height 12
click at [922, 146] on div "Complete the Form" at bounding box center [931, 144] width 99 height 12
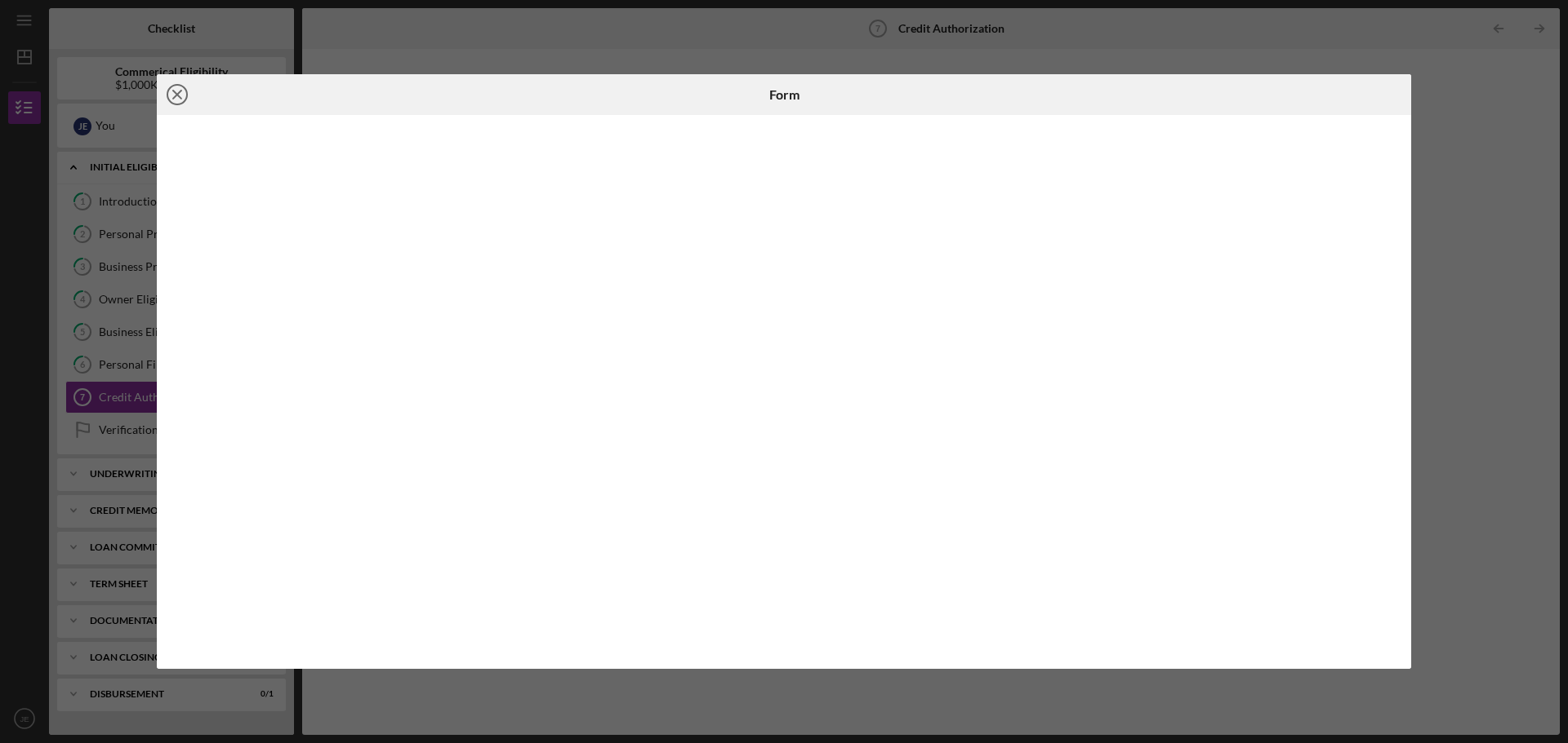
click at [180, 94] on icon "Icon/Close" at bounding box center [177, 95] width 41 height 41
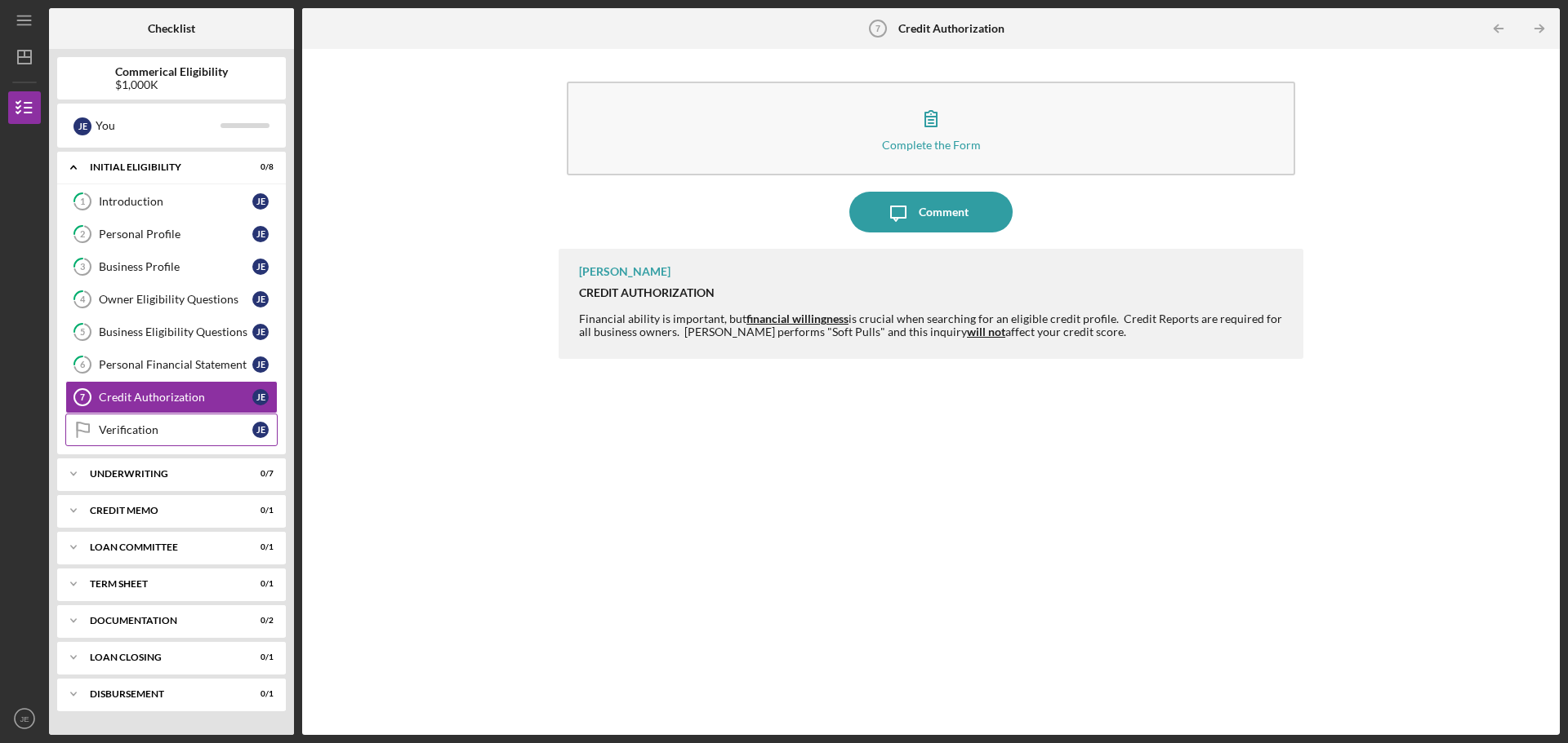
click at [164, 422] on link "Verification Verification [PERSON_NAME]" at bounding box center [171, 430] width 212 height 33
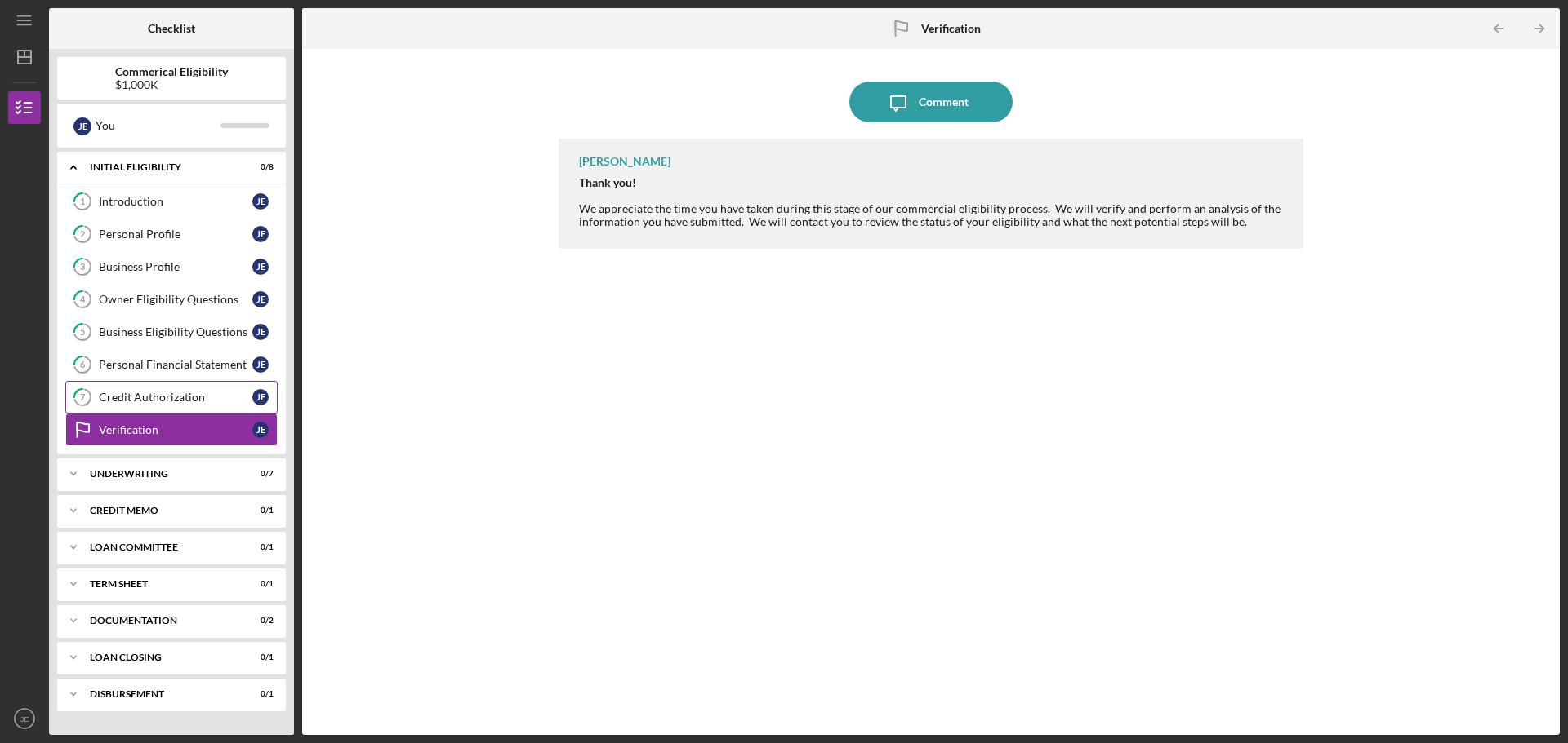
click at [165, 403] on div "Credit Authorization" at bounding box center [175, 398] width 153 height 13
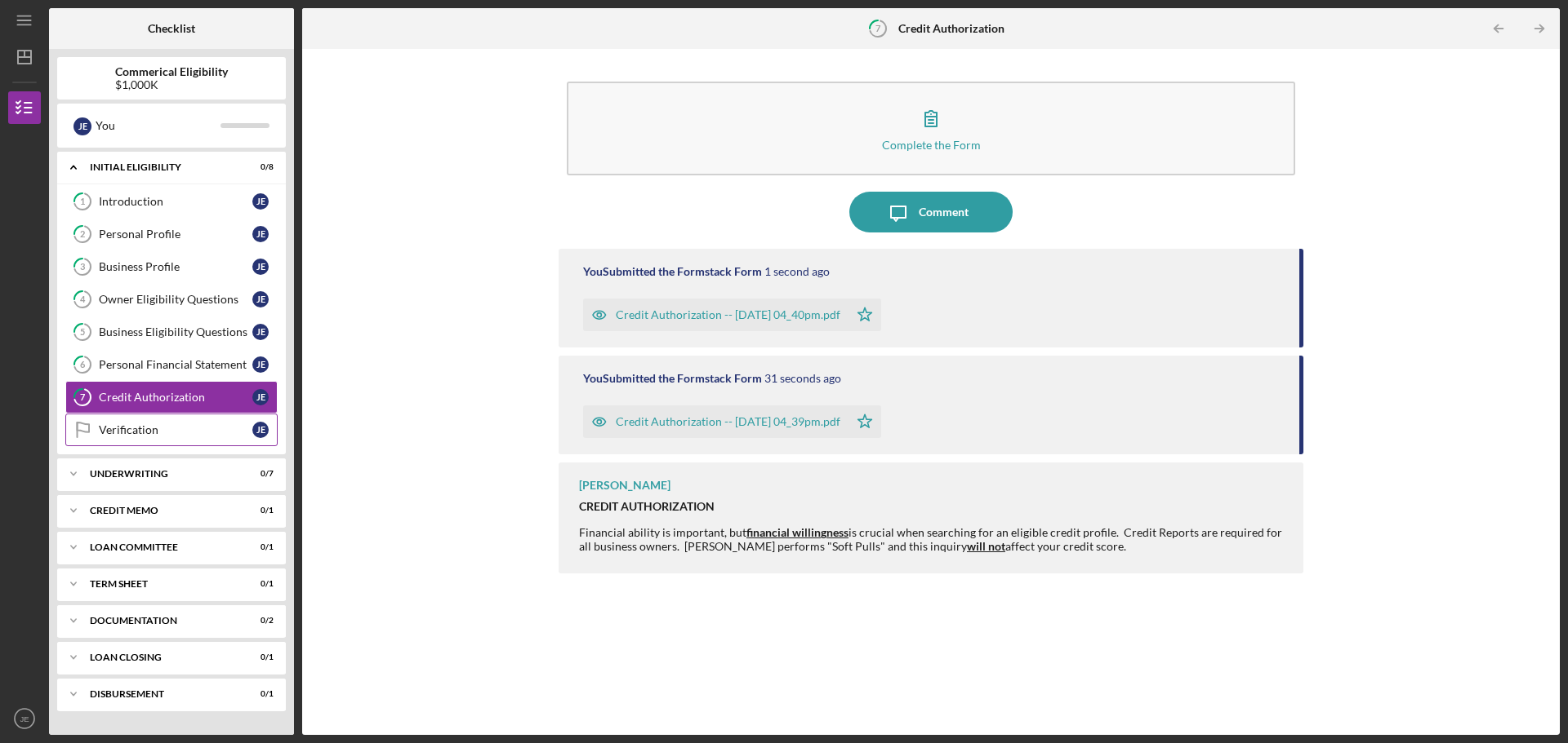
click at [165, 427] on div "Verification" at bounding box center [175, 430] width 153 height 13
